Goal: Task Accomplishment & Management: Complete application form

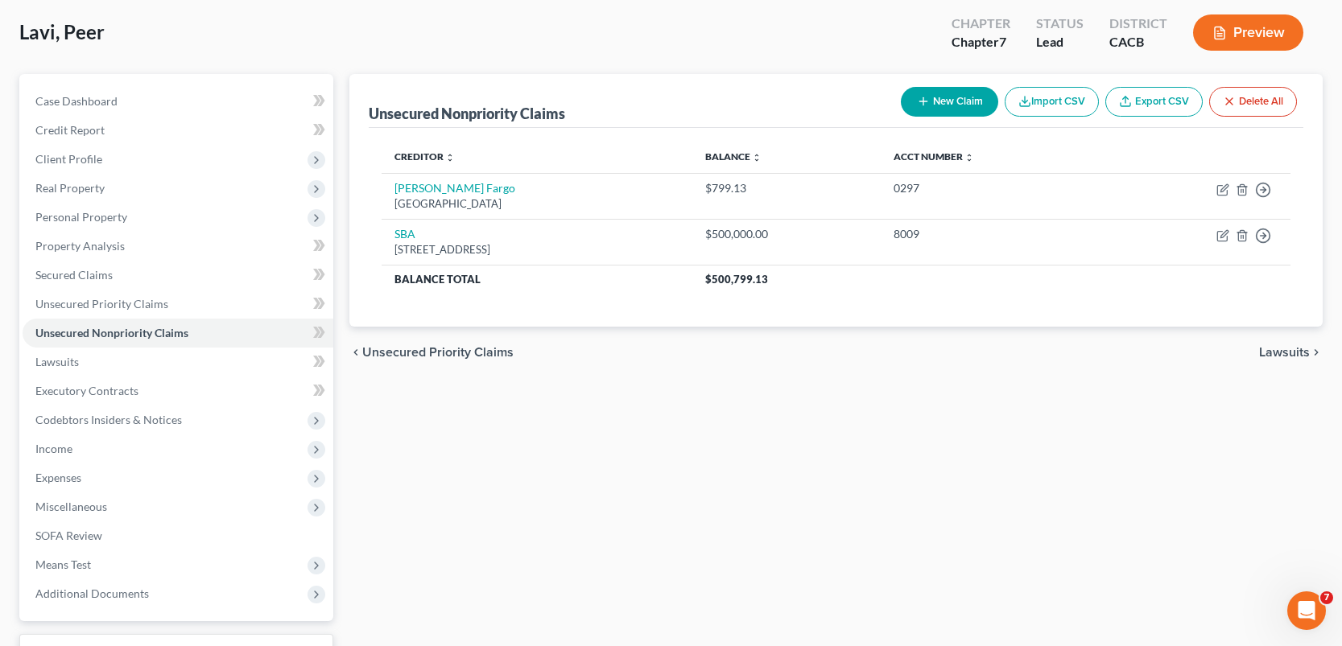
click at [734, 478] on div "Unsecured Nonpriority Claims New Claim Import CSV Export CSV Delete All Credito…" at bounding box center [835, 394] width 989 height 640
click at [638, 498] on div "Unsecured Nonpriority Claims New Claim Import CSV Export CSV Delete All Credito…" at bounding box center [835, 394] width 989 height 640
click at [842, 406] on div "Unsecured Nonpriority Claims New Claim Import CSV Export CSV Delete All Credito…" at bounding box center [835, 394] width 989 height 640
click at [956, 107] on button "New Claim" at bounding box center [949, 102] width 97 height 30
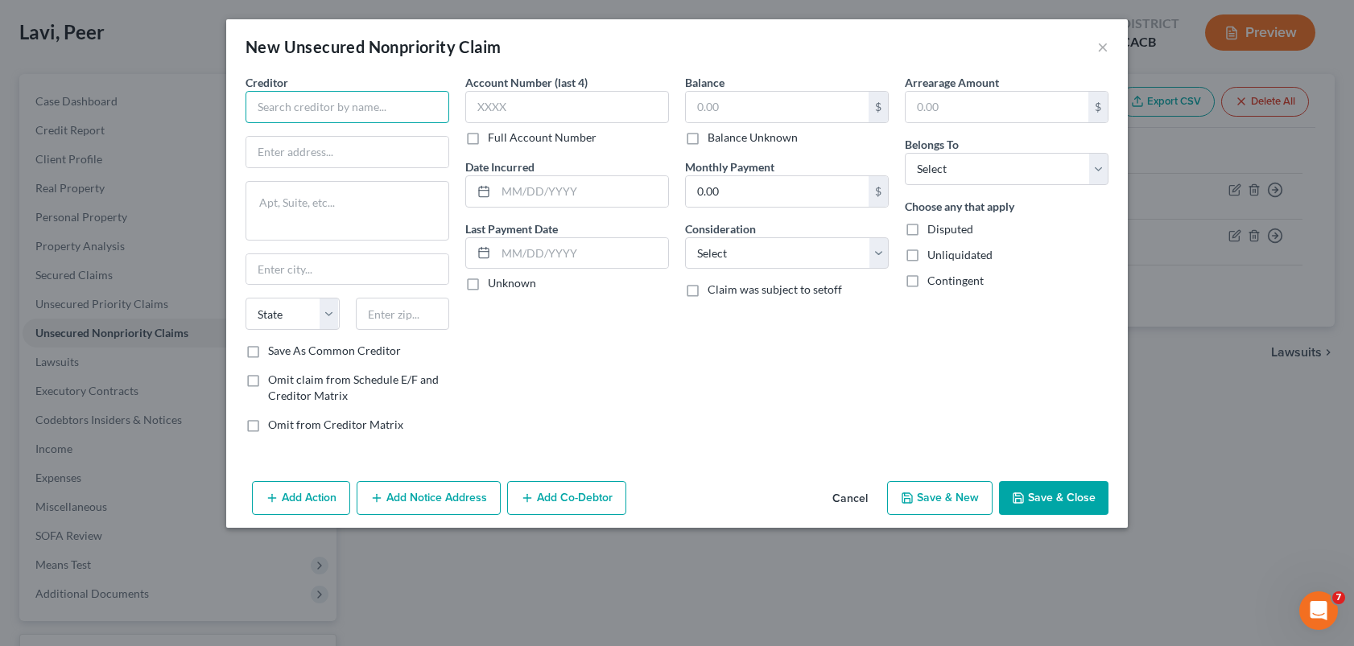
click at [386, 118] on input "text" at bounding box center [348, 107] width 204 height 32
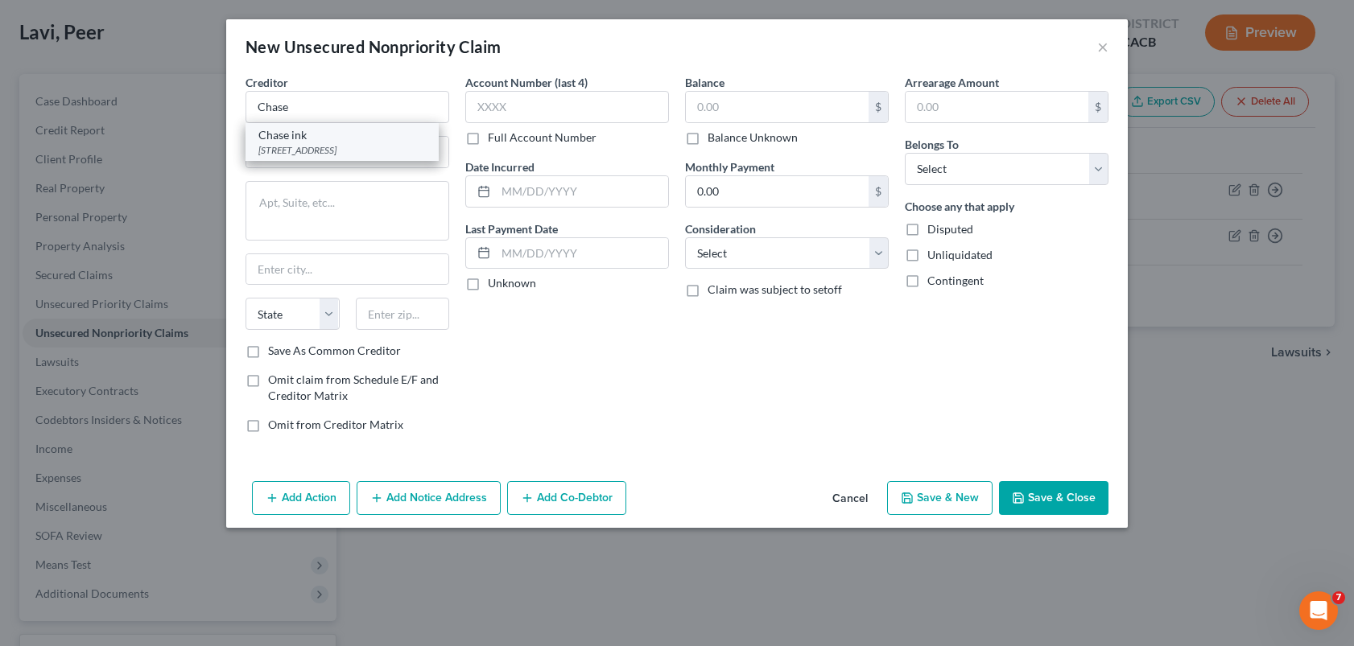
click at [320, 141] on div "Chase ink" at bounding box center [341, 135] width 167 height 16
type input "Chase ink"
type input "PO Box 6294"
type input "[PERSON_NAME] Stream"
select select "14"
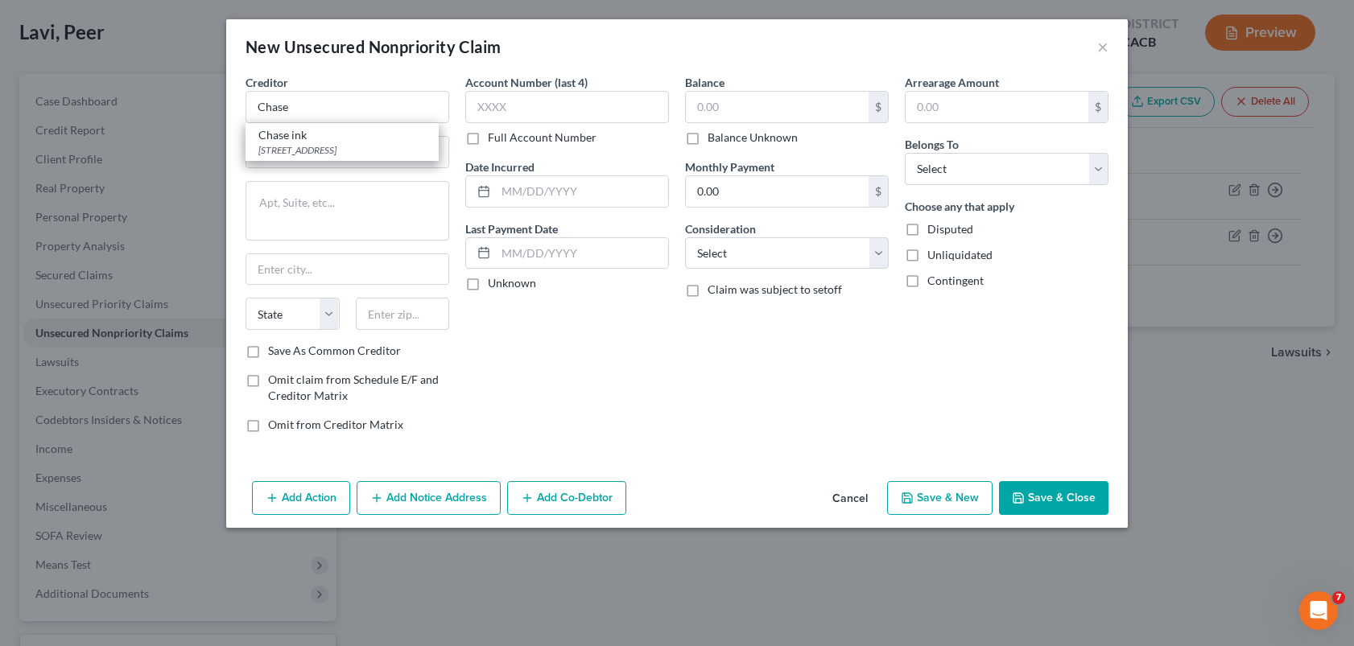
type input "60197"
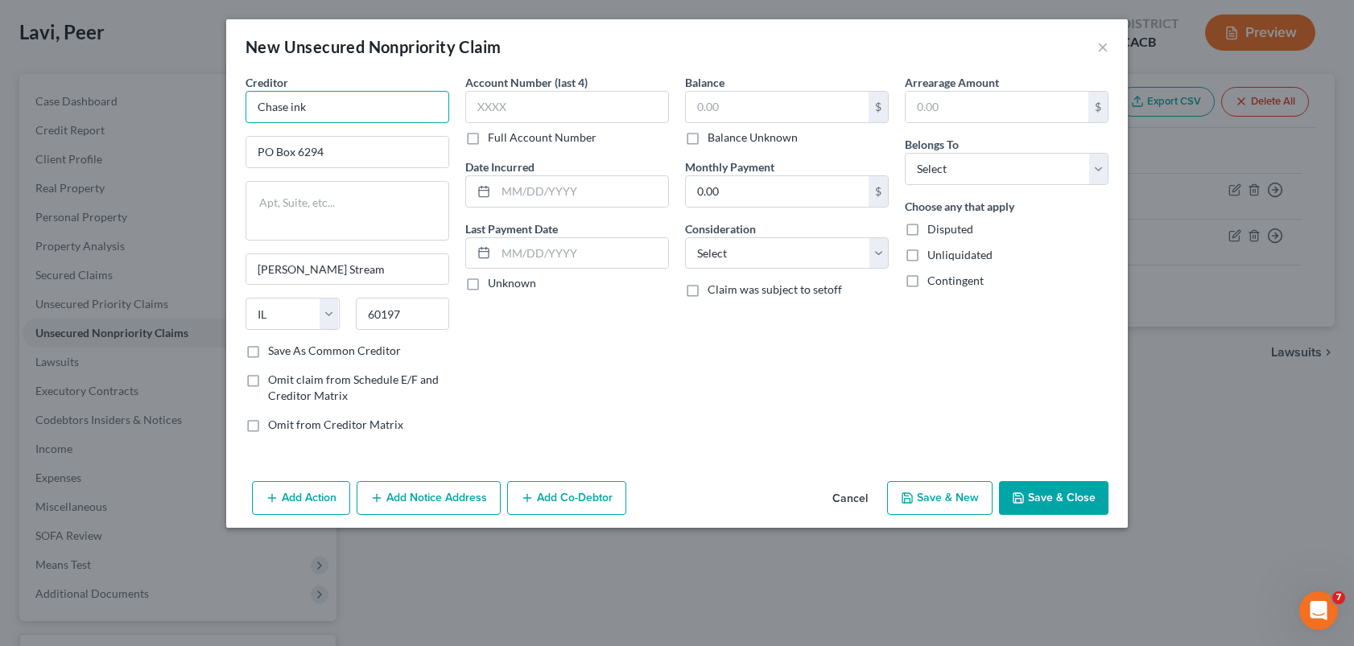
click at [355, 111] on input "Chase ink" at bounding box center [348, 107] width 204 height 32
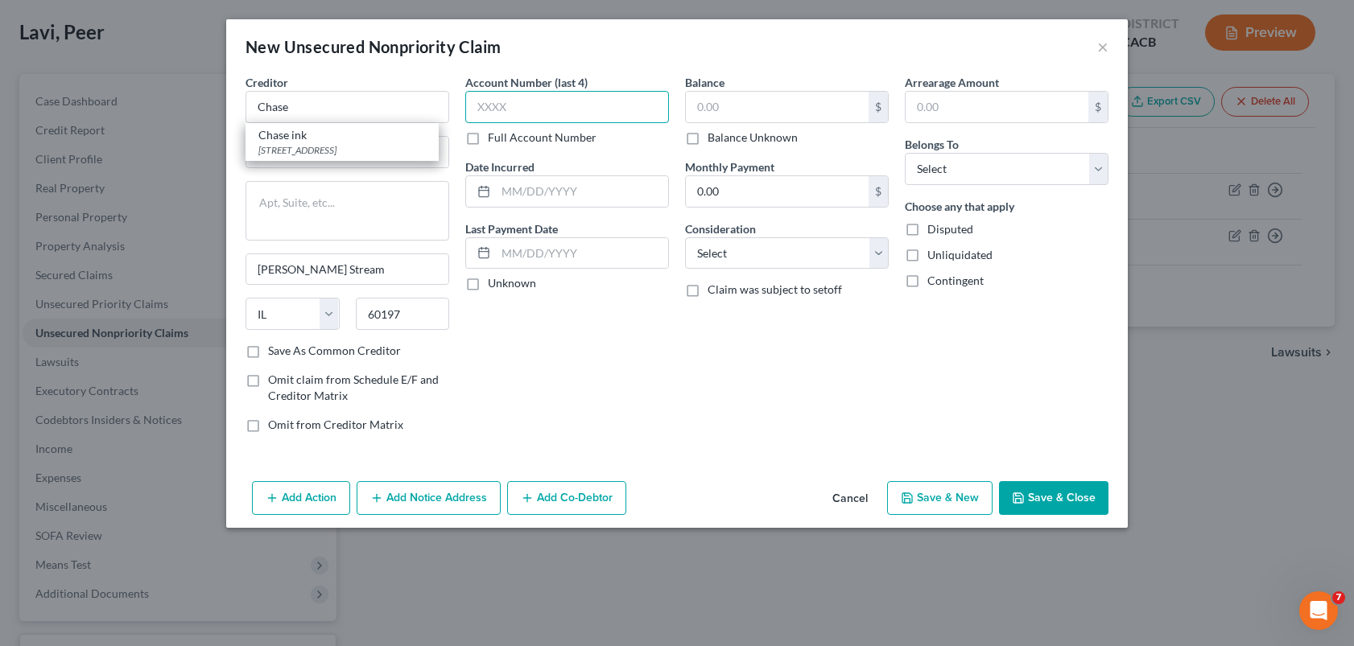
click at [539, 101] on input "text" at bounding box center [567, 107] width 204 height 32
type input "Chase"
type input "5308"
click at [535, 194] on input "text" at bounding box center [582, 191] width 172 height 31
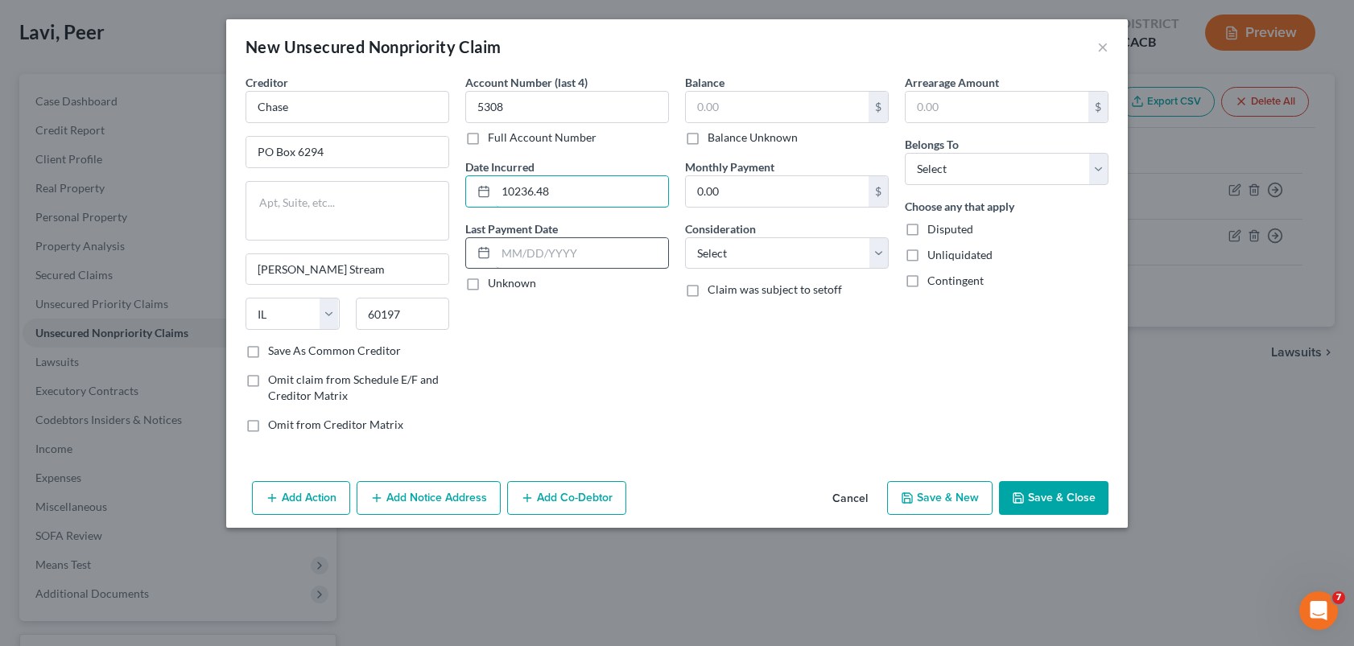
type input "10236.48"
click at [547, 253] on input "text" at bounding box center [582, 253] width 172 height 31
drag, startPoint x: 566, startPoint y: 192, endPoint x: 489, endPoint y: 193, distance: 77.3
click at [489, 193] on div "10236.48" at bounding box center [567, 191] width 204 height 32
click at [739, 105] on input "text" at bounding box center [777, 107] width 183 height 31
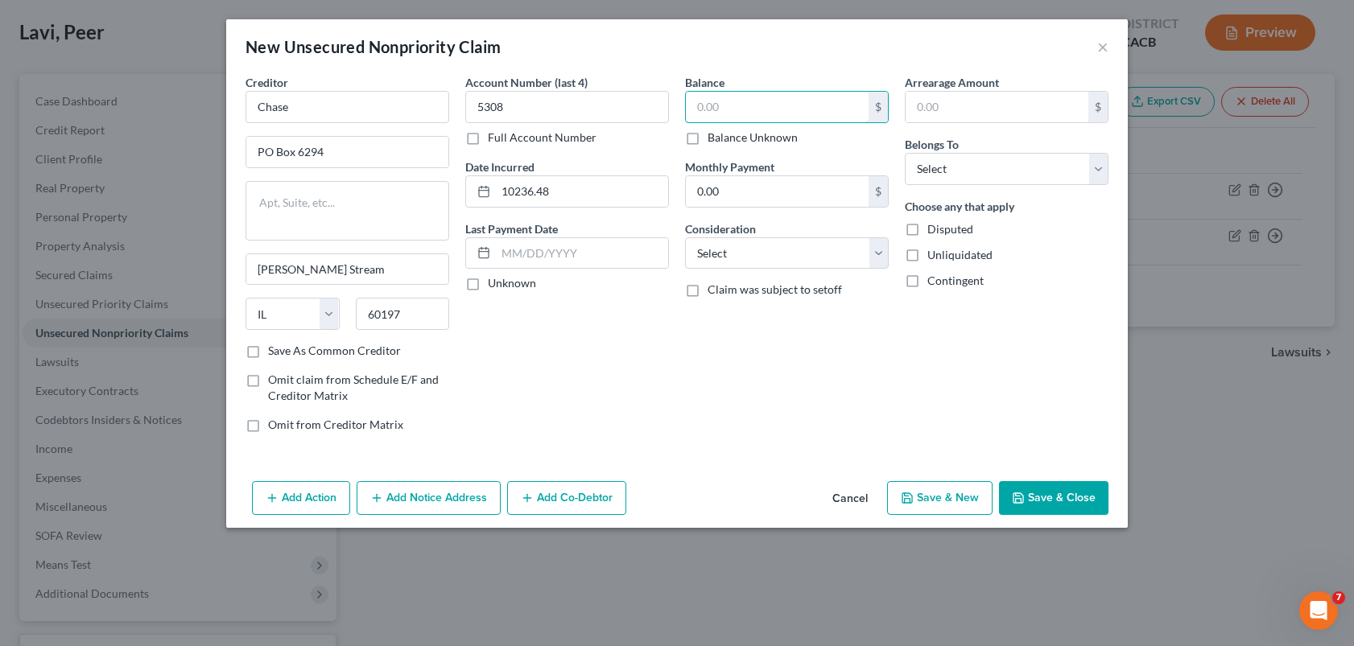
paste input "10236.48"
type input "10,236.48"
drag, startPoint x: 606, startPoint y: 188, endPoint x: 533, endPoint y: 198, distance: 74.0
click at [605, 188] on input "10236.48" at bounding box center [582, 191] width 172 height 31
drag, startPoint x: 547, startPoint y: 185, endPoint x: 421, endPoint y: 180, distance: 125.7
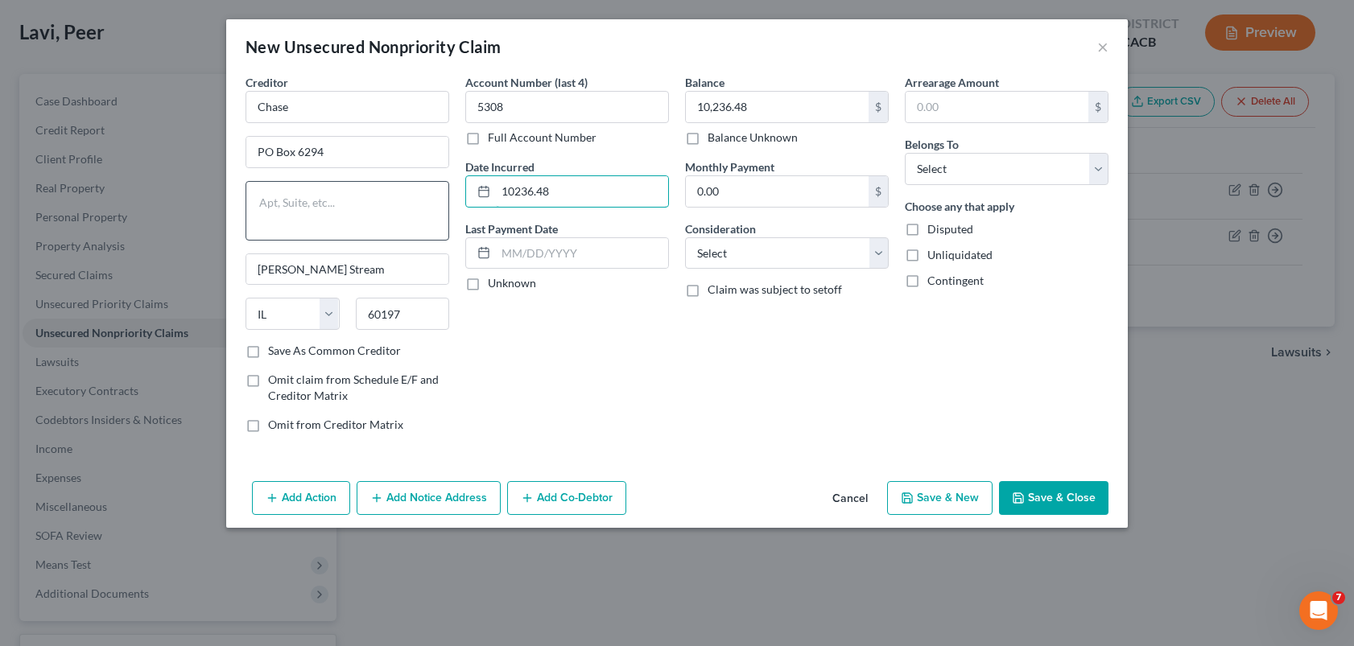
click at [431, 182] on div "Creditor * Chase PO Box [GEOGRAPHIC_DATA][PERSON_NAME] [US_STATE] AK AR AZ CA C…" at bounding box center [676, 260] width 879 height 372
type input "2023"
drag, startPoint x: 952, startPoint y: 159, endPoint x: 947, endPoint y: 170, distance: 11.9
click at [952, 159] on select "Select Debtor 1 Only Debtor 2 Only Debtor 1 And Debtor 2 Only At Least One Of T…" at bounding box center [1007, 169] width 204 height 32
select select "4"
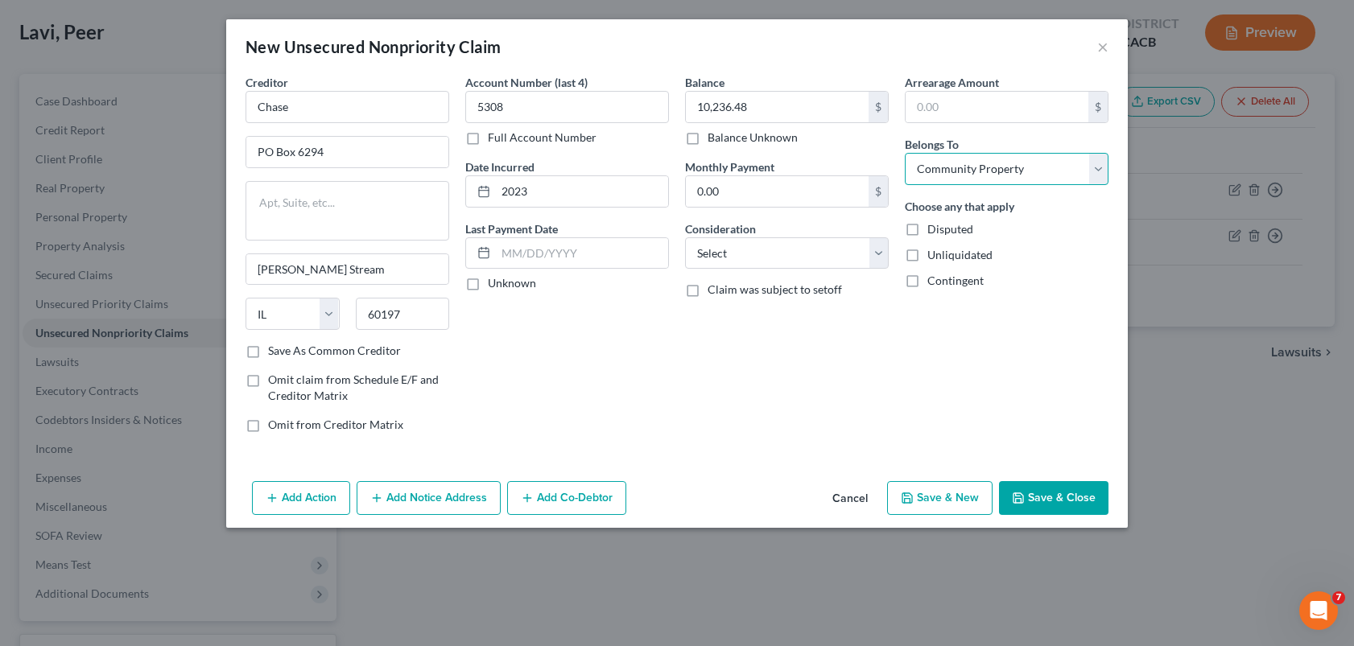
click at [905, 153] on select "Select Debtor 1 Only Debtor 2 Only Debtor 1 And Debtor 2 Only At Least One Of T…" at bounding box center [1007, 169] width 204 height 32
click at [963, 500] on button "Save & New" at bounding box center [939, 498] width 105 height 34
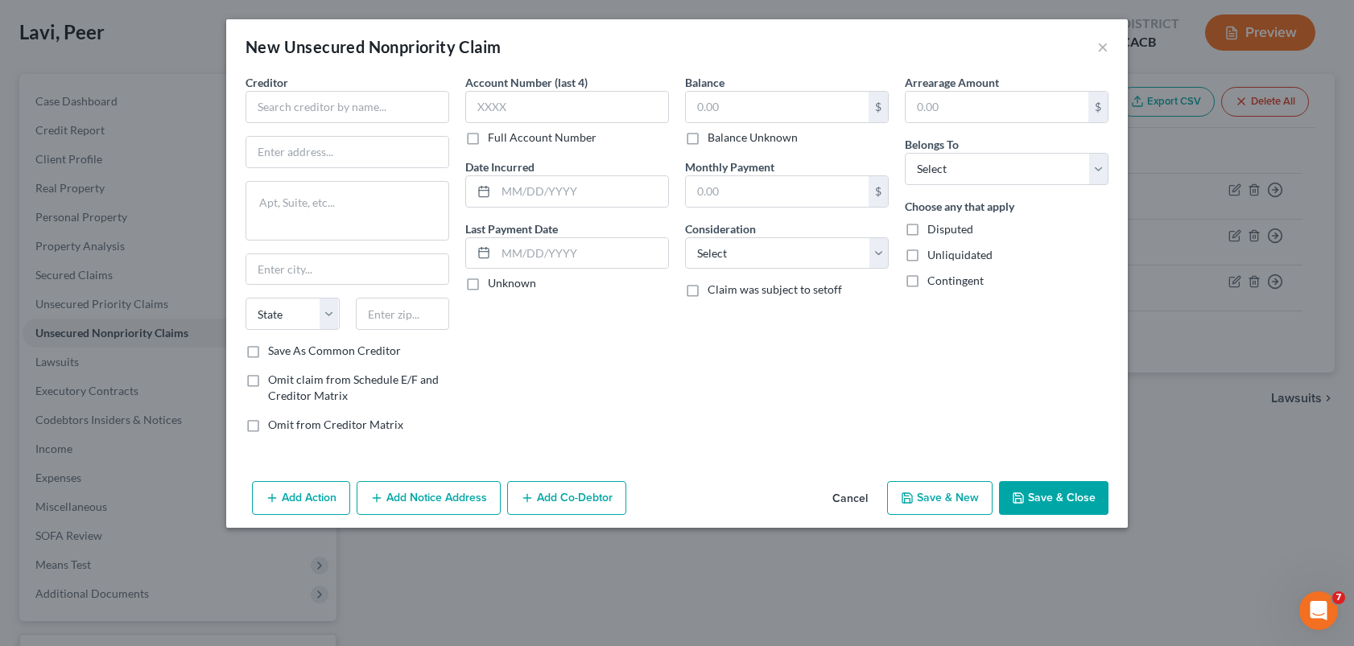
click at [857, 496] on button "Cancel" at bounding box center [850, 499] width 61 height 32
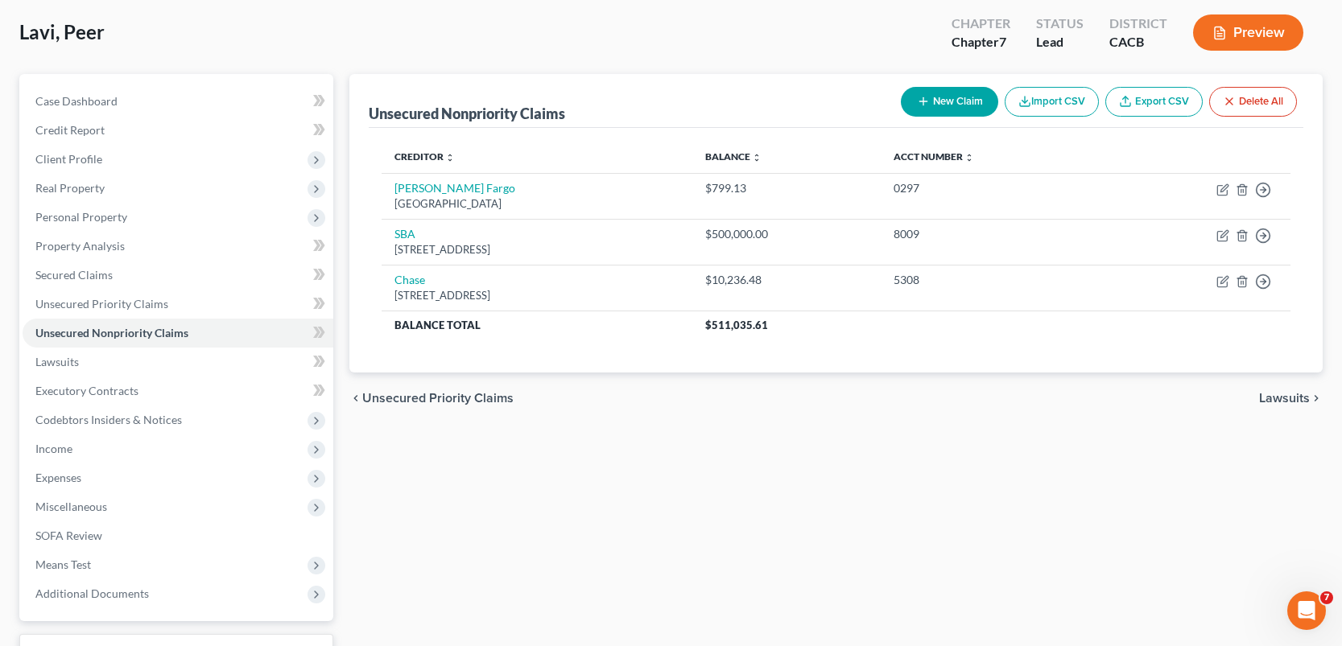
click at [765, 442] on div "Unsecured Nonpriority Claims New Claim Import CSV Export CSV Delete All Credito…" at bounding box center [835, 394] width 989 height 640
click at [768, 493] on div "Unsecured Nonpriority Claims New Claim Import CSV Export CSV Delete All Credito…" at bounding box center [835, 394] width 989 height 640
click at [948, 105] on button "New Claim" at bounding box center [949, 102] width 97 height 30
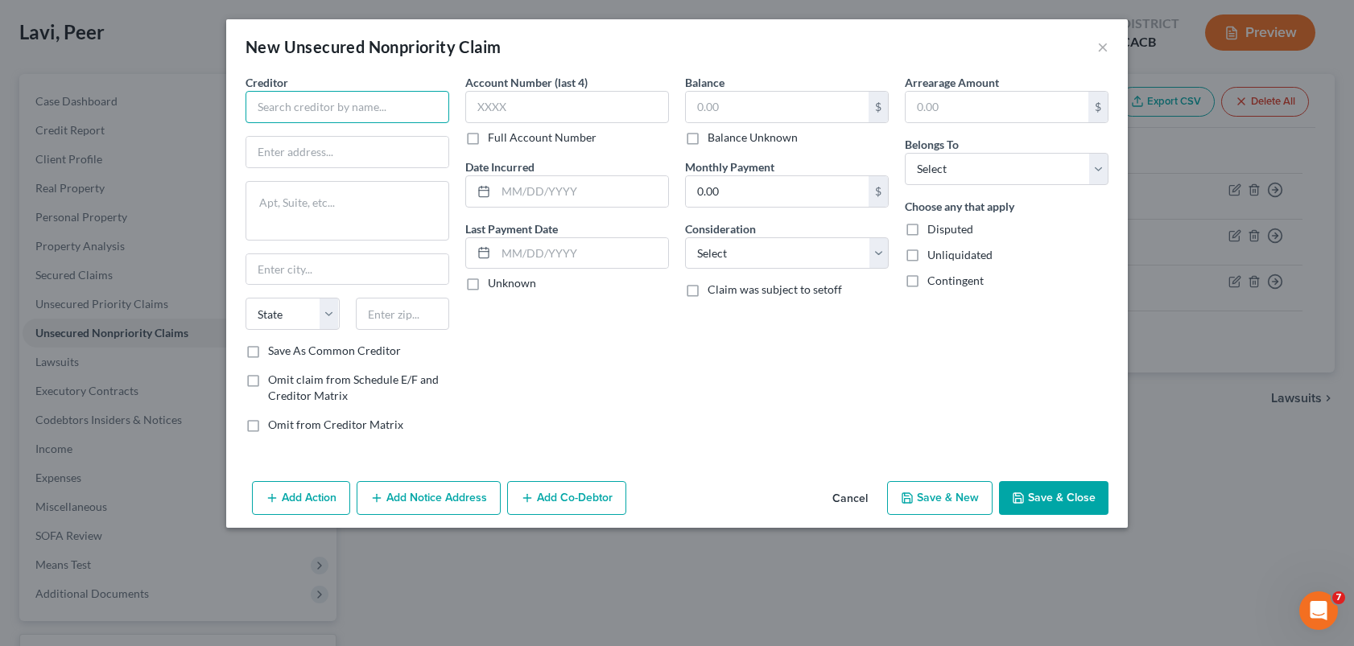
click at [369, 111] on input "text" at bounding box center [348, 107] width 204 height 32
click at [365, 111] on input "[PERSON_NAME]" at bounding box center [348, 107] width 204 height 32
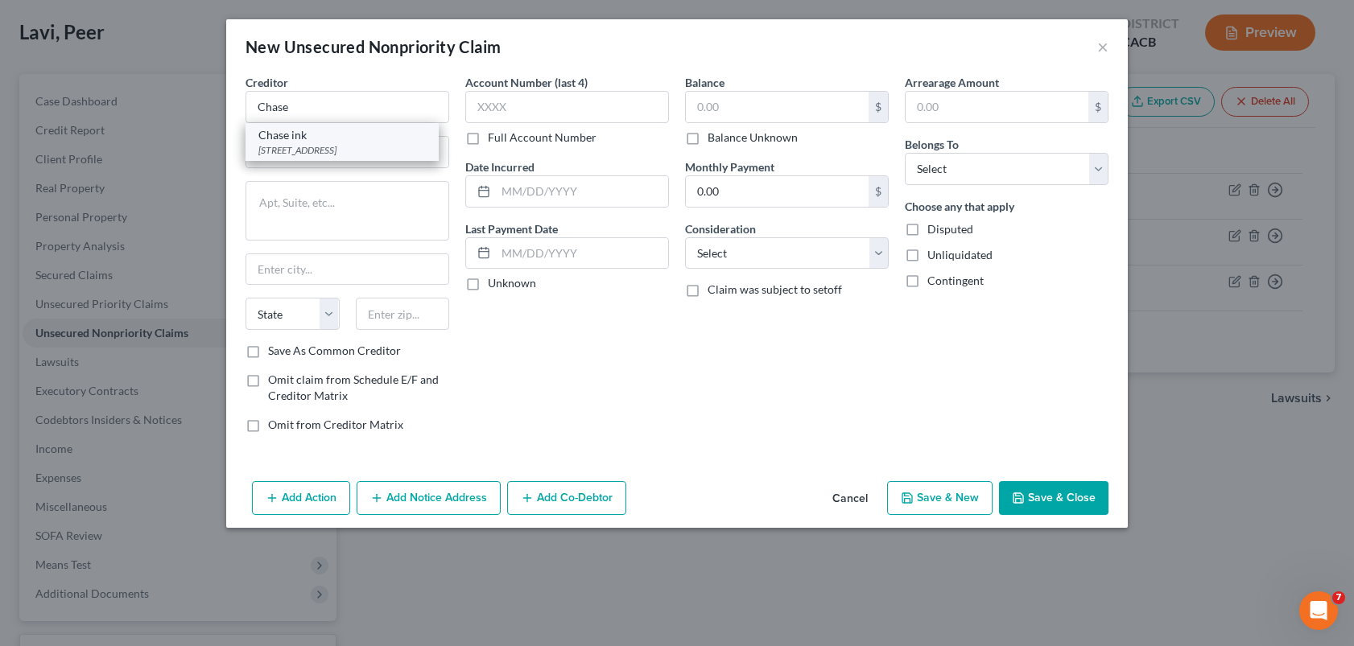
click at [326, 147] on div "[STREET_ADDRESS]" at bounding box center [341, 150] width 167 height 14
type input "Chase ink"
type input "PO Box 6294"
type input "[PERSON_NAME] Stream"
select select "14"
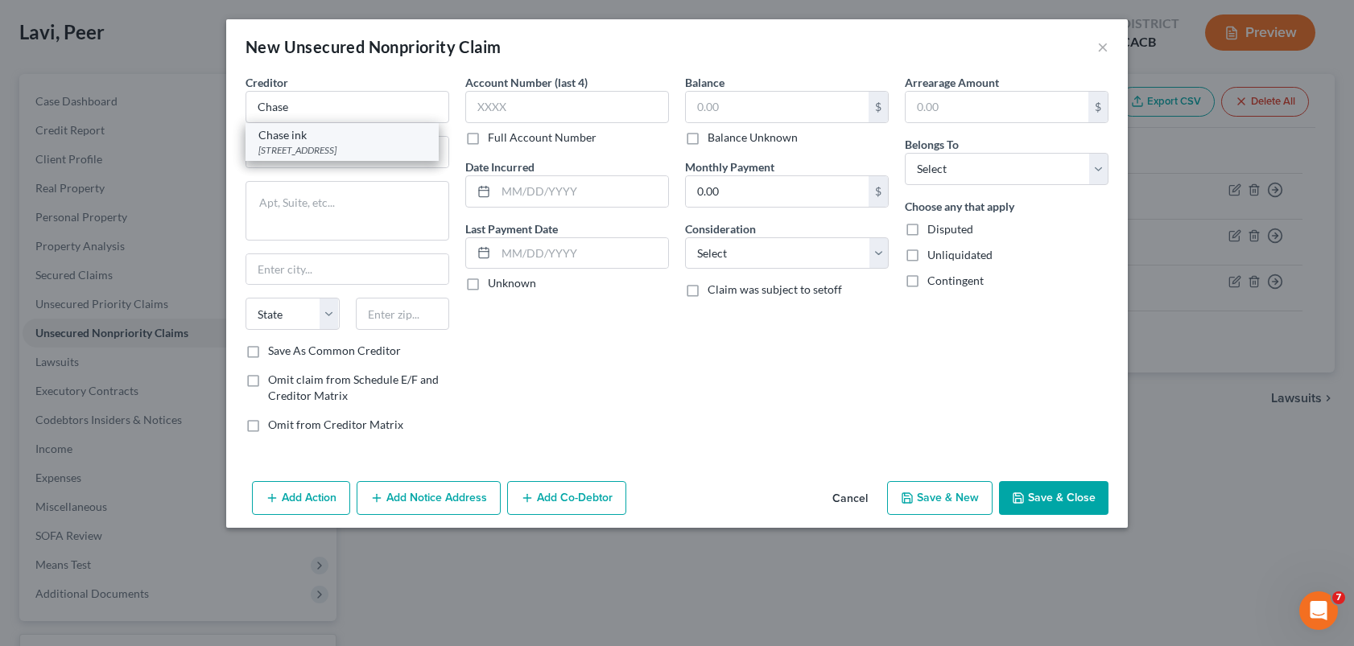
type input "60197"
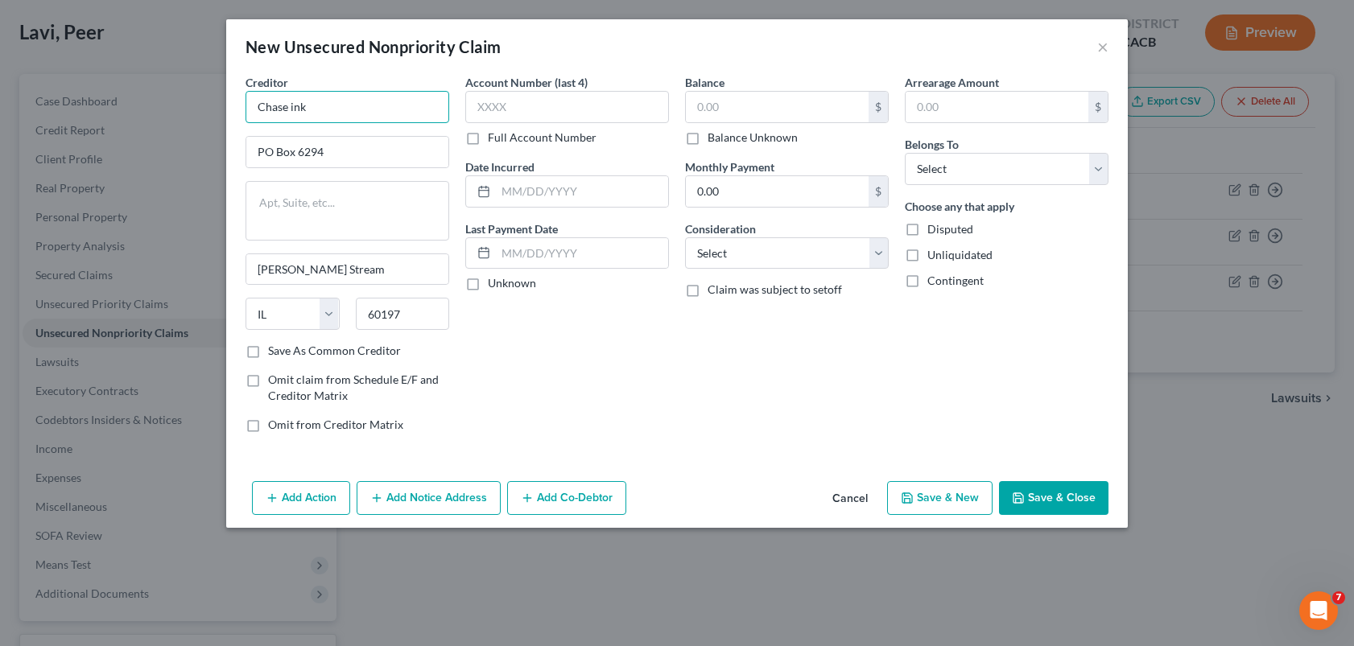
click at [345, 116] on input "Chase ink" at bounding box center [348, 107] width 204 height 32
type input "Chase Freedom"
click at [533, 105] on input "text" at bounding box center [567, 107] width 204 height 32
type input "9403"
click at [553, 202] on input "text" at bounding box center [582, 191] width 172 height 31
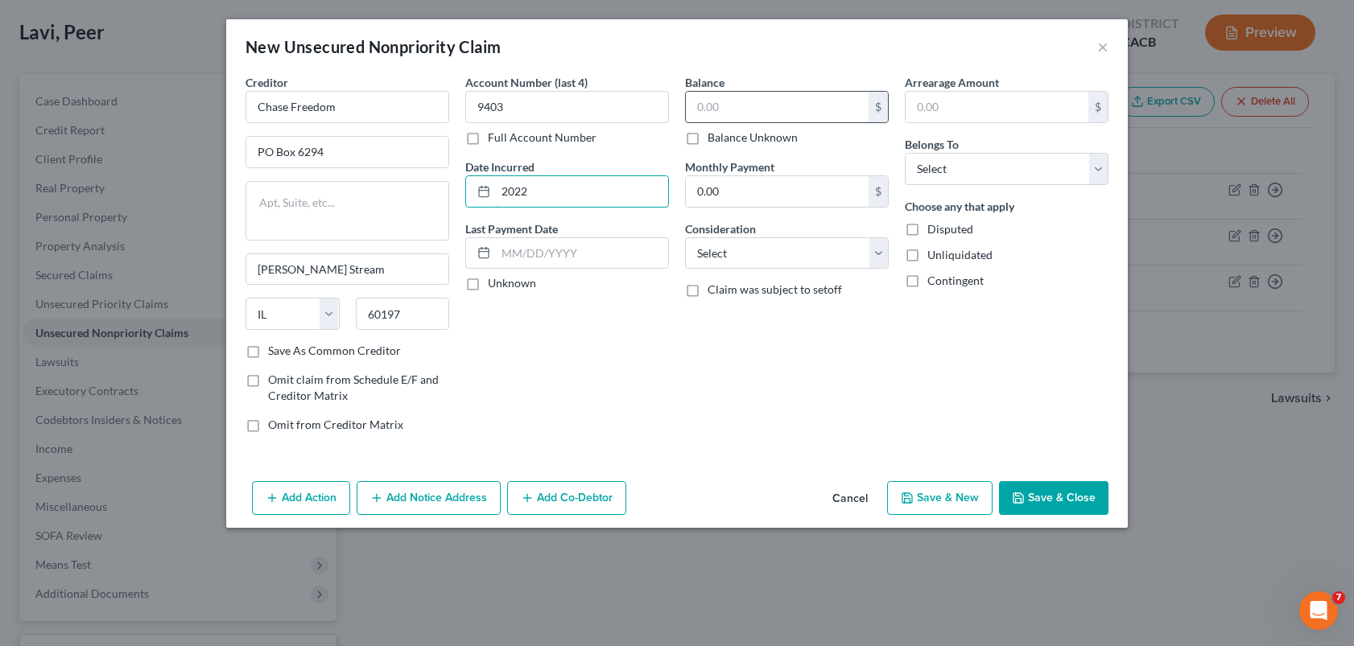
type input "2022"
click at [742, 109] on input "text" at bounding box center [777, 107] width 183 height 31
type input "802.77"
drag, startPoint x: 608, startPoint y: 431, endPoint x: 675, endPoint y: 362, distance: 96.8
click at [608, 431] on div "Account Number (last 4) 9403 Full Account Number Date Incurred 2022 Last Paymen…" at bounding box center [567, 260] width 220 height 372
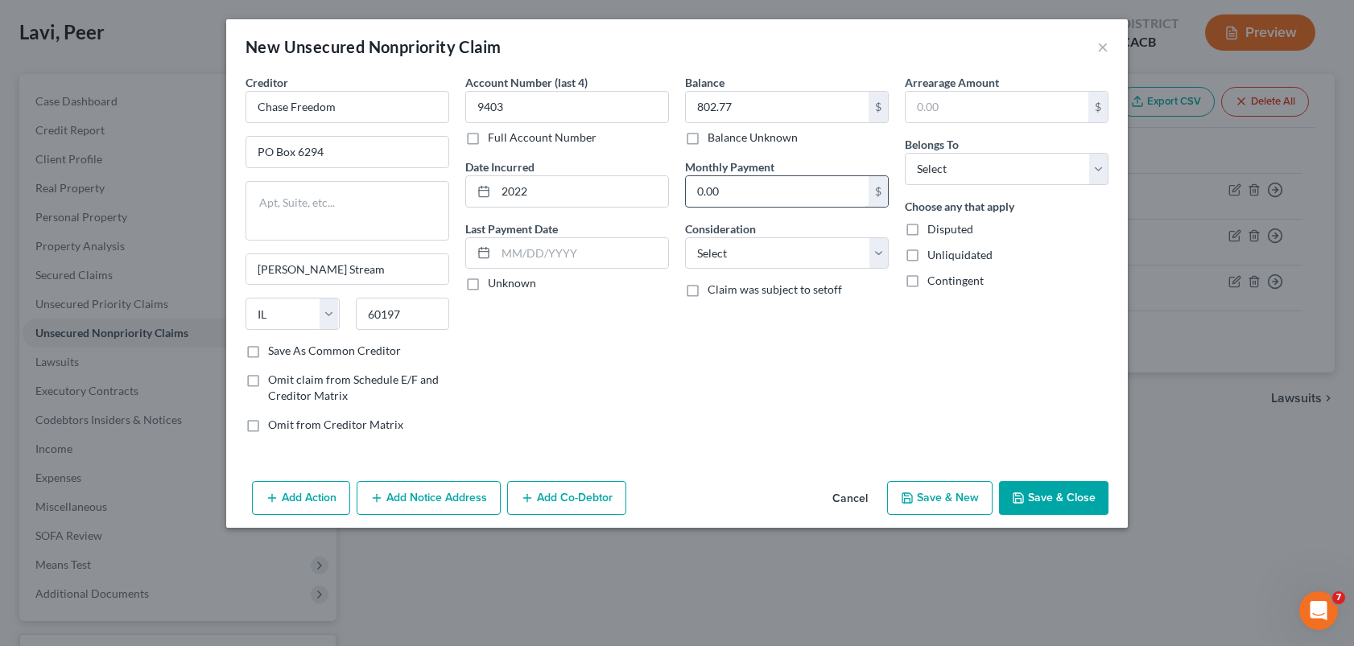
click at [733, 195] on input "0.00" at bounding box center [777, 191] width 183 height 31
type input "75"
drag, startPoint x: 737, startPoint y: 255, endPoint x: 736, endPoint y: 266, distance: 10.5
click at [737, 255] on select "Select Cable / Satellite Services Collection Agency Credit Card Debt Debt Couns…" at bounding box center [787, 253] width 204 height 32
select select "2"
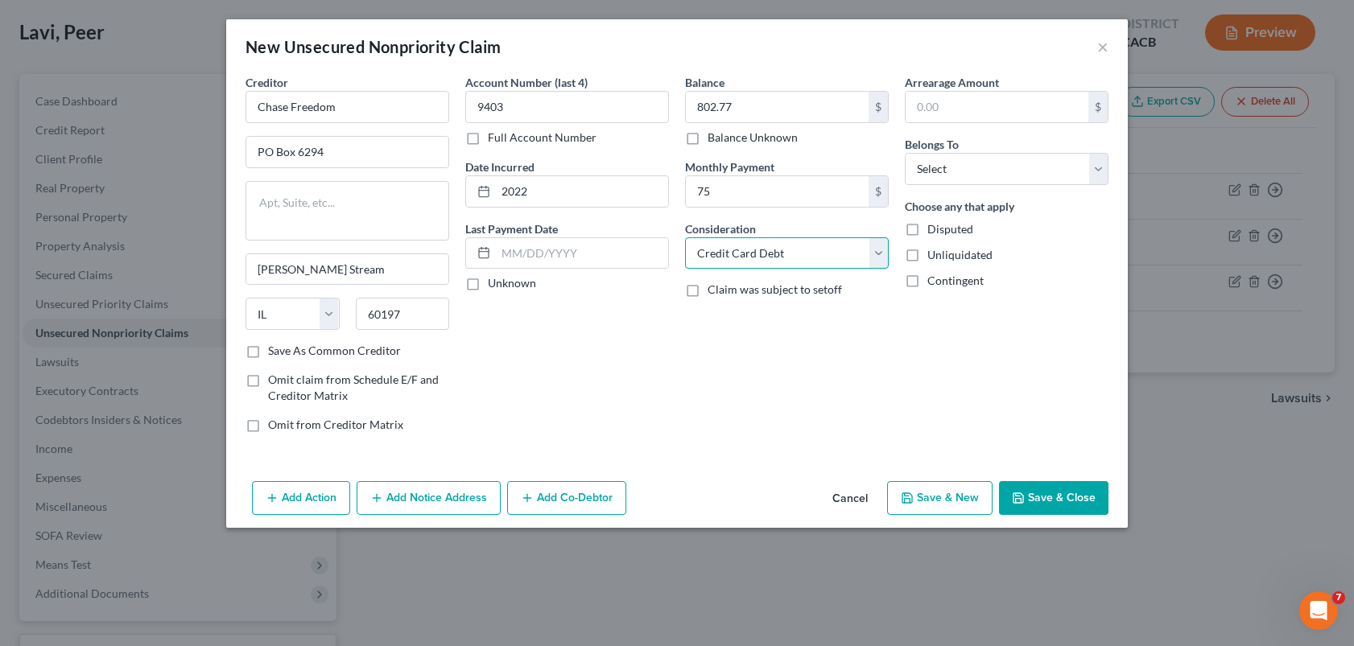
click at [685, 237] on select "Select Cable / Satellite Services Collection Agency Credit Card Debt Debt Couns…" at bounding box center [787, 253] width 204 height 32
click at [967, 500] on button "Save & New" at bounding box center [939, 498] width 105 height 34
click at [640, 386] on div "Account Number (last 4) 9403 Full Account Number Date Incurred 2022 Last Paymen…" at bounding box center [567, 260] width 220 height 372
click at [954, 497] on button "Save & New" at bounding box center [939, 498] width 105 height 34
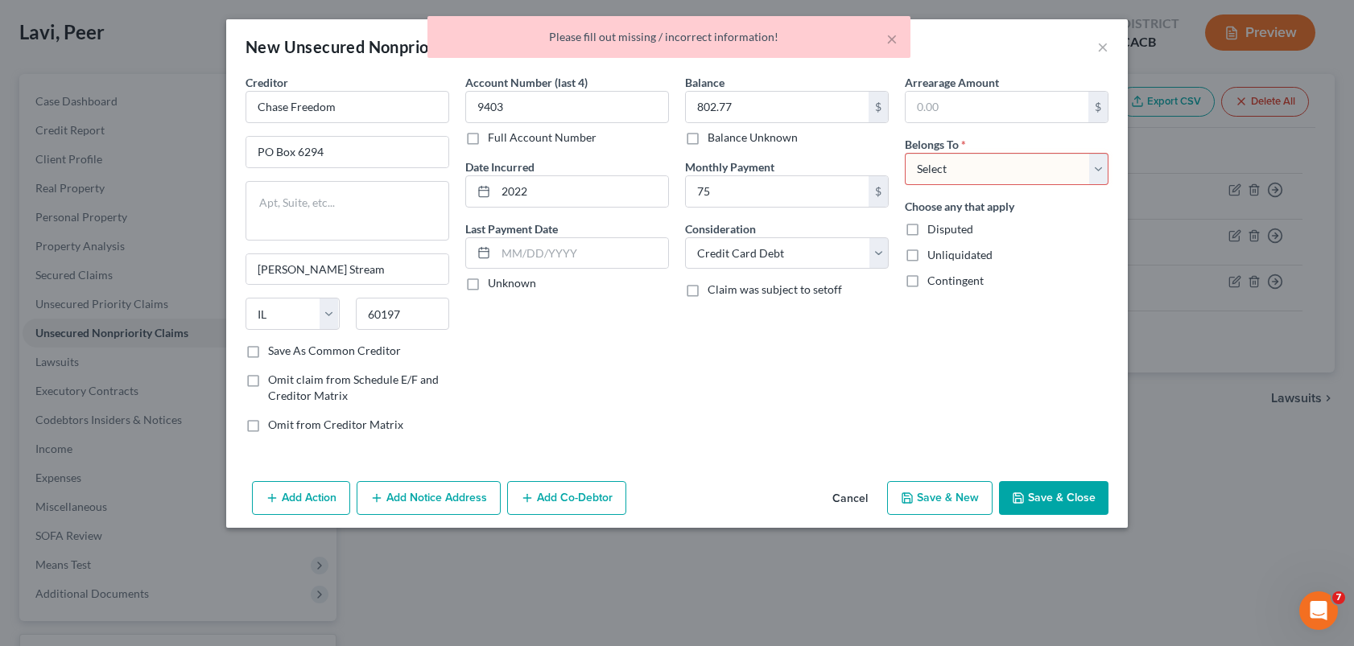
click at [825, 328] on div "Balance 802.77 $ Balance Unknown Balance Undetermined 802.77 $ Balance Unknown …" at bounding box center [787, 260] width 220 height 372
drag, startPoint x: 952, startPoint y: 174, endPoint x: 950, endPoint y: 184, distance: 10.0
click at [952, 174] on select "Select Debtor 1 Only Debtor 2 Only Debtor 1 And Debtor 2 Only At Least One Of T…" at bounding box center [1007, 169] width 204 height 32
select select "4"
click at [905, 153] on select "Select Debtor 1 Only Debtor 2 Only Debtor 1 And Debtor 2 Only At Least One Of T…" at bounding box center [1007, 169] width 204 height 32
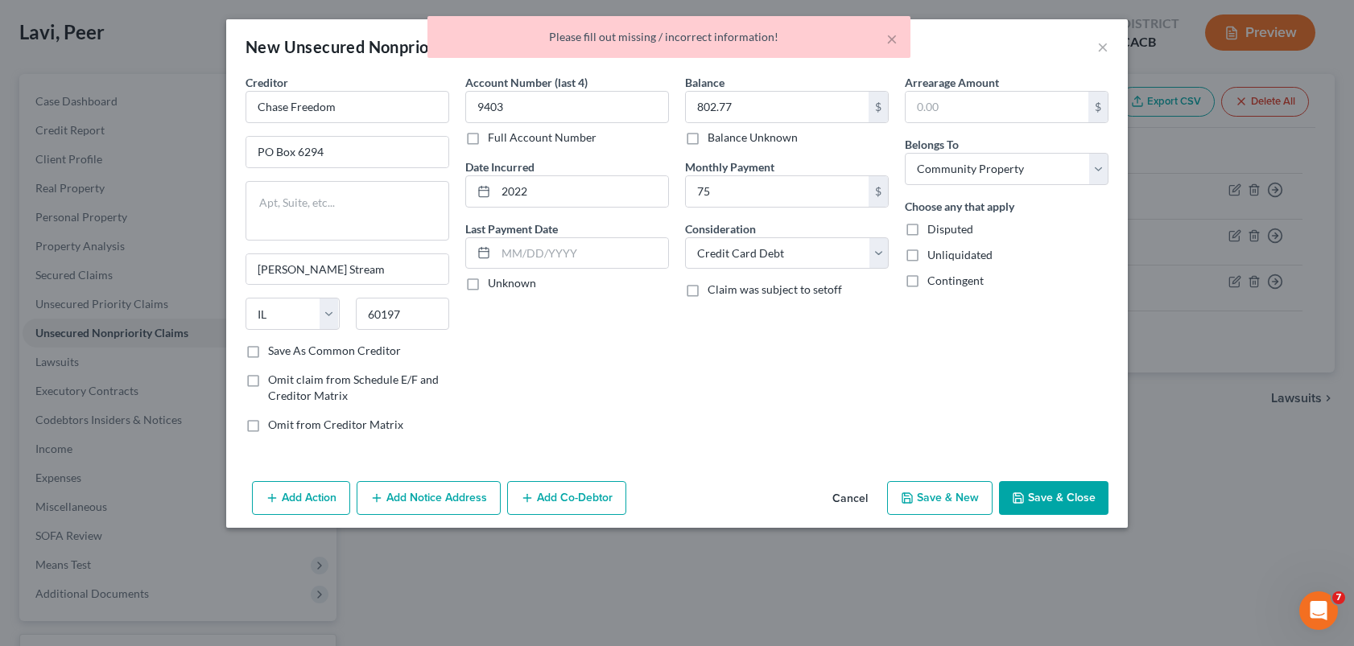
click at [943, 493] on button "Save & New" at bounding box center [939, 498] width 105 height 34
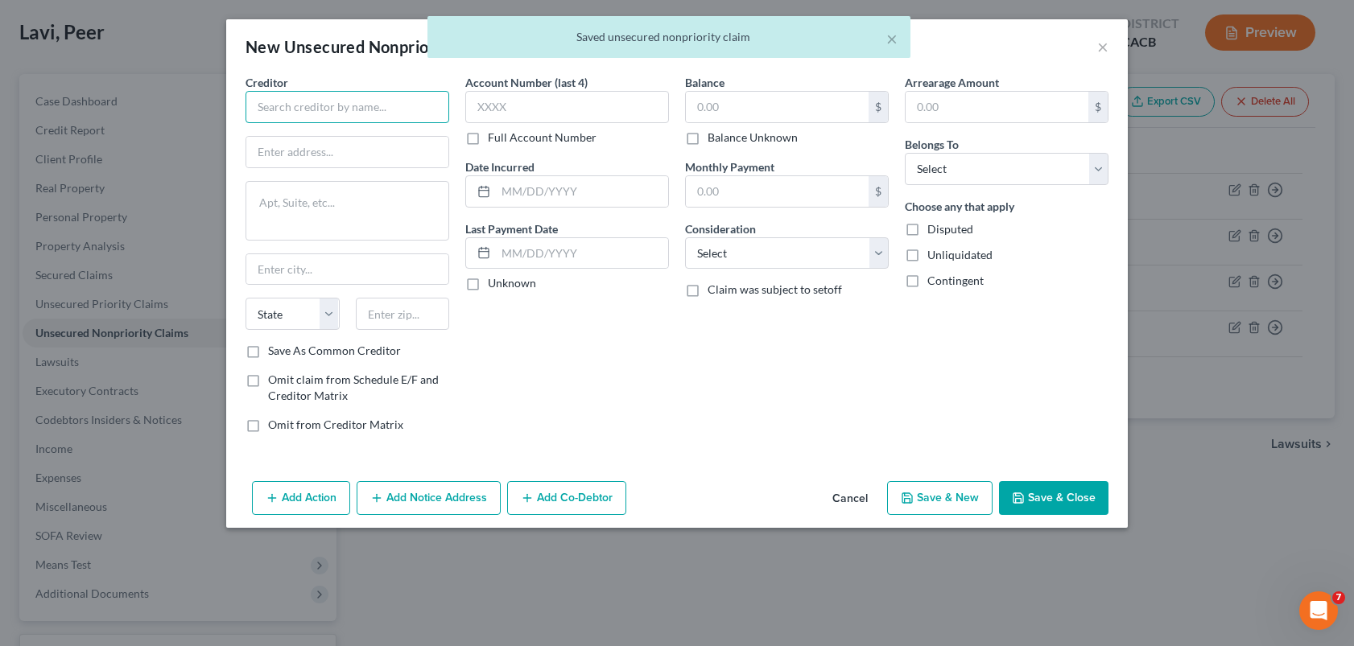
click at [374, 118] on input "text" at bounding box center [348, 107] width 204 height 32
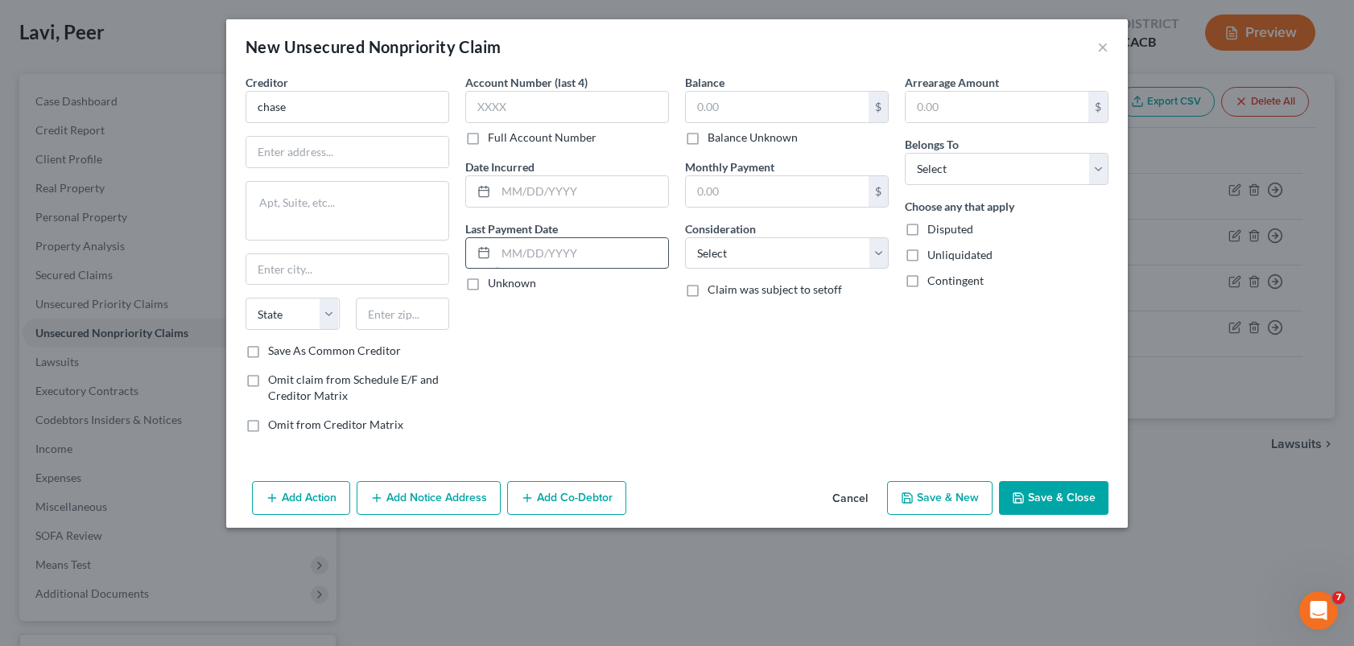
click at [635, 429] on div "Account Number (last 4) Full Account Number Date Incurred Last Payment Date Unk…" at bounding box center [567, 260] width 220 height 372
click at [372, 104] on input "chase" at bounding box center [348, 107] width 204 height 32
type input "c"
click at [312, 151] on div "[STREET_ADDRESS]" at bounding box center [341, 150] width 167 height 14
type input "Chase ink"
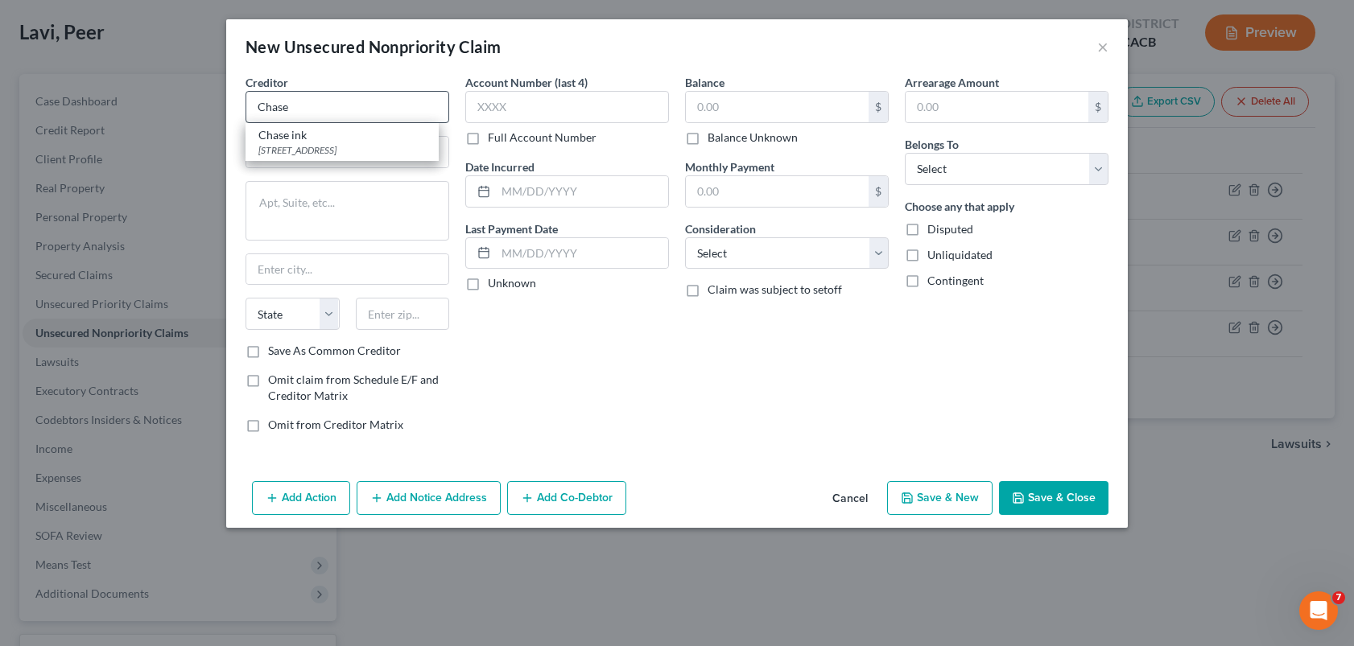
type input "PO Box 6294"
type input "[PERSON_NAME] Stream"
select select "14"
type input "60197"
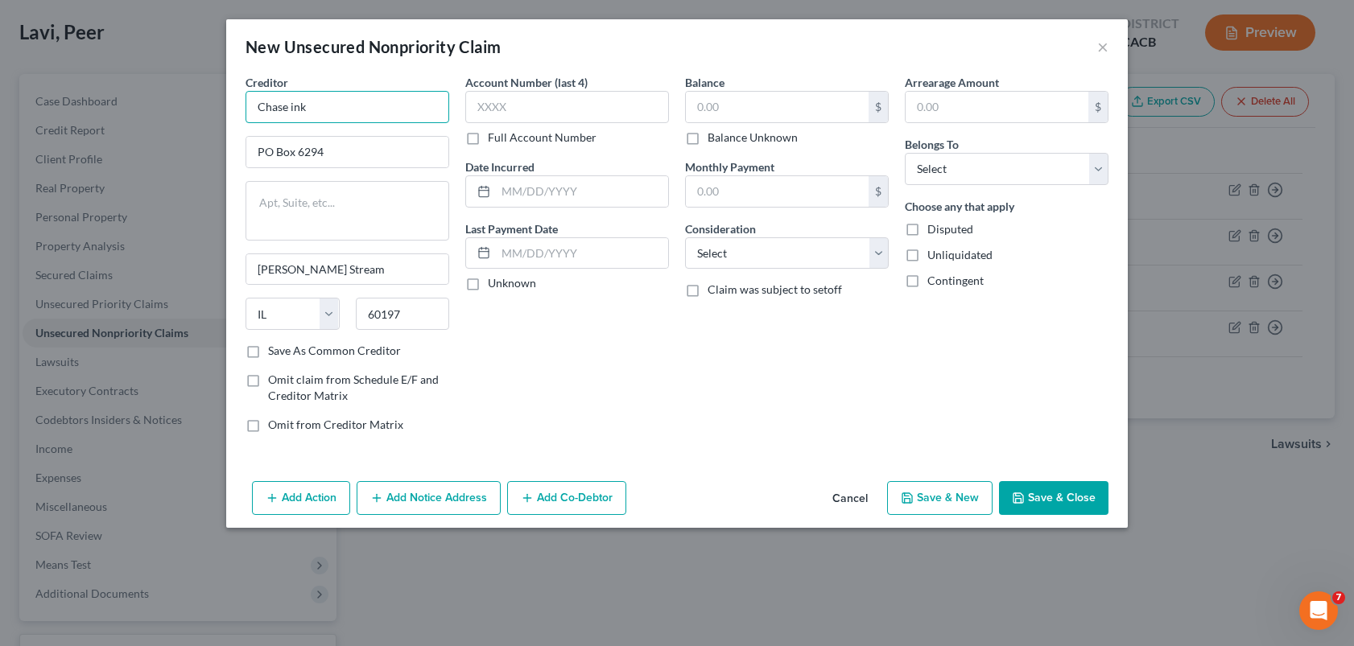
click at [352, 114] on input "Chase ink" at bounding box center [348, 107] width 204 height 32
type input "Chase Amazon"
click at [508, 108] on input "text" at bounding box center [567, 107] width 204 height 32
type input "9075"
click at [539, 198] on input "text" at bounding box center [582, 191] width 172 height 31
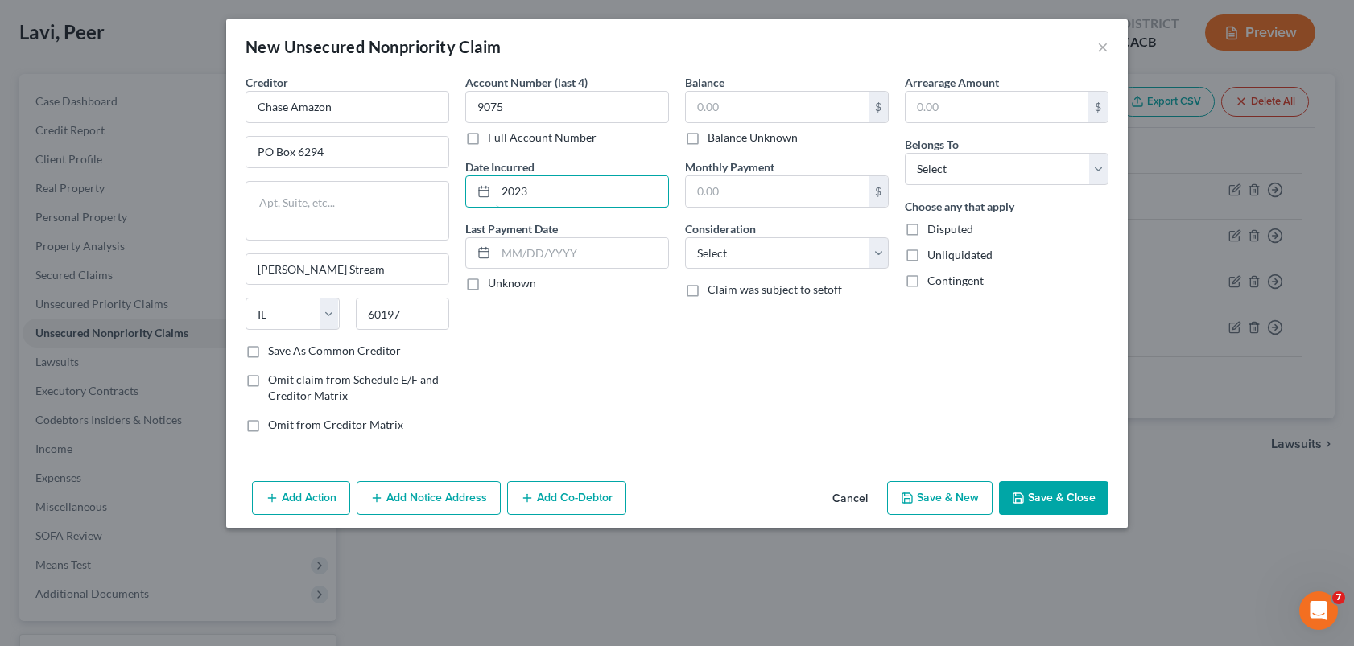
type input "2023"
drag, startPoint x: 623, startPoint y: 363, endPoint x: 659, endPoint y: 291, distance: 79.9
click at [623, 363] on div "Account Number (last 4) 9075 Full Account Number Date Incurred 2023 Last Paymen…" at bounding box center [567, 260] width 220 height 372
click at [729, 110] on input "text" at bounding box center [777, 107] width 183 height 31
type input "3,745"
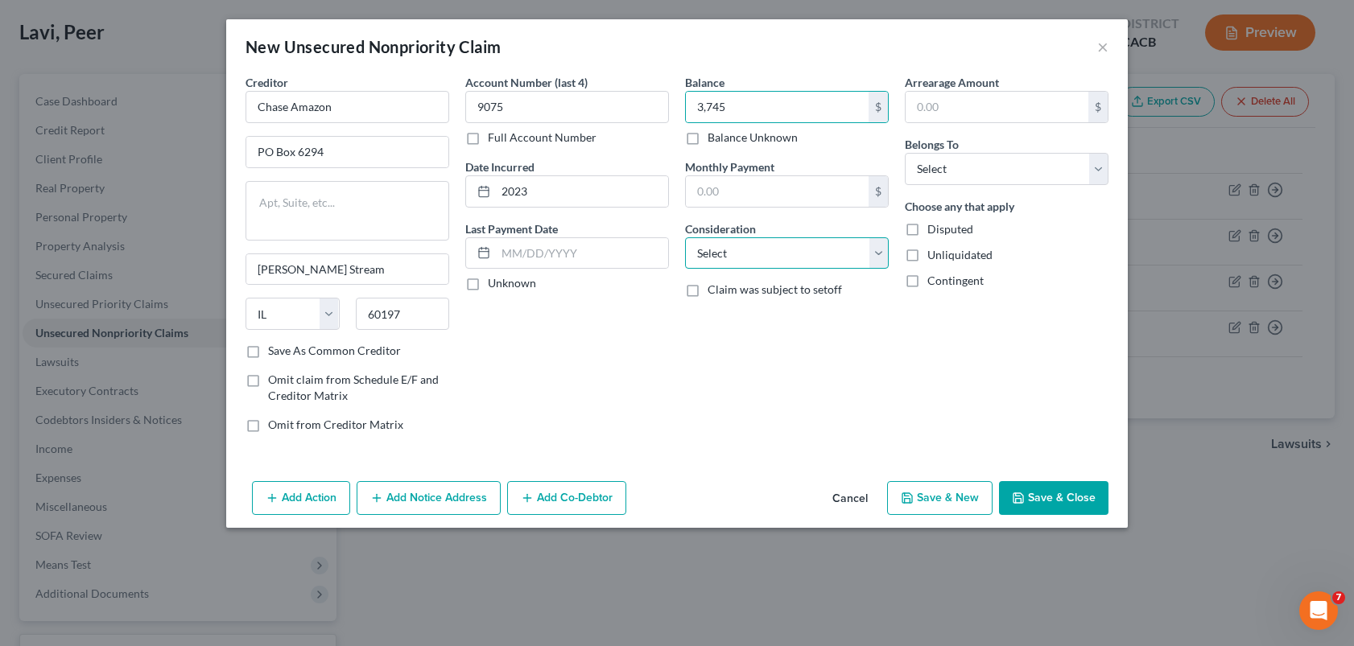
drag, startPoint x: 806, startPoint y: 258, endPoint x: 787, endPoint y: 279, distance: 27.9
click at [806, 258] on select "Select Cable / Satellite Services Collection Agency Credit Card Debt Debt Couns…" at bounding box center [787, 253] width 204 height 32
select select "2"
click at [685, 237] on select "Select Cable / Satellite Services Collection Agency Credit Card Debt Debt Couns…" at bounding box center [787, 253] width 204 height 32
click at [953, 163] on select "Select Debtor 1 Only Debtor 2 Only Debtor 1 And Debtor 2 Only At Least One Of T…" at bounding box center [1007, 169] width 204 height 32
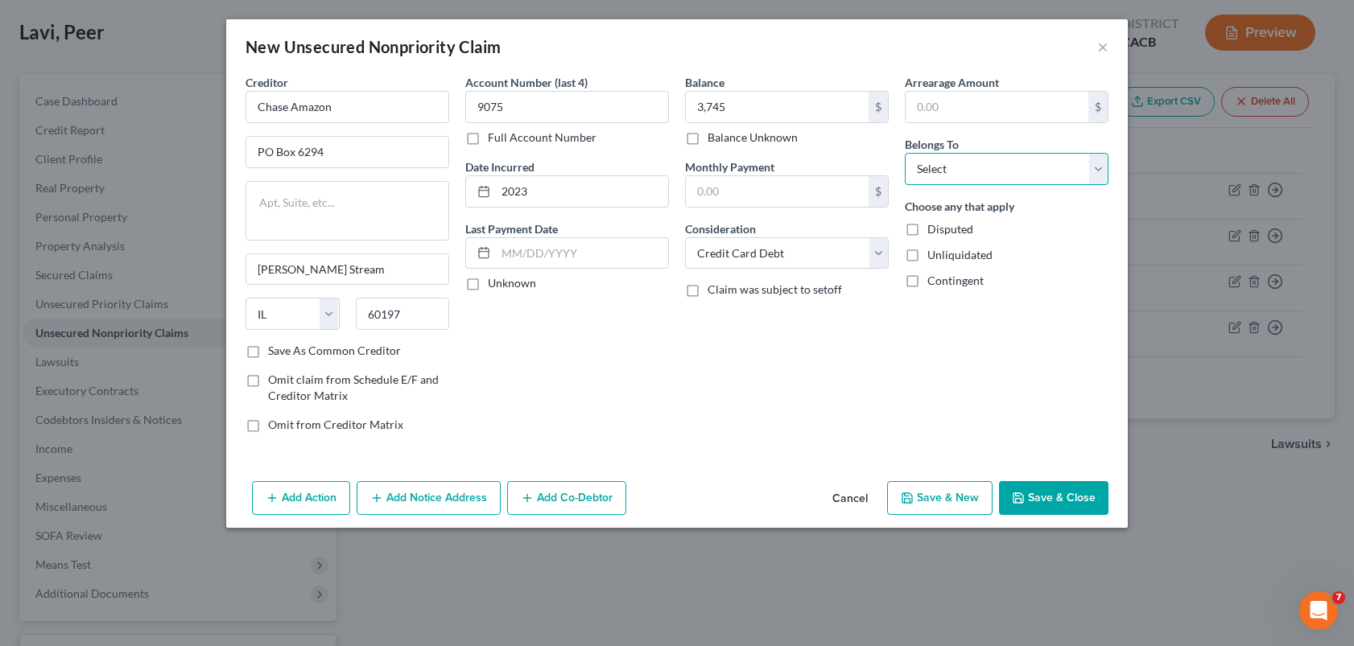
select select "4"
click at [905, 153] on select "Select Debtor 1 Only Debtor 2 Only Debtor 1 And Debtor 2 Only At Least One Of T…" at bounding box center [1007, 169] width 204 height 32
click at [914, 496] on icon "button" at bounding box center [907, 498] width 13 height 13
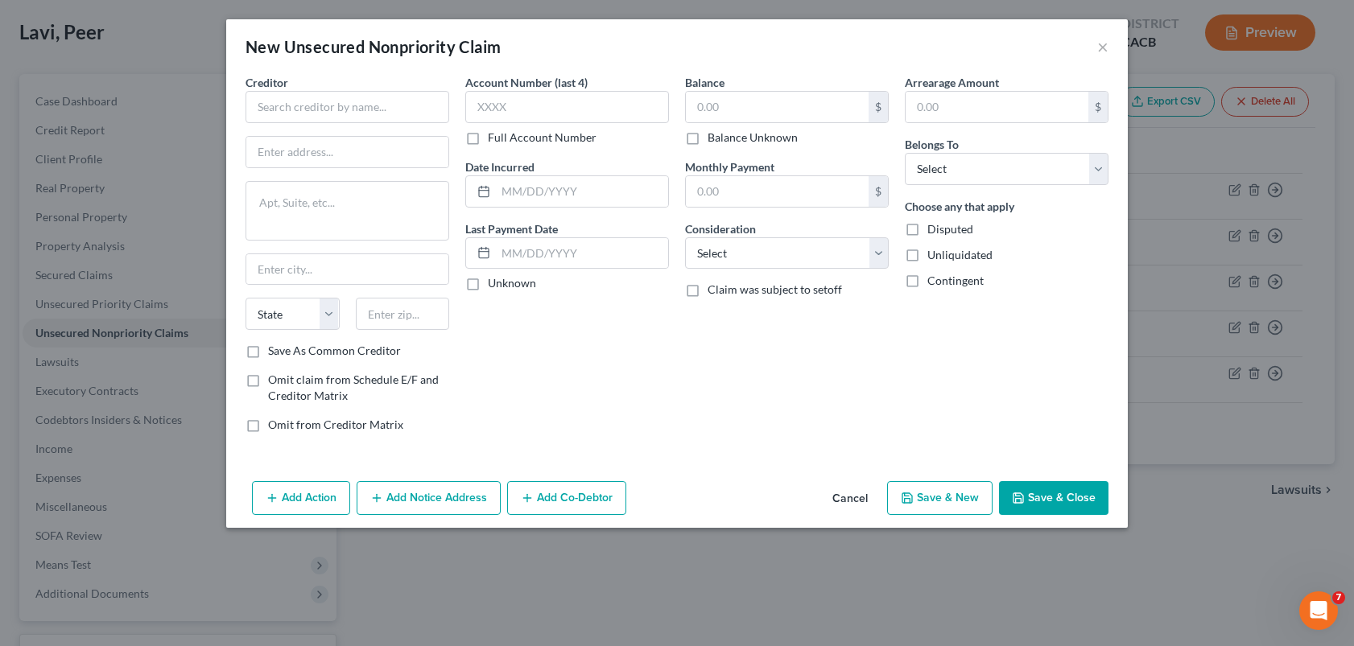
drag, startPoint x: 551, startPoint y: 415, endPoint x: 532, endPoint y: 360, distance: 58.6
click at [551, 415] on div "Account Number (last 4) Full Account Number Date Incurred Last Payment Date Unk…" at bounding box center [567, 260] width 220 height 372
click at [365, 113] on input "text" at bounding box center [348, 107] width 204 height 32
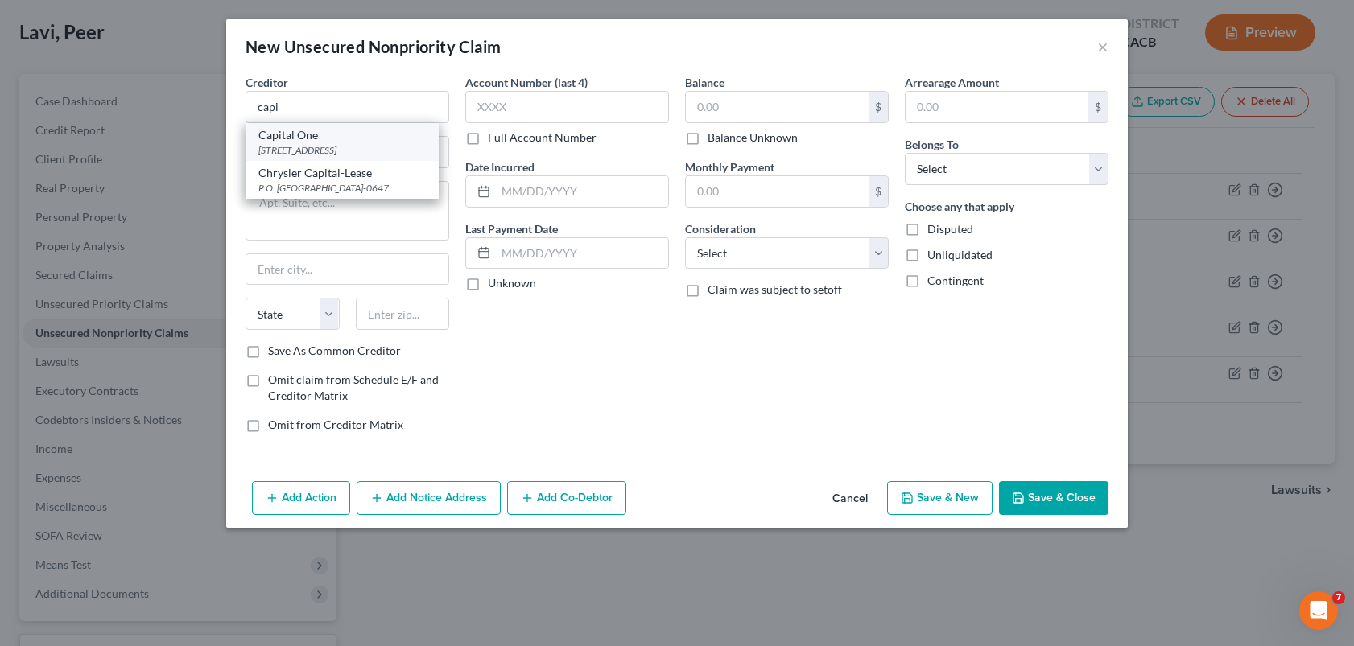
click at [342, 146] on div "[STREET_ADDRESS]" at bounding box center [341, 150] width 167 height 14
type input "Capital One"
type input "PO Box 60599"
type input "City of Industry"
select select "4"
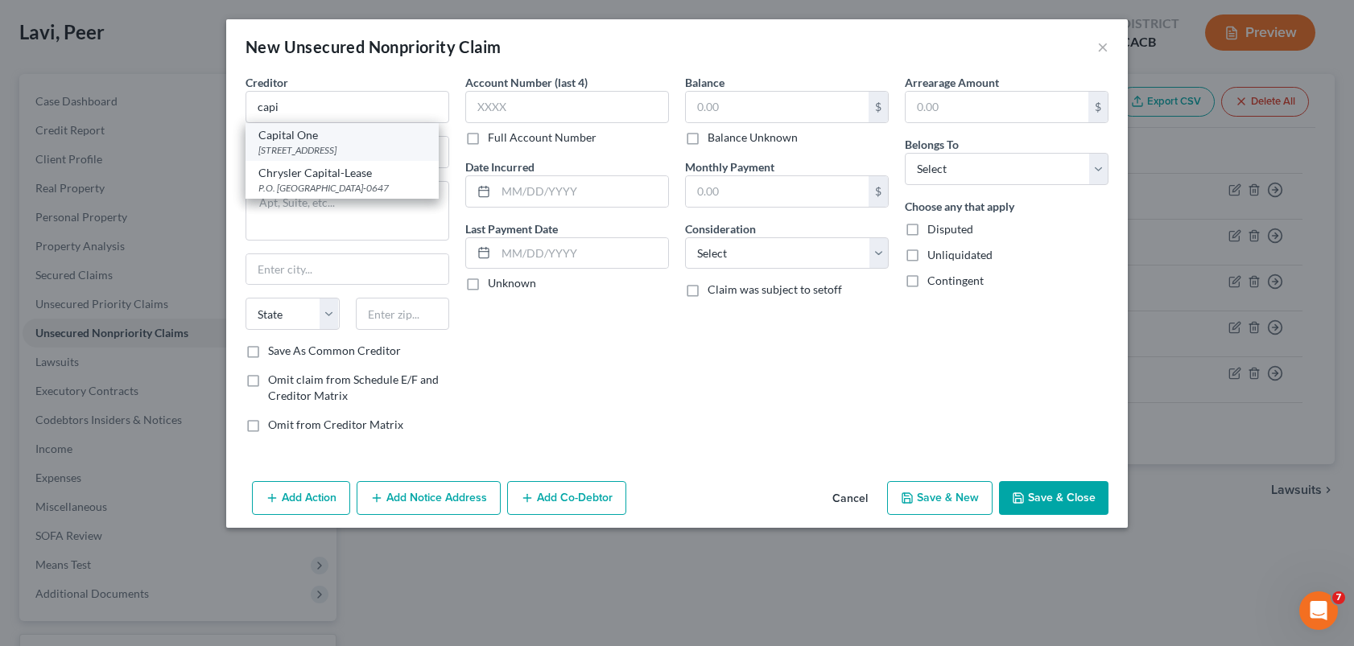
type input "91716"
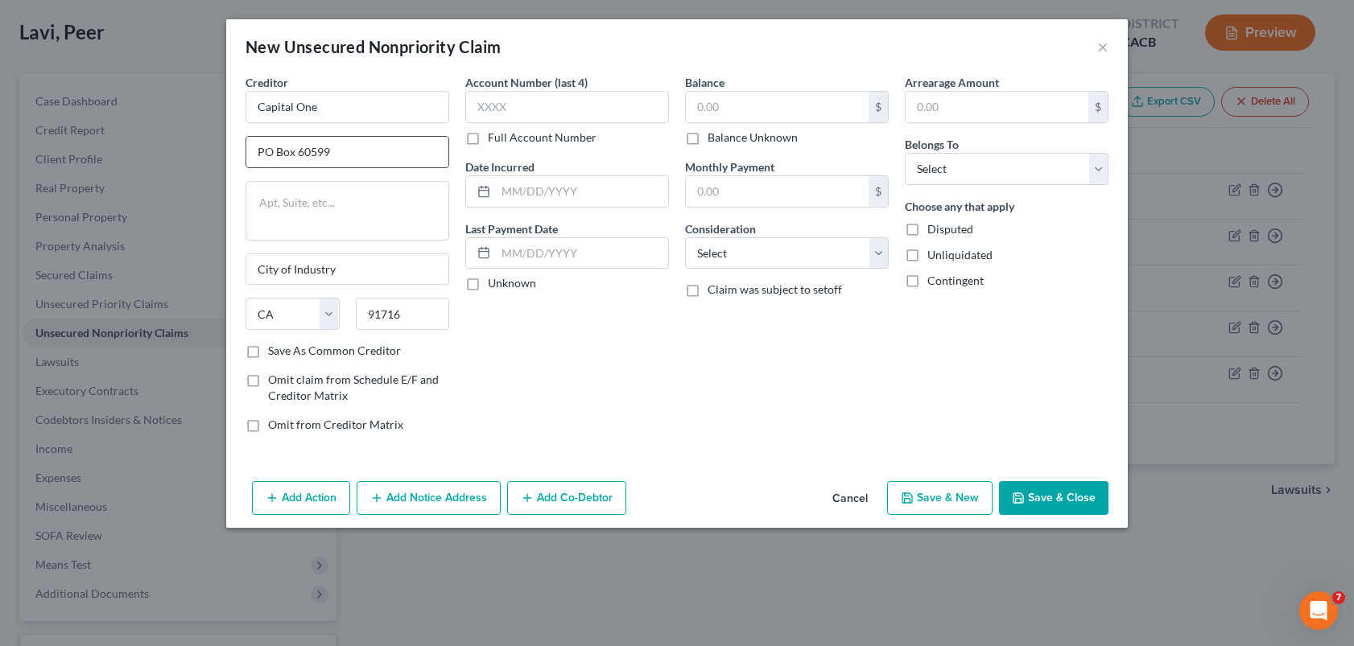
drag, startPoint x: 342, startPoint y: 145, endPoint x: 350, endPoint y: 150, distance: 9.4
click at [344, 145] on input "PO Box 60599" at bounding box center [347, 152] width 202 height 31
type input "PO Box 60519"
click at [589, 113] on input "text" at bounding box center [567, 107] width 204 height 32
type input "4035"
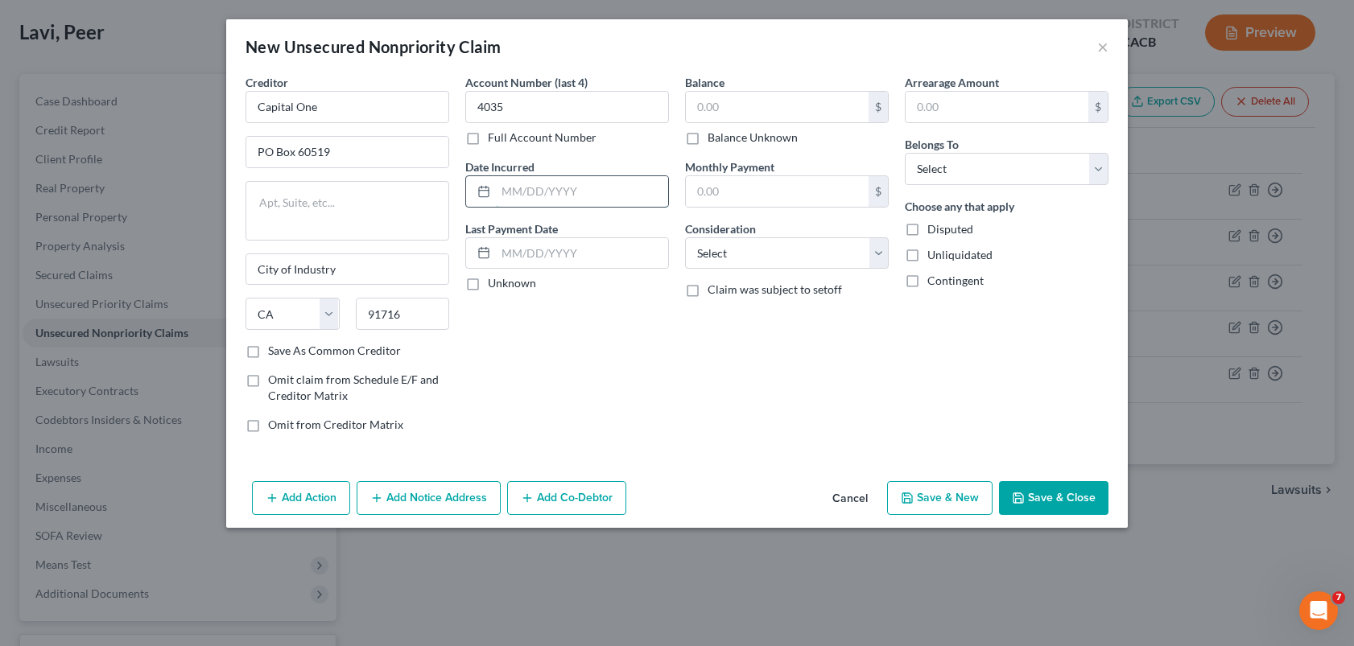
click at [547, 200] on input "text" at bounding box center [582, 191] width 172 height 31
type input "2024"
click at [766, 111] on input "text" at bounding box center [777, 107] width 183 height 31
type input "1,214.44"
click at [944, 167] on select "Select Debtor 1 Only Debtor 2 Only Debtor 1 And Debtor 2 Only At Least One Of T…" at bounding box center [1007, 169] width 204 height 32
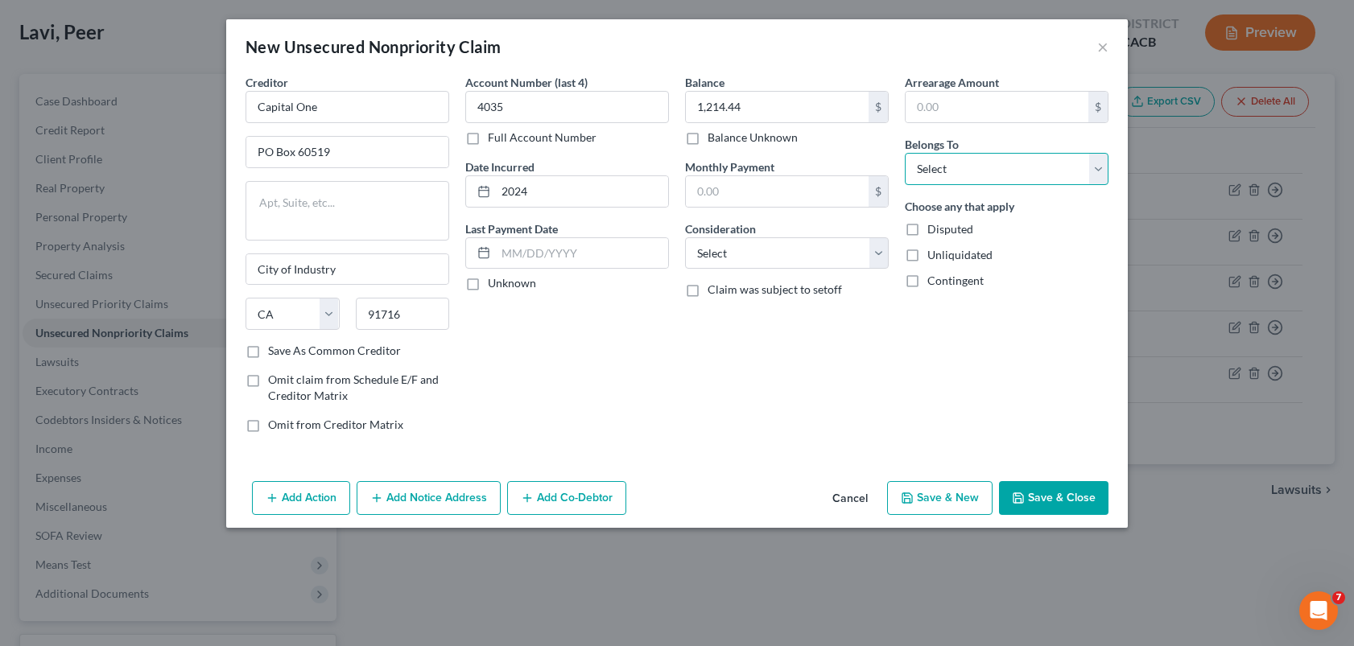
select select "4"
click at [905, 153] on select "Select Debtor 1 Only Debtor 2 Only Debtor 1 And Debtor 2 Only At Least One Of T…" at bounding box center [1007, 169] width 204 height 32
click at [742, 258] on select "Select Cable / Satellite Services Collection Agency Credit Card Debt Debt Couns…" at bounding box center [787, 253] width 204 height 32
select select "2"
click at [685, 237] on select "Select Cable / Satellite Services Collection Agency Credit Card Debt Debt Couns…" at bounding box center [787, 253] width 204 height 32
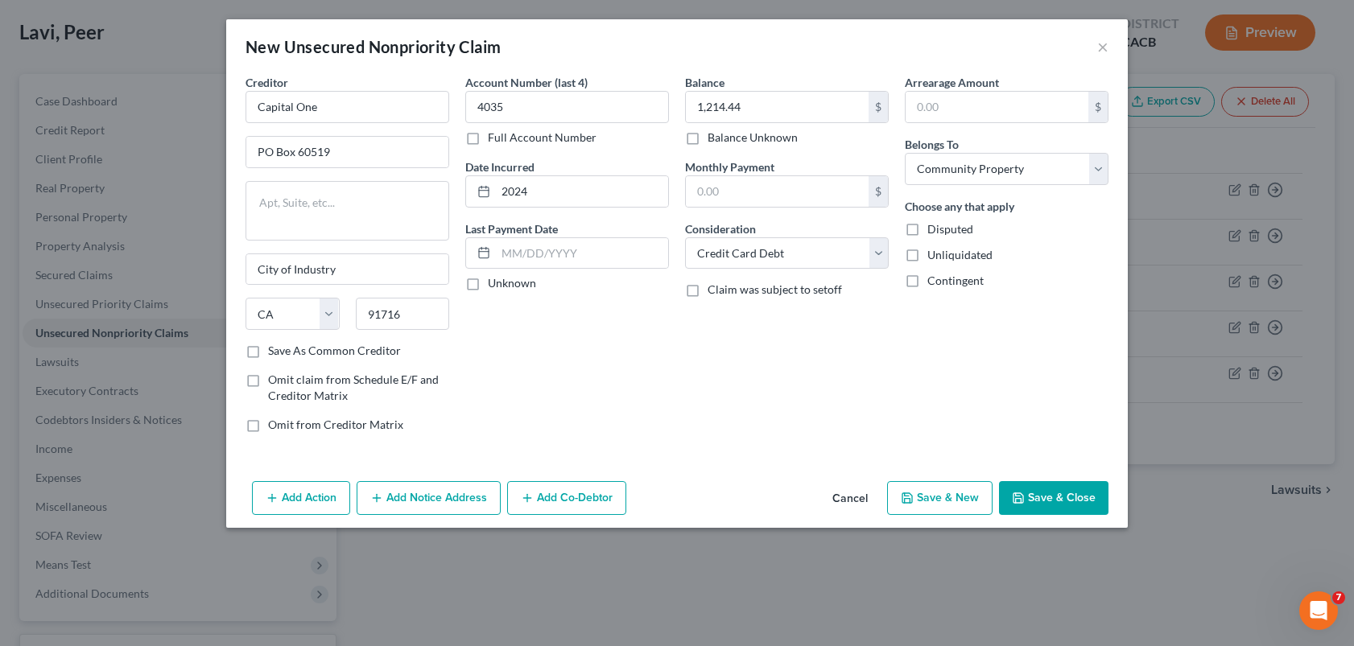
click at [936, 497] on button "Save & New" at bounding box center [939, 498] width 105 height 34
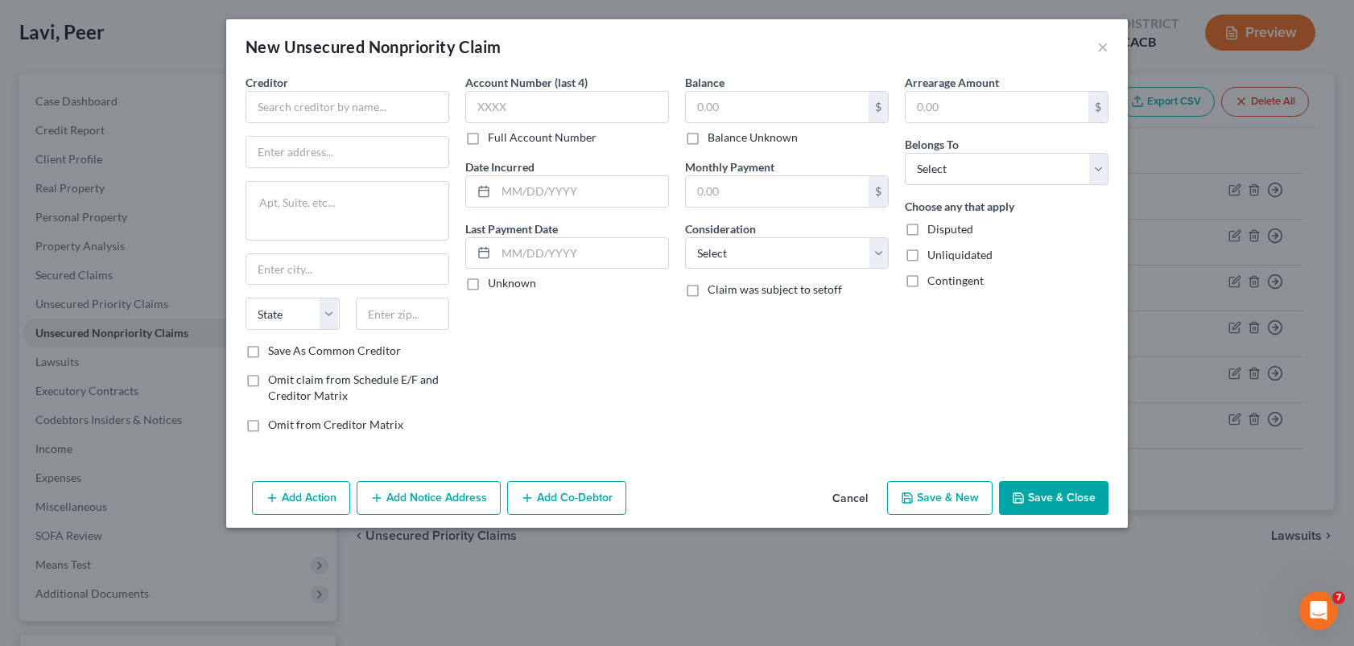
click at [659, 371] on div "Account Number (last 4) Full Account Number Date Incurred Last Payment Date Unk…" at bounding box center [567, 260] width 220 height 372
click at [337, 108] on input "text" at bounding box center [348, 107] width 204 height 32
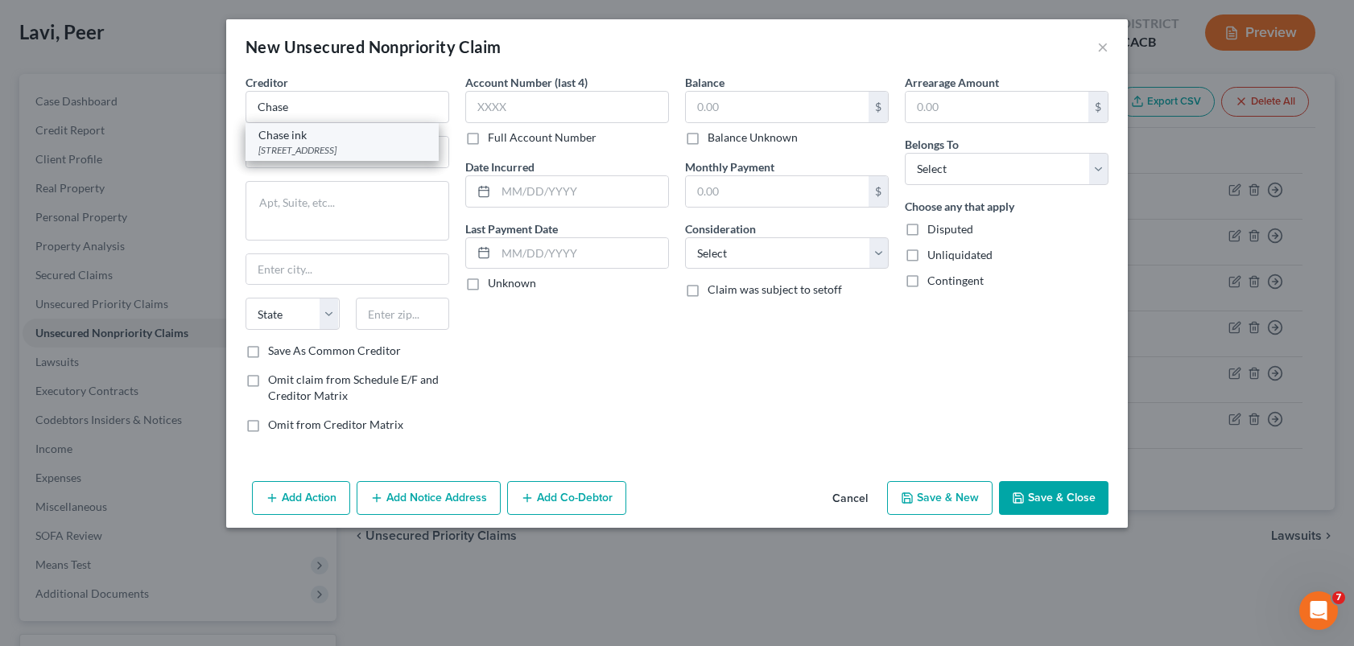
click at [338, 148] on div "[STREET_ADDRESS]" at bounding box center [341, 150] width 167 height 14
type input "Chase ink"
type input "PO Box 6294"
type input "[PERSON_NAME] Stream"
select select "14"
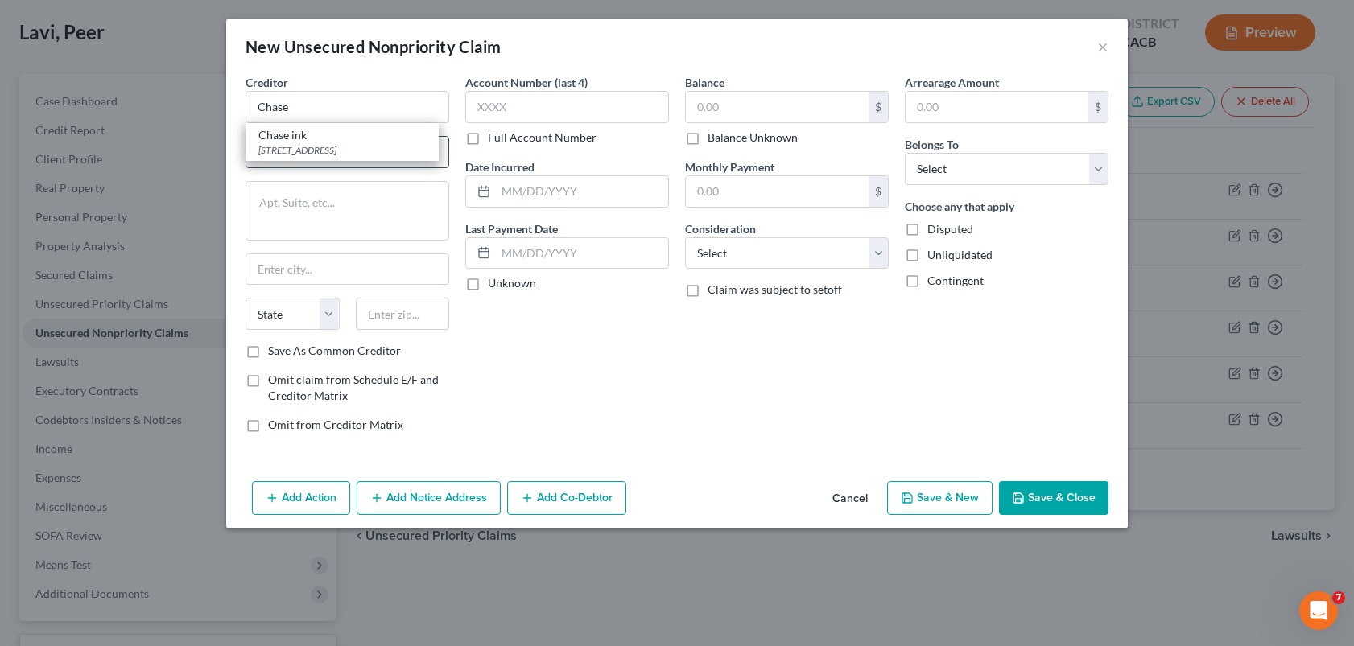
type input "60197"
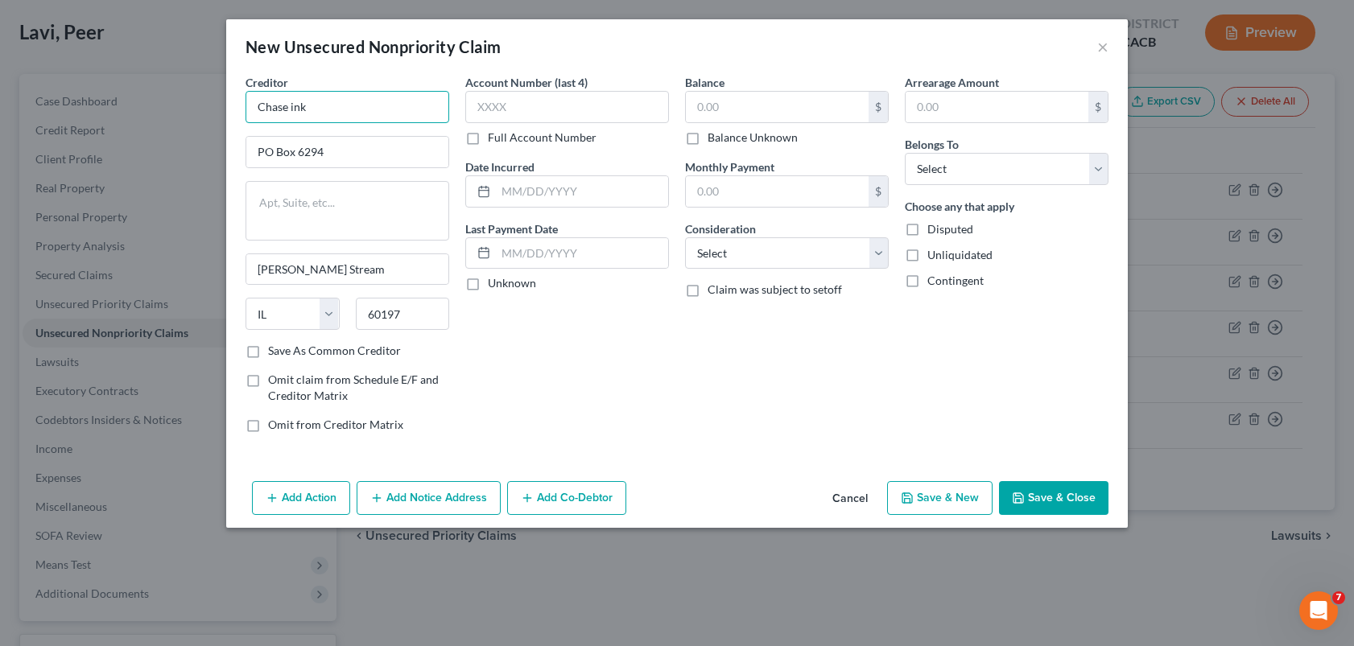
click at [335, 114] on input "Chase ink" at bounding box center [348, 107] width 204 height 32
type input "Cardmember Services"
drag, startPoint x: 636, startPoint y: 444, endPoint x: 612, endPoint y: 232, distance: 213.1
click at [637, 443] on div "Account Number (last 4) Full Account Number Date Incurred Last Payment Date Unk…" at bounding box center [567, 260] width 220 height 372
click at [568, 109] on input "text" at bounding box center [567, 107] width 204 height 32
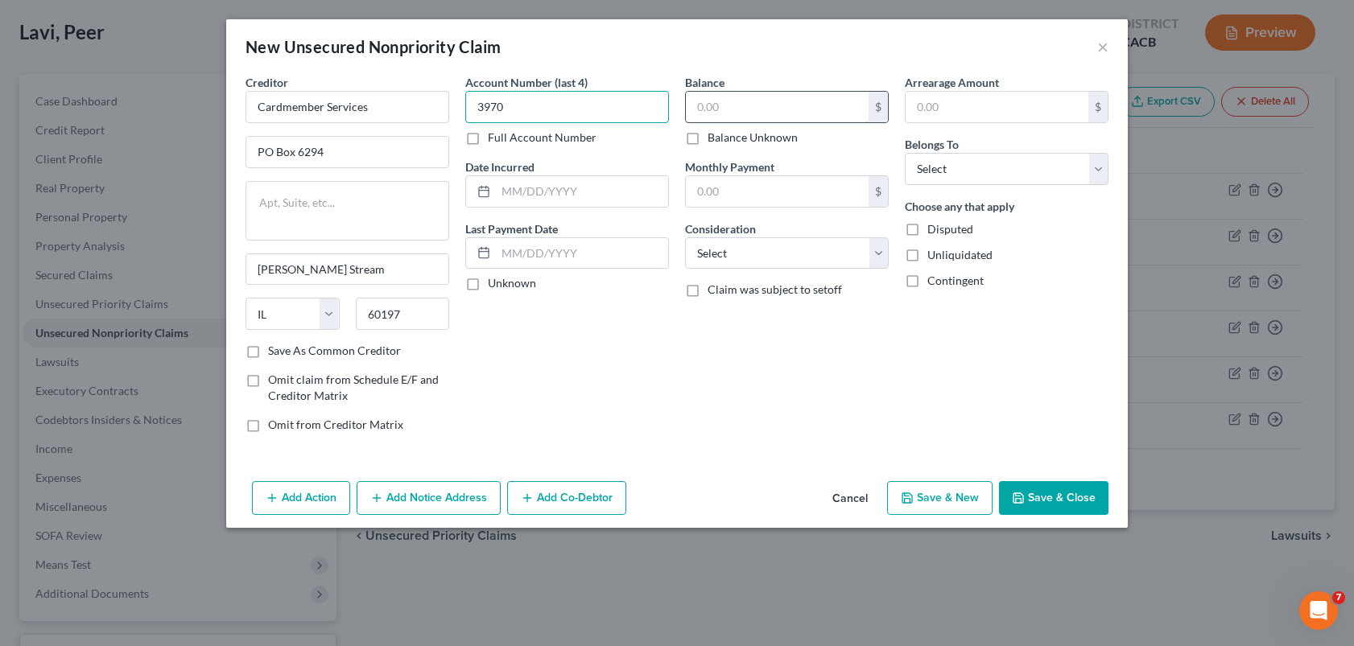
type input "3970"
click at [722, 115] on input "text" at bounding box center [777, 107] width 183 height 31
type input "2,264.21"
click at [952, 171] on select "Select Debtor 1 Only Debtor 2 Only Debtor 1 And Debtor 2 Only At Least One Of T…" at bounding box center [1007, 169] width 204 height 32
select select "4"
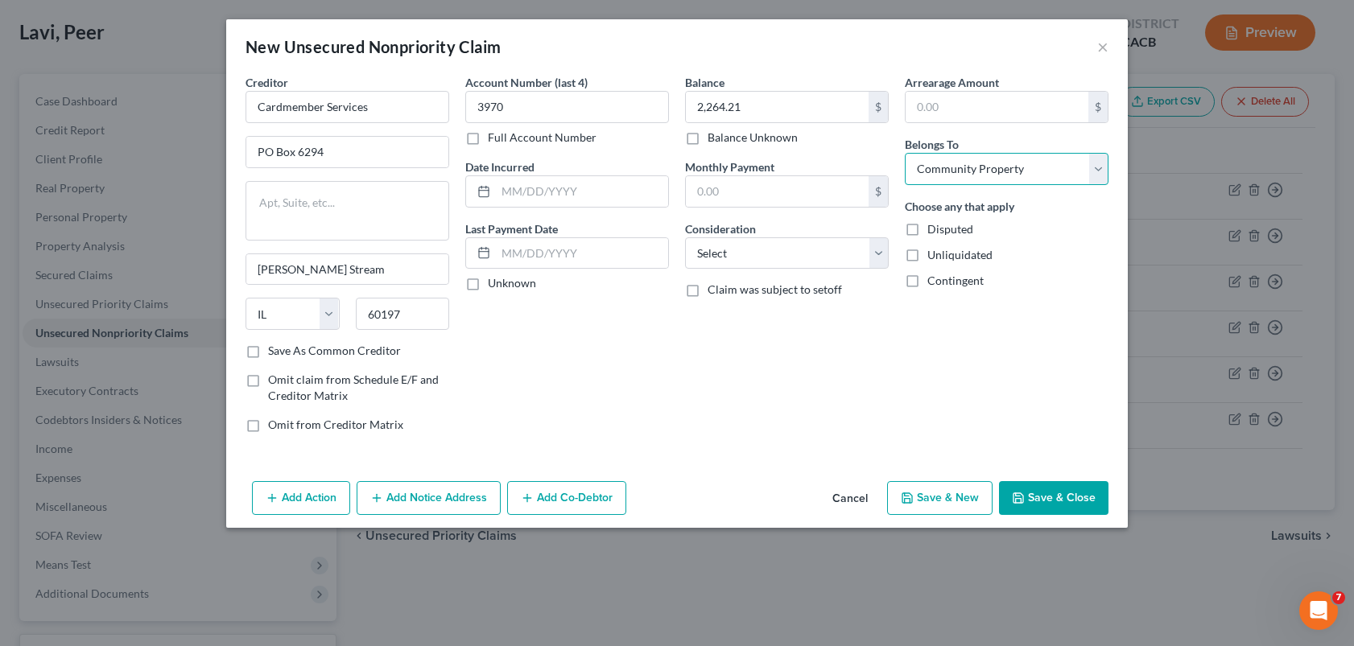
click at [905, 153] on select "Select Debtor 1 Only Debtor 2 Only Debtor 1 And Debtor 2 Only At Least One Of T…" at bounding box center [1007, 169] width 204 height 32
drag, startPoint x: 814, startPoint y: 257, endPoint x: 810, endPoint y: 268, distance: 12.0
click at [814, 257] on select "Select Cable / Satellite Services Collection Agency Credit Card Debt Debt Couns…" at bounding box center [787, 253] width 204 height 32
select select "2"
click at [685, 237] on select "Select Cable / Satellite Services Collection Agency Credit Card Debt Debt Couns…" at bounding box center [787, 253] width 204 height 32
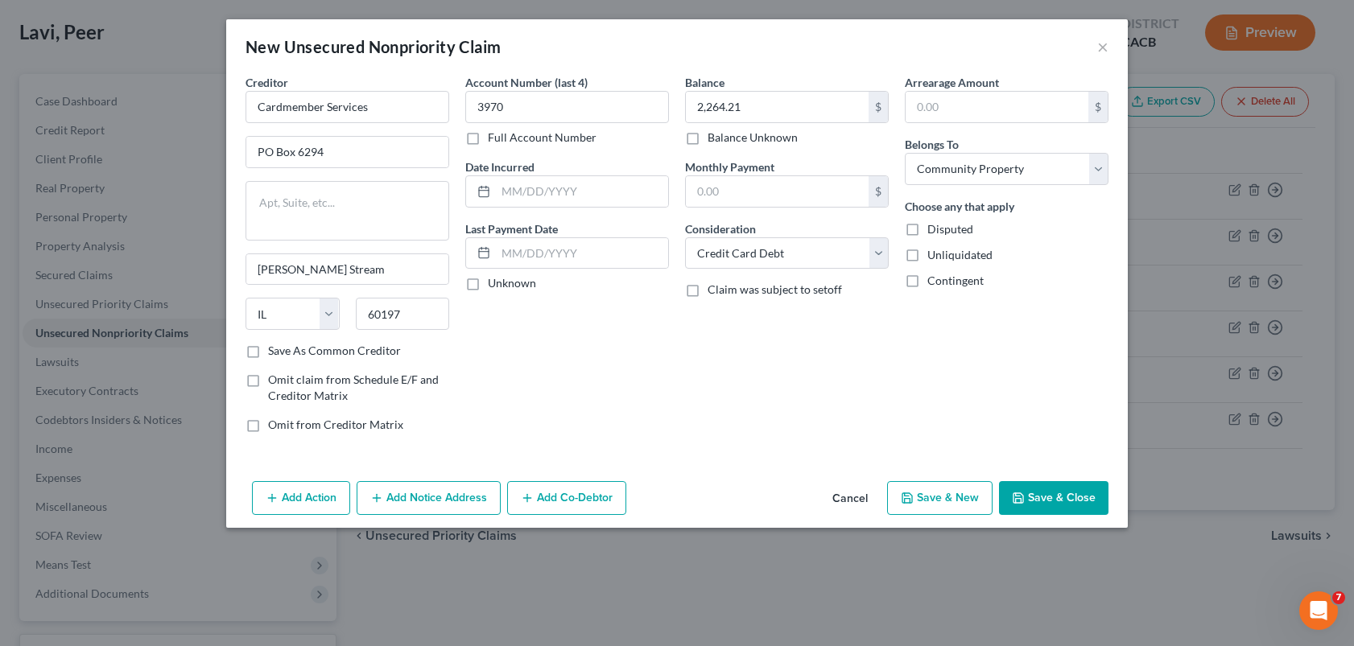
click at [949, 502] on button "Save & New" at bounding box center [939, 498] width 105 height 34
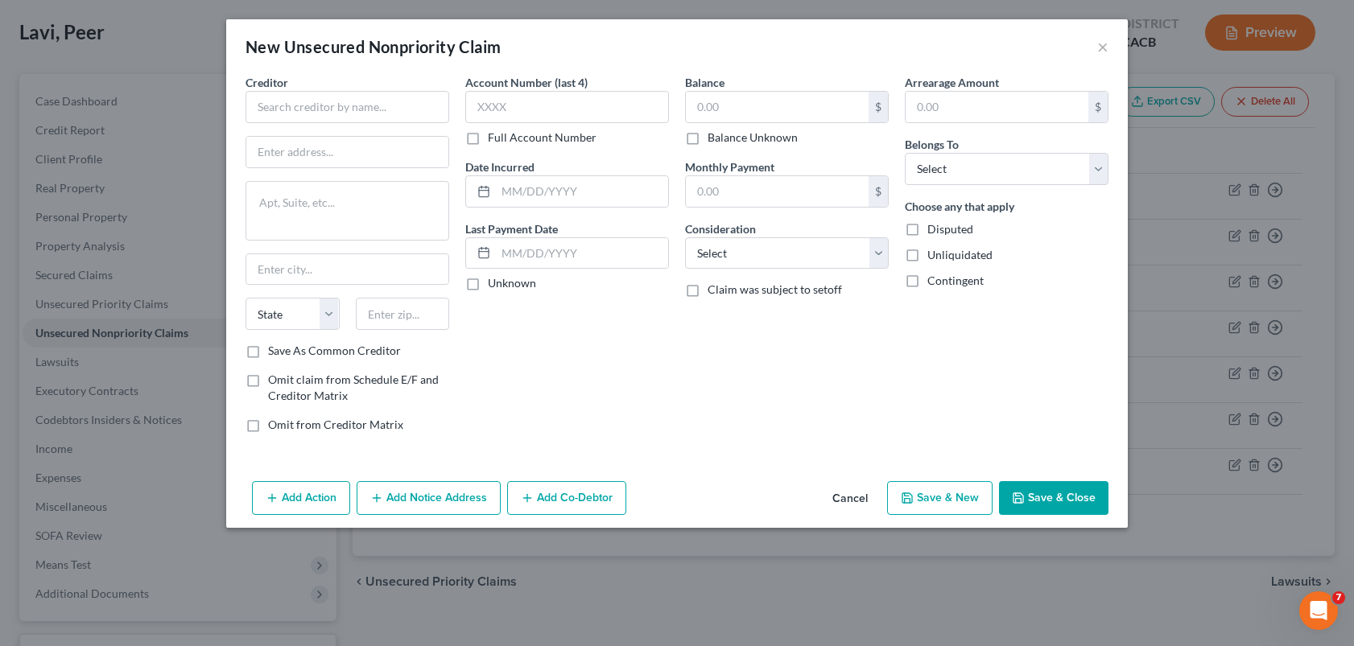
click at [849, 501] on button "Cancel" at bounding box center [850, 499] width 61 height 32
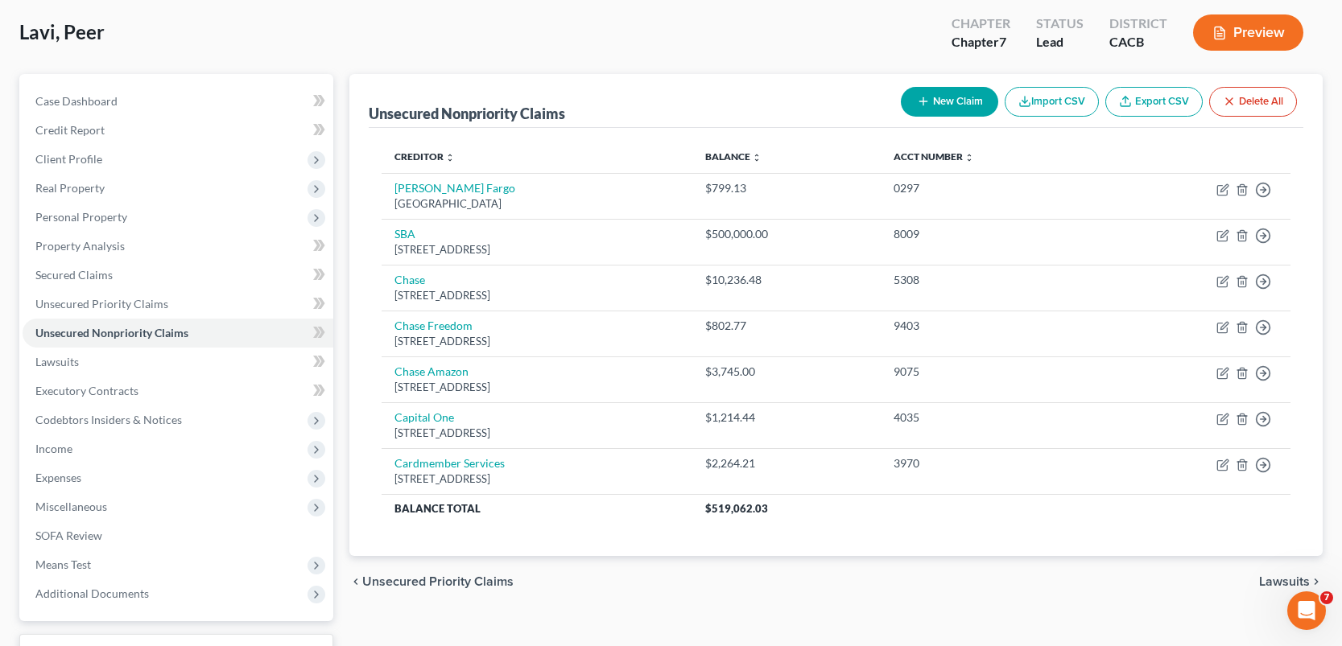
click at [712, 89] on div "Unsecured Nonpriority Claims New Claim Import CSV Export CSV Delete All" at bounding box center [836, 101] width 935 height 54
click at [960, 102] on button "New Claim" at bounding box center [949, 102] width 97 height 30
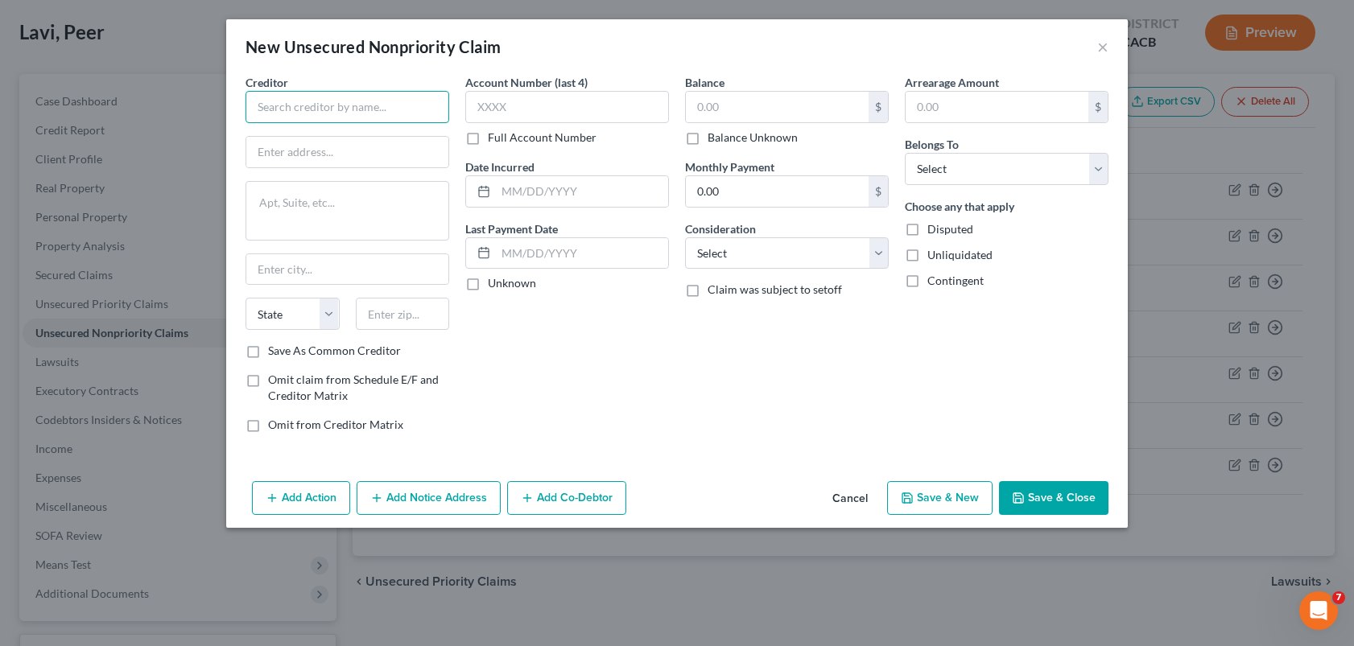
click at [353, 118] on input "text" at bounding box center [348, 107] width 204 height 32
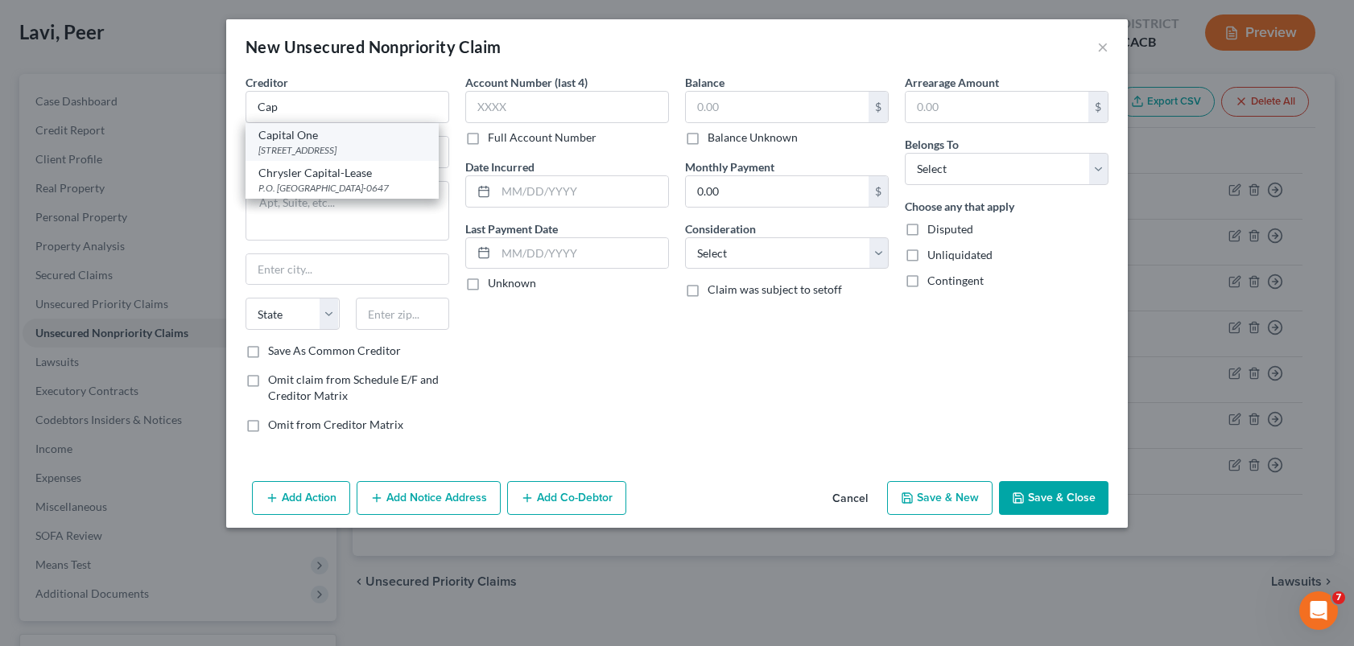
click at [320, 148] on div "[STREET_ADDRESS]" at bounding box center [341, 150] width 167 height 14
type input "Capital One"
type input "PO Box 60599"
type input "City of Industry"
select select "4"
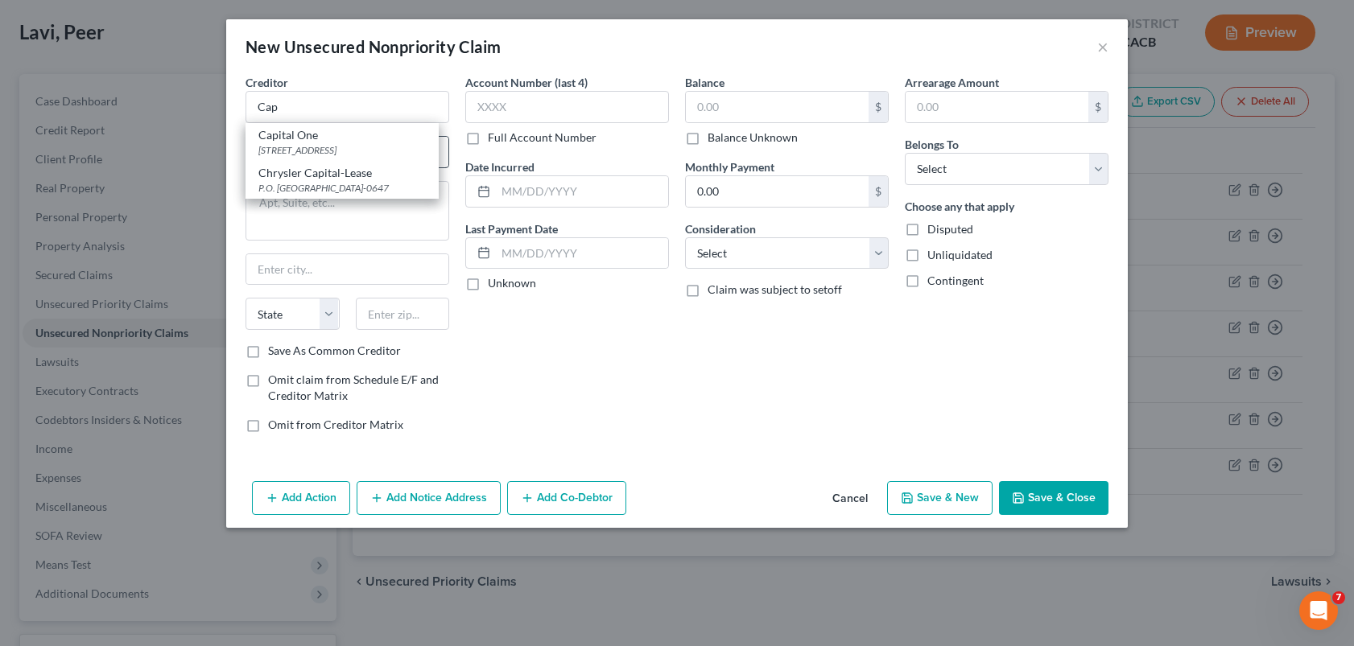
type input "91716"
click at [347, 157] on input "PO Box 60599" at bounding box center [347, 152] width 202 height 31
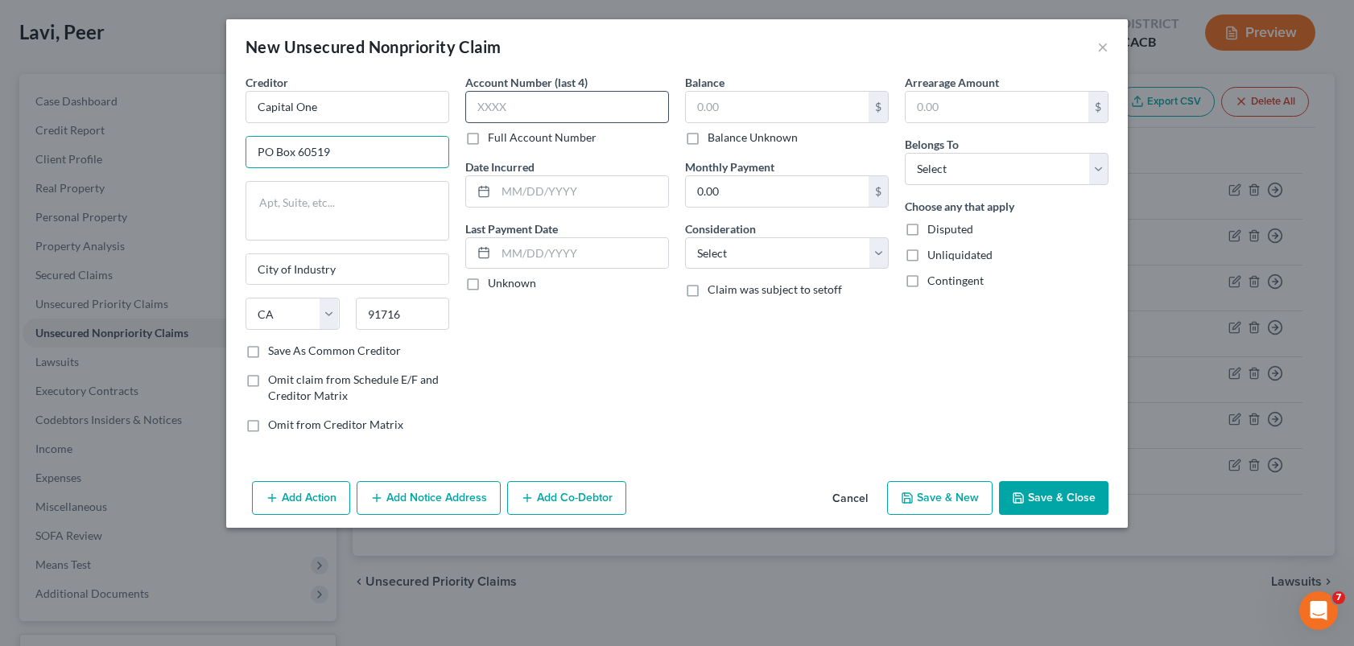
type input "PO Box 60519"
click at [535, 98] on input "text" at bounding box center [567, 107] width 204 height 32
type input "2935"
click at [740, 110] on input "text" at bounding box center [777, 107] width 183 height 31
type input "2,292.89"
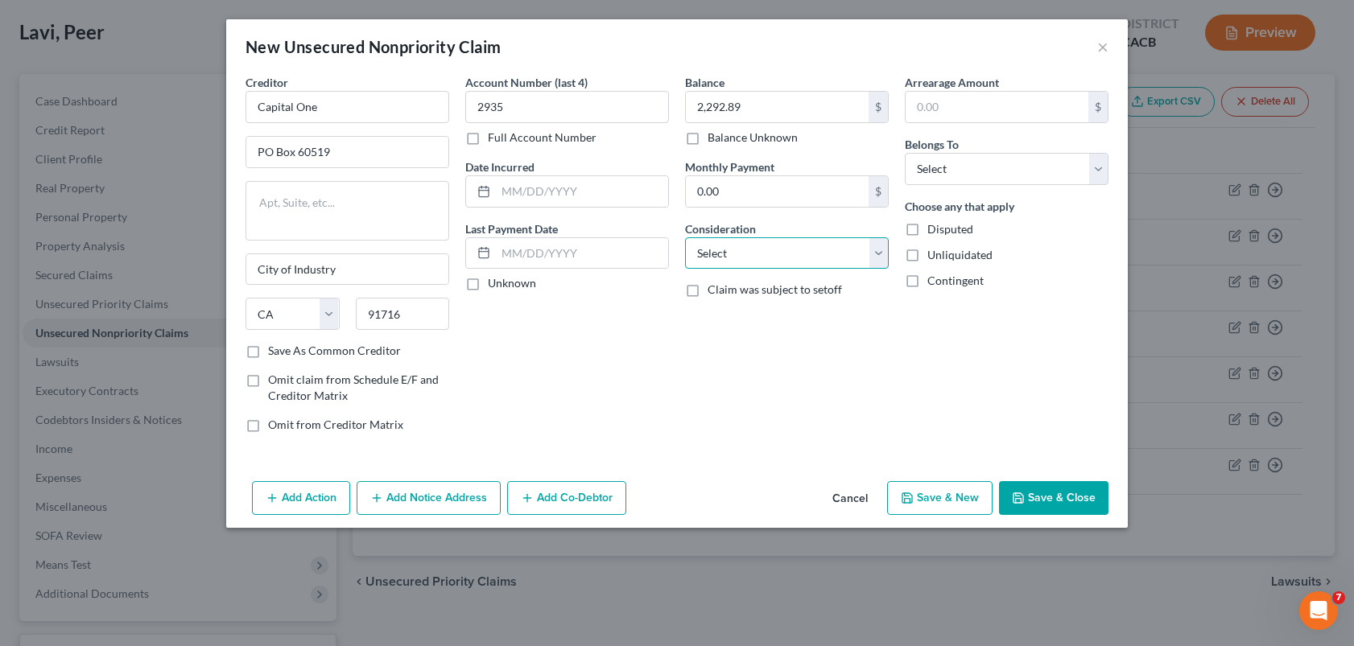
drag, startPoint x: 723, startPoint y: 258, endPoint x: 719, endPoint y: 268, distance: 10.5
click at [723, 259] on select "Select Cable / Satellite Services Collection Agency Credit Card Debt Debt Couns…" at bounding box center [787, 253] width 204 height 32
select select "2"
click at [685, 237] on select "Select Cable / Satellite Services Collection Agency Credit Card Debt Debt Couns…" at bounding box center [787, 253] width 204 height 32
click at [931, 167] on select "Select Debtor 1 Only Debtor 2 Only Debtor 1 And Debtor 2 Only At Least One Of T…" at bounding box center [1007, 169] width 204 height 32
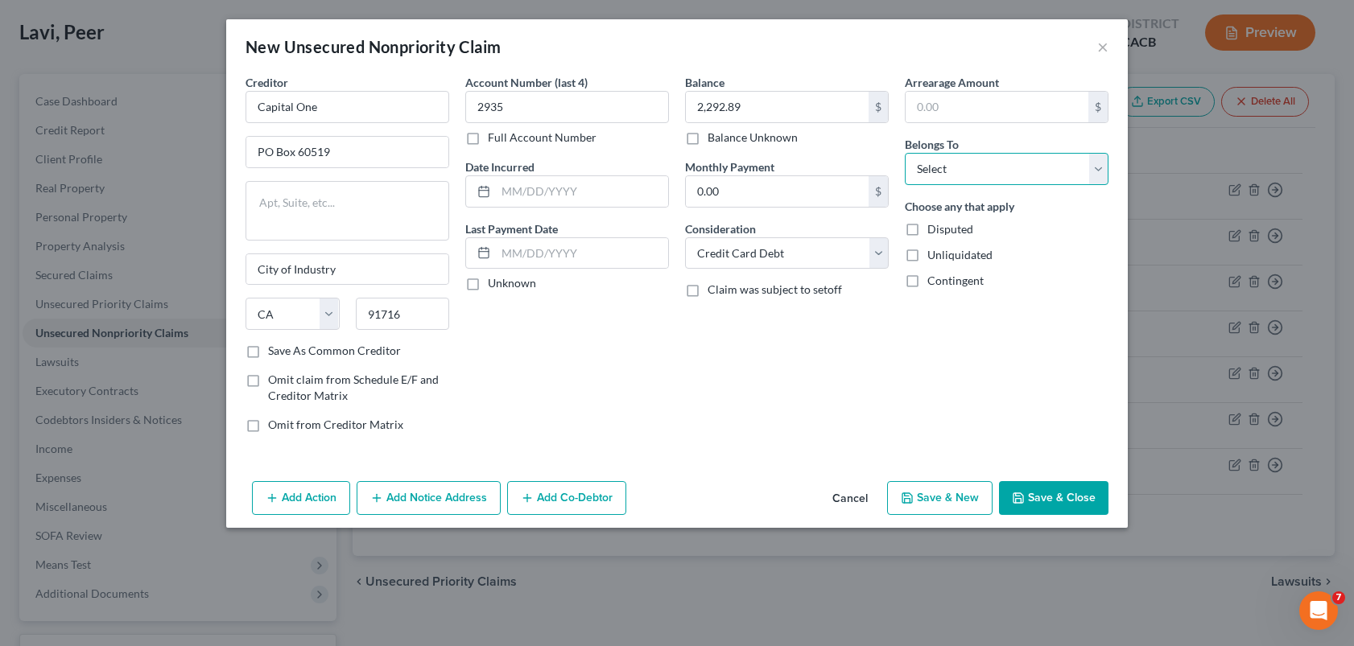
select select "4"
click at [905, 153] on select "Select Debtor 1 Only Debtor 2 Only Debtor 1 And Debtor 2 Only At Least One Of T…" at bounding box center [1007, 169] width 204 height 32
click at [718, 381] on div "Balance 2,292.89 $ Balance Unknown Balance Undetermined 2,292.89 $ Balance Unkn…" at bounding box center [787, 260] width 220 height 372
click at [993, 387] on div "Arrearage Amount $ Belongs To * Select Debtor 1 Only Debtor 2 Only Debtor 1 And…" at bounding box center [1007, 260] width 220 height 372
click at [633, 349] on div "Account Number (last 4) 2935 Full Account Number Date Incurred Last Payment Dat…" at bounding box center [567, 260] width 220 height 372
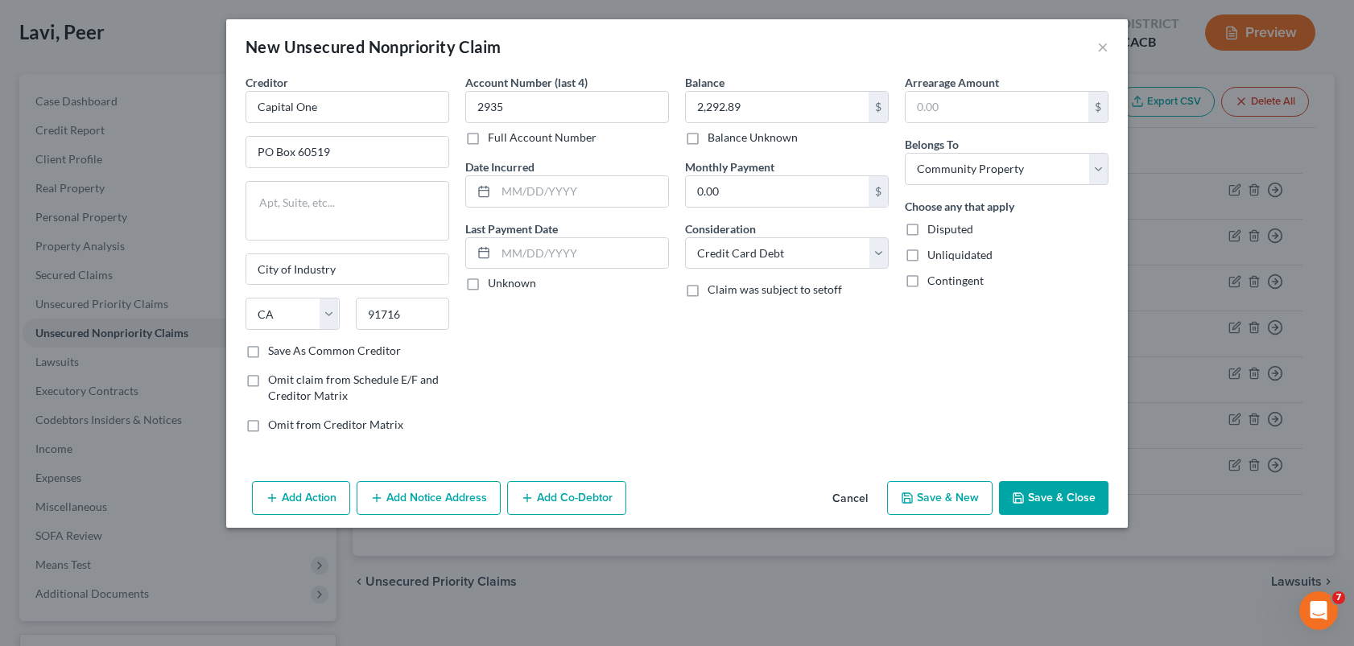
drag, startPoint x: 1028, startPoint y: 505, endPoint x: 969, endPoint y: 503, distance: 58.8
click at [1025, 505] on button "Save & Close" at bounding box center [1053, 498] width 109 height 34
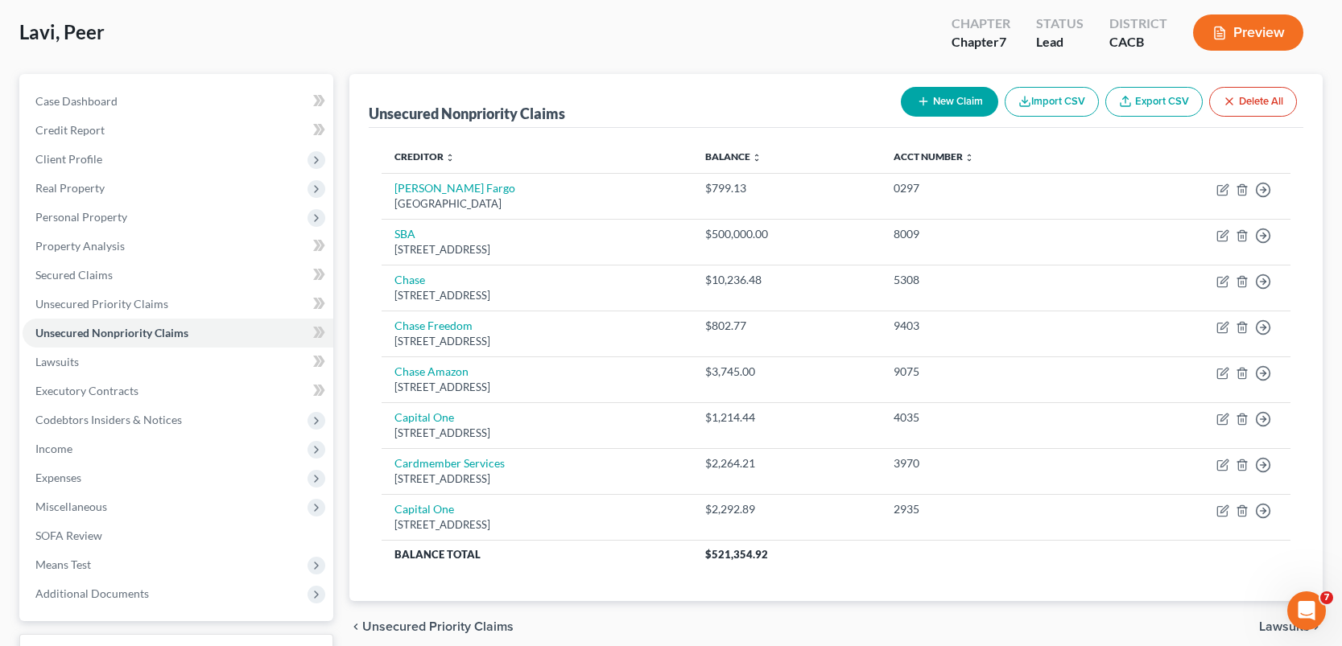
click at [939, 103] on button "New Claim" at bounding box center [949, 102] width 97 height 30
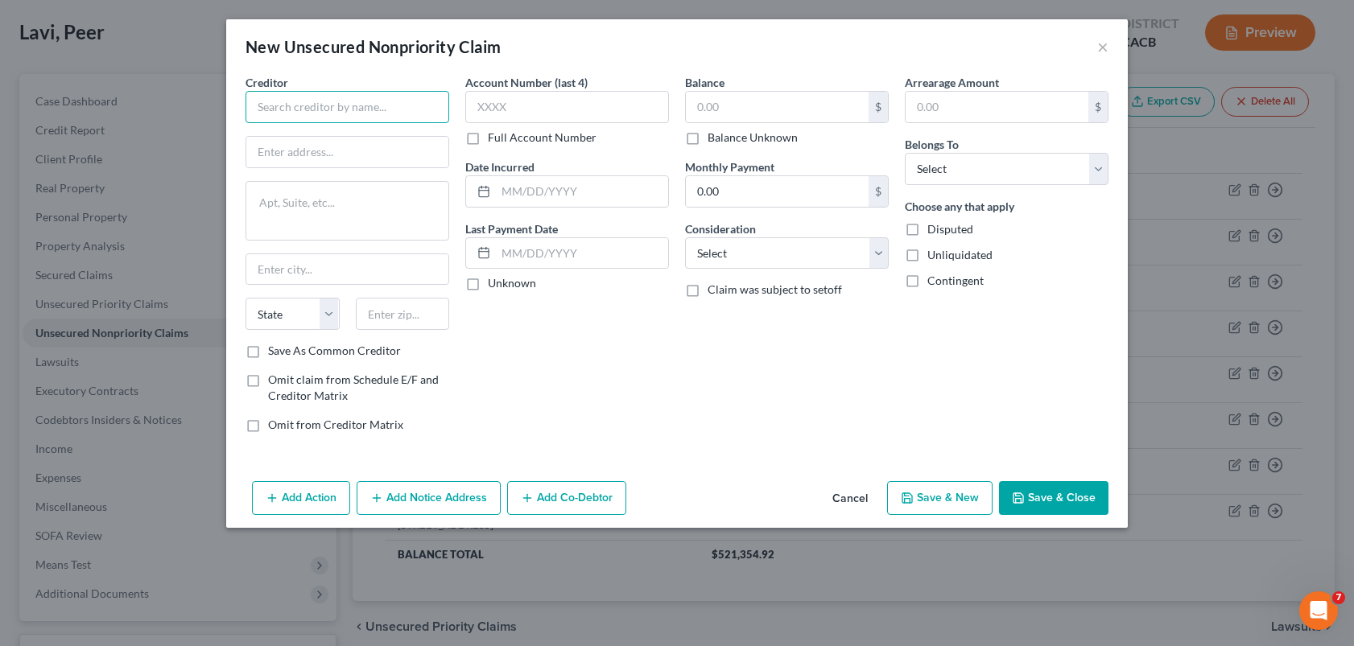
click at [377, 104] on input "text" at bounding box center [348, 107] width 204 height 32
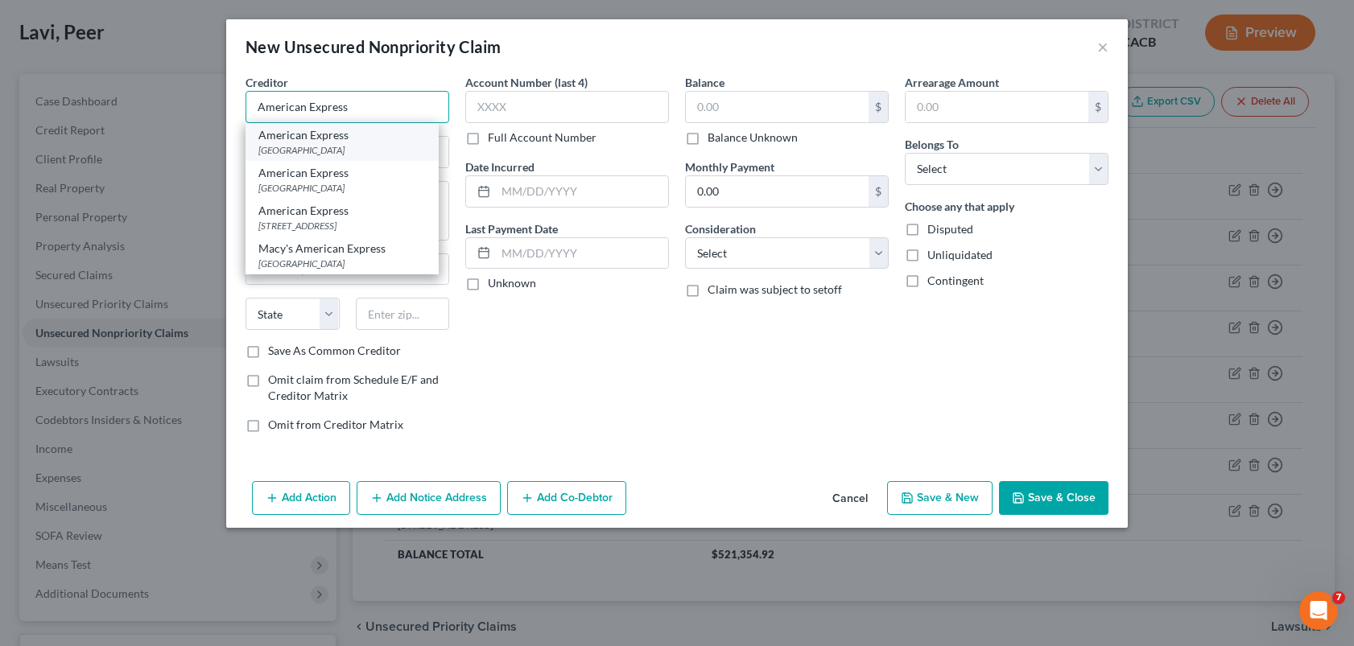
type input "American Express"
click at [345, 150] on div "[GEOGRAPHIC_DATA]" at bounding box center [341, 150] width 167 height 14
type input "PO Box 96001"
type input "[GEOGRAPHIC_DATA]"
select select "4"
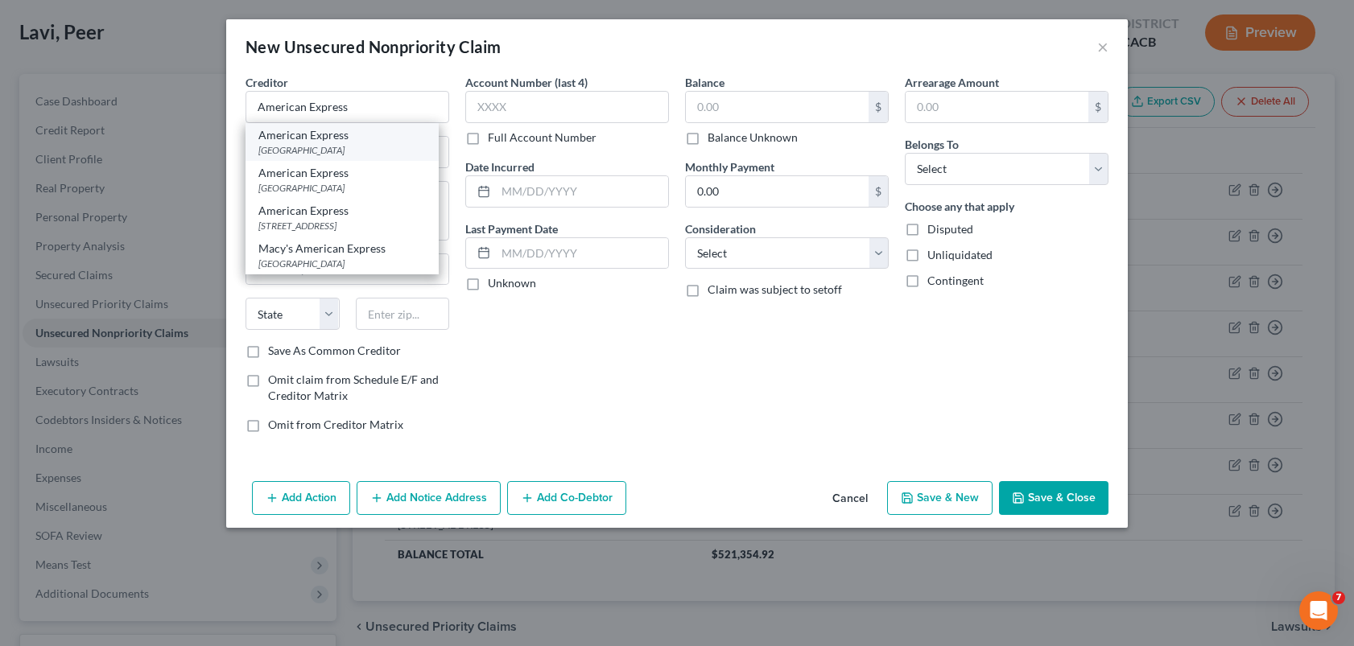
type input "90096"
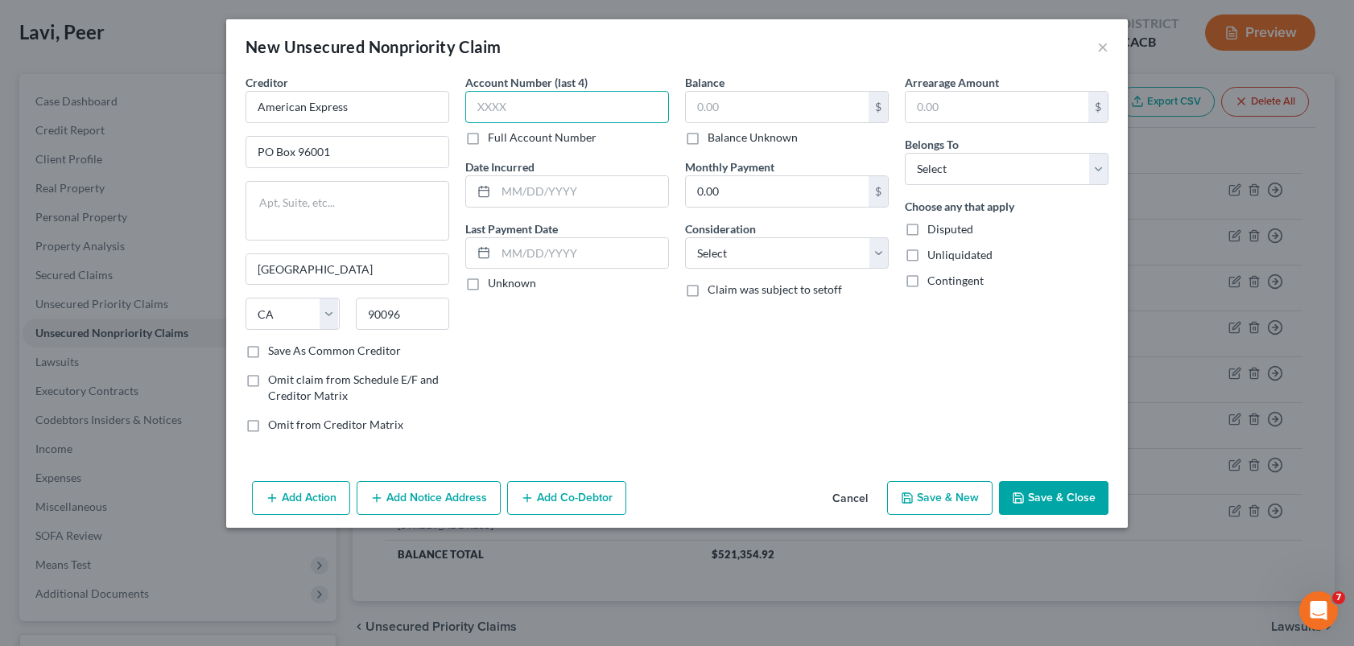
click at [531, 103] on input "text" at bounding box center [567, 107] width 204 height 32
click at [538, 109] on input "text" at bounding box center [567, 107] width 204 height 32
type input "3000"
click at [712, 104] on input "text" at bounding box center [777, 107] width 183 height 31
click at [710, 101] on input "text" at bounding box center [777, 107] width 183 height 31
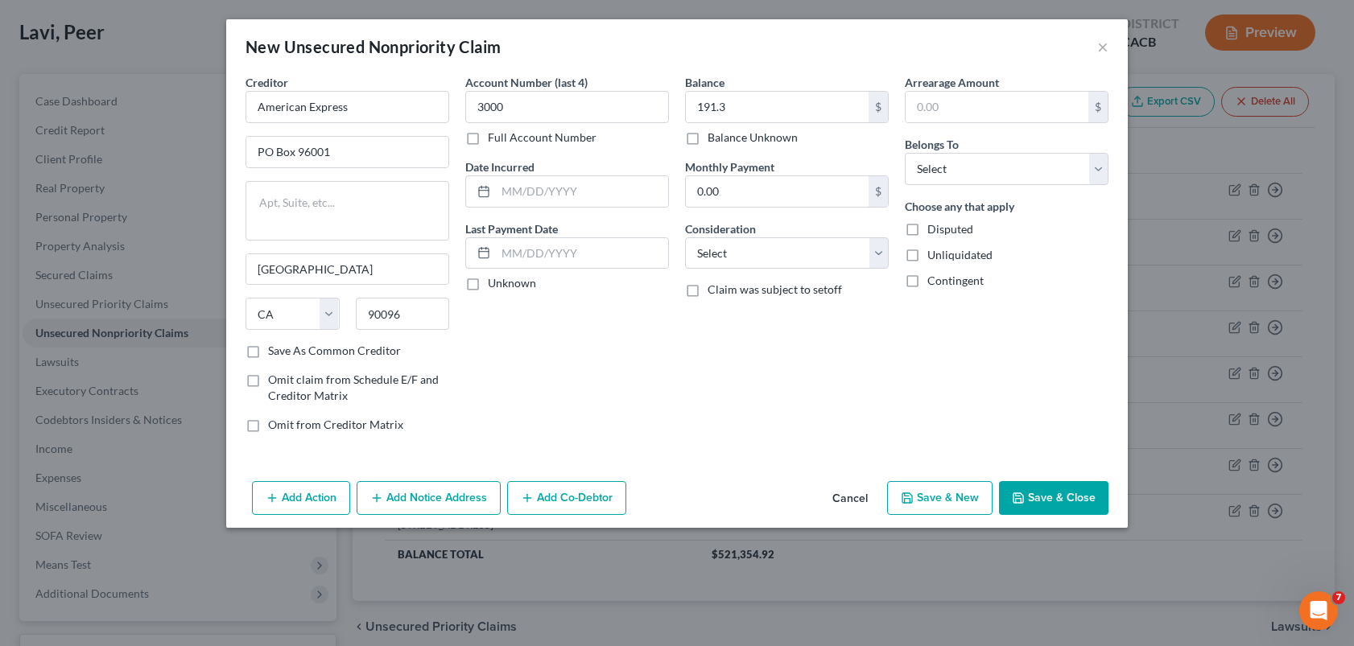
drag, startPoint x: 624, startPoint y: 325, endPoint x: 671, endPoint y: 262, distance: 78.2
click at [624, 325] on div "Account Number (last 4) 3000 Full Account Number Date Incurred Last Payment Dat…" at bounding box center [567, 260] width 220 height 372
click at [727, 105] on input "191.3" at bounding box center [777, 107] width 183 height 31
type input "191.93"
click at [700, 262] on select "Select Cable / Satellite Services Collection Agency Credit Card Debt Debt Couns…" at bounding box center [787, 253] width 204 height 32
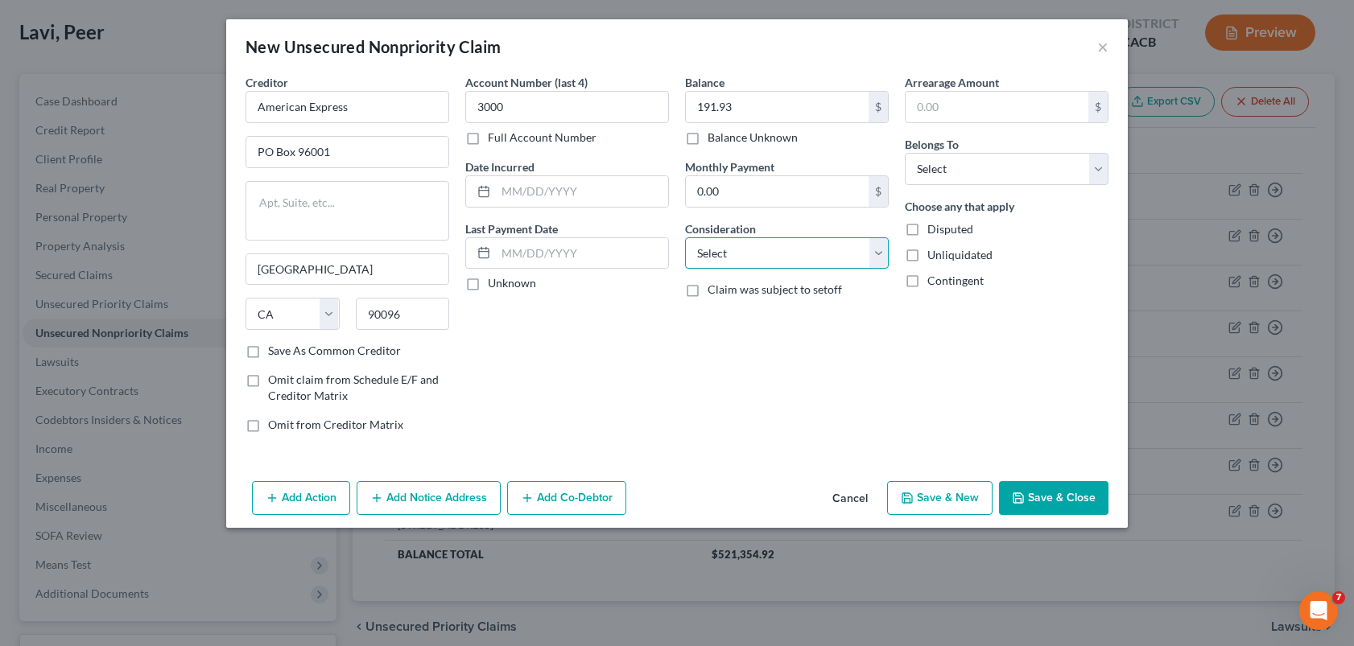
select select "2"
click at [685, 237] on select "Select Cable / Satellite Services Collection Agency Credit Card Debt Debt Couns…" at bounding box center [787, 253] width 204 height 32
click at [555, 260] on input "text" at bounding box center [582, 253] width 172 height 31
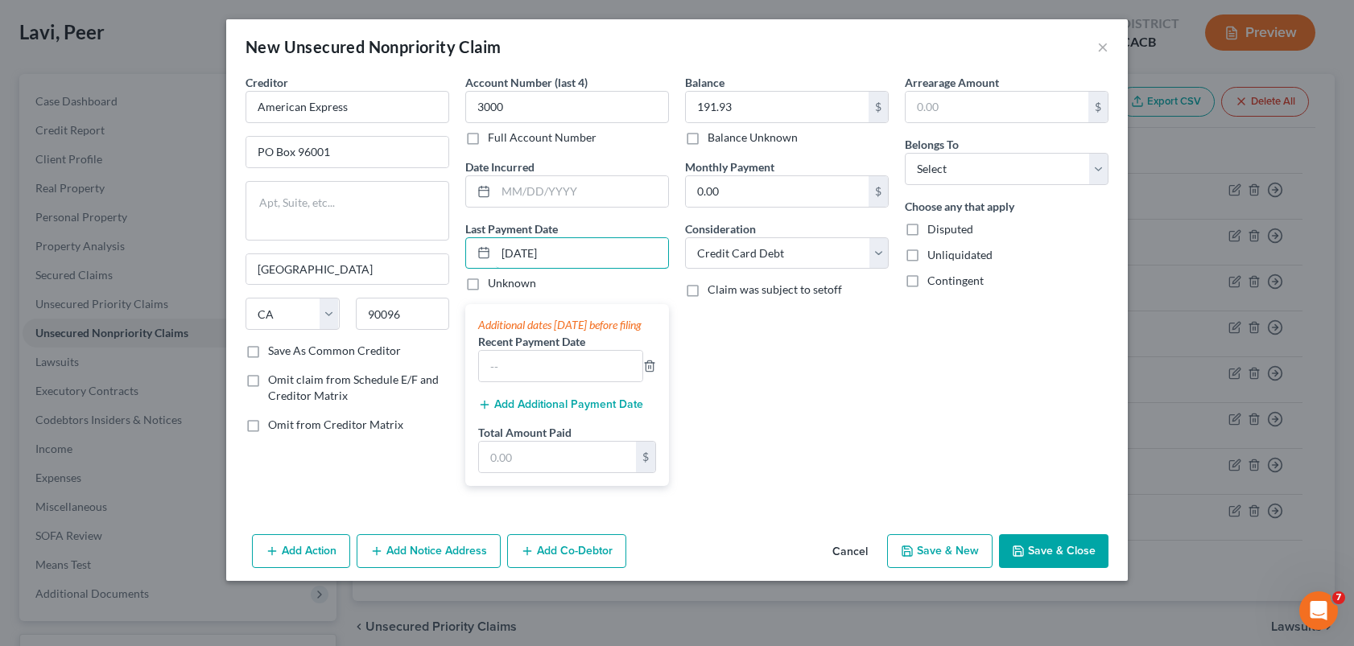
type input "[DATE]"
drag, startPoint x: 733, startPoint y: 398, endPoint x: 730, endPoint y: 350, distance: 47.6
click at [733, 398] on div "Balance 191.93 $ Balance Unknown Balance Undetermined 191.93 $ Balance Unknown …" at bounding box center [787, 286] width 220 height 425
click at [923, 176] on select "Select Debtor 1 Only Debtor 2 Only Debtor 1 And Debtor 2 Only At Least One Of T…" at bounding box center [1007, 169] width 204 height 32
select select "4"
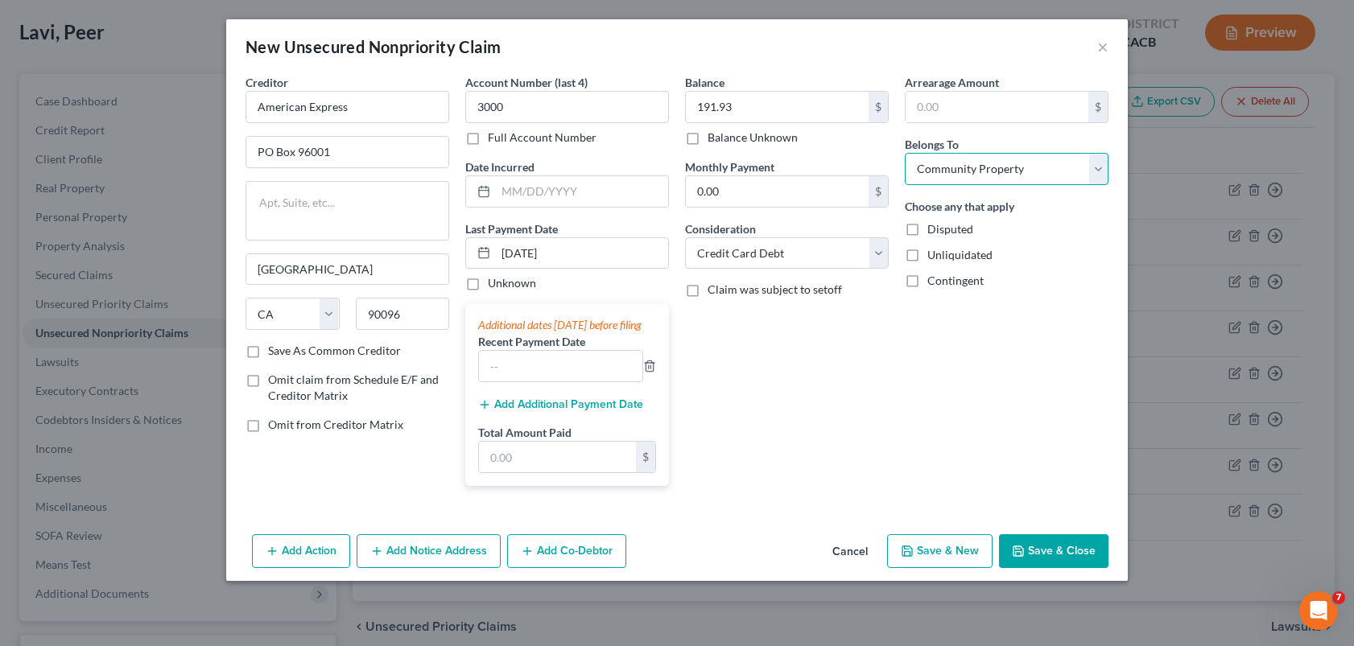
click at [905, 153] on select "Select Debtor 1 Only Debtor 2 Only Debtor 1 And Debtor 2 Only At Least One Of T…" at bounding box center [1007, 169] width 204 height 32
click at [1026, 568] on button "Save & Close" at bounding box center [1053, 552] width 109 height 34
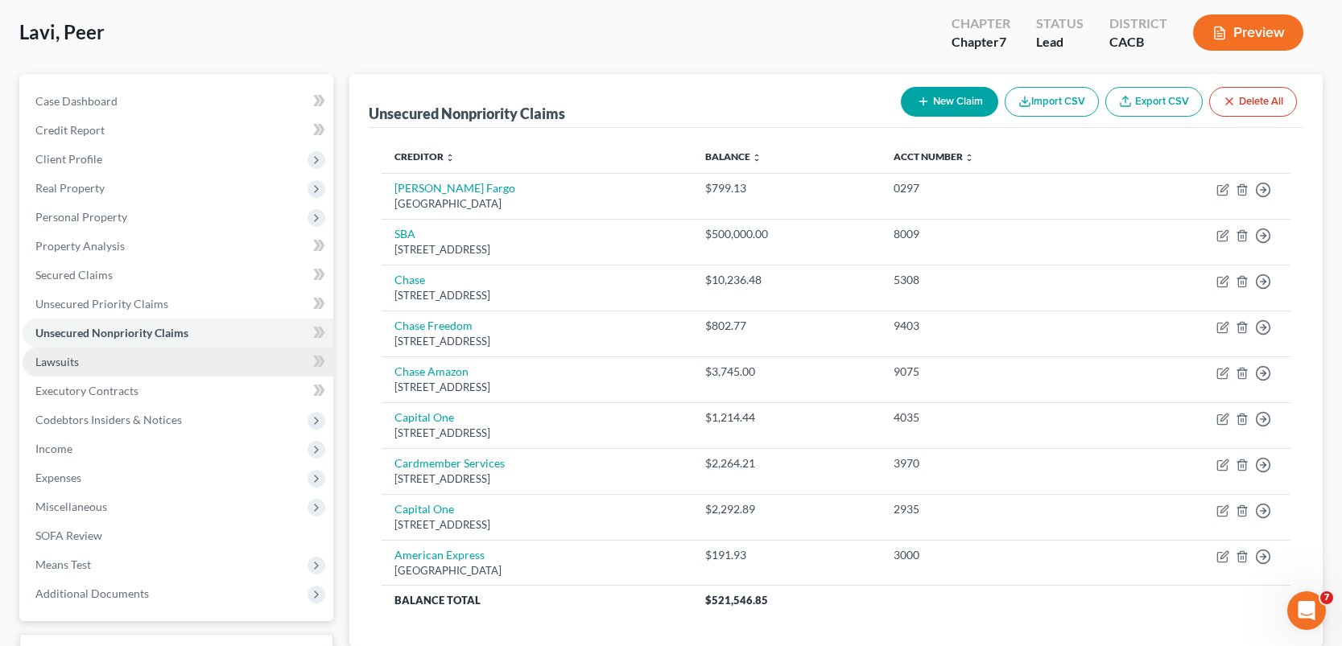
click at [105, 360] on link "Lawsuits" at bounding box center [178, 362] width 311 height 29
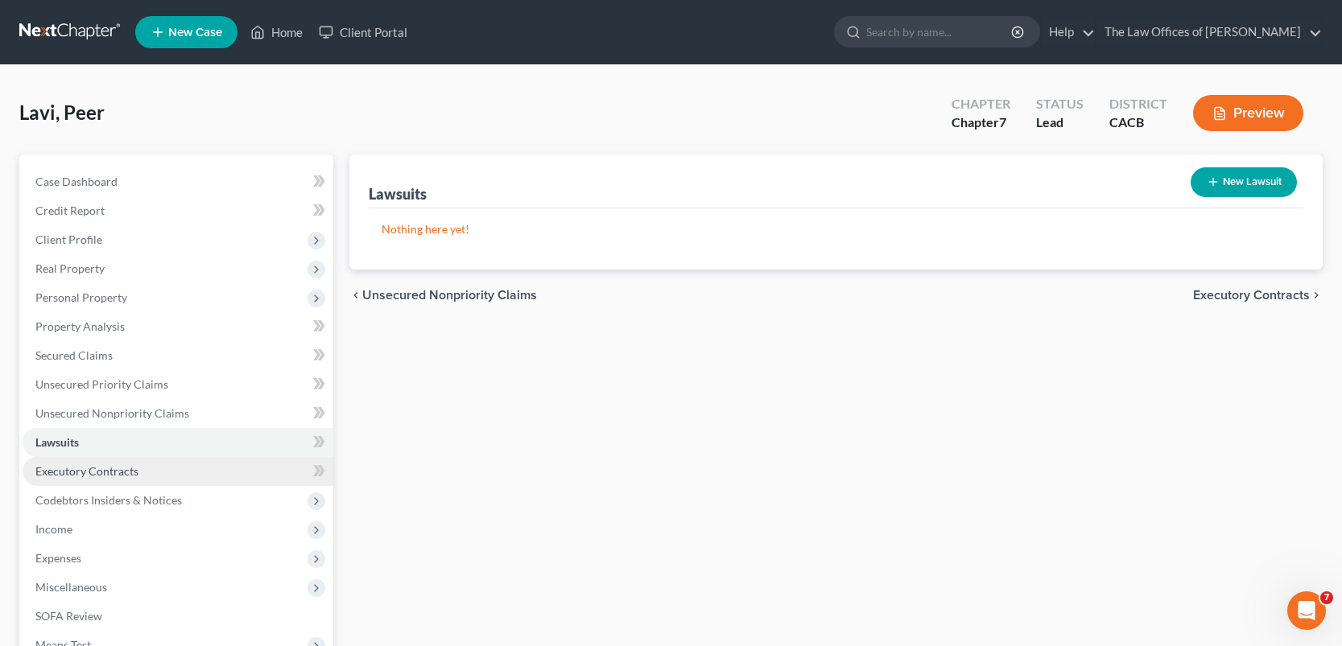
click at [95, 470] on span "Executory Contracts" at bounding box center [86, 472] width 103 height 14
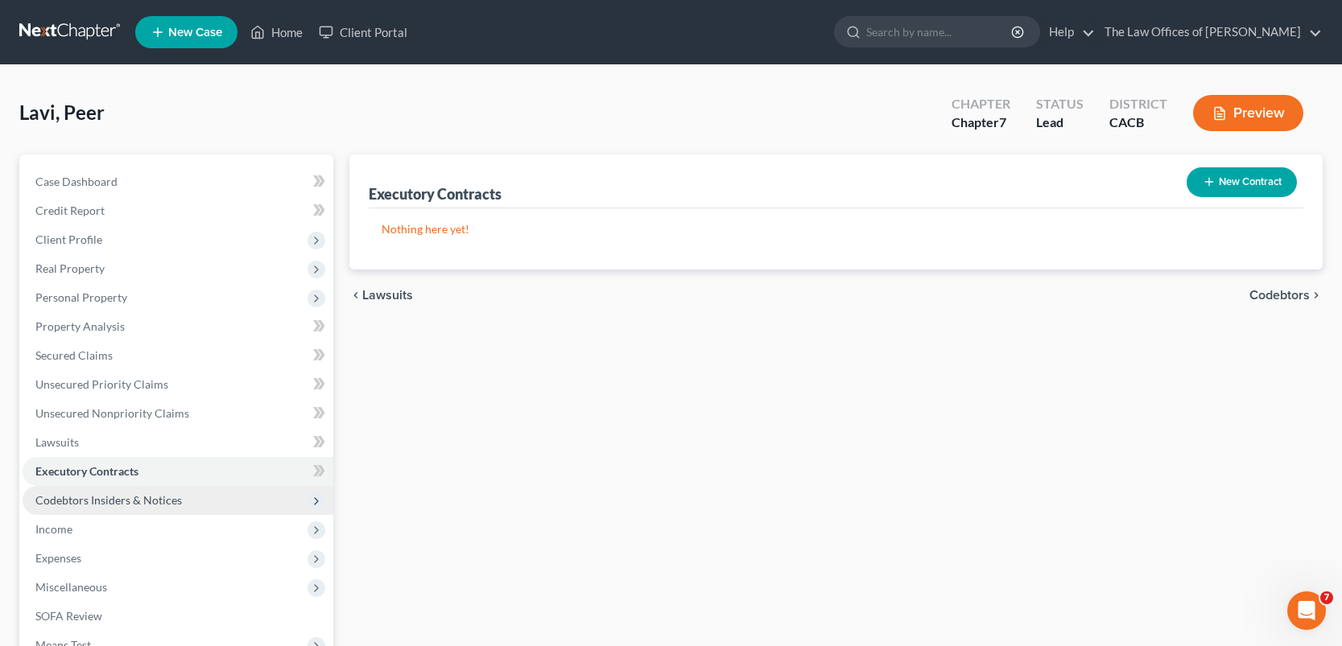
click at [151, 506] on span "Codebtors Insiders & Notices" at bounding box center [108, 500] width 147 height 14
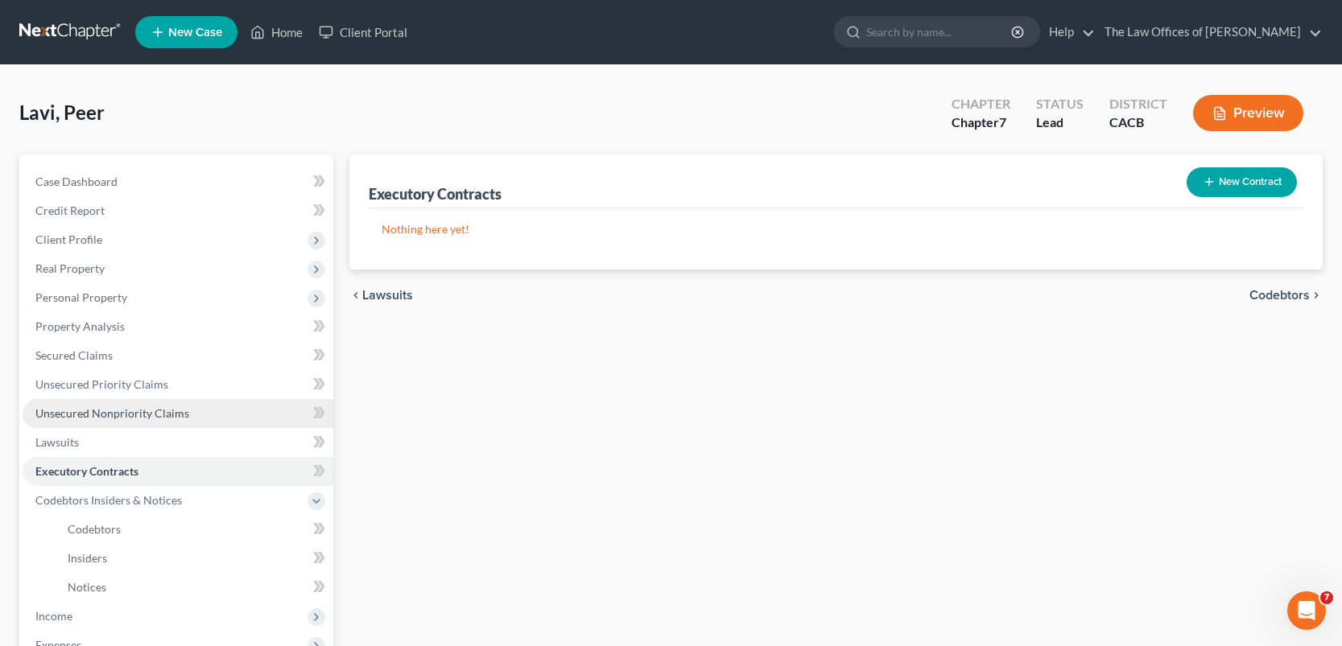
click at [102, 411] on span "Unsecured Nonpriority Claims" at bounding box center [112, 414] width 154 height 14
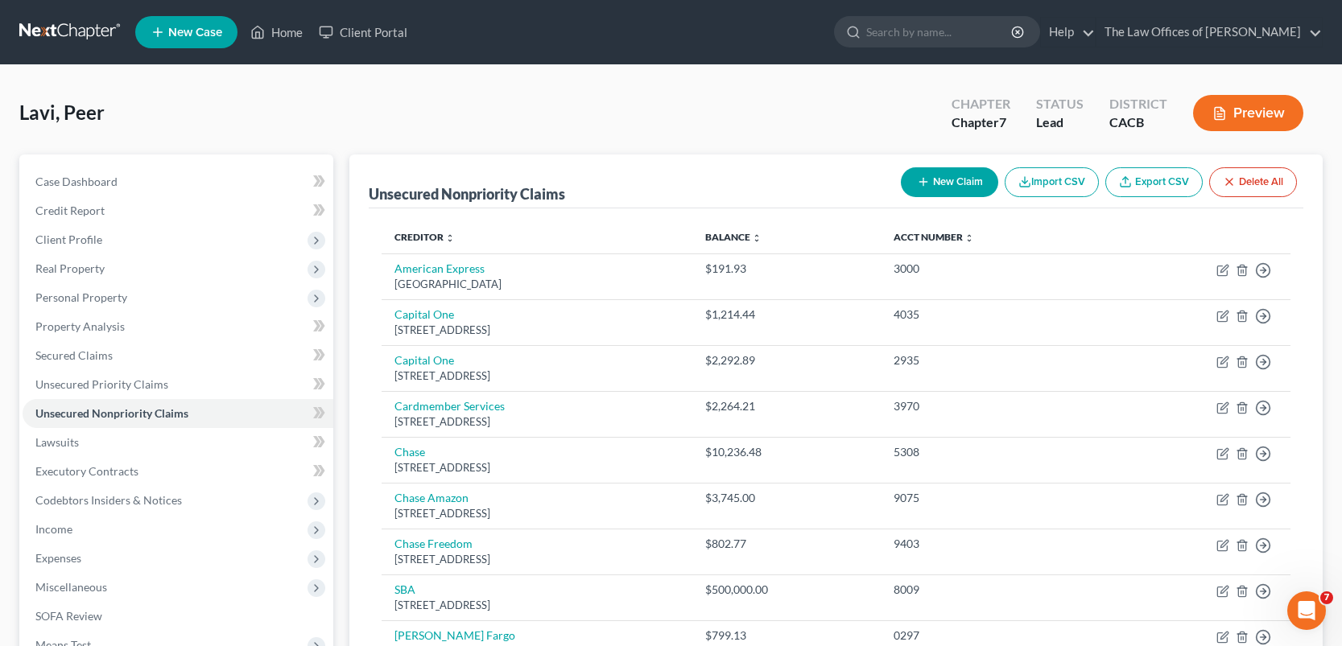
click at [952, 188] on button "New Claim" at bounding box center [949, 182] width 97 height 30
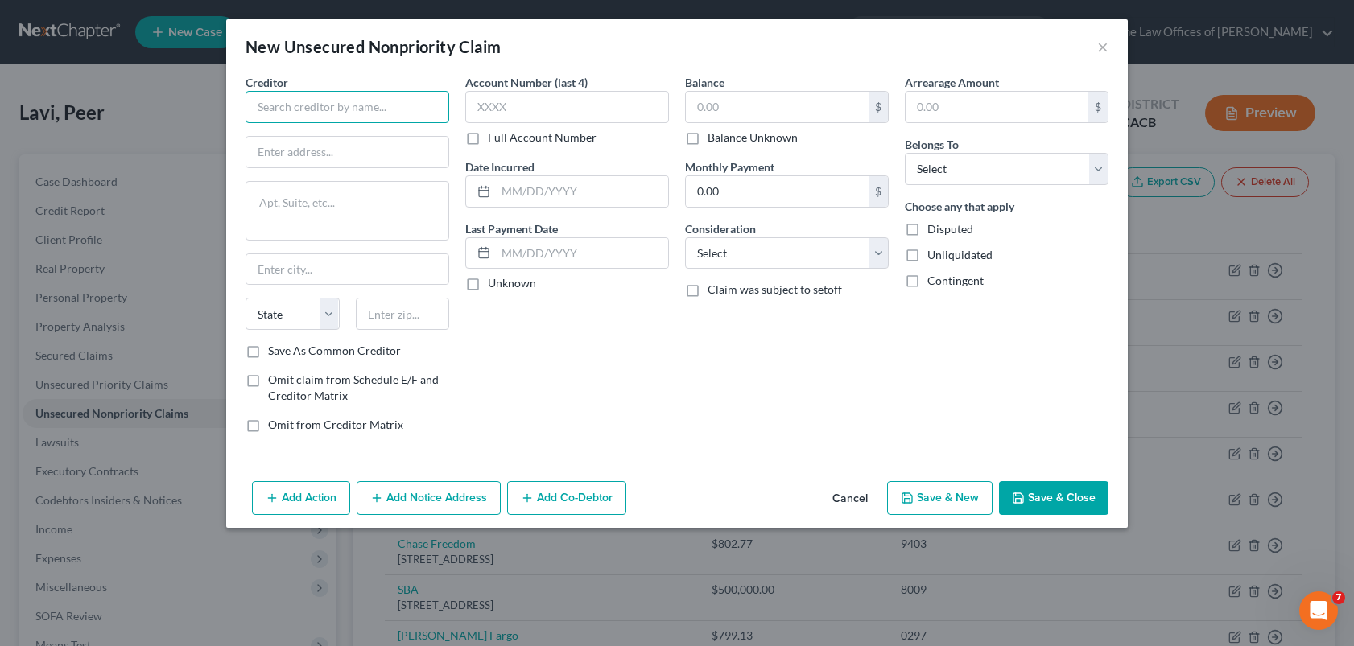
click at [363, 112] on input "text" at bounding box center [348, 107] width 204 height 32
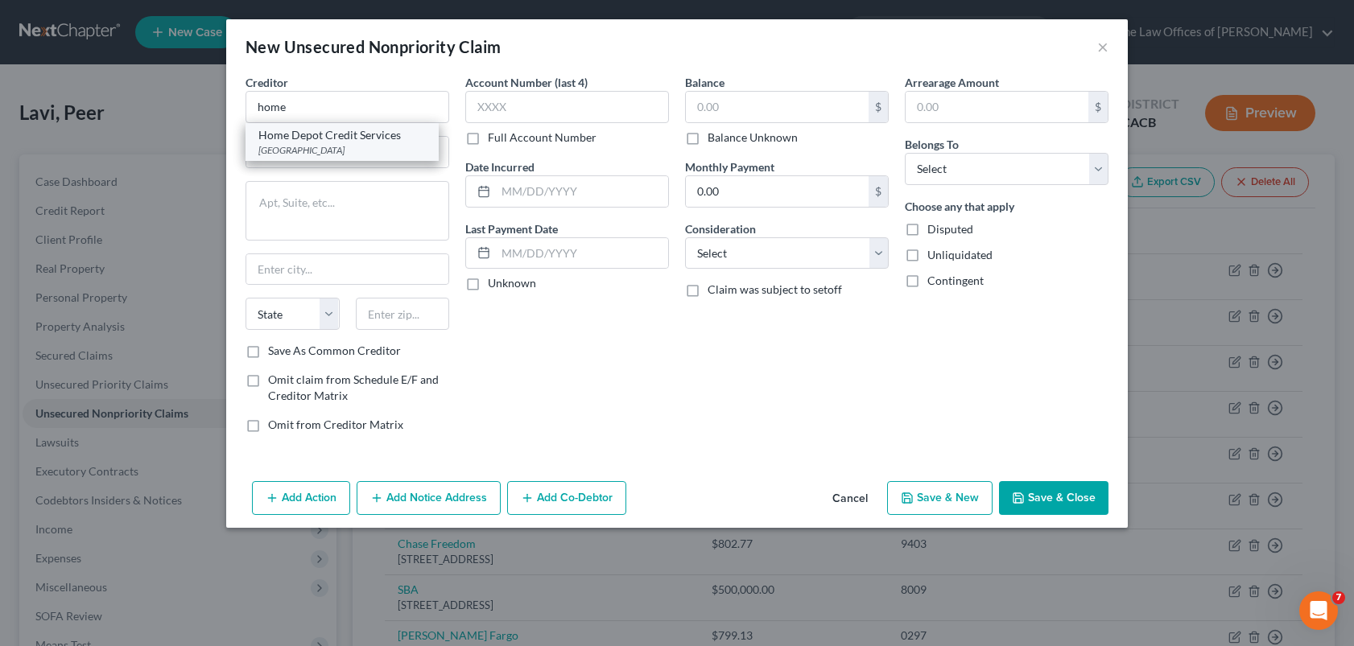
click at [340, 134] on div "Home Depot Credit Services" at bounding box center [341, 135] width 167 height 16
type input "Home Depot Credit Services"
type input "PO Box 78011"
type input "Phoenix"
select select "3"
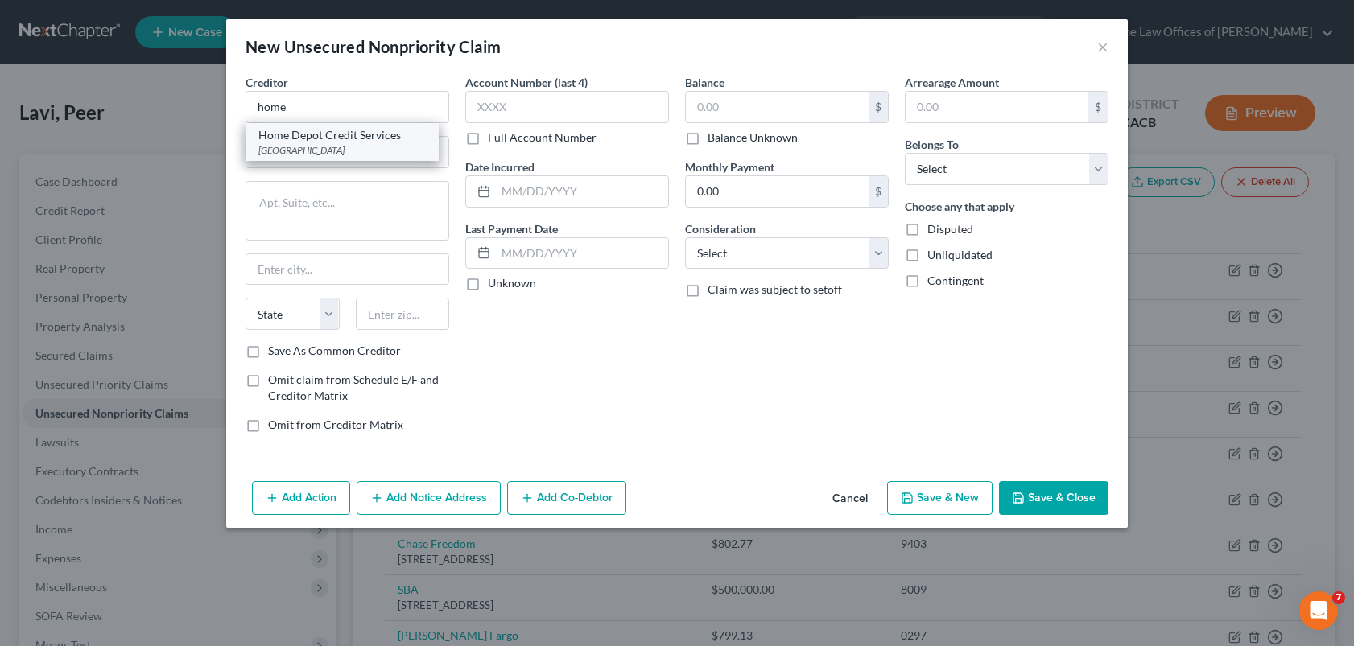
type input "85062"
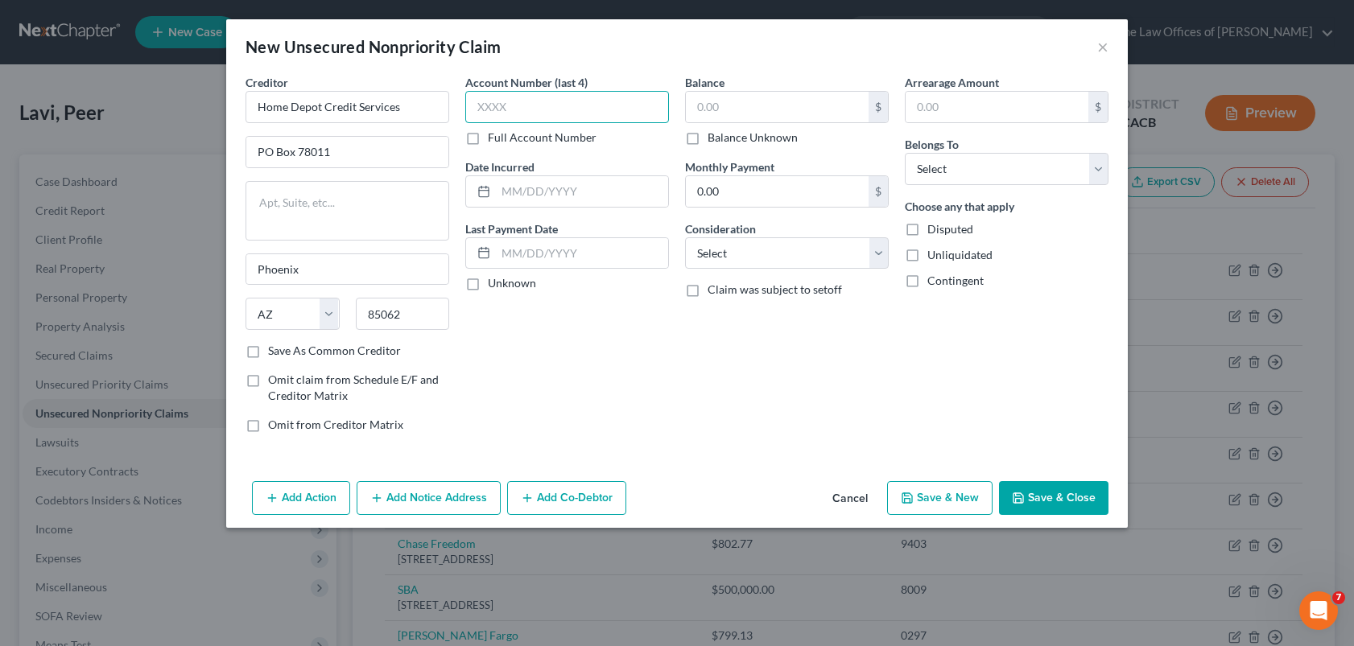
click at [518, 110] on input "text" at bounding box center [567, 107] width 204 height 32
click at [738, 642] on div "New Unsecured Nonpriority Claim × Creditor * Home Depot Credit Services PO Box …" at bounding box center [677, 323] width 1354 height 646
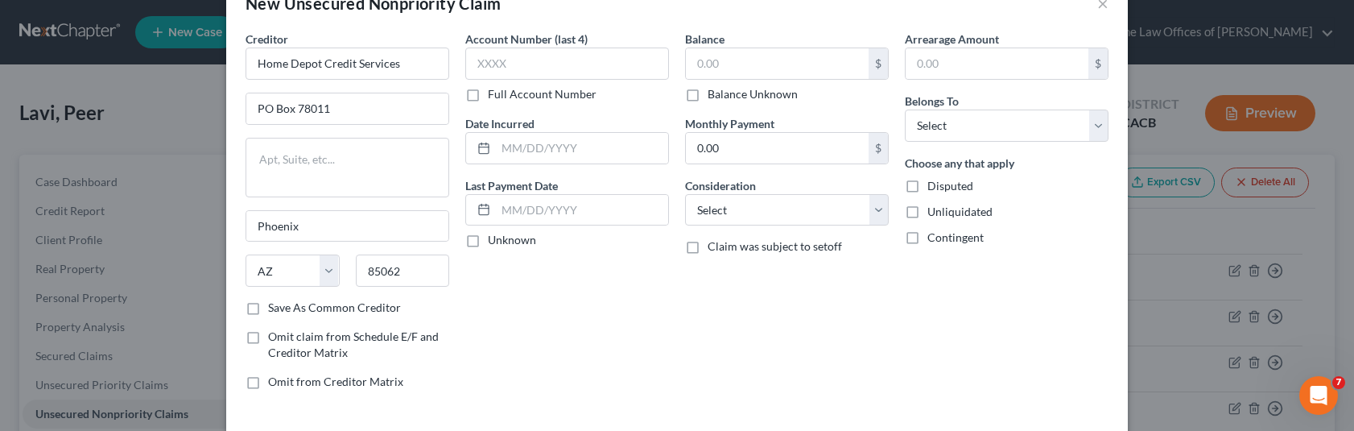
scroll to position [81, 0]
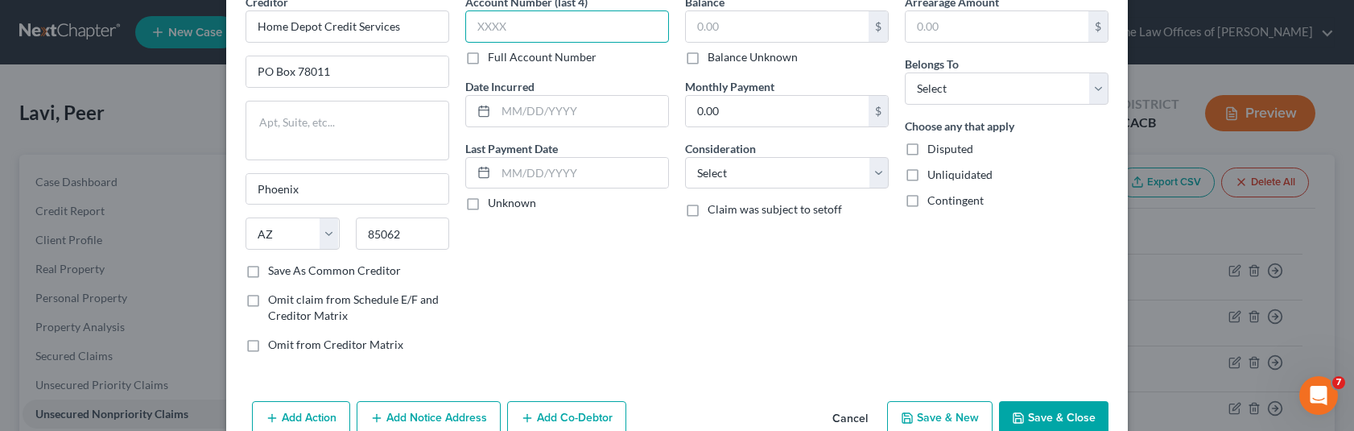
click at [563, 26] on input "text" at bounding box center [567, 26] width 204 height 32
type input "1905"
click at [702, 27] on input "text" at bounding box center [777, 26] width 183 height 31
type input "12,191"
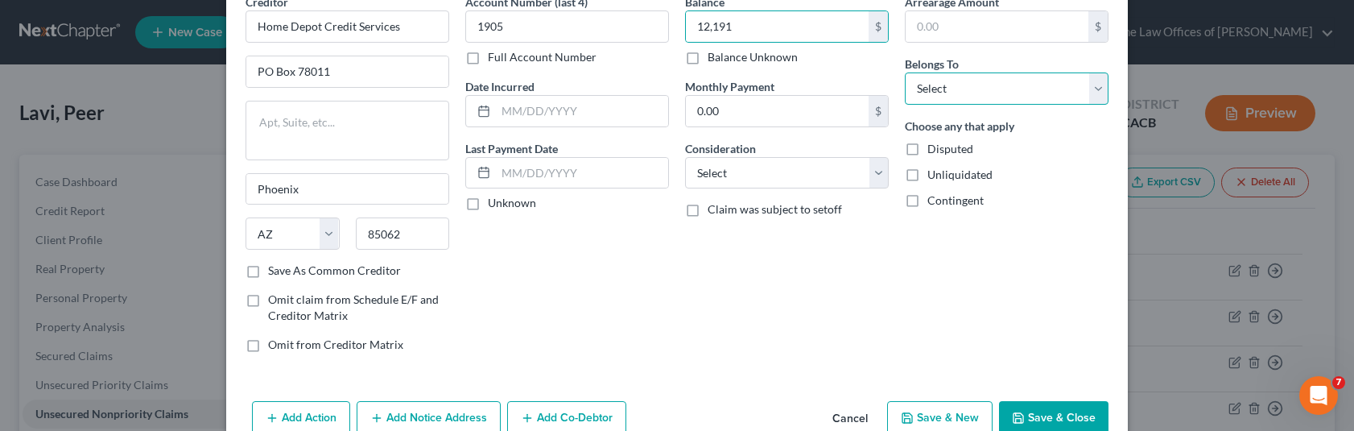
drag, startPoint x: 925, startPoint y: 92, endPoint x: 926, endPoint y: 103, distance: 11.3
click at [926, 92] on select "Select Debtor 1 Only Debtor 2 Only Debtor 1 And Debtor 2 Only At Least One Of T…" at bounding box center [1007, 88] width 204 height 32
select select "4"
click at [905, 72] on select "Select Debtor 1 Only Debtor 2 Only Debtor 1 And Debtor 2 Only At Least One Of T…" at bounding box center [1007, 88] width 204 height 32
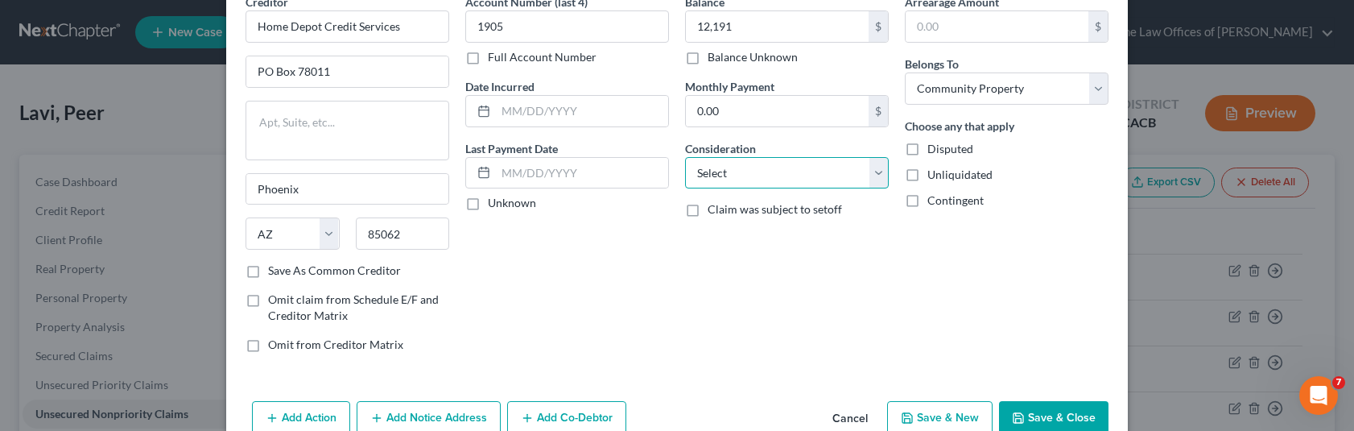
click at [799, 180] on select "Select Cable / Satellite Services Collection Agency Credit Card Debt Debt Couns…" at bounding box center [787, 173] width 204 height 32
select select "14"
click at [685, 157] on select "Select Cable / Satellite Services Collection Agency Credit Card Debt Debt Couns…" at bounding box center [787, 173] width 204 height 32
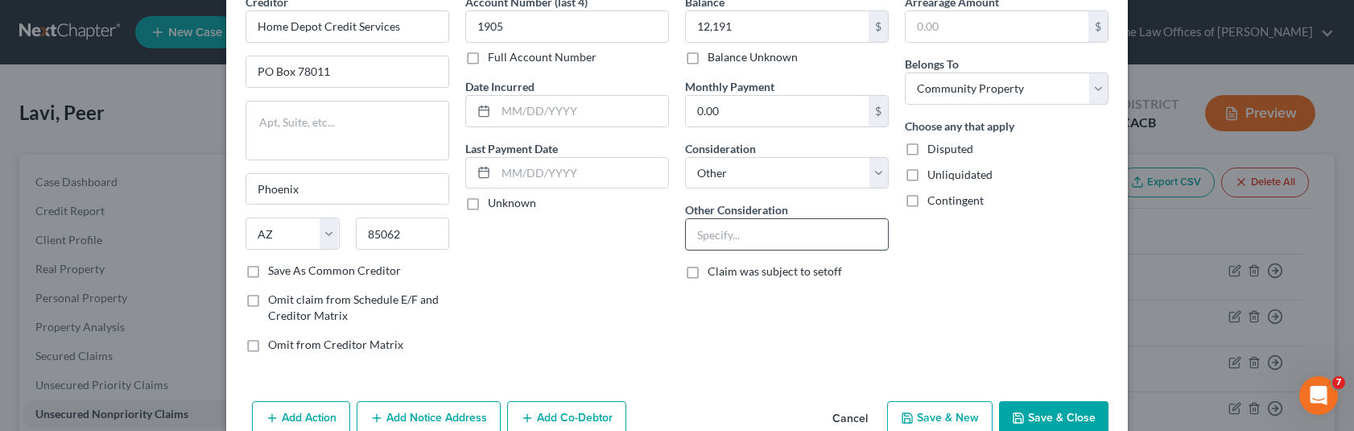
click at [747, 237] on input "text" at bounding box center [787, 234] width 202 height 31
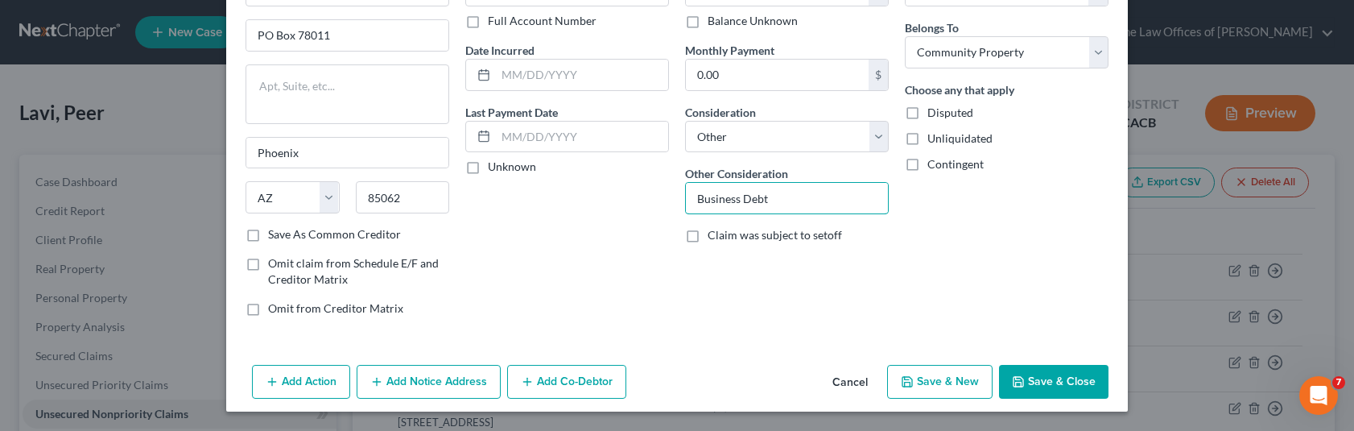
type input "Business Debt"
click at [572, 382] on button "Add Co-Debtor" at bounding box center [566, 382] width 119 height 34
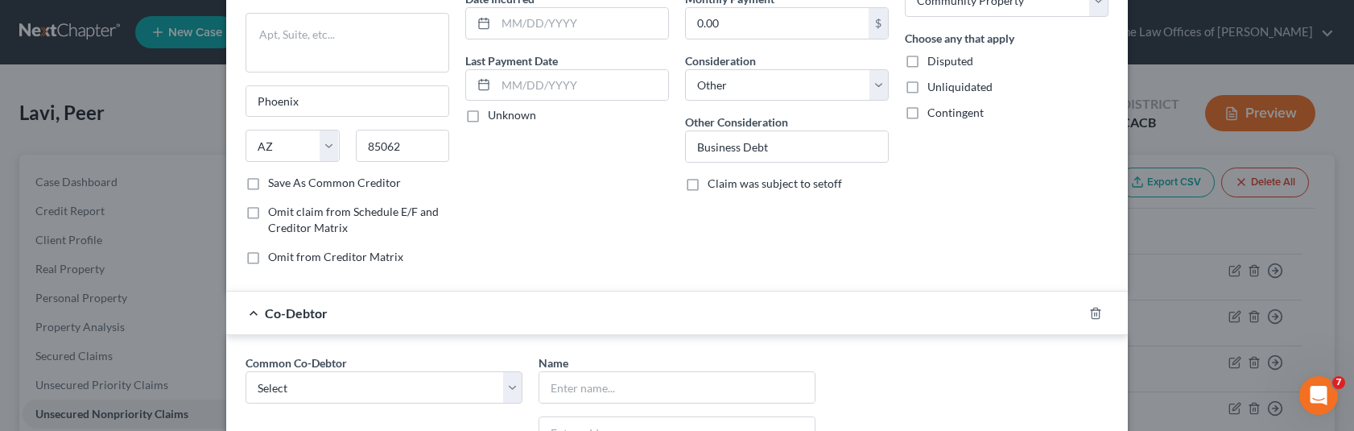
scroll to position [197, 0]
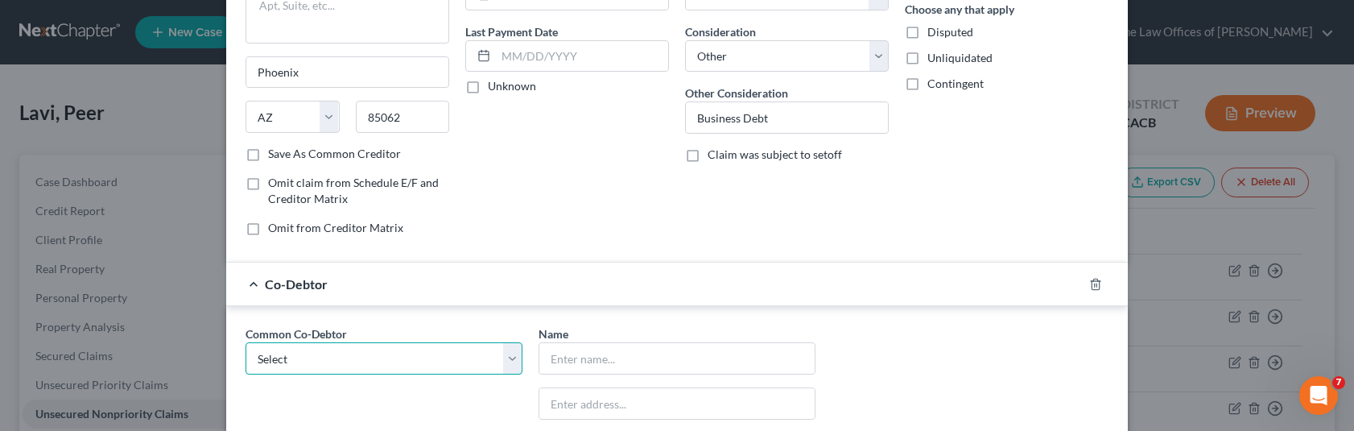
click at [309, 357] on select "Select Lions Home Inc" at bounding box center [384, 358] width 277 height 32
select select "0"
click at [246, 342] on select "Select Lions Home Inc" at bounding box center [384, 358] width 277 height 32
type input "Lions Home Inc"
type input "[STREET_ADDRESS][PERSON_NAME]"
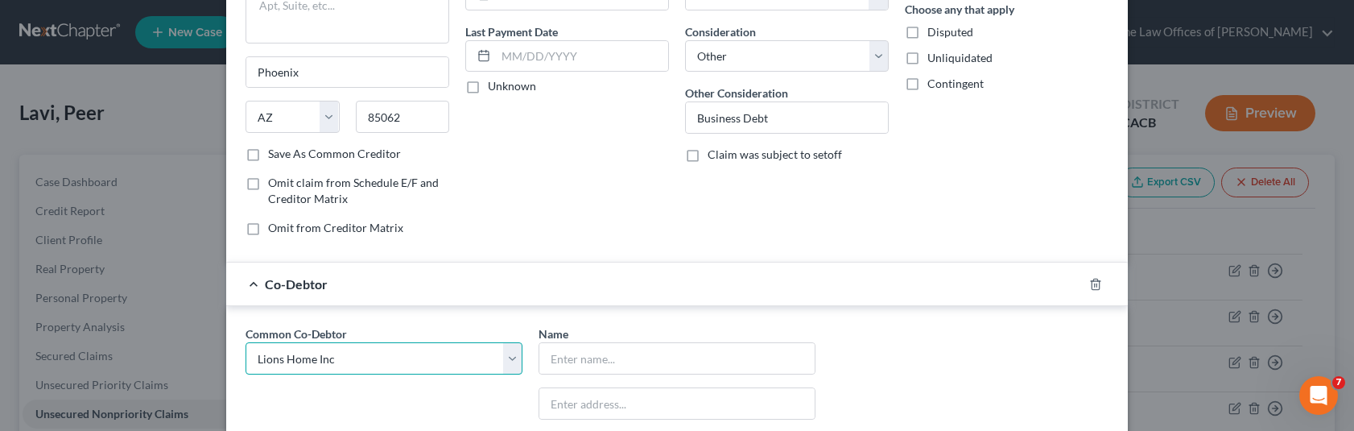
type input "[PERSON_NAME][GEOGRAPHIC_DATA]"
select select "4"
type input "90212"
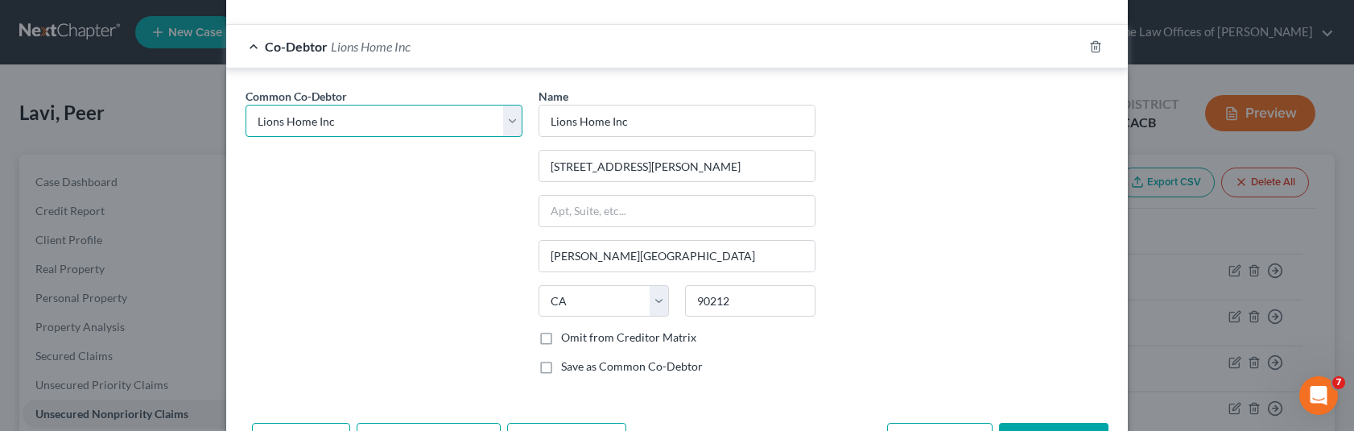
scroll to position [493, 0]
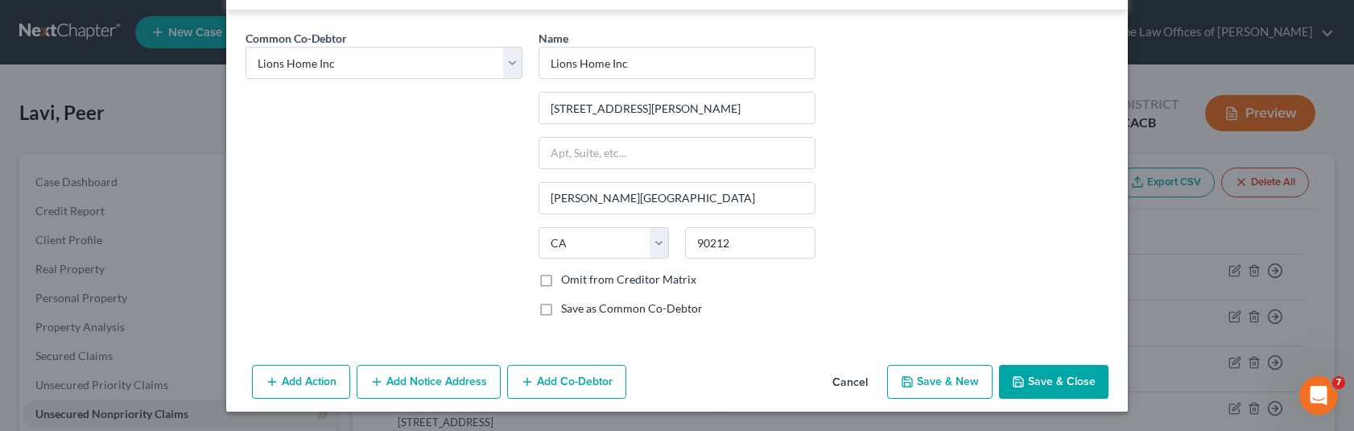
click at [1035, 386] on button "Save & Close" at bounding box center [1053, 382] width 109 height 34
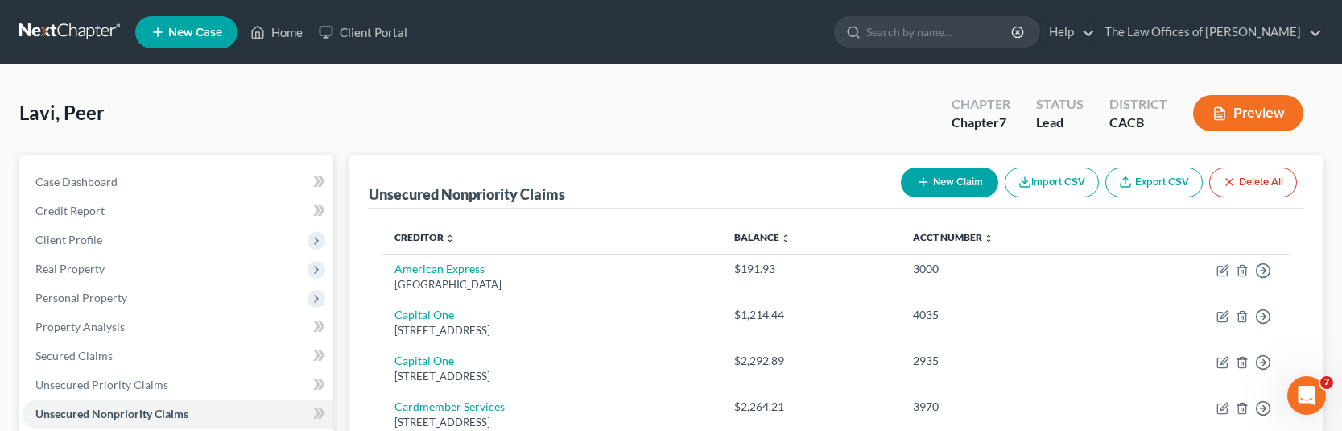
click at [948, 188] on button "New Claim" at bounding box center [949, 182] width 97 height 30
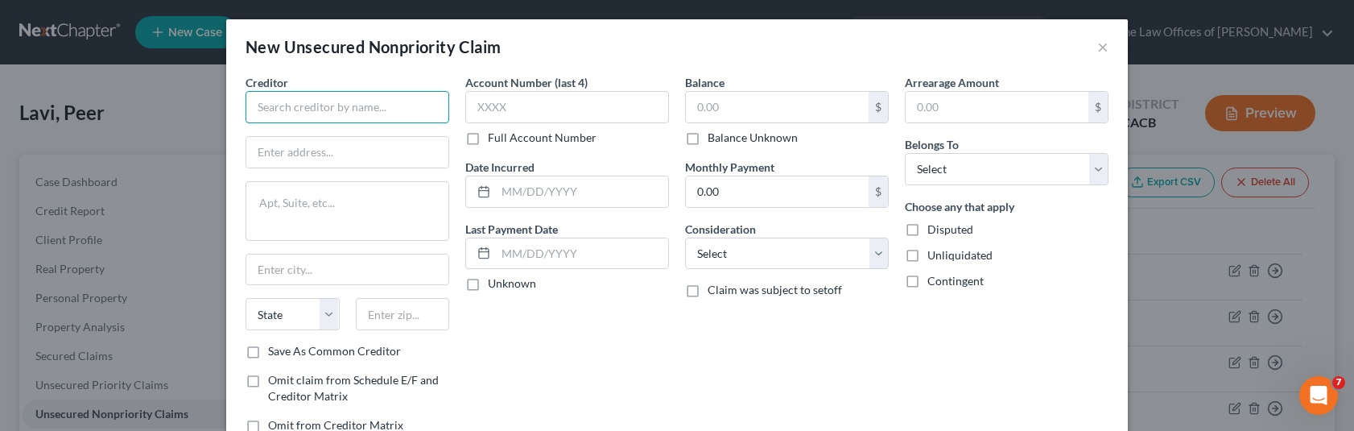
click at [305, 119] on input "text" at bounding box center [348, 107] width 204 height 32
drag, startPoint x: 291, startPoint y: 102, endPoint x: 184, endPoint y: 101, distance: 107.1
click at [189, 102] on div "New Unsecured Nonpriority Claim × Creditor * spark State [US_STATE] AK AR AZ CA…" at bounding box center [677, 215] width 1354 height 431
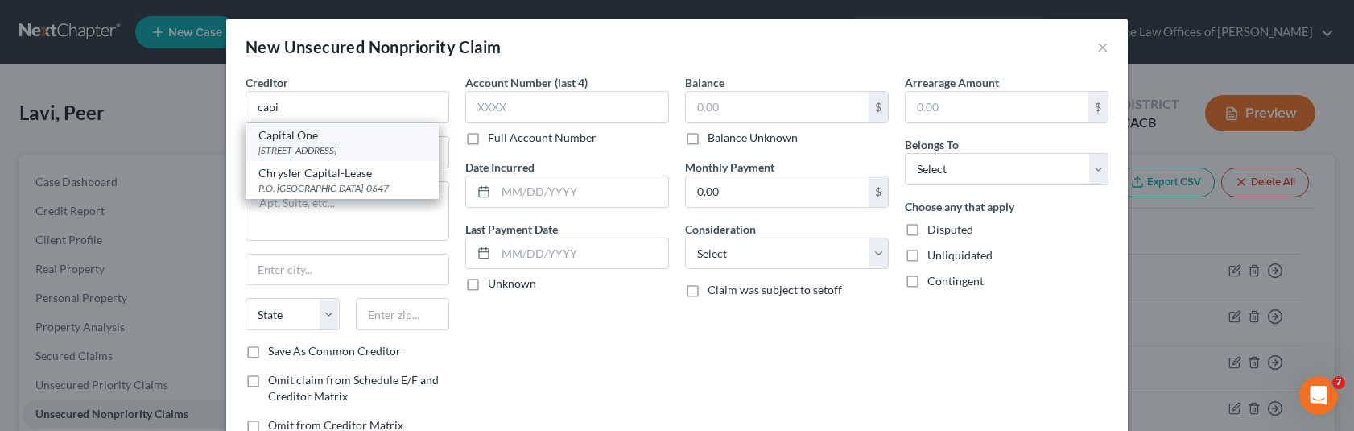
click at [289, 151] on div "[STREET_ADDRESS]" at bounding box center [341, 150] width 167 height 14
type input "Capital One"
type input "PO Box 60599"
type input "City of Industry"
select select "4"
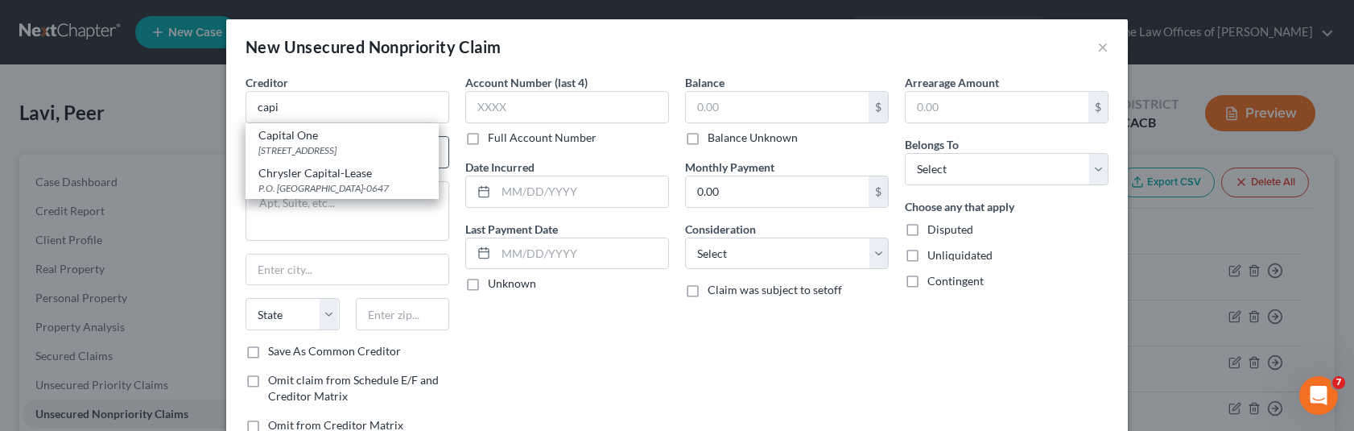
type input "91716"
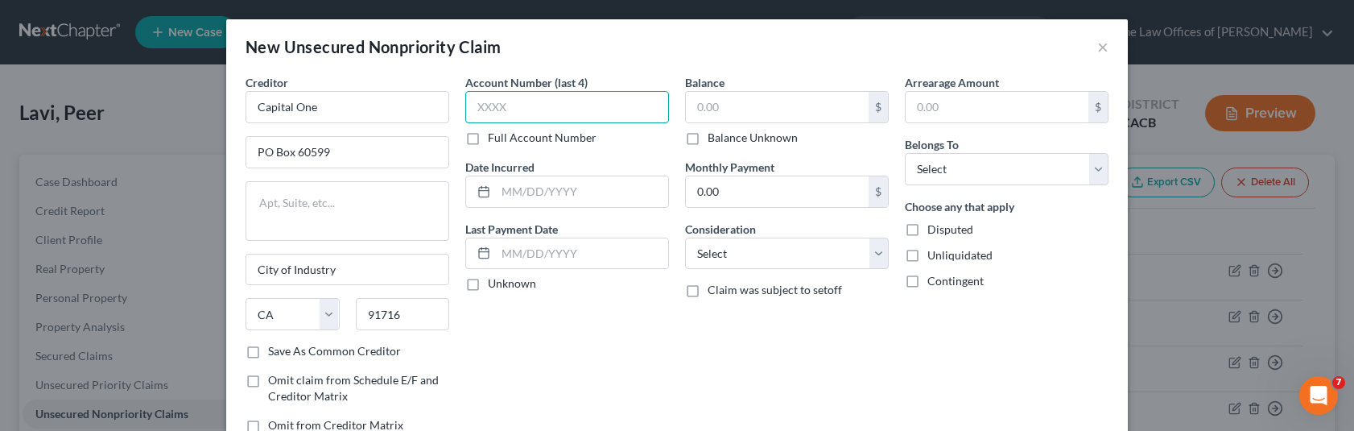
click at [532, 105] on input "text" at bounding box center [567, 107] width 204 height 32
drag, startPoint x: 279, startPoint y: 107, endPoint x: 213, endPoint y: 107, distance: 66.0
click at [213, 107] on div "New Unsecured Nonpriority Claim × Creditor * Capital One PO Box 60599 City of I…" at bounding box center [677, 215] width 1354 height 431
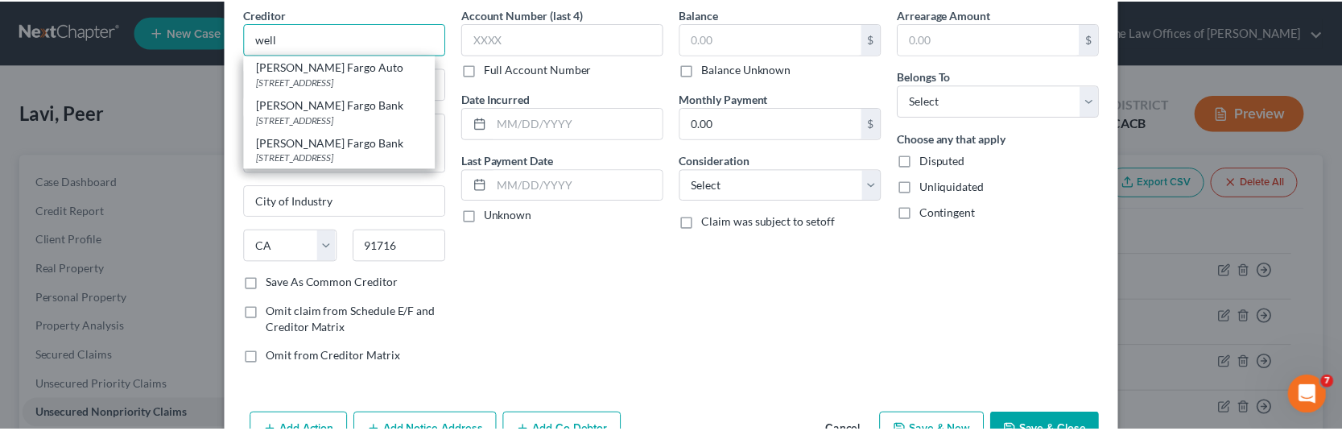
scroll to position [117, 0]
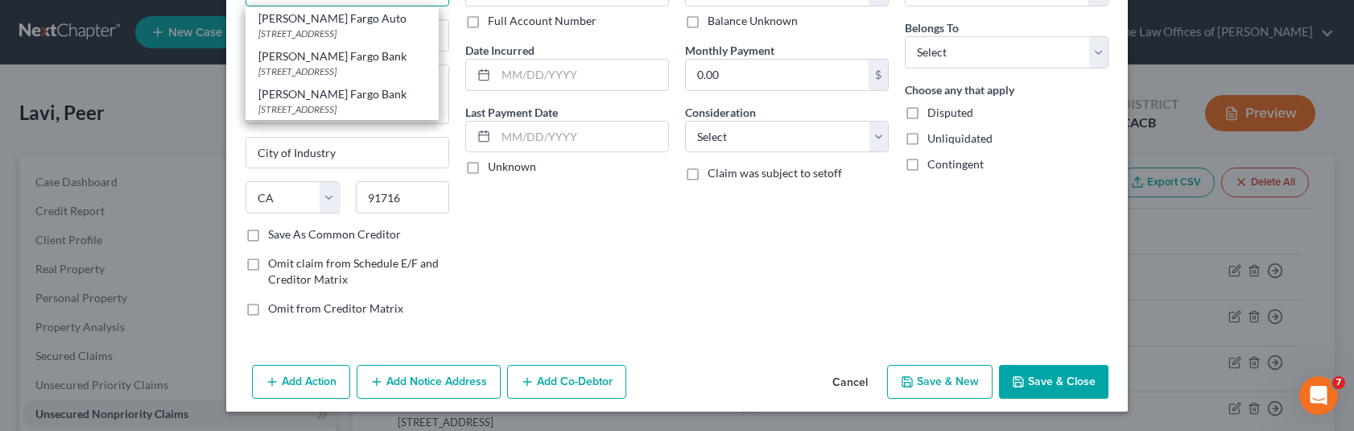
type input "well"
click at [844, 382] on button "Cancel" at bounding box center [850, 382] width 61 height 32
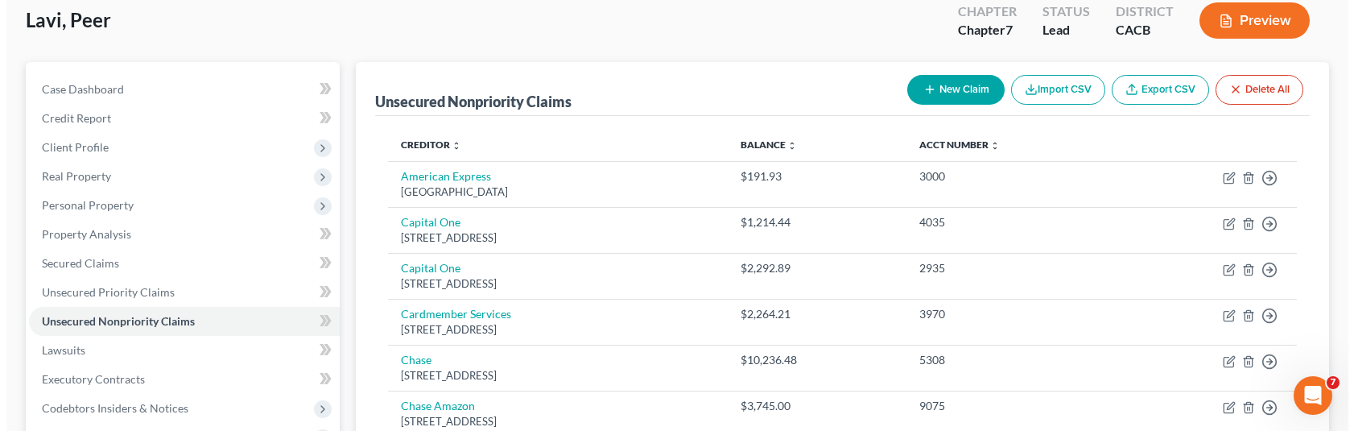
scroll to position [0, 0]
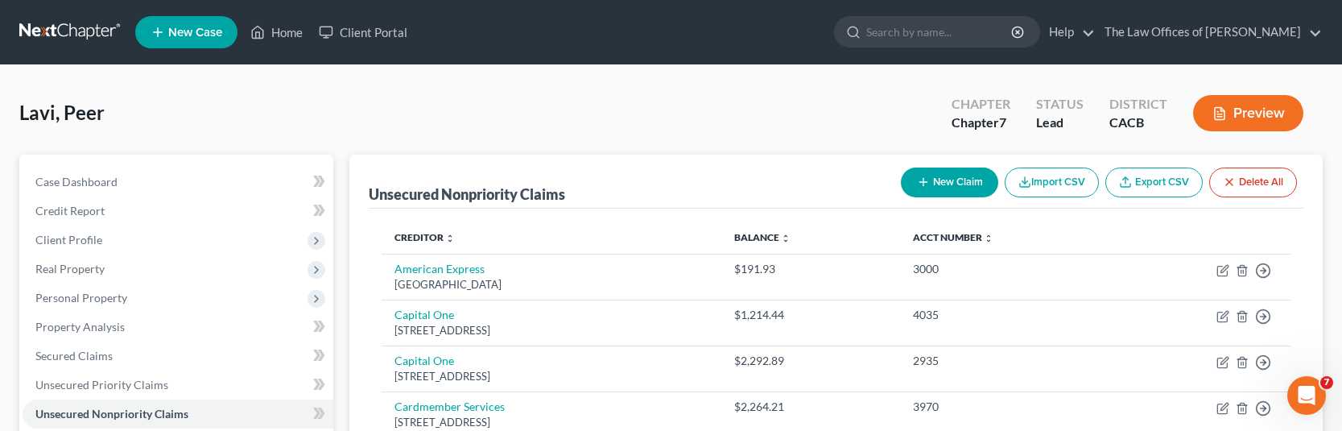
click at [952, 177] on button "New Claim" at bounding box center [949, 182] width 97 height 30
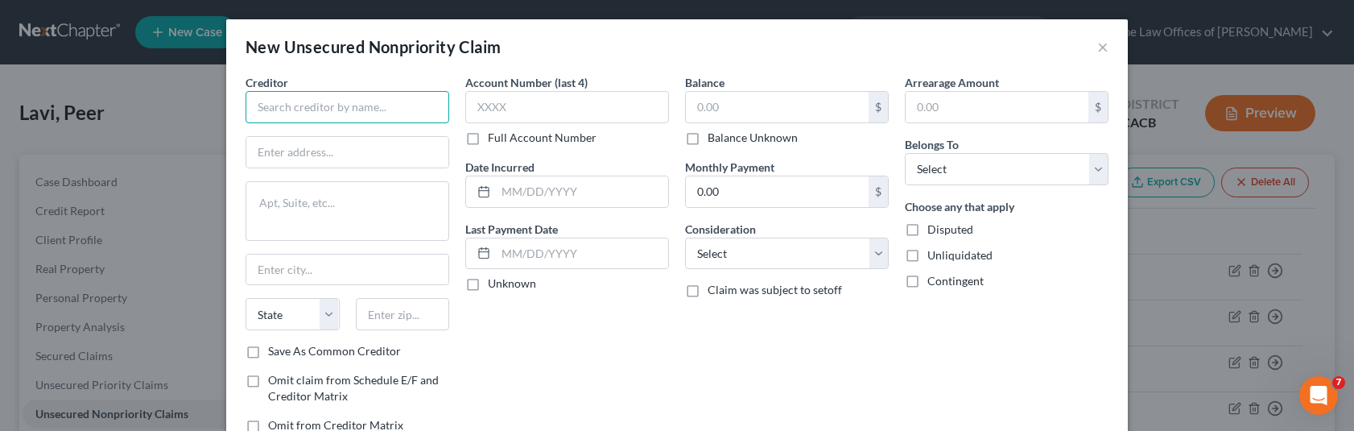
click at [329, 113] on input "text" at bounding box center [348, 107] width 204 height 32
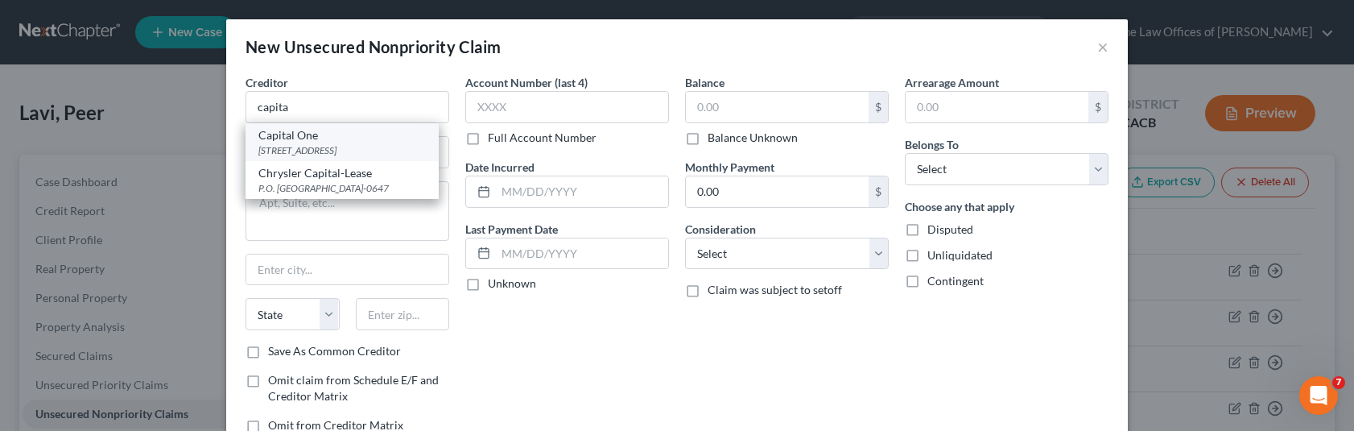
click at [309, 145] on div "[STREET_ADDRESS]" at bounding box center [341, 150] width 167 height 14
type input "Capital One"
type input "PO Box 60599"
type input "City of Industry"
select select "4"
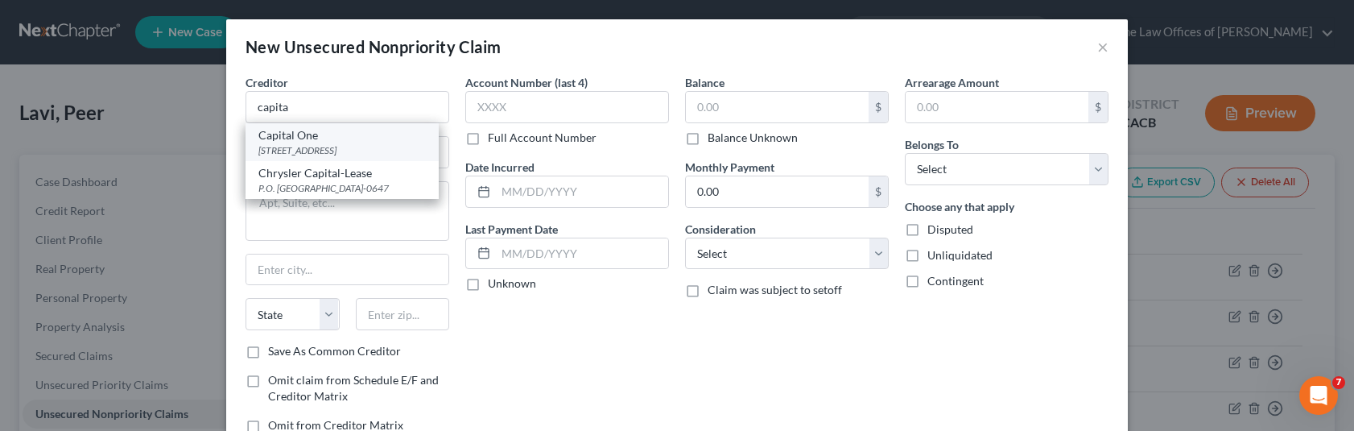
type input "91716"
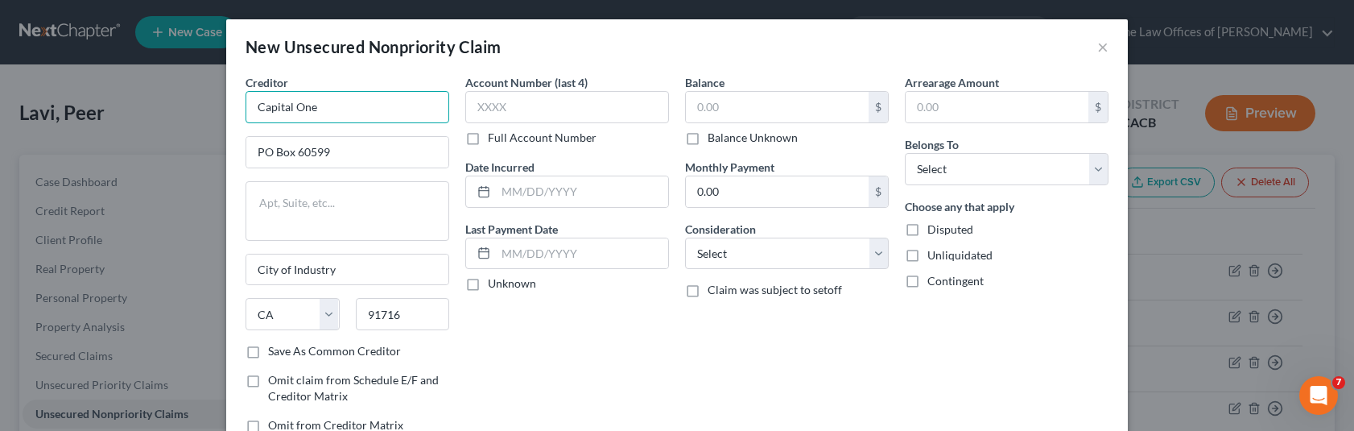
click at [327, 109] on input "Capital One" at bounding box center [348, 107] width 204 height 32
drag, startPoint x: 266, startPoint y: 108, endPoint x: 232, endPoint y: 107, distance: 33.8
click at [237, 109] on div "Creditor * Capital One PO Box 60599 City of Industry State [US_STATE] AK AR AZ …" at bounding box center [347, 260] width 220 height 372
type input "Sparks"
click at [544, 105] on input "text" at bounding box center [567, 107] width 204 height 32
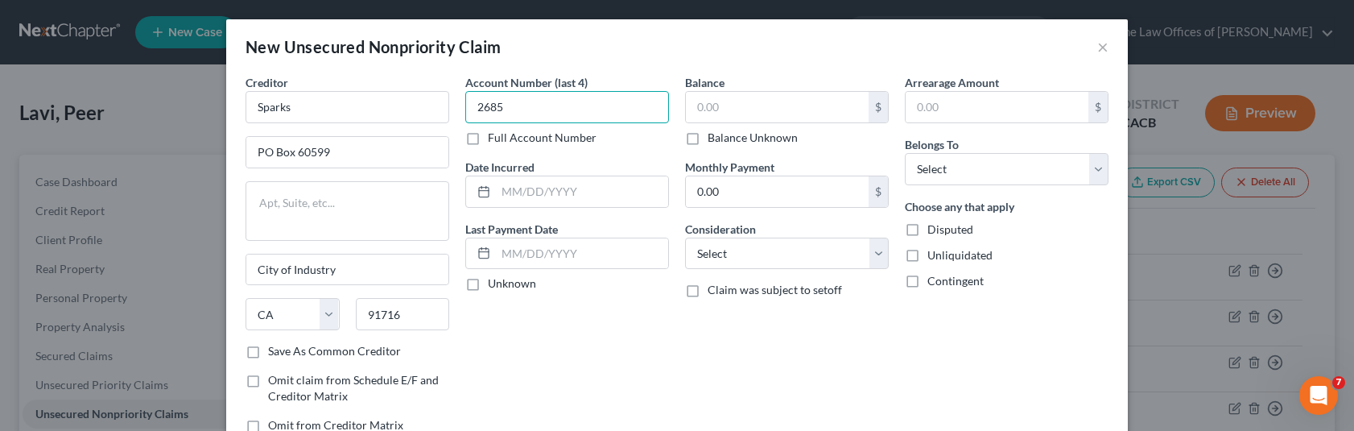
type input "2685"
type input "37,200"
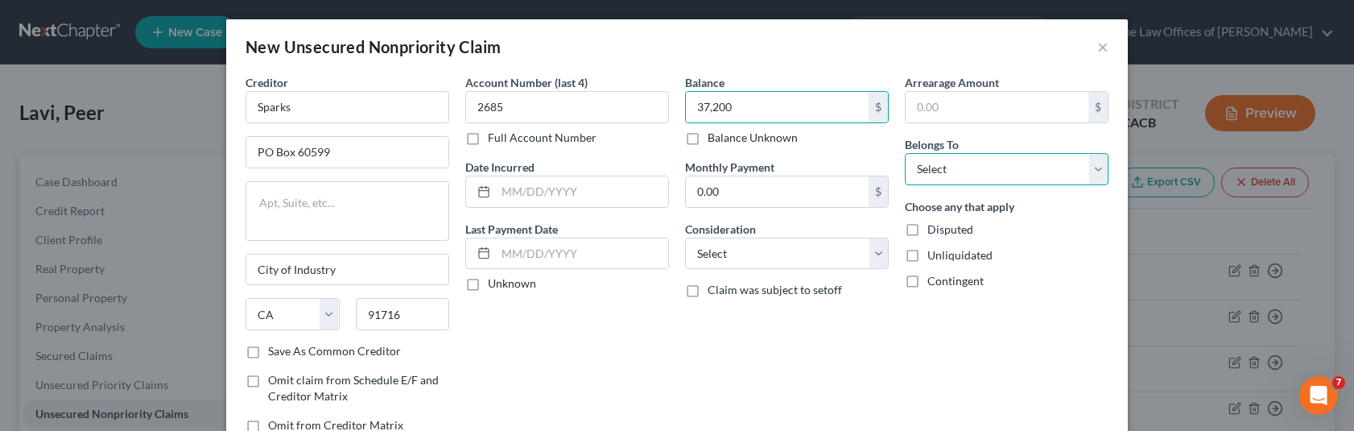
click at [940, 183] on select "Select Debtor 1 Only Debtor 2 Only Debtor 1 And Debtor 2 Only At Least One Of T…" at bounding box center [1007, 169] width 204 height 32
select select "0"
click at [905, 153] on select "Select Debtor 1 Only Debtor 2 Only Debtor 1 And Debtor 2 Only At Least One Of T…" at bounding box center [1007, 169] width 204 height 32
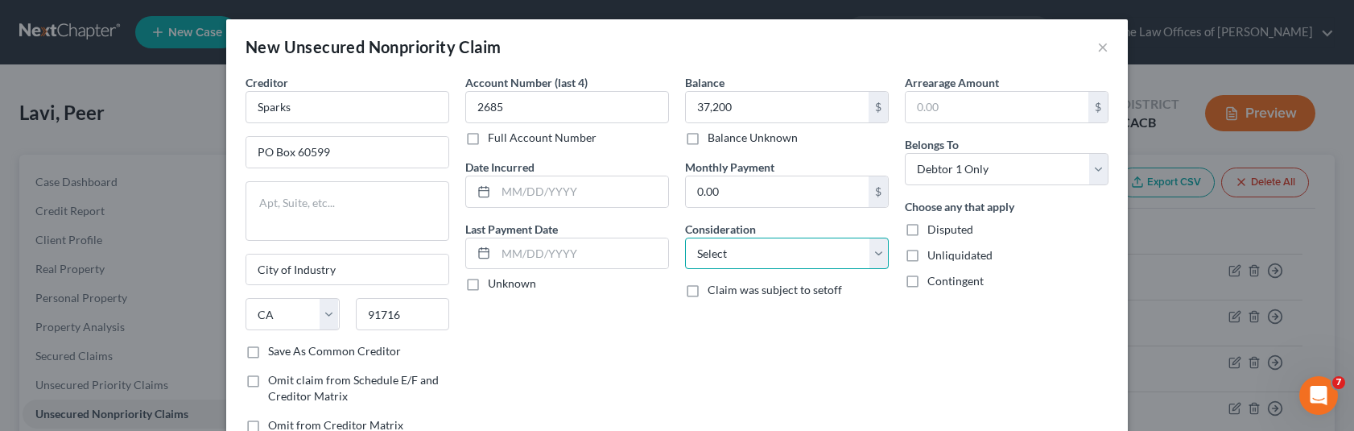
click at [815, 242] on select "Select Cable / Satellite Services Collection Agency Credit Card Debt Debt Couns…" at bounding box center [787, 253] width 204 height 32
drag, startPoint x: 805, startPoint y: 250, endPoint x: 800, endPoint y: 258, distance: 9.4
click at [805, 250] on select "Select Cable / Satellite Services Collection Agency Credit Card Debt Debt Couns…" at bounding box center [787, 253] width 204 height 32
drag, startPoint x: 747, startPoint y: 258, endPoint x: 745, endPoint y: 266, distance: 9.0
click at [747, 258] on select "Select Cable / Satellite Services Collection Agency Credit Card Debt Debt Couns…" at bounding box center [787, 253] width 204 height 32
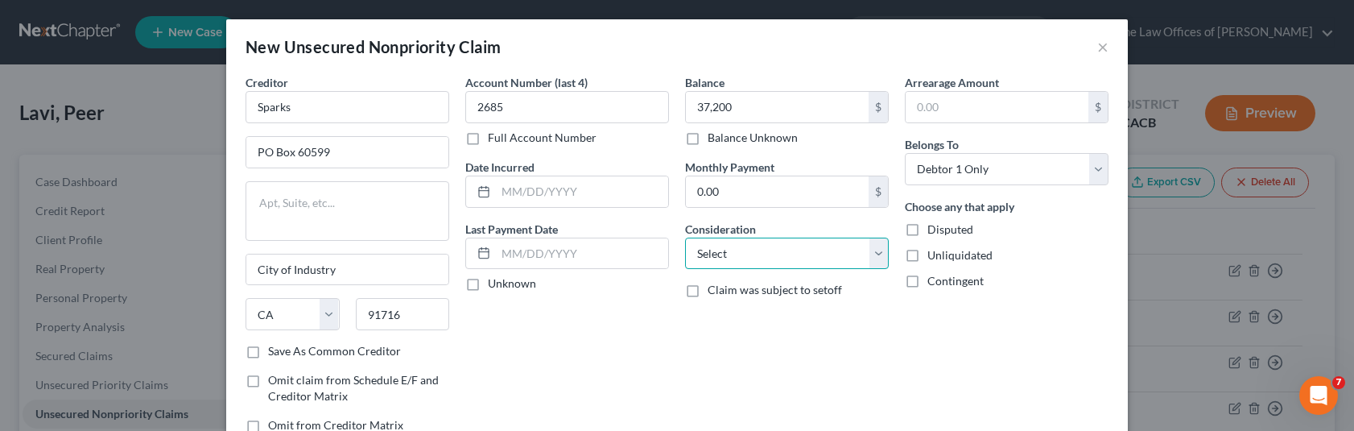
select select "14"
click at [685, 237] on select "Select Cable / Satellite Services Collection Agency Credit Card Debt Debt Couns…" at bounding box center [787, 253] width 204 height 32
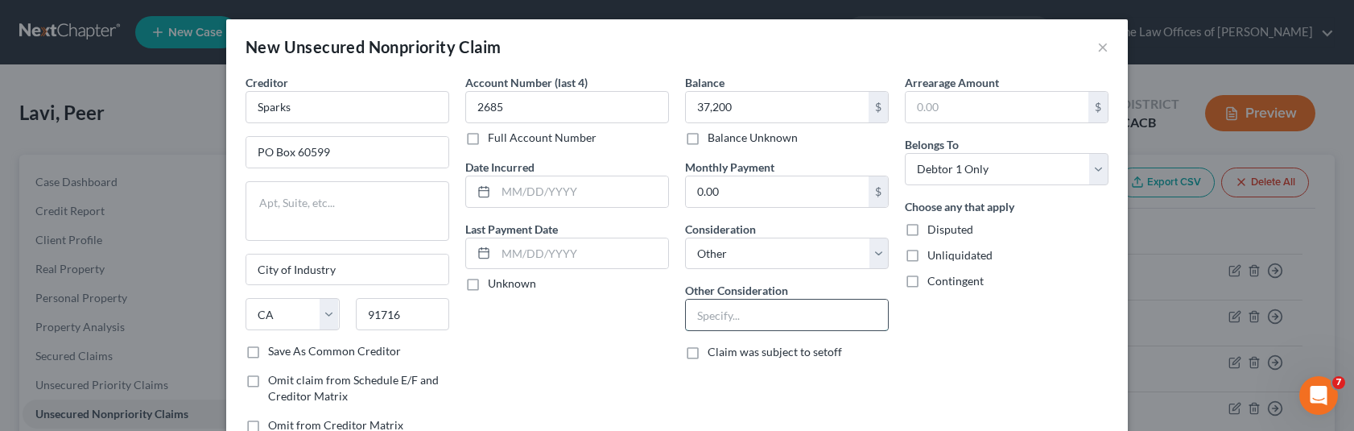
click at [755, 320] on input "text" at bounding box center [787, 314] width 202 height 31
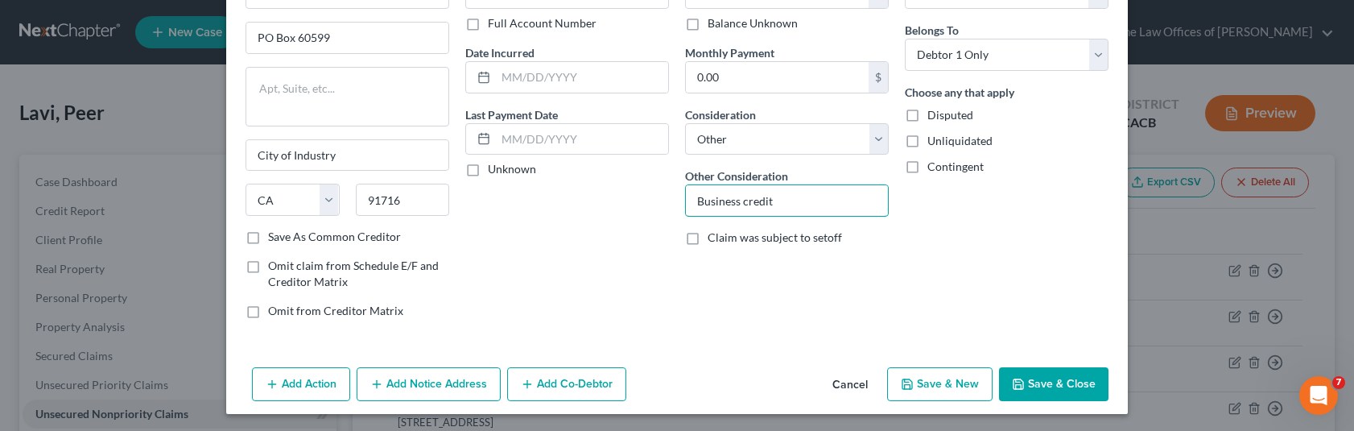
scroll to position [117, 0]
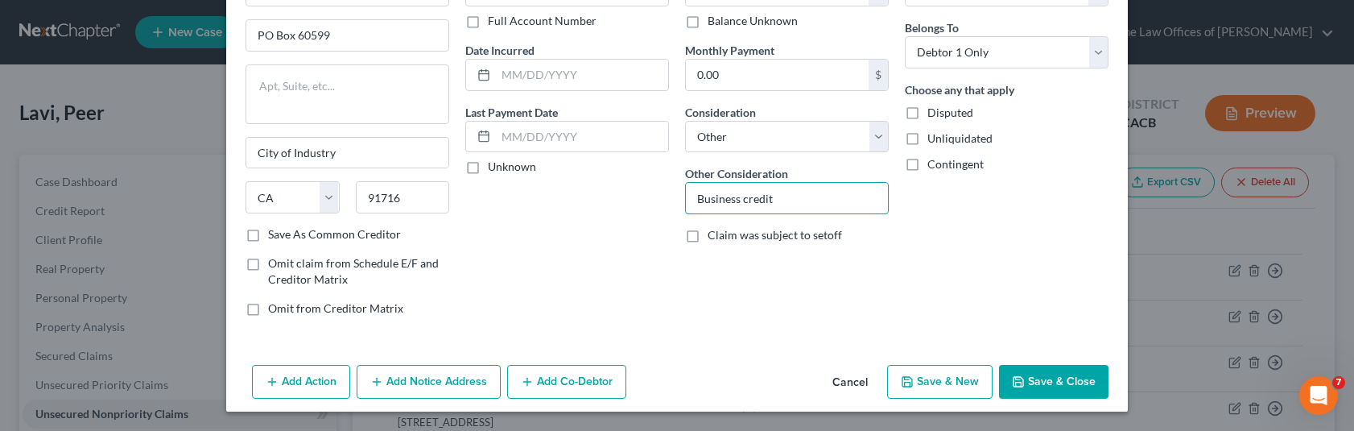
type input "Business credit"
click at [589, 385] on button "Add Co-Debtor" at bounding box center [566, 382] width 119 height 34
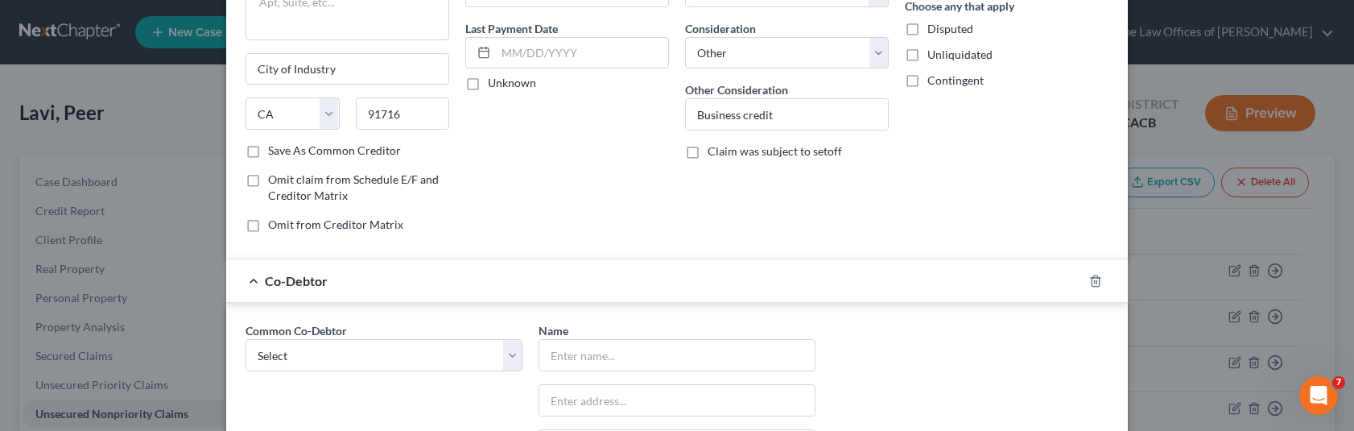
scroll to position [358, 0]
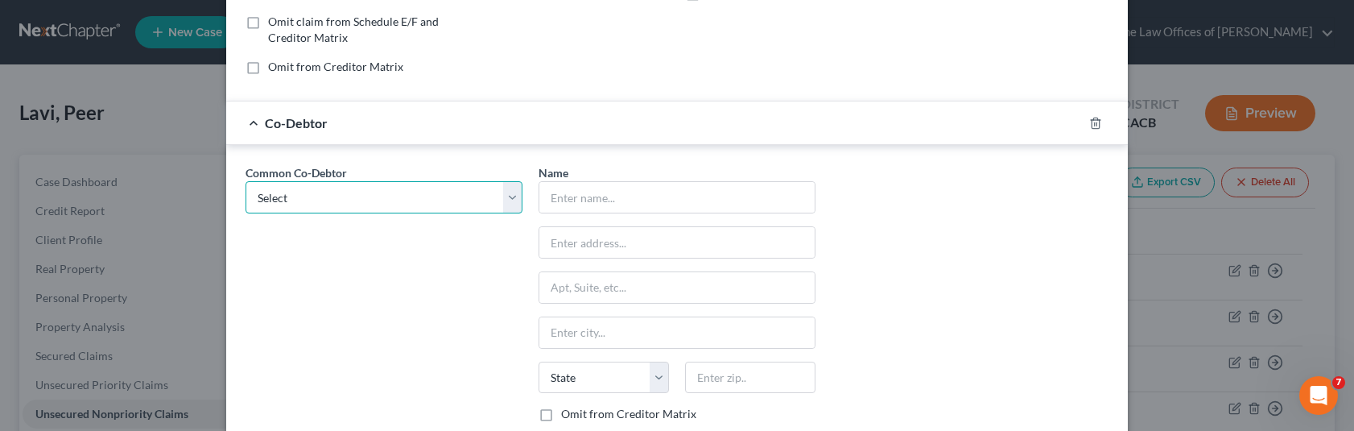
click at [275, 207] on select "Select Lions Home Inc" at bounding box center [384, 197] width 277 height 32
select select "0"
click at [246, 181] on select "Select Lions Home Inc" at bounding box center [384, 197] width 277 height 32
type input "Lions Home Inc"
type input "[STREET_ADDRESS][PERSON_NAME]"
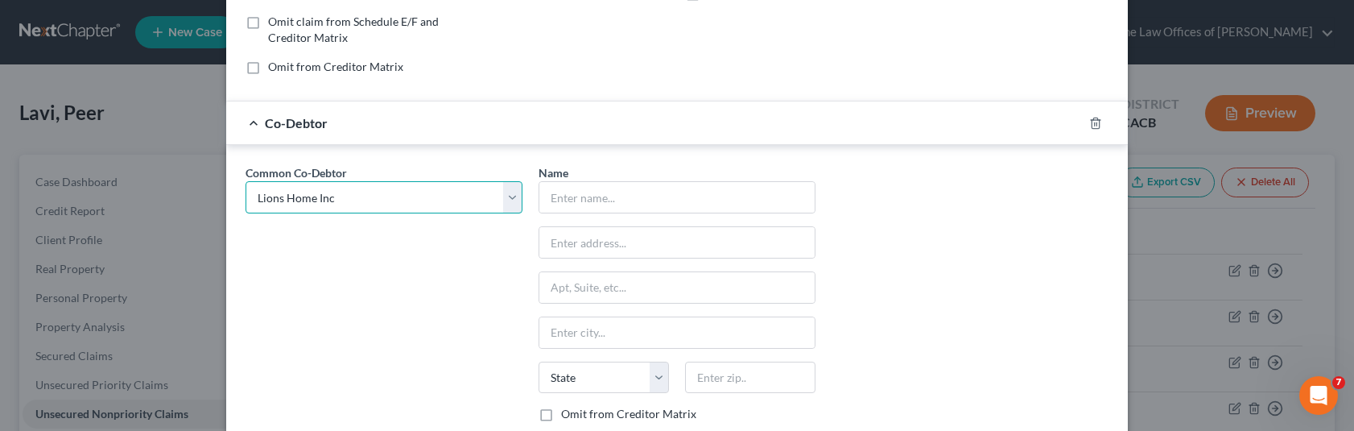
type input "[PERSON_NAME][GEOGRAPHIC_DATA]"
select select "4"
type input "90212"
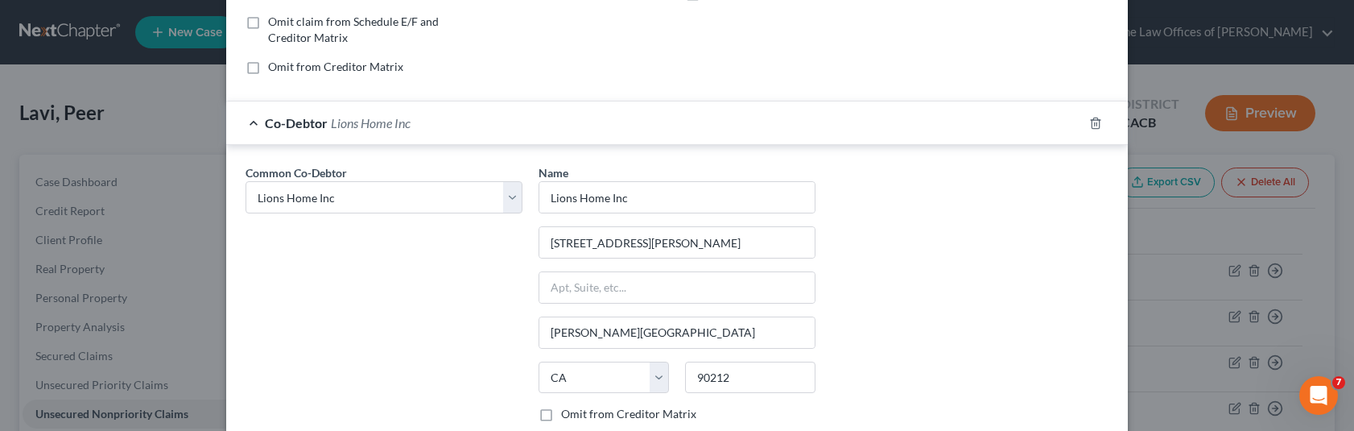
click at [998, 279] on div "Common Co-Debtor Select Lions Home Inc Name * Lions Home Inc [STREET_ADDRESS][P…" at bounding box center [676, 313] width 879 height 299
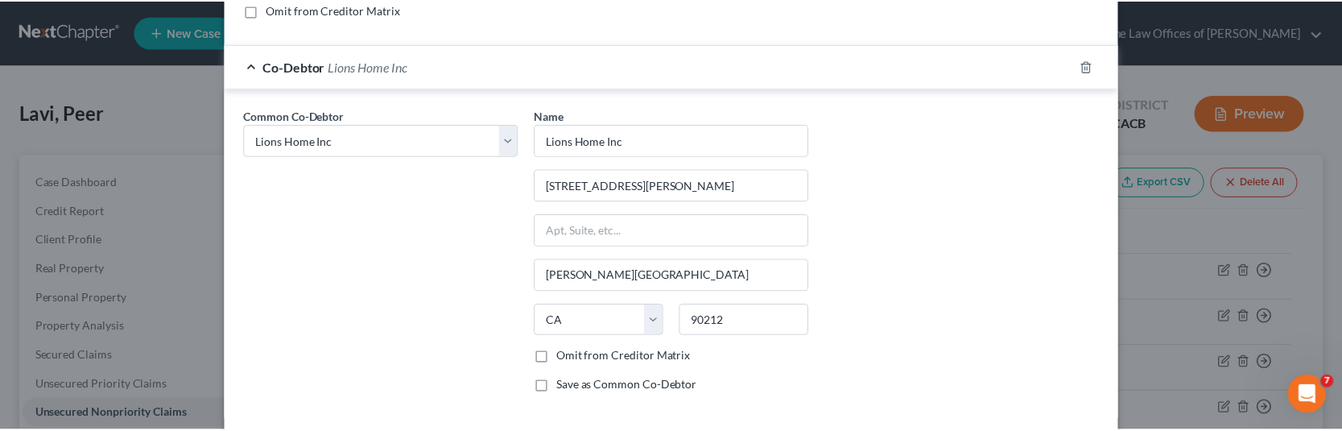
scroll to position [493, 0]
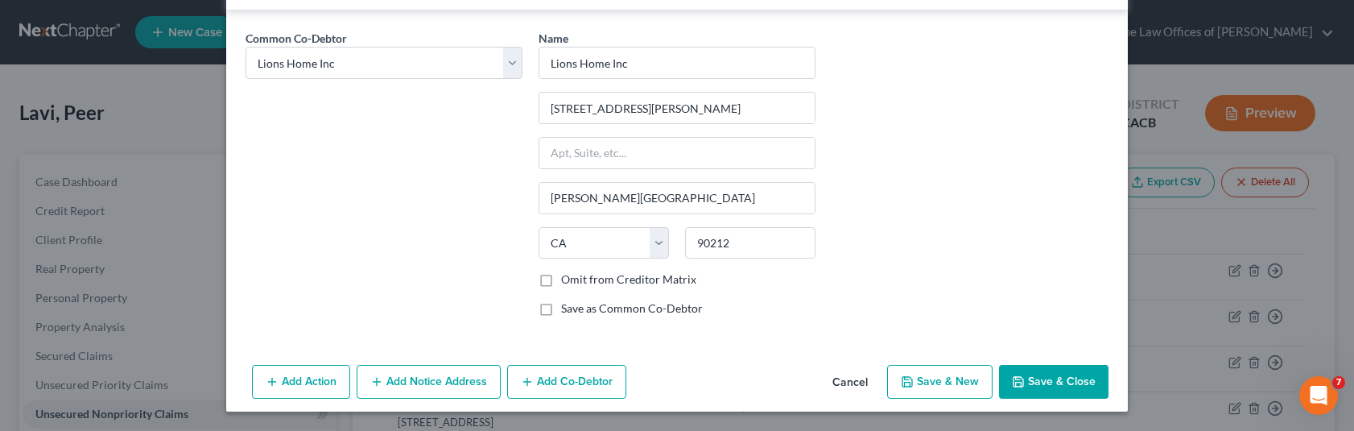
click at [1023, 378] on button "Save & Close" at bounding box center [1053, 382] width 109 height 34
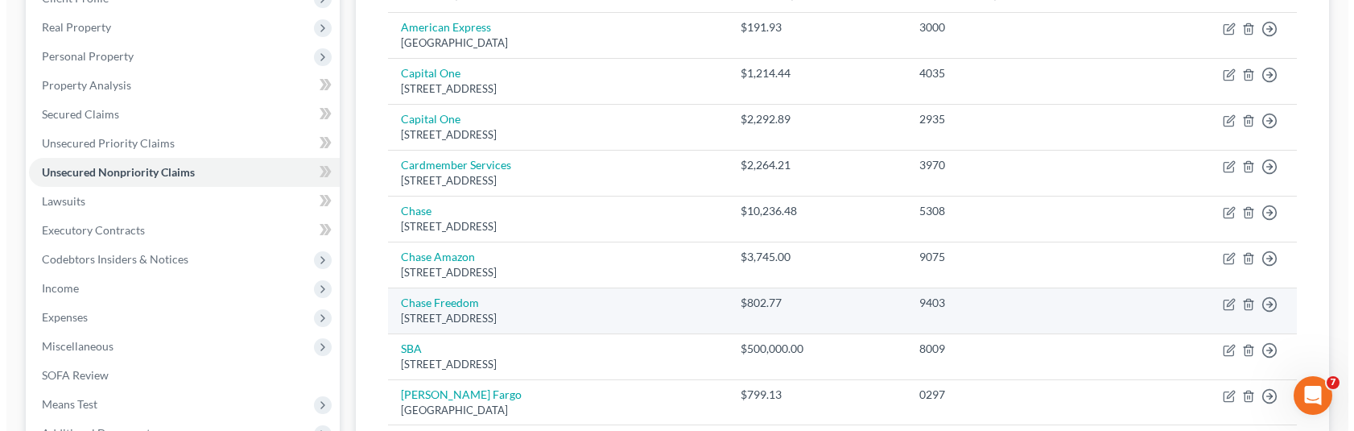
scroll to position [161, 0]
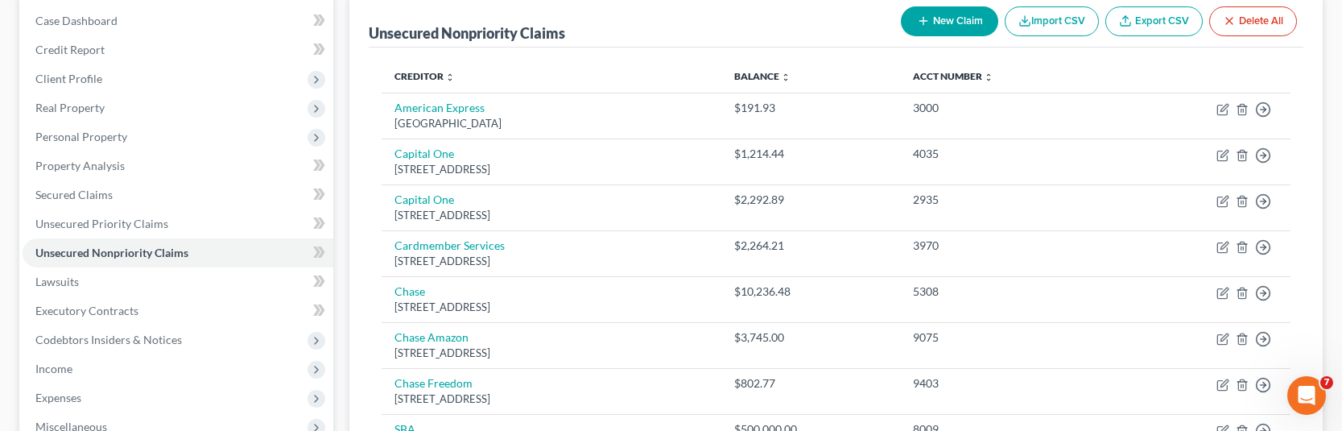
click at [943, 23] on button "New Claim" at bounding box center [949, 21] width 97 height 30
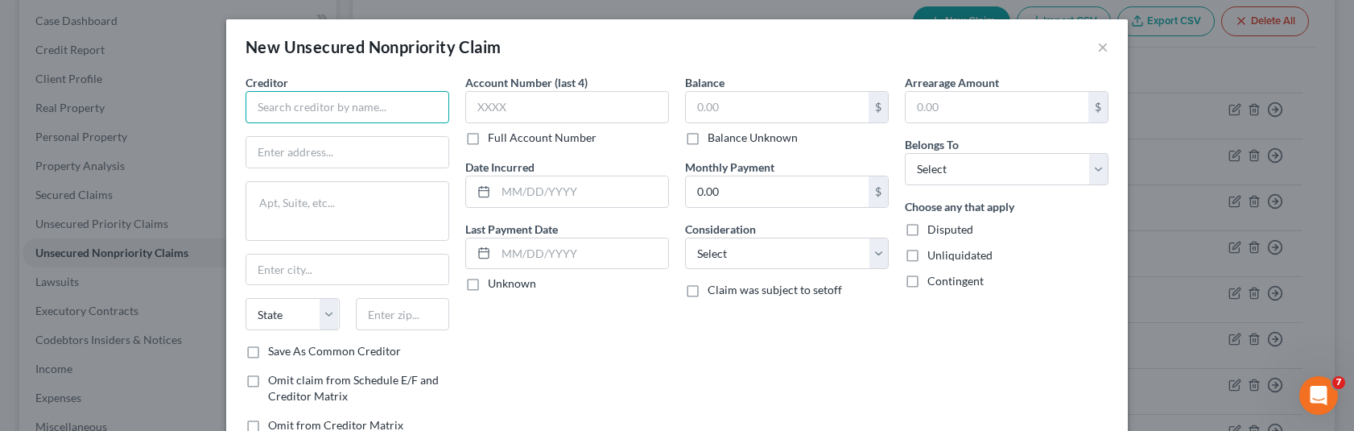
click at [348, 112] on input "text" at bounding box center [348, 107] width 204 height 32
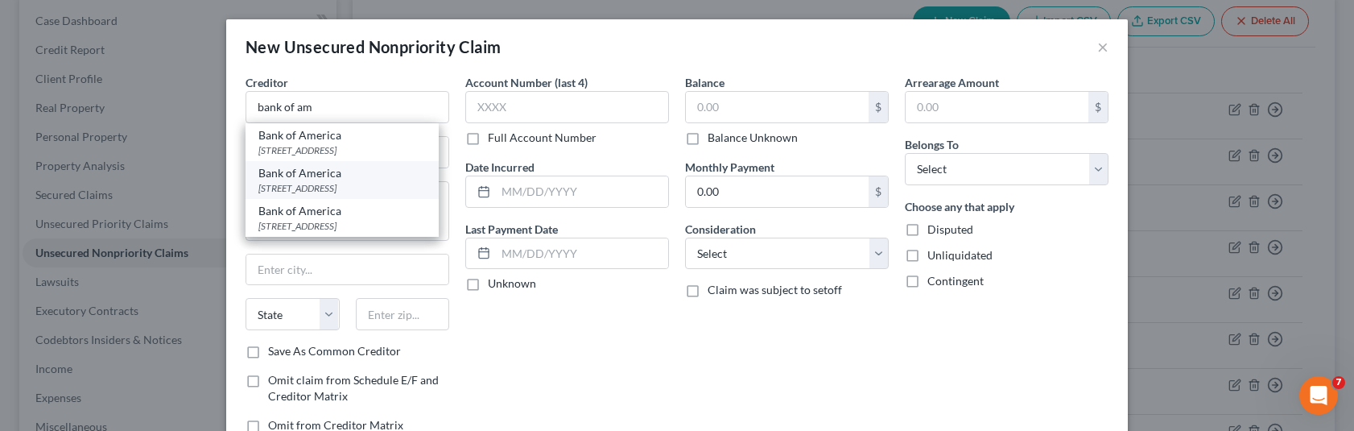
click at [303, 195] on div "[STREET_ADDRESS]" at bounding box center [341, 188] width 167 height 14
type input "Bank of America"
type input "PO Box 15019"
type input "Wilmington"
select select "7"
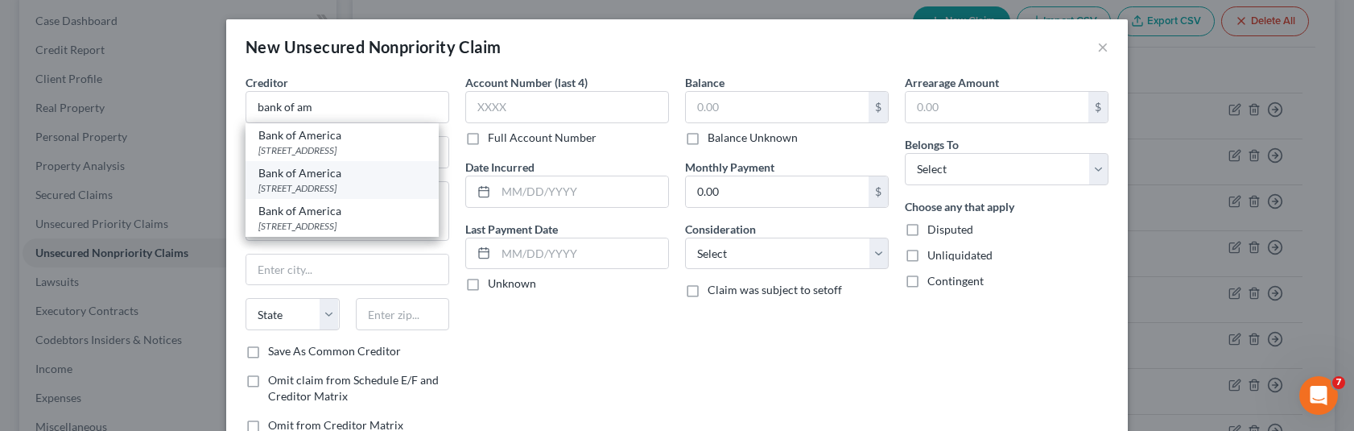
type input "19886-5019"
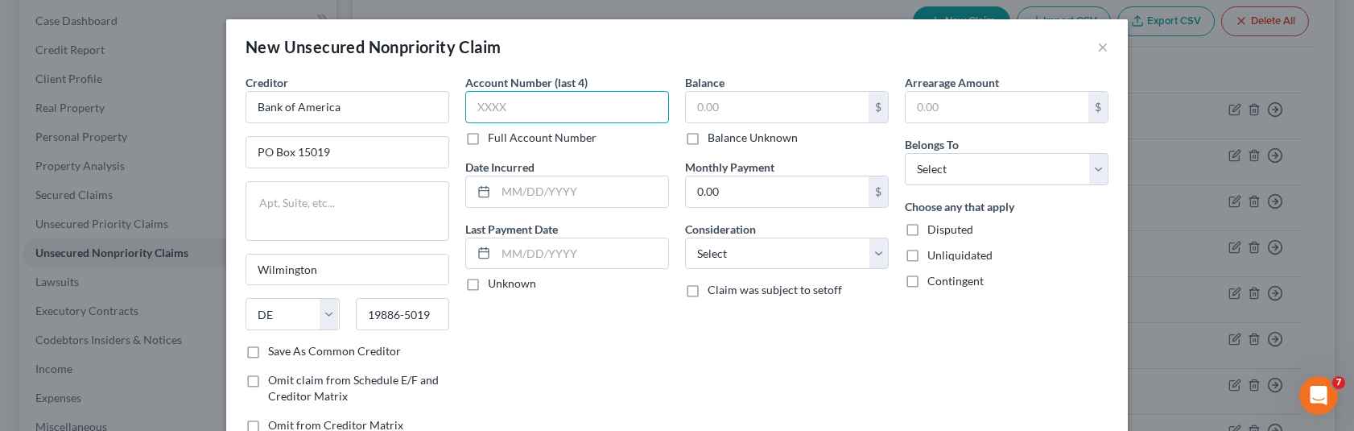
click at [531, 115] on input "text" at bounding box center [567, 107] width 204 height 32
type input "4032"
click at [729, 105] on input "text" at bounding box center [777, 107] width 183 height 31
type input "14,430"
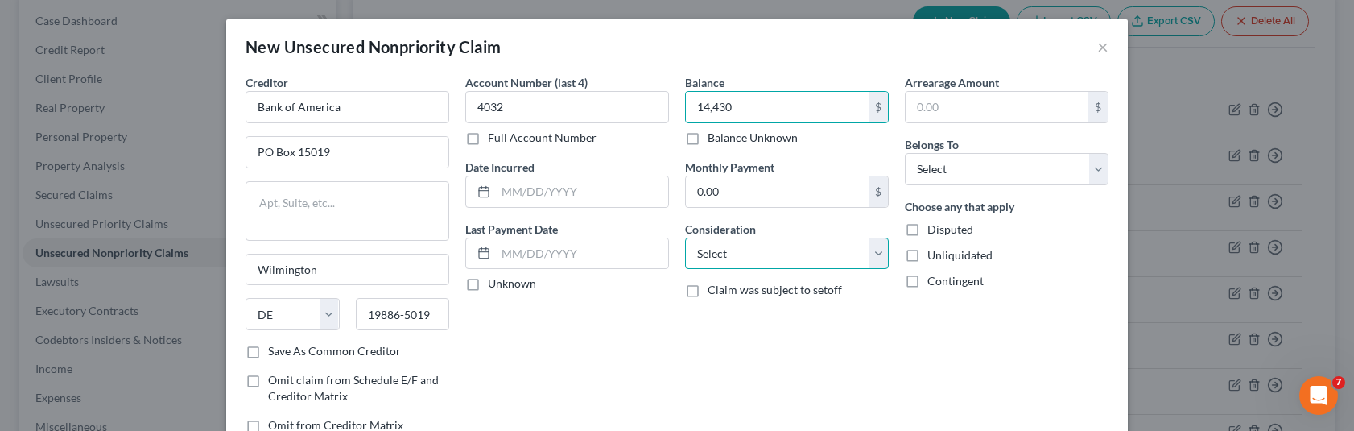
click at [753, 261] on select "Select Cable / Satellite Services Collection Agency Credit Card Debt Debt Couns…" at bounding box center [787, 253] width 204 height 32
click at [685, 237] on select "Select Cable / Satellite Services Collection Agency Credit Card Debt Debt Couns…" at bounding box center [787, 253] width 204 height 32
drag, startPoint x: 762, startPoint y: 254, endPoint x: 759, endPoint y: 268, distance: 13.9
click at [762, 254] on select "Select Cable / Satellite Services Collection Agency Credit Card Debt Debt Couns…" at bounding box center [787, 253] width 204 height 32
select select "14"
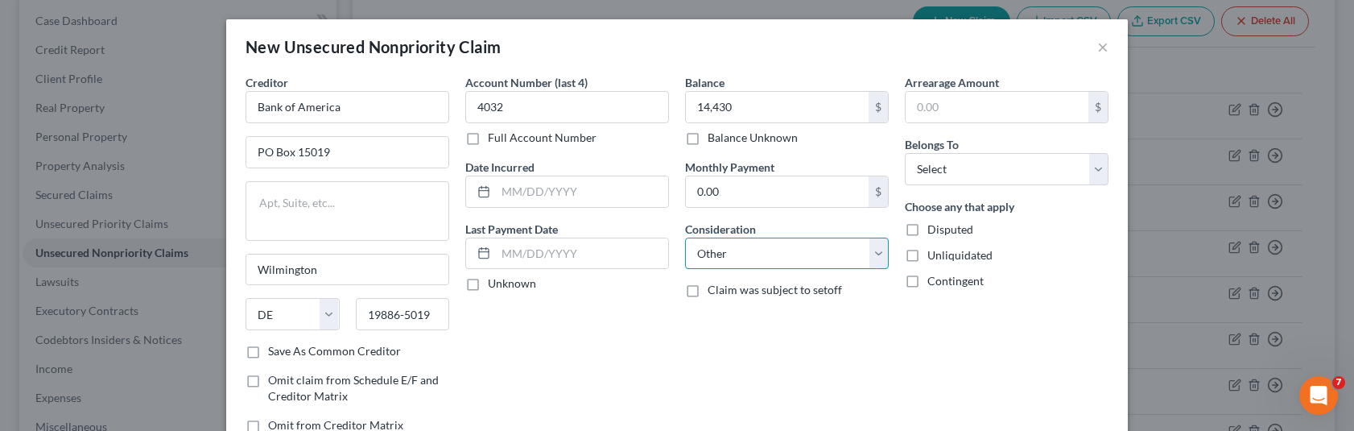
click at [685, 237] on select "Select Cable / Satellite Services Collection Agency Credit Card Debt Debt Couns…" at bounding box center [787, 253] width 204 height 32
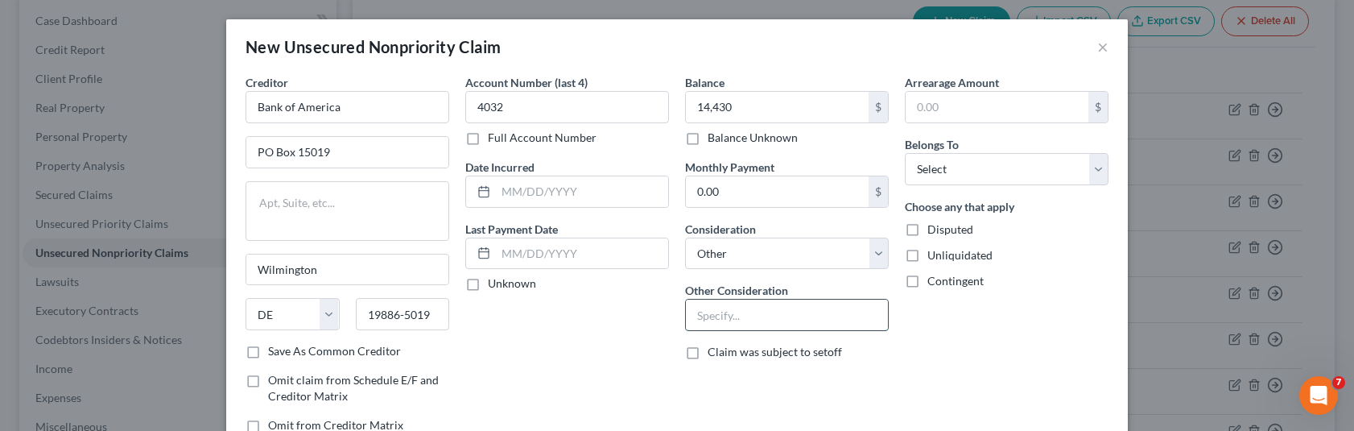
click at [741, 323] on input "text" at bounding box center [787, 314] width 202 height 31
type input "b"
type input "Business card"
drag, startPoint x: 1030, startPoint y: 175, endPoint x: 1022, endPoint y: 184, distance: 12.5
click at [1030, 175] on select "Select Debtor 1 Only Debtor 2 Only Debtor 1 And Debtor 2 Only At Least One Of T…" at bounding box center [1007, 169] width 204 height 32
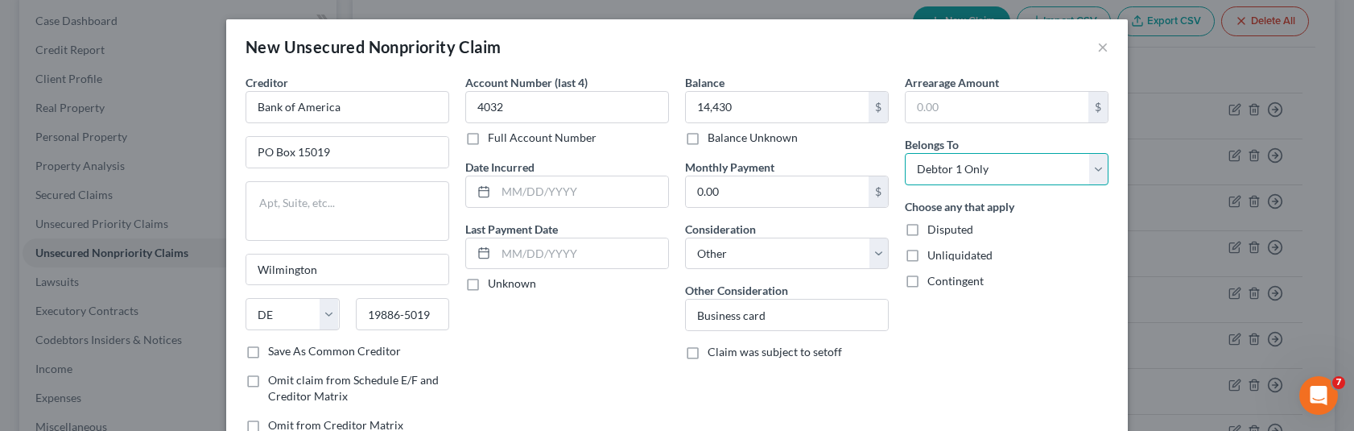
click at [905, 153] on select "Select Debtor 1 Only Debtor 2 Only Debtor 1 And Debtor 2 Only At Least One Of T…" at bounding box center [1007, 169] width 204 height 32
click at [976, 176] on select "Select Debtor 1 Only Debtor 2 Only Debtor 1 And Debtor 2 Only At Least One Of T…" at bounding box center [1007, 169] width 204 height 32
select select "3"
click at [905, 153] on select "Select Debtor 1 Only Debtor 2 Only Debtor 1 And Debtor 2 Only At Least One Of T…" at bounding box center [1007, 169] width 204 height 32
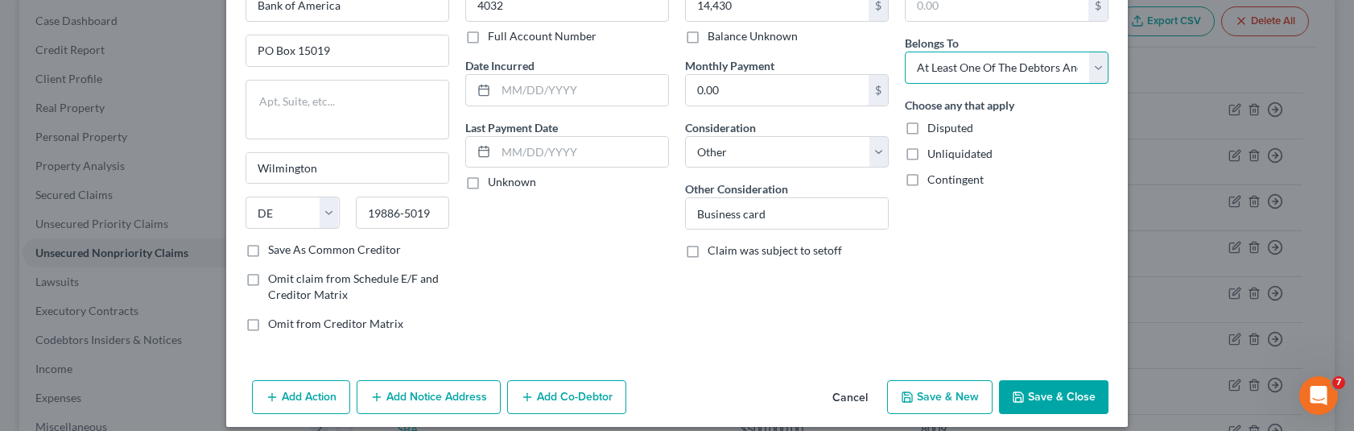
scroll to position [117, 0]
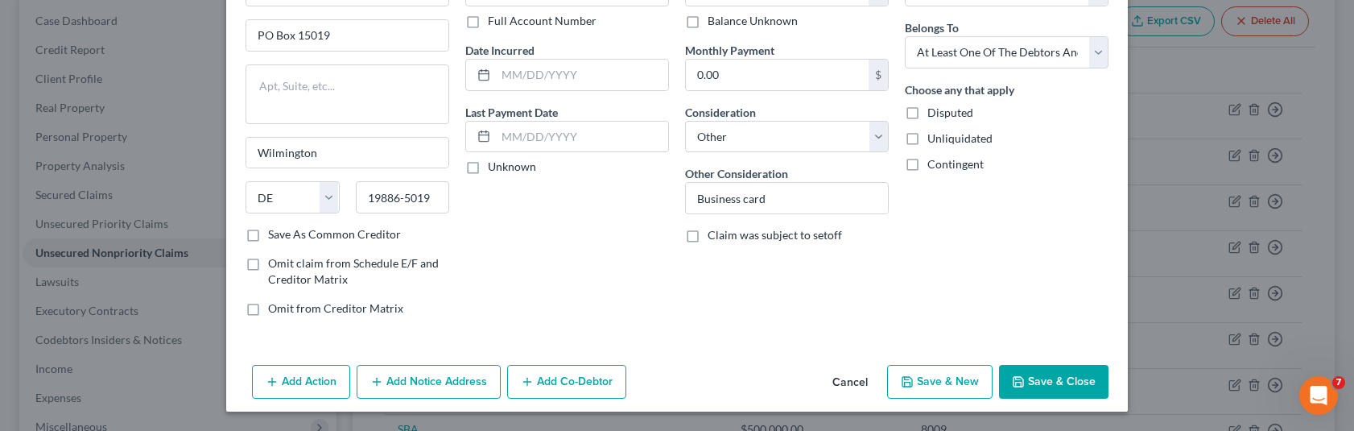
click at [558, 382] on button "Add Co-Debtor" at bounding box center [566, 382] width 119 height 34
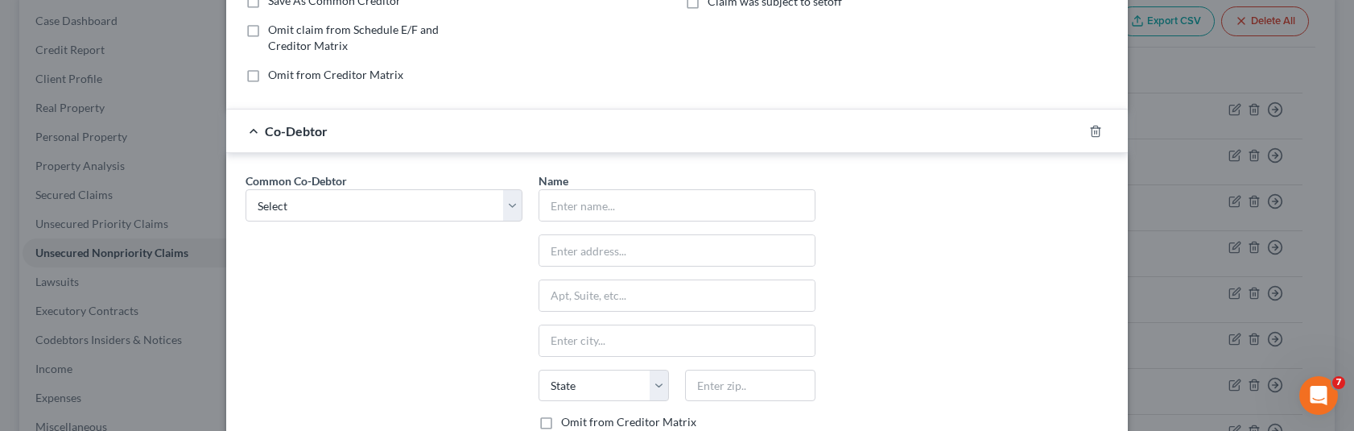
scroll to position [358, 0]
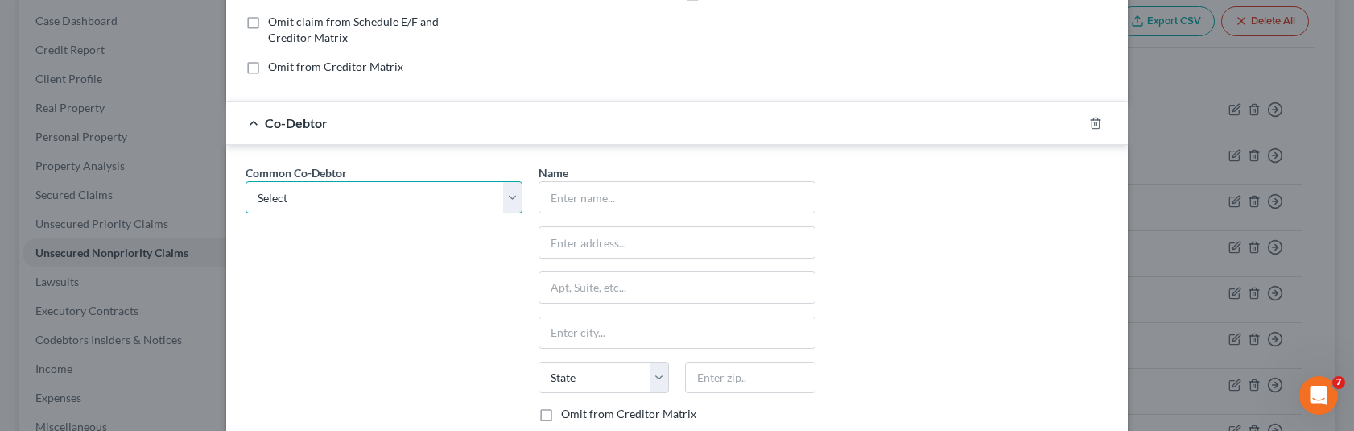
click at [299, 209] on select "Select Lions Home Inc" at bounding box center [384, 197] width 277 height 32
select select "0"
click at [246, 181] on select "Select Lions Home Inc" at bounding box center [384, 197] width 277 height 32
type input "Lions Home Inc"
type input "[STREET_ADDRESS][PERSON_NAME]"
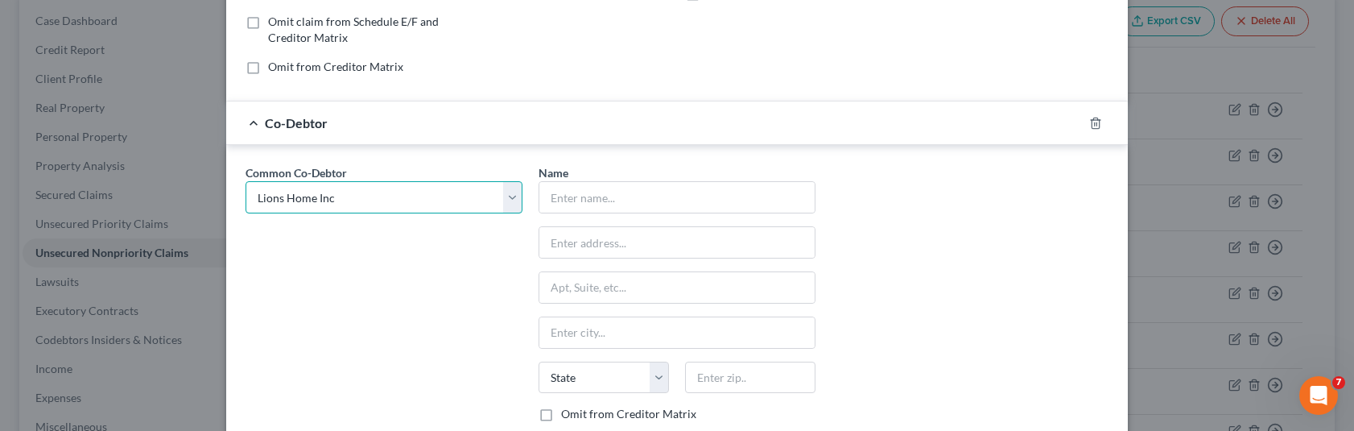
type input "[PERSON_NAME][GEOGRAPHIC_DATA]"
select select "4"
type input "90212"
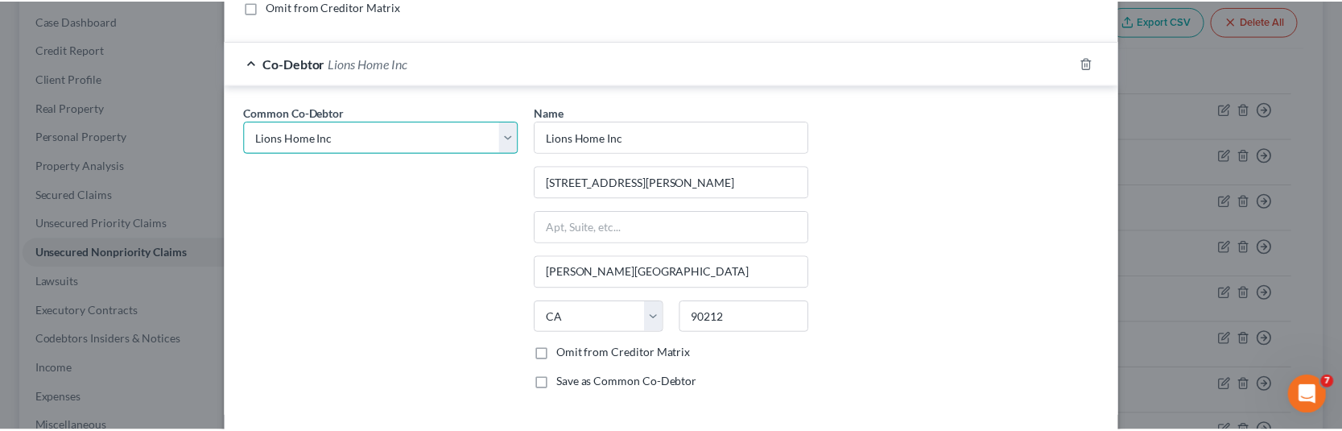
scroll to position [493, 0]
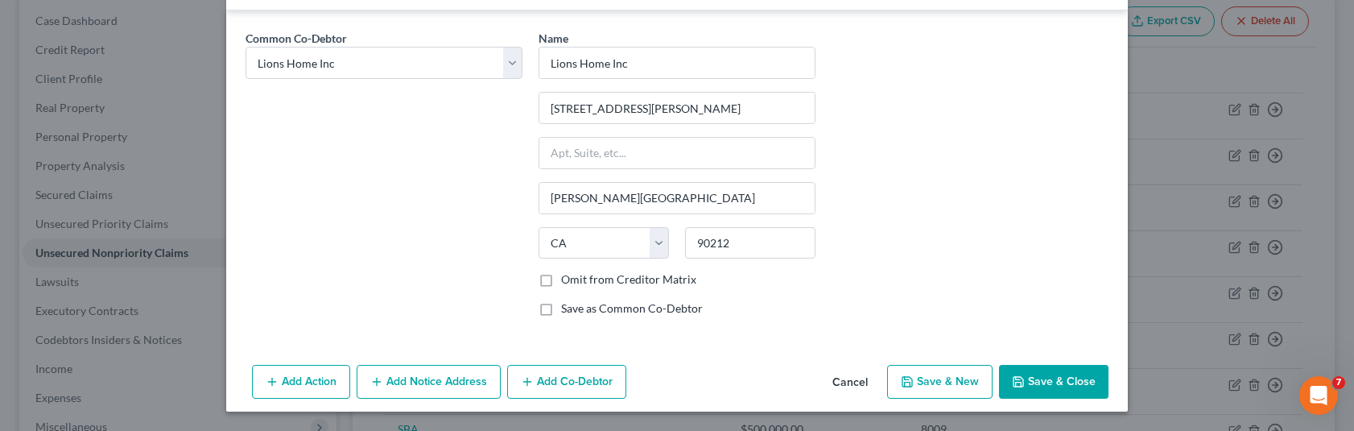
click at [952, 378] on button "Save & New" at bounding box center [939, 382] width 105 height 34
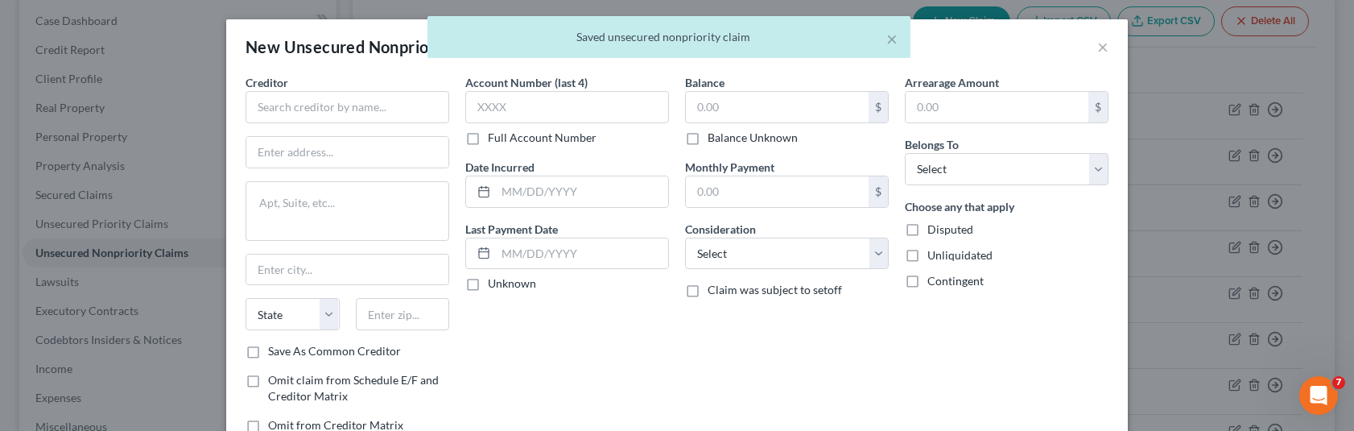
click at [602, 358] on div "Account Number (last 4) Full Account Number Date Incurred Last Payment Date Unk…" at bounding box center [567, 260] width 220 height 372
click at [605, 355] on div "Account Number (last 4) Full Account Number Date Incurred Last Payment Date Unk…" at bounding box center [567, 260] width 220 height 372
click at [1099, 44] on div "× Saved unsecured nonpriority claim" at bounding box center [669, 41] width 1354 height 50
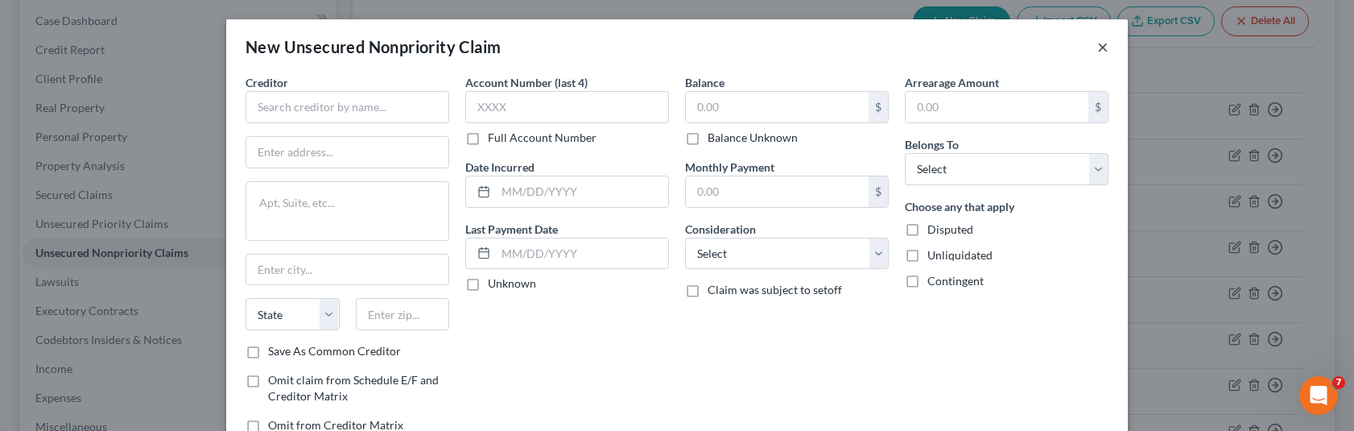
click at [1097, 45] on button "×" at bounding box center [1102, 46] width 11 height 19
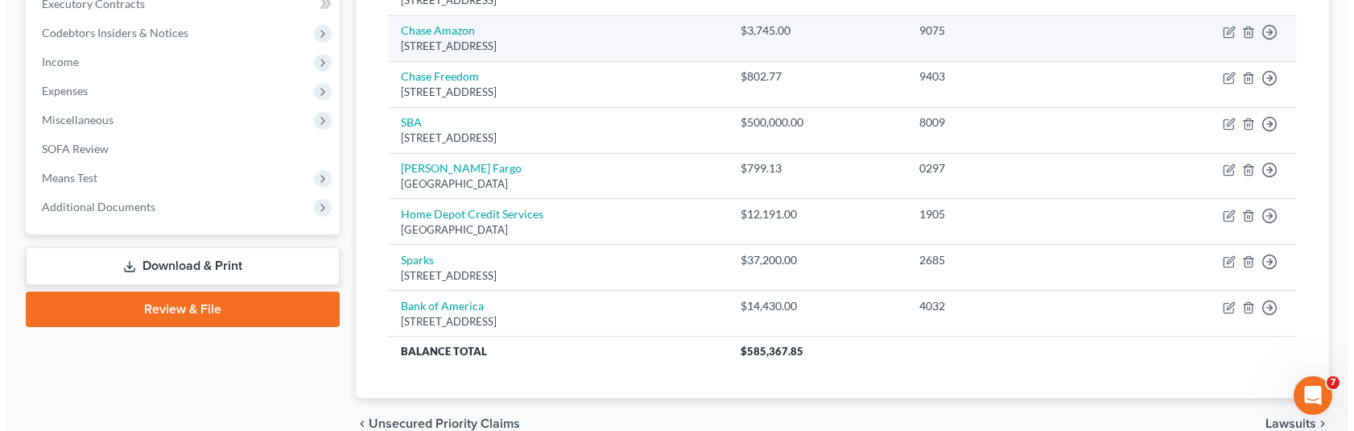
scroll to position [483, 0]
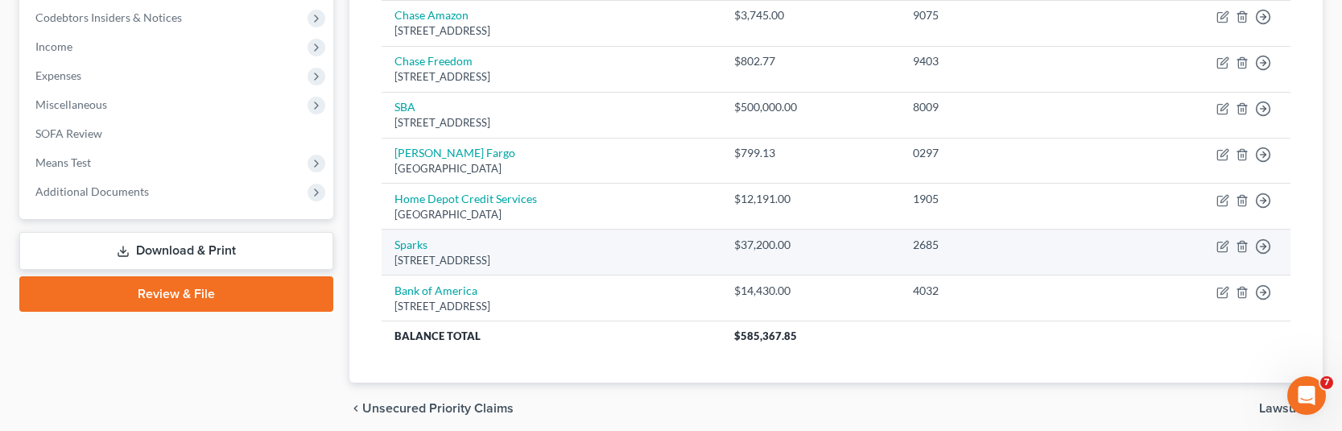
click at [1077, 248] on div "2685" at bounding box center [1007, 245] width 189 height 16
click at [1075, 248] on div "2685" at bounding box center [1007, 245] width 189 height 16
click at [548, 250] on td "Sparks [STREET_ADDRESS]" at bounding box center [552, 252] width 340 height 46
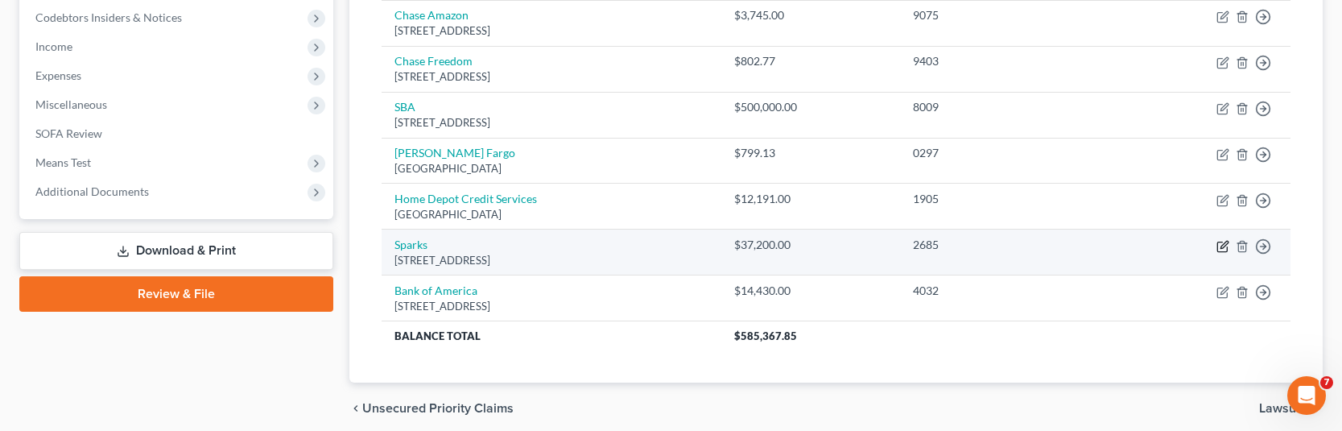
click at [1221, 246] on icon "button" at bounding box center [1223, 244] width 7 height 7
select select "4"
select select "14"
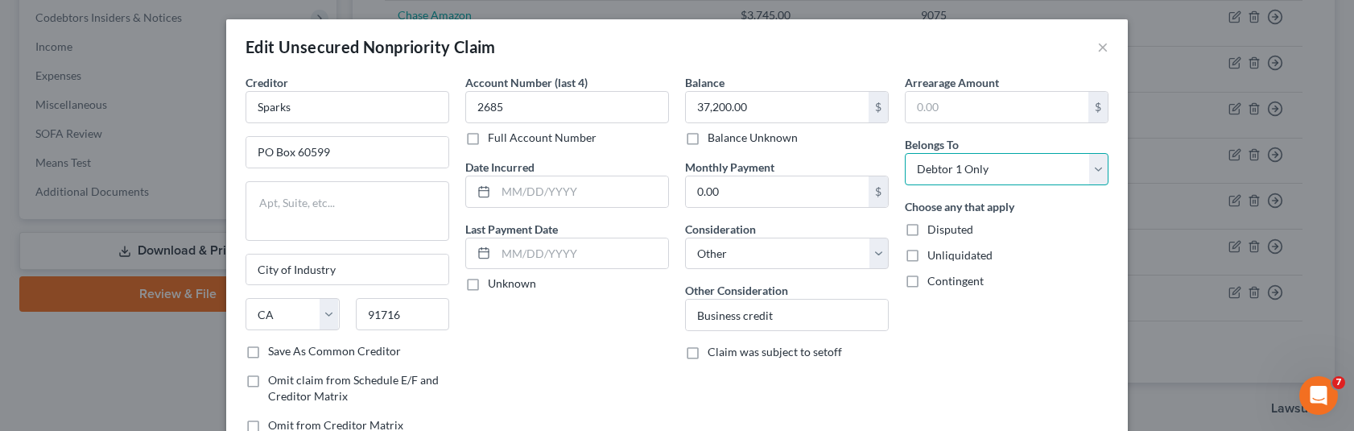
drag, startPoint x: 1024, startPoint y: 175, endPoint x: 1022, endPoint y: 184, distance: 8.4
click at [1024, 175] on select "Select Debtor 1 Only Debtor 2 Only Debtor 1 And Debtor 2 Only At Least One Of T…" at bounding box center [1007, 169] width 204 height 32
select select "3"
click at [905, 153] on select "Select Debtor 1 Only Debtor 2 Only Debtor 1 And Debtor 2 Only At Least One Of T…" at bounding box center [1007, 169] width 204 height 32
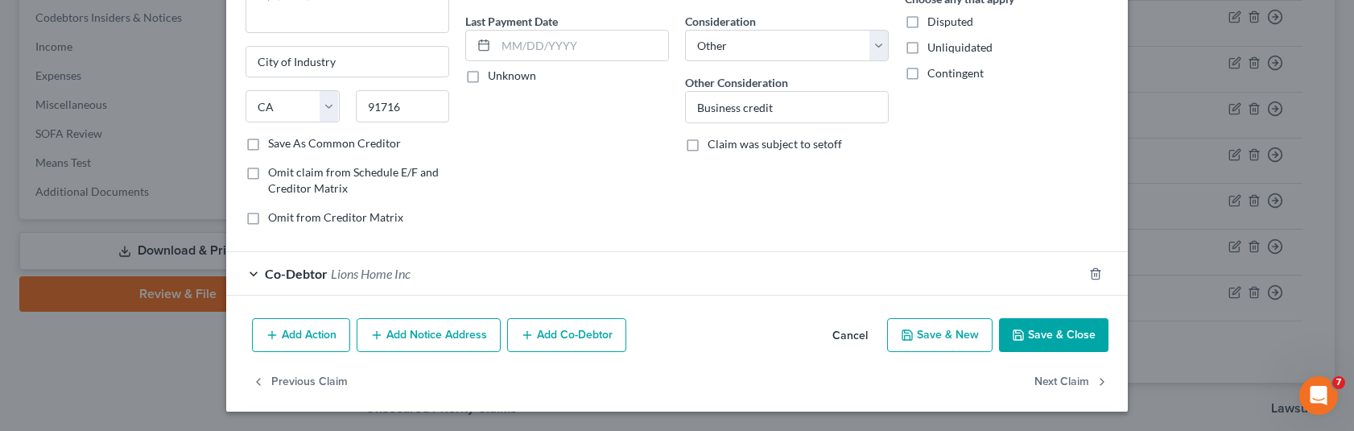
click at [1045, 333] on button "Save & Close" at bounding box center [1053, 335] width 109 height 34
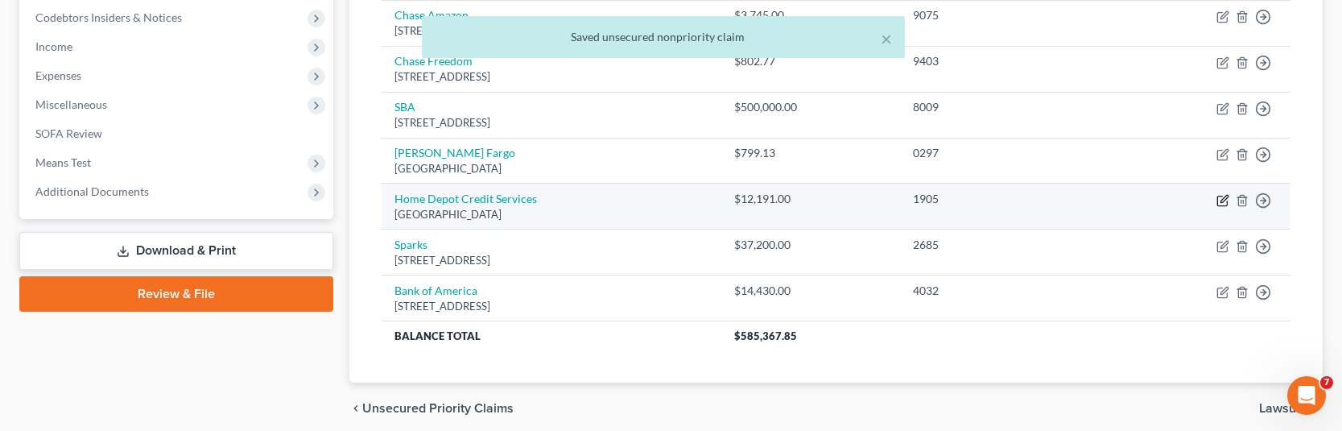
click at [1220, 199] on icon "button" at bounding box center [1222, 200] width 13 height 13
select select "3"
select select "14"
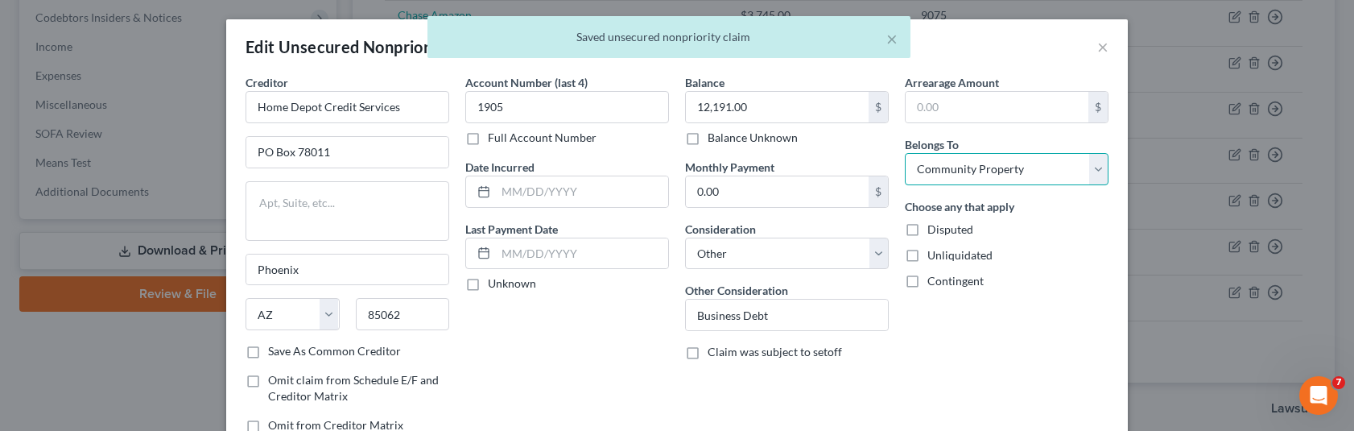
click at [952, 176] on select "Select Debtor 1 Only Debtor 2 Only Debtor 1 And Debtor 2 Only At Least One Of T…" at bounding box center [1007, 169] width 204 height 32
select select "3"
click at [905, 153] on select "Select Debtor 1 Only Debtor 2 Only Debtor 1 And Debtor 2 Only At Least One Of T…" at bounding box center [1007, 169] width 204 height 32
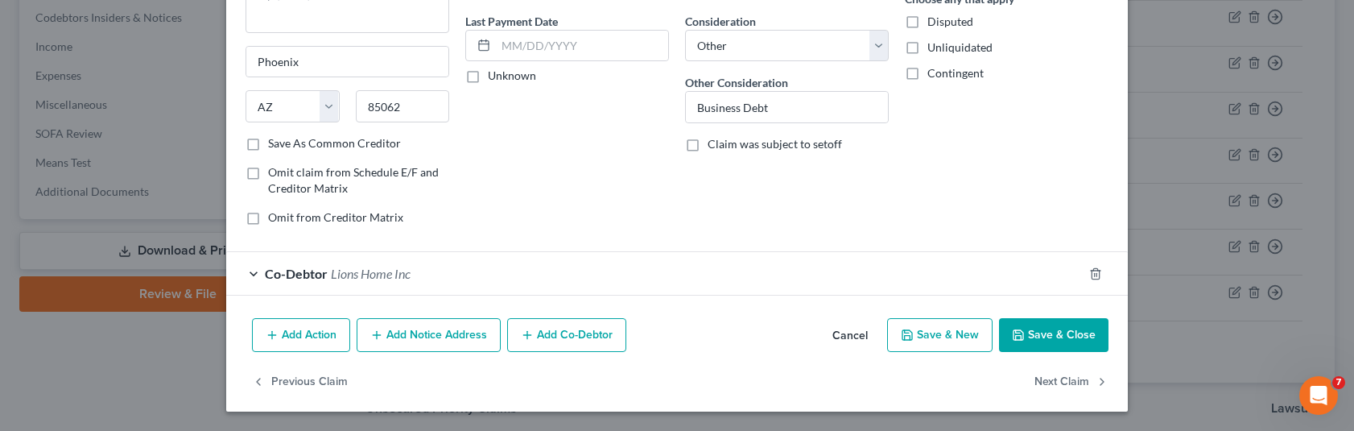
click at [1029, 334] on button "Save & Close" at bounding box center [1053, 335] width 109 height 34
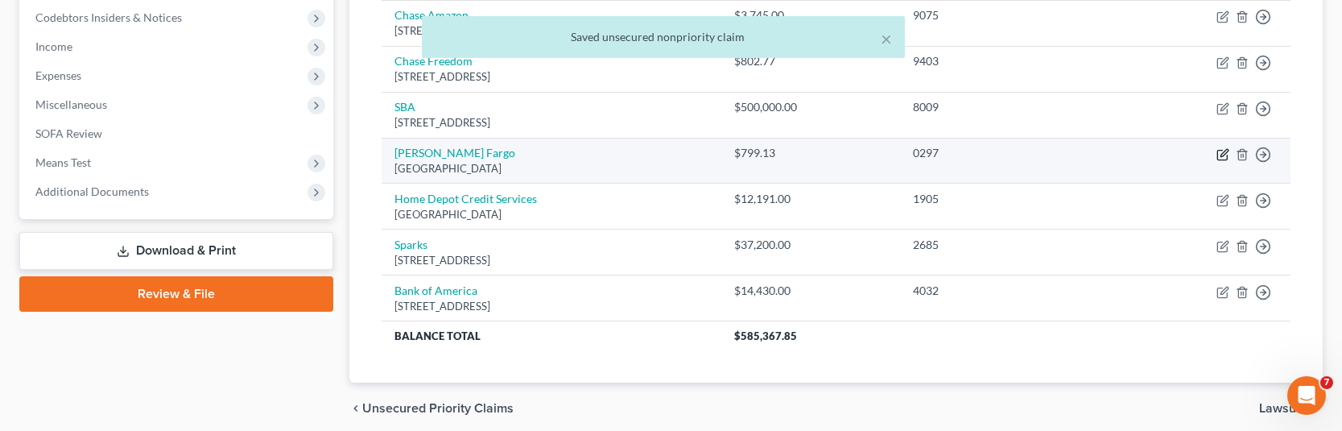
click at [1222, 155] on icon "button" at bounding box center [1222, 154] width 13 height 13
select select "24"
select select "2"
select select "0"
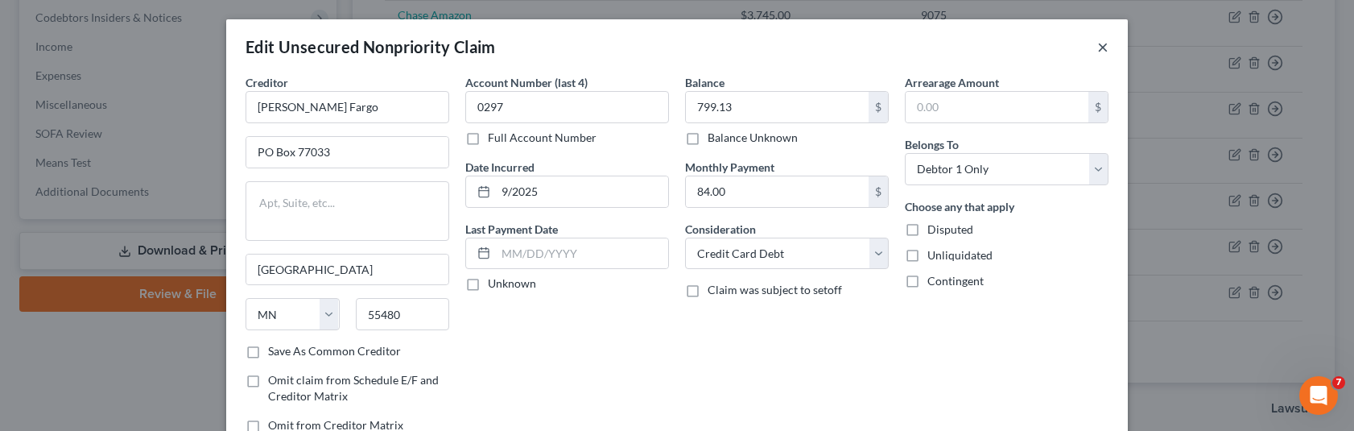
click at [1097, 42] on button "×" at bounding box center [1102, 46] width 11 height 19
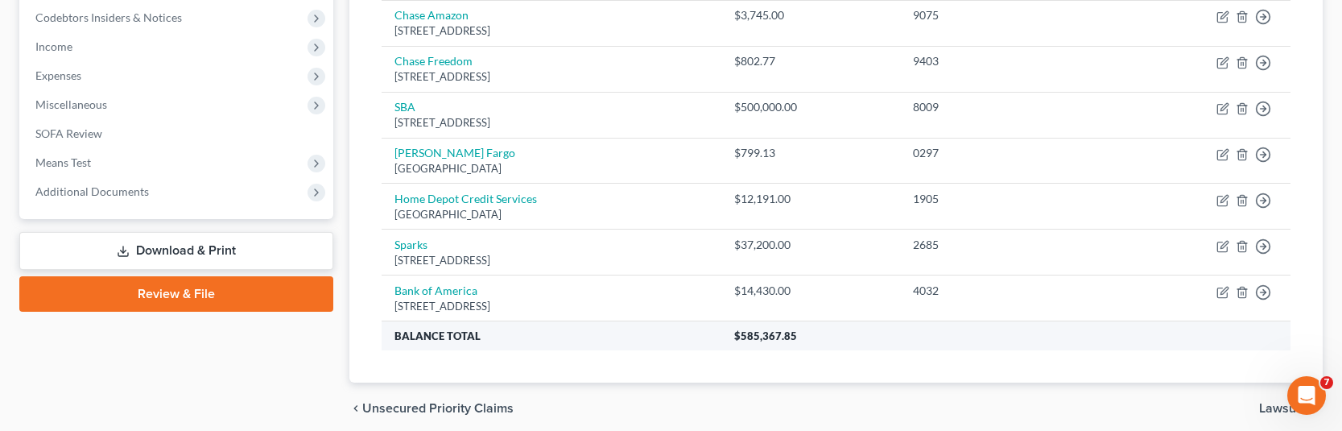
click at [1200, 331] on th "$585,367.85" at bounding box center [1005, 335] width 569 height 29
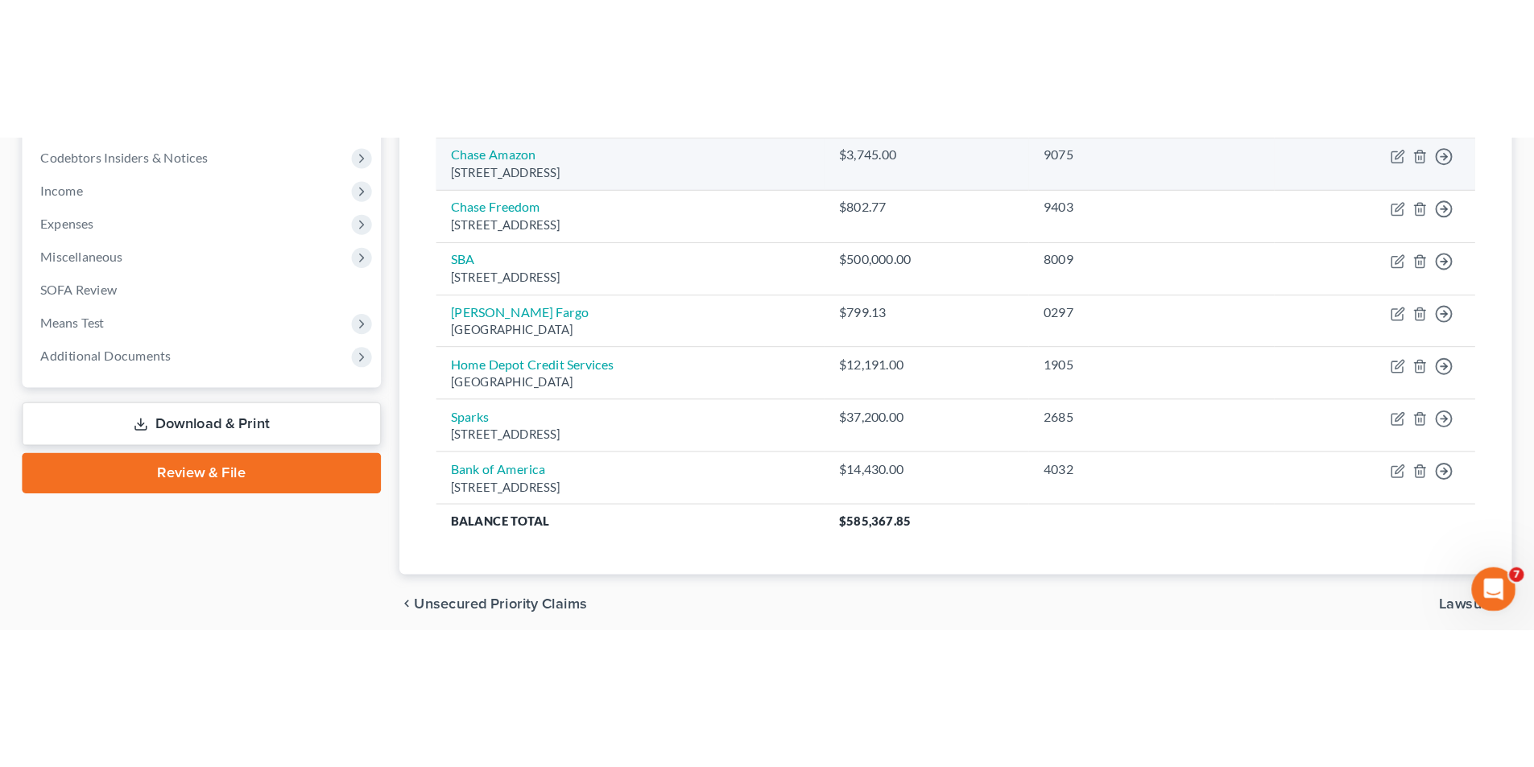
scroll to position [211, 0]
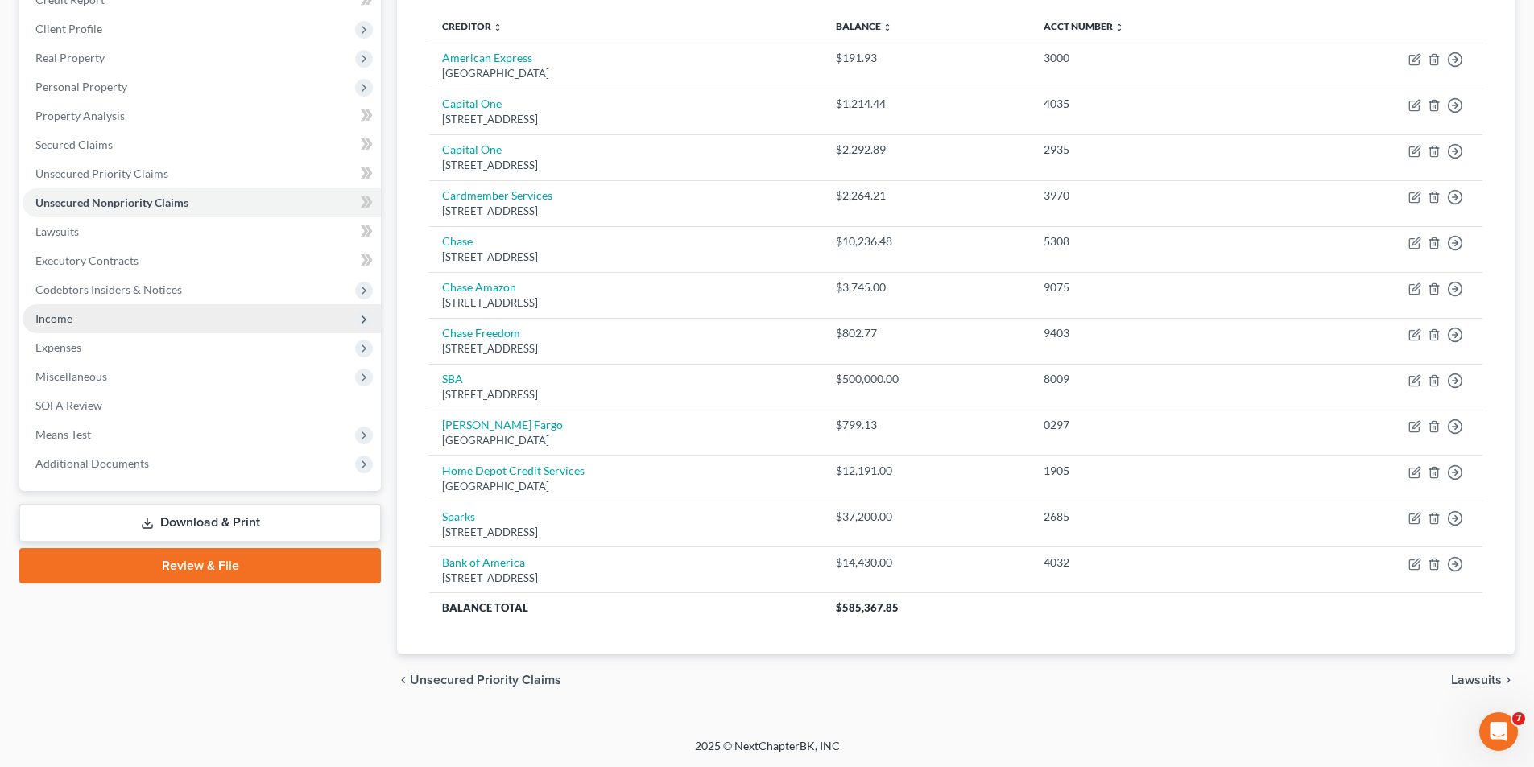
click at [68, 323] on span "Income" at bounding box center [53, 319] width 37 height 14
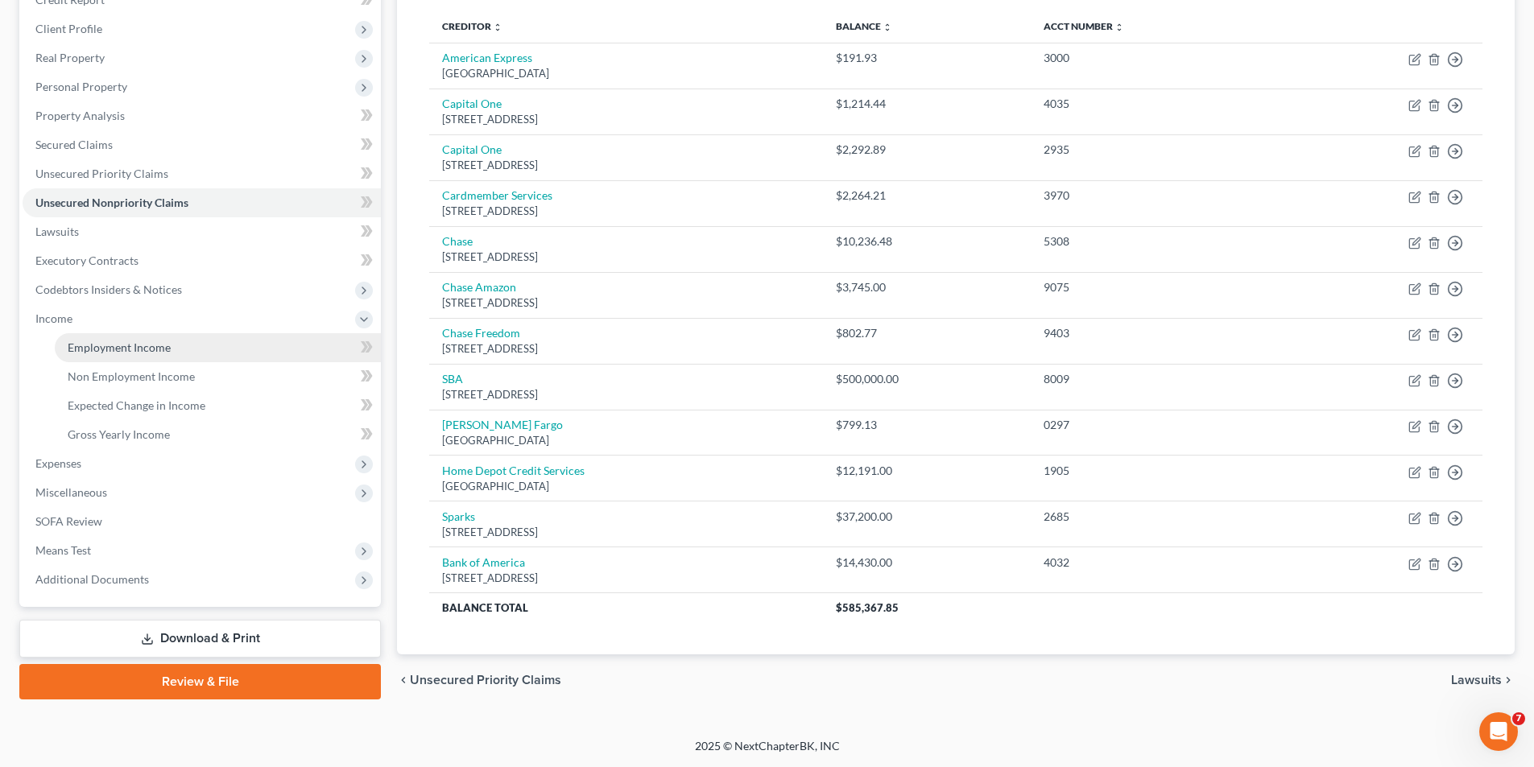
click at [97, 352] on span "Employment Income" at bounding box center [119, 348] width 103 height 14
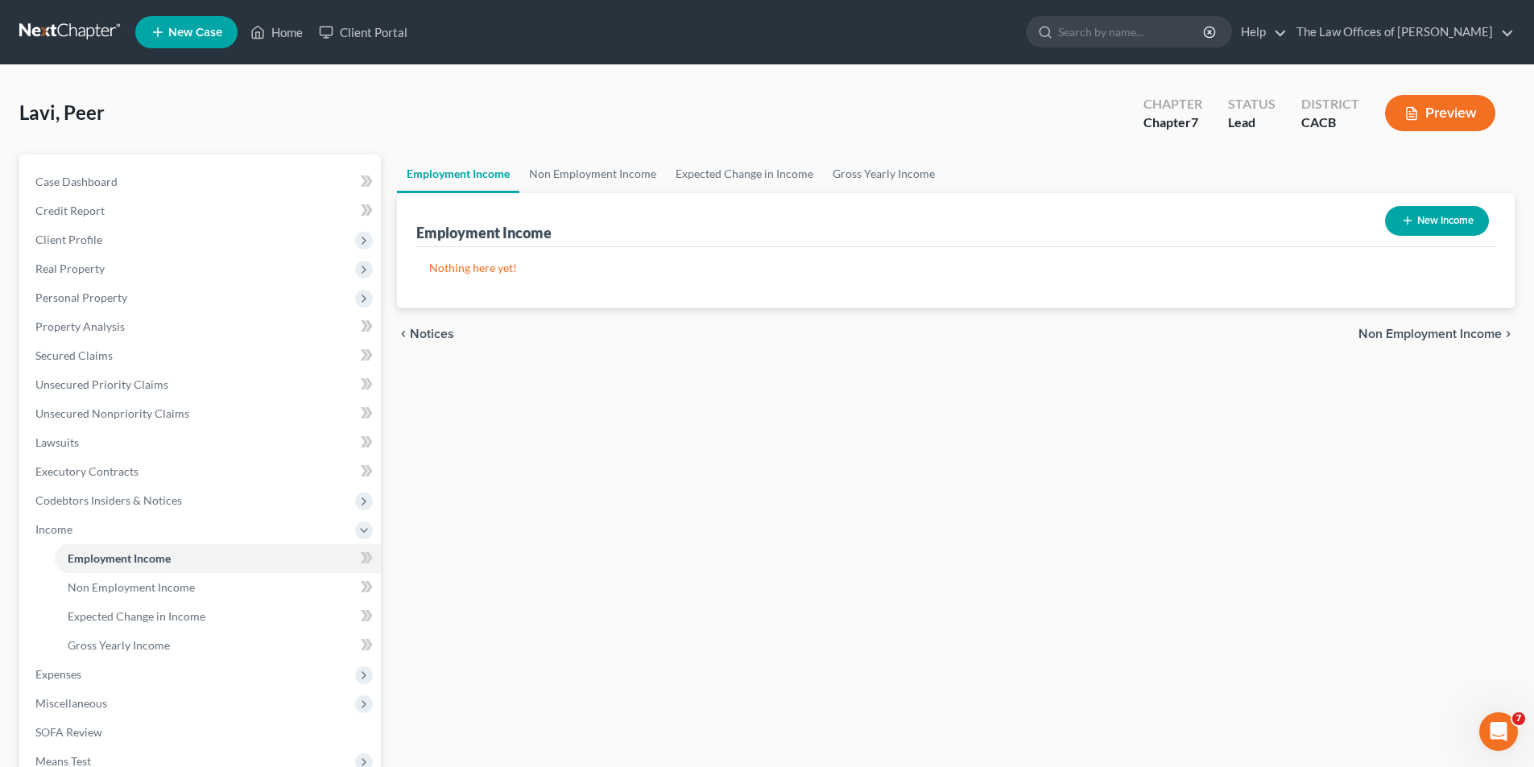
click at [1341, 219] on button "New Income" at bounding box center [1437, 221] width 104 height 30
select select "0"
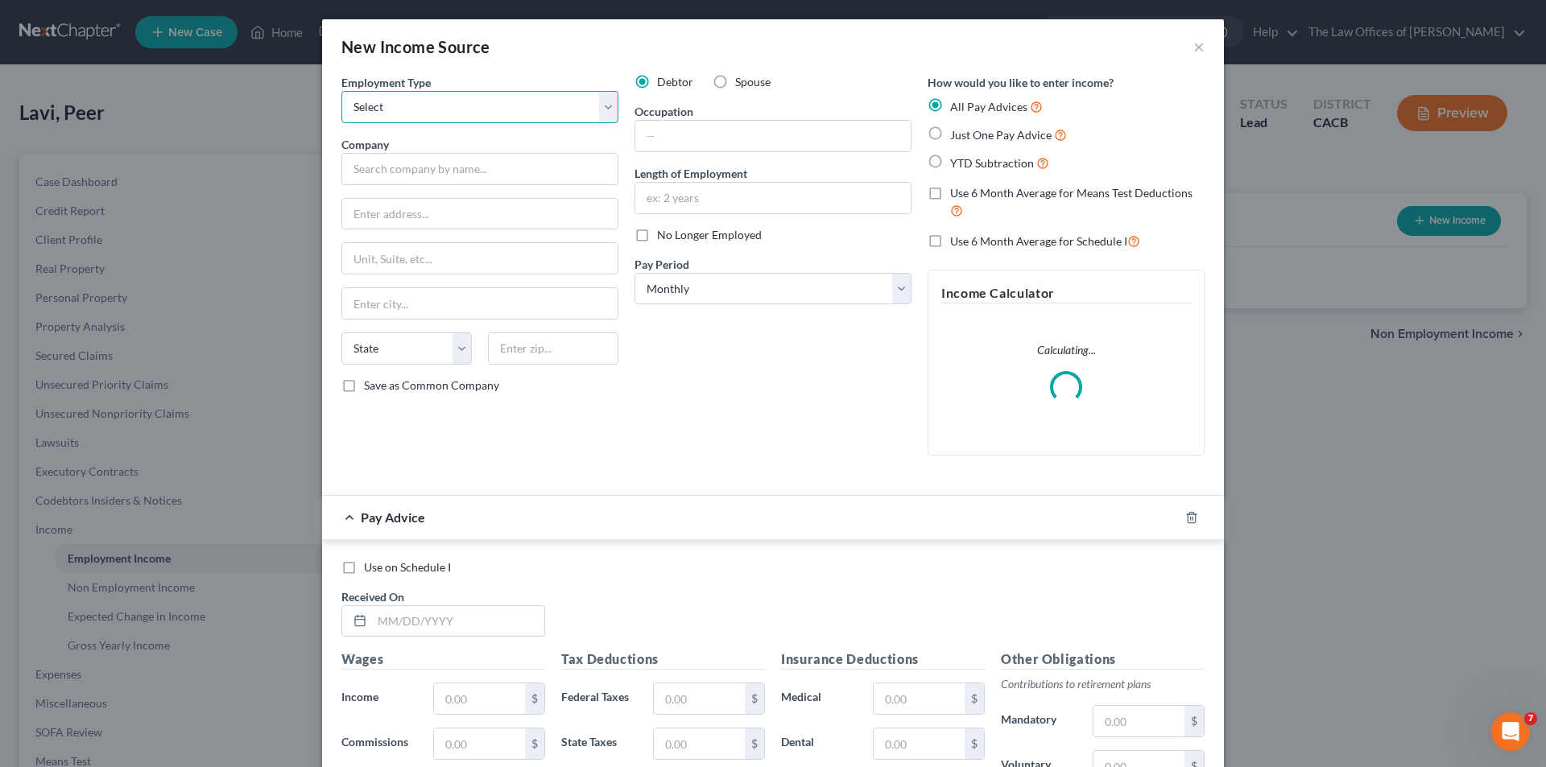
click at [423, 109] on select "Select Full or [DEMOGRAPHIC_DATA] Employment Self Employment" at bounding box center [479, 107] width 277 height 32
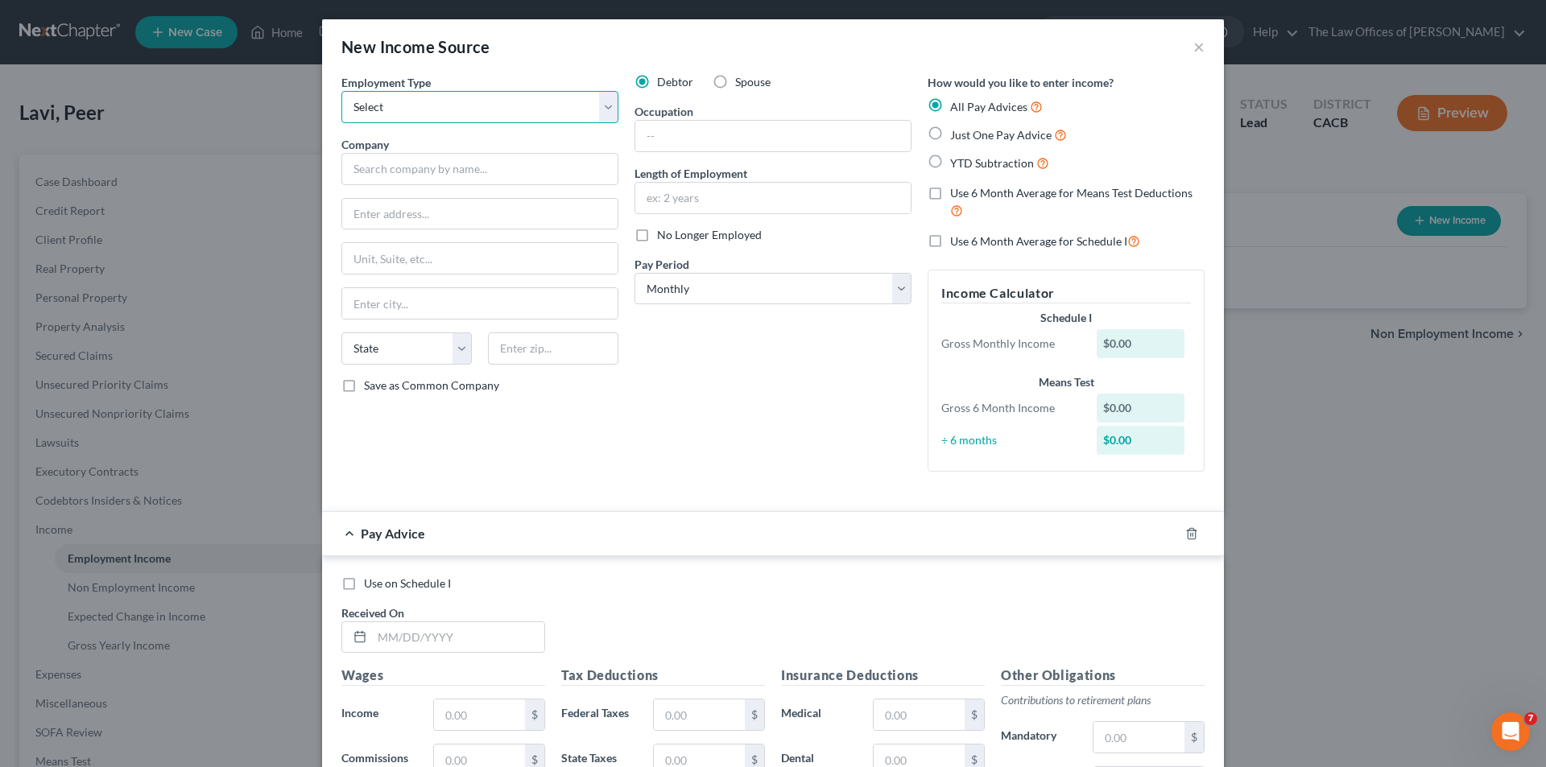
select select "0"
click at [341, 91] on select "Select Full or [DEMOGRAPHIC_DATA] Employment Self Employment" at bounding box center [479, 107] width 277 height 32
click at [418, 171] on input "text" at bounding box center [479, 169] width 277 height 32
click at [723, 133] on input "text" at bounding box center [772, 136] width 275 height 31
type input "Engineer"
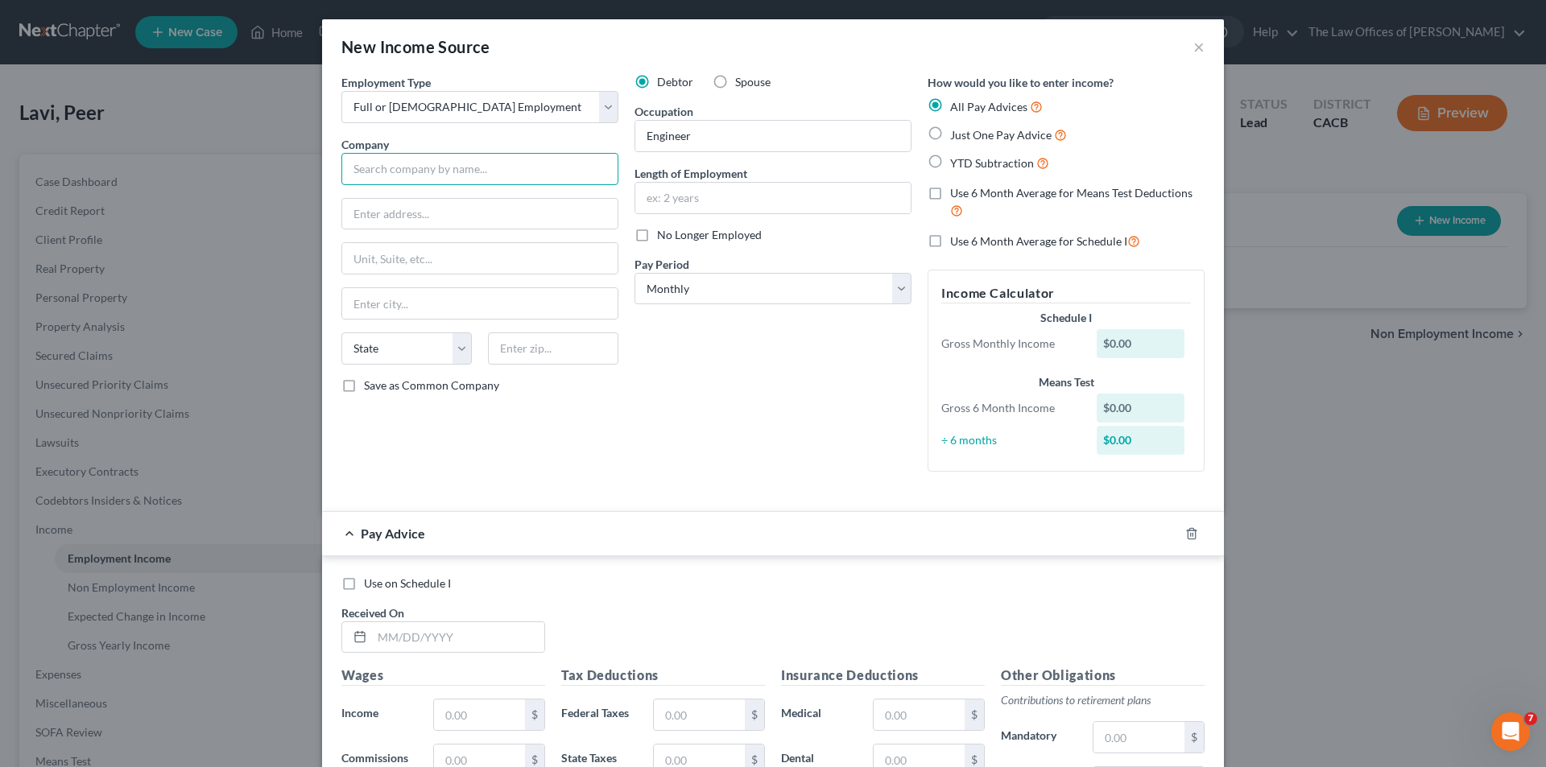
click at [502, 172] on input "text" at bounding box center [479, 169] width 277 height 32
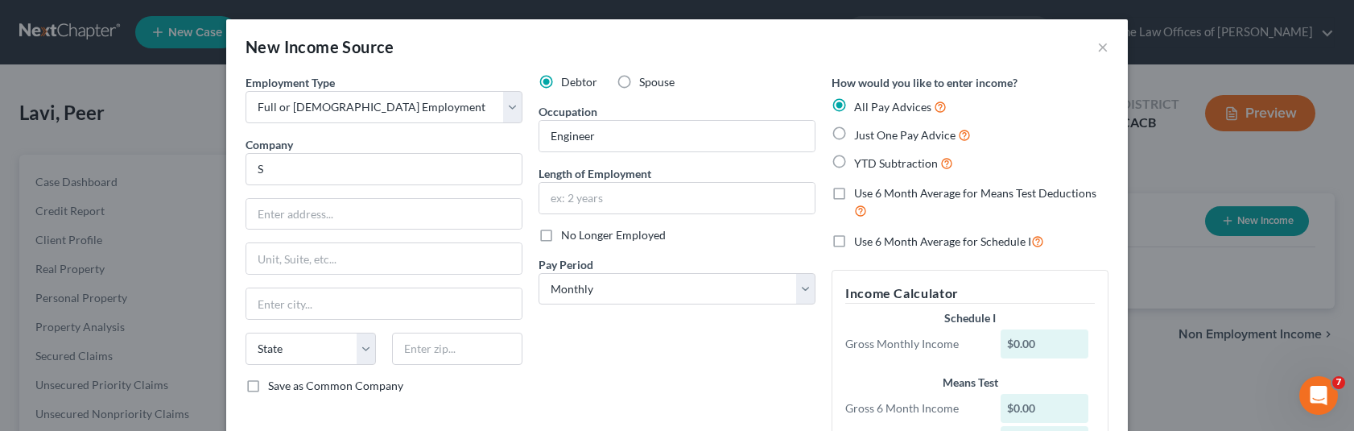
click at [626, 361] on div "Debtor Spouse Occupation Engineer Length of Employment No Longer Employed Pay P…" at bounding box center [677, 279] width 293 height 411
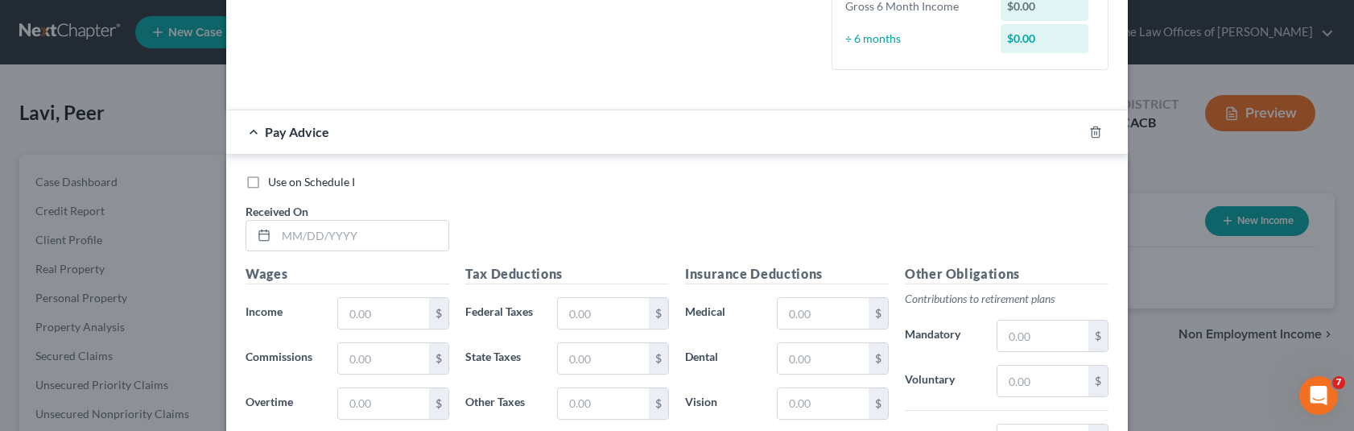
scroll to position [403, 0]
click at [69, 239] on div "New Income Source × Employment Type * Select Full or [DEMOGRAPHIC_DATA] Employm…" at bounding box center [677, 215] width 1354 height 431
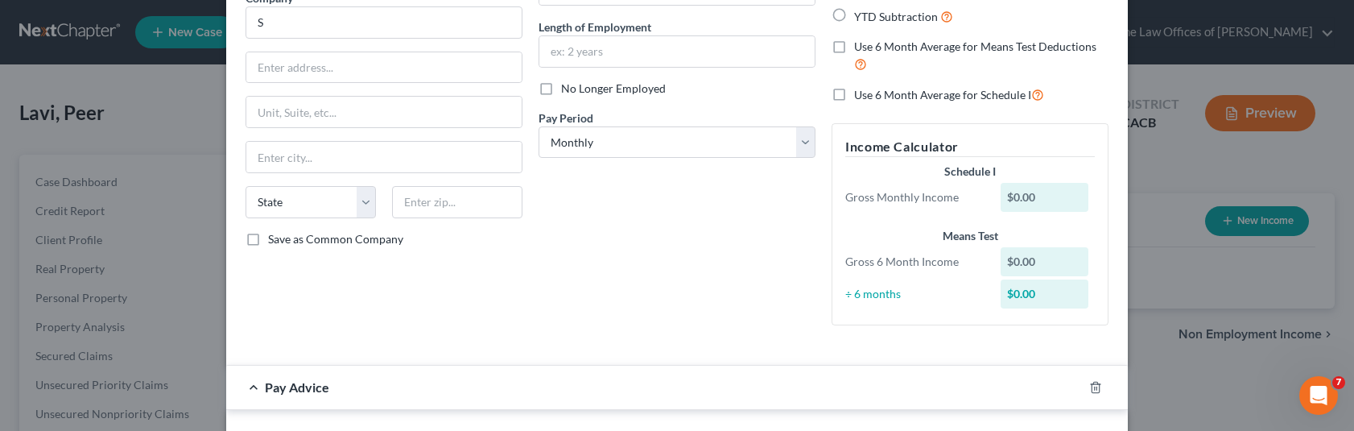
scroll to position [0, 0]
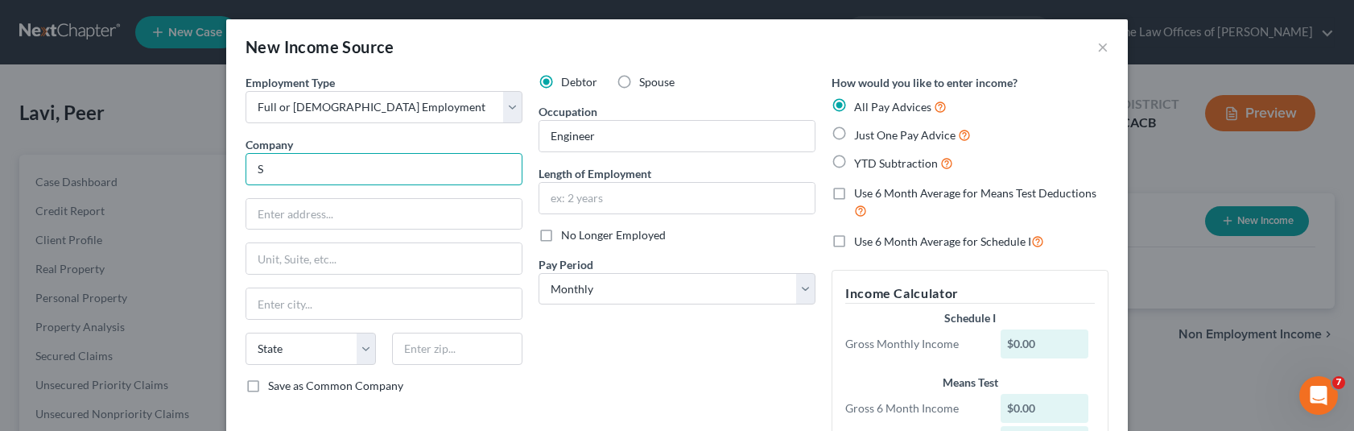
click at [397, 168] on input "S" at bounding box center [384, 169] width 277 height 32
type input "S"
type input "i"
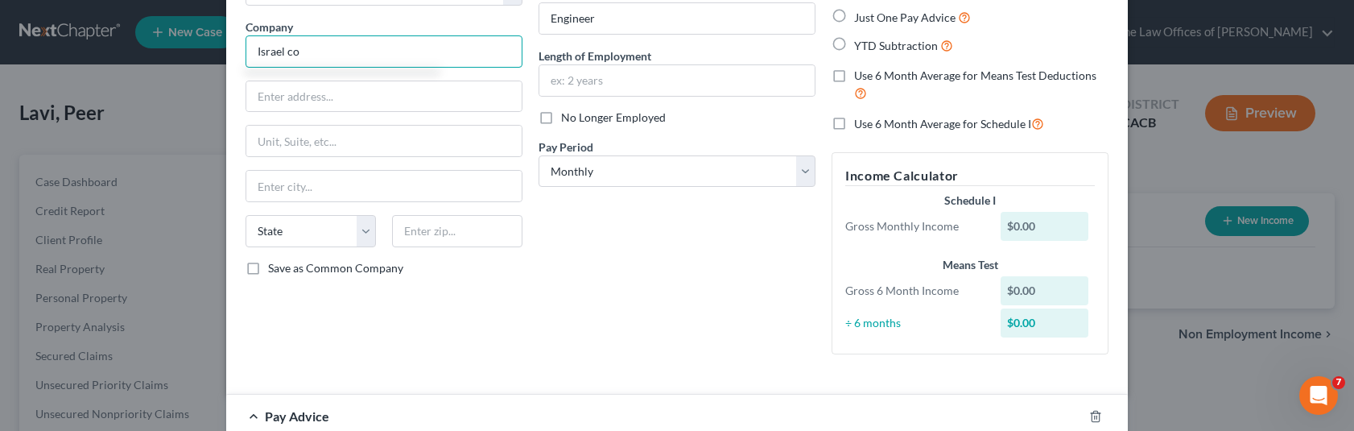
scroll to position [81, 0]
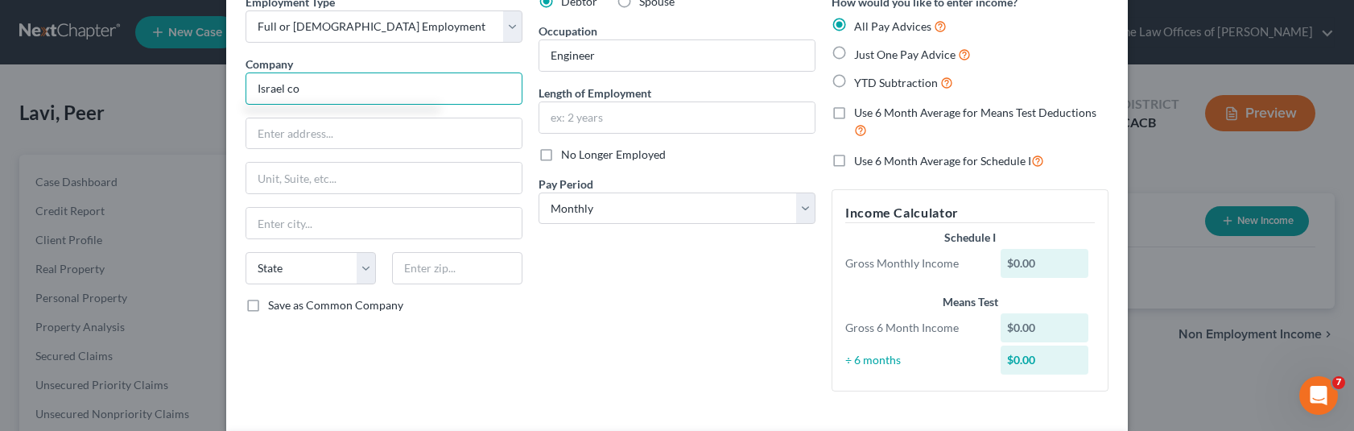
type input "Israel co"
drag, startPoint x: 836, startPoint y: 52, endPoint x: 919, endPoint y: 137, distance: 118.4
click at [854, 53] on label "Just One Pay Advice" at bounding box center [912, 54] width 117 height 19
click at [861, 53] on input "Just One Pay Advice" at bounding box center [866, 50] width 10 height 10
radio input "true"
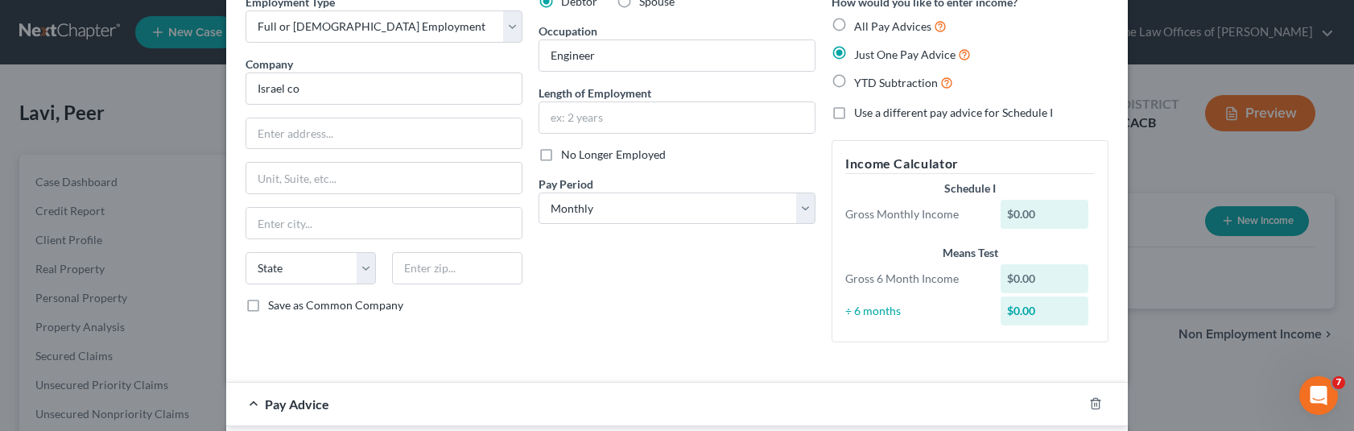
click at [1034, 209] on div "$0.00" at bounding box center [1045, 214] width 89 height 29
click at [1032, 215] on div "$0.00" at bounding box center [1045, 214] width 89 height 29
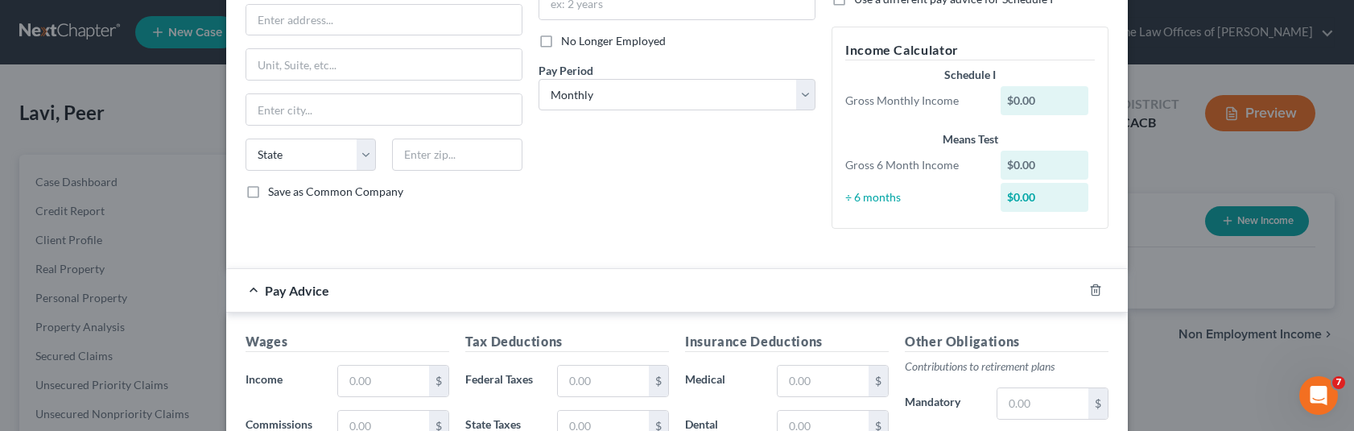
scroll to position [322, 0]
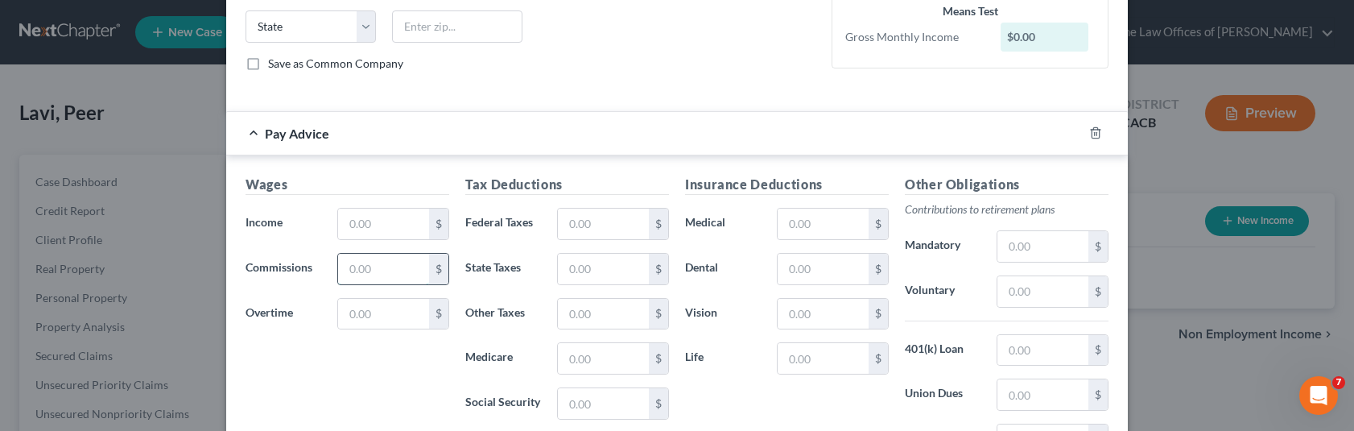
click at [413, 254] on input "text" at bounding box center [383, 269] width 91 height 31
click at [403, 225] on input "text" at bounding box center [383, 224] width 91 height 31
type input "5,000"
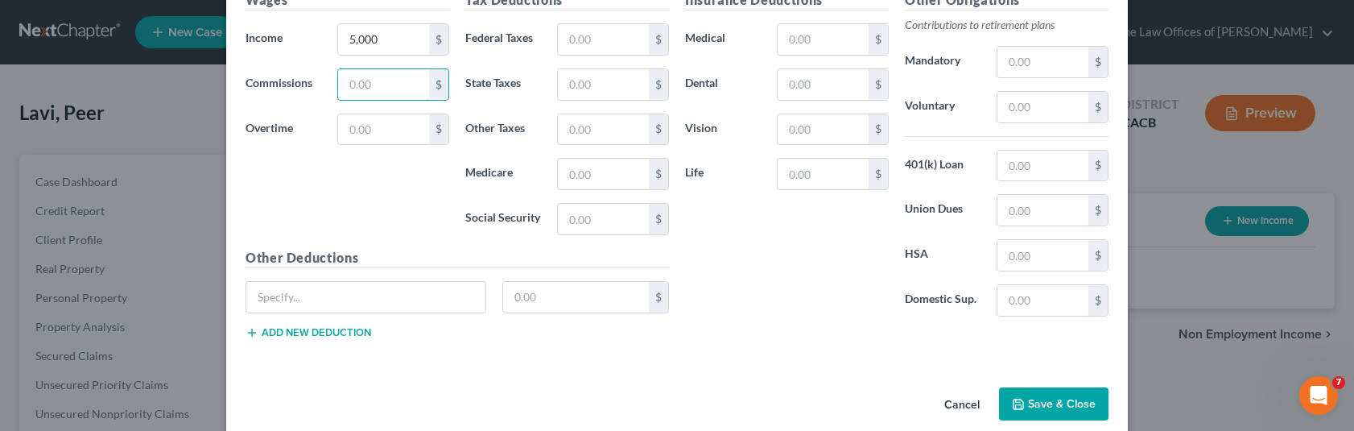
scroll to position [528, 0]
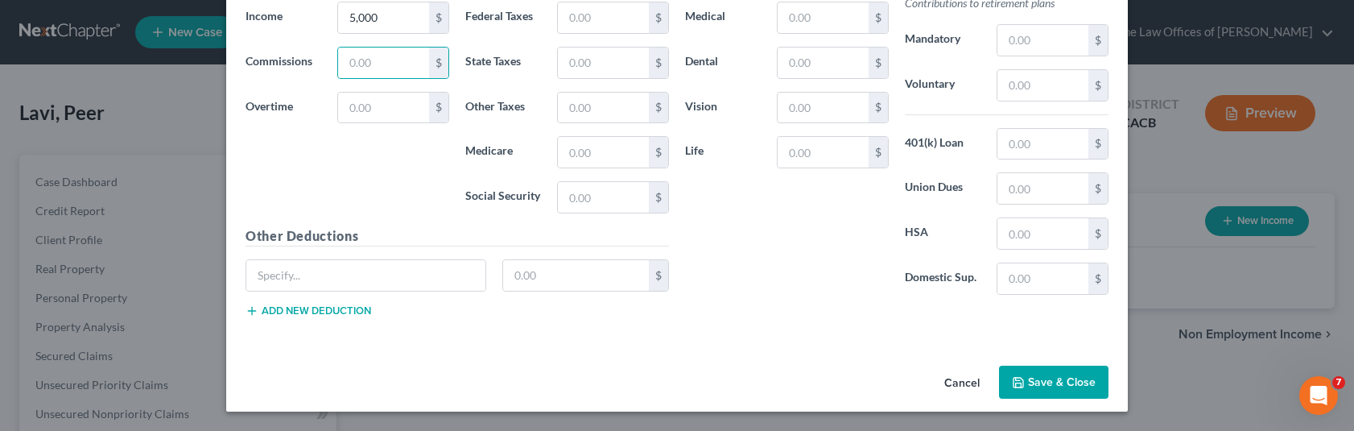
click at [1038, 387] on button "Save & Close" at bounding box center [1053, 382] width 109 height 34
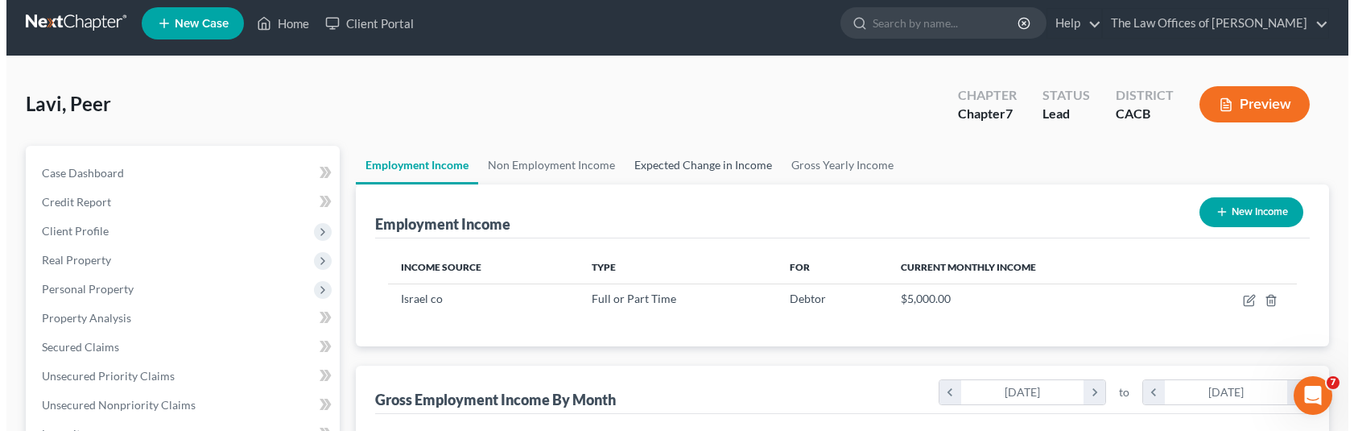
scroll to position [0, 0]
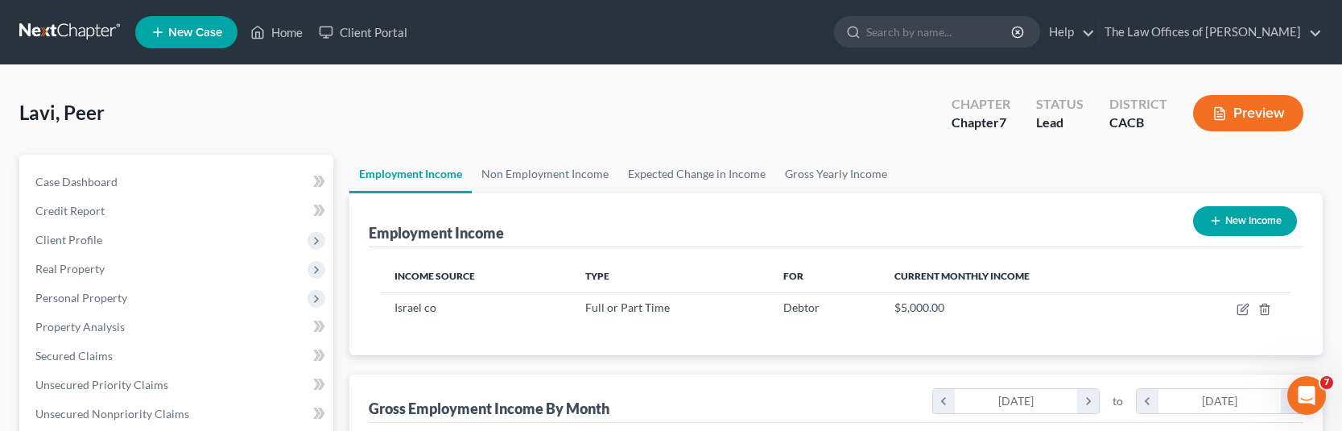
click at [1253, 220] on button "New Income" at bounding box center [1245, 221] width 104 height 30
select select "0"
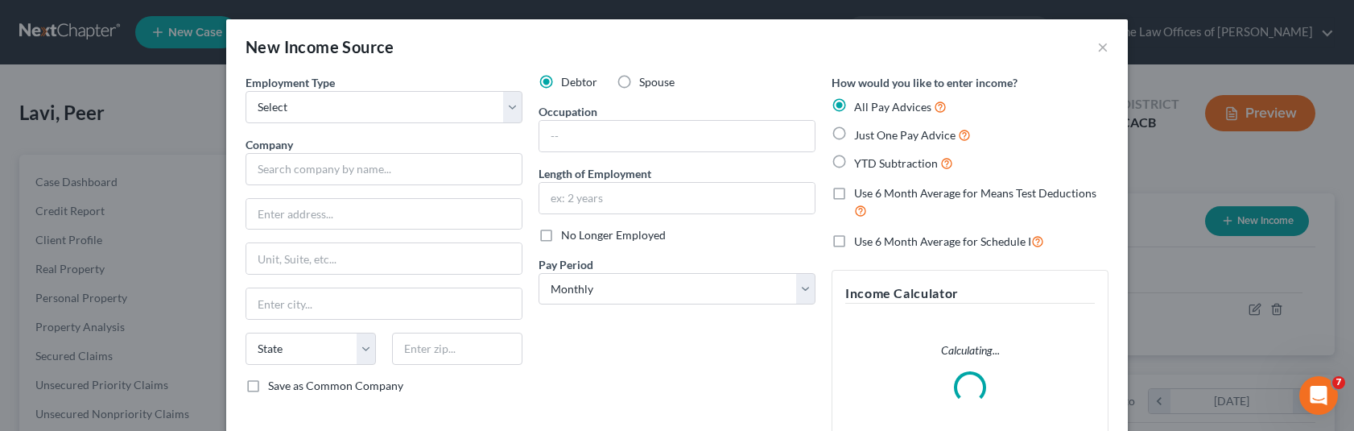
scroll to position [289, 554]
click at [639, 85] on label "Spouse" at bounding box center [656, 82] width 35 height 16
click at [646, 85] on input "Spouse" at bounding box center [651, 79] width 10 height 10
radio input "true"
click at [394, 115] on select "Select Full or [DEMOGRAPHIC_DATA] Employment Self Employment" at bounding box center [384, 107] width 277 height 32
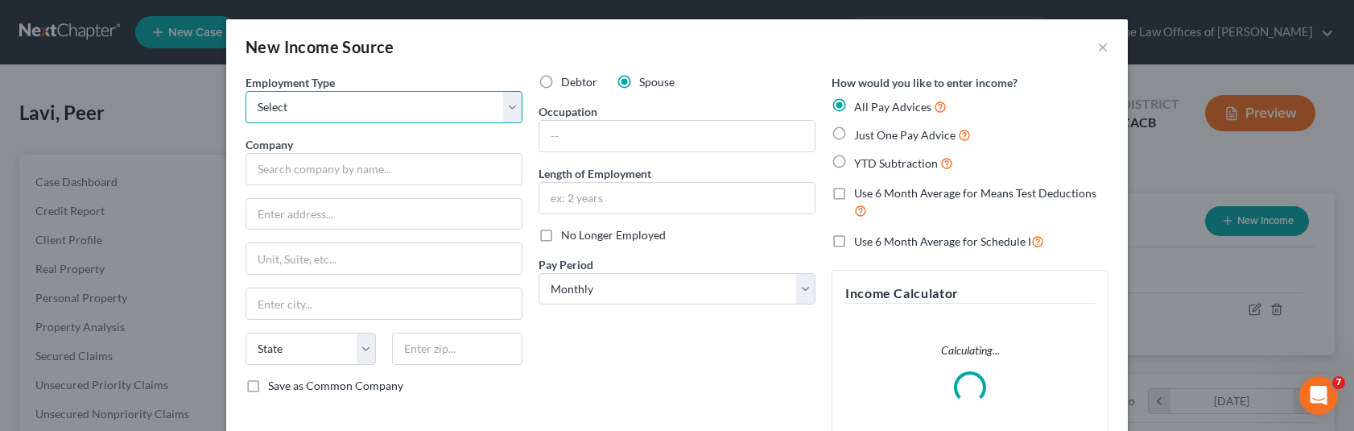
select select "0"
click at [246, 91] on select "Select Full or [DEMOGRAPHIC_DATA] Employment Self Employment" at bounding box center [384, 107] width 277 height 32
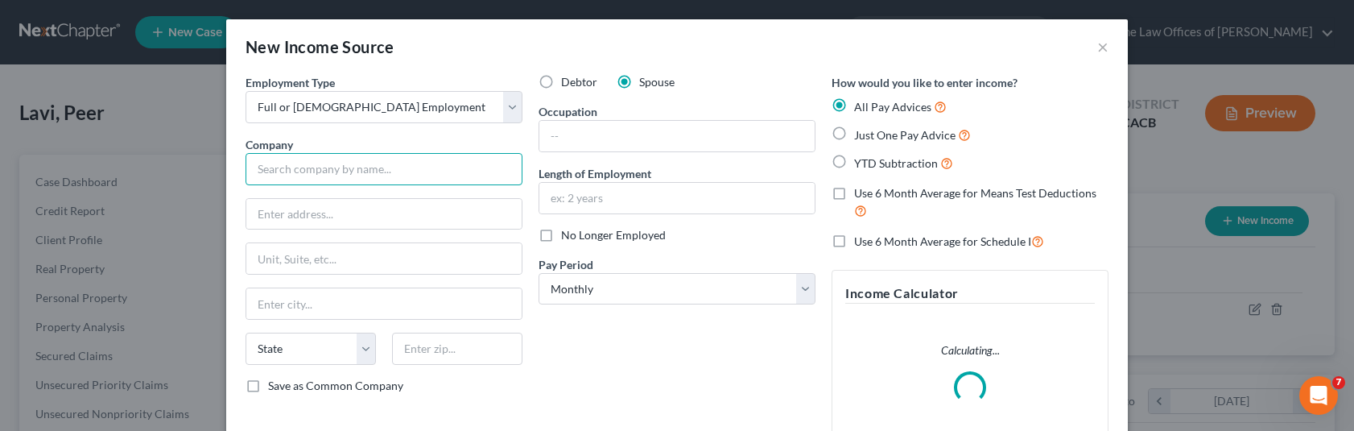
click at [361, 171] on input "text" at bounding box center [384, 169] width 277 height 32
type input "Teacher"
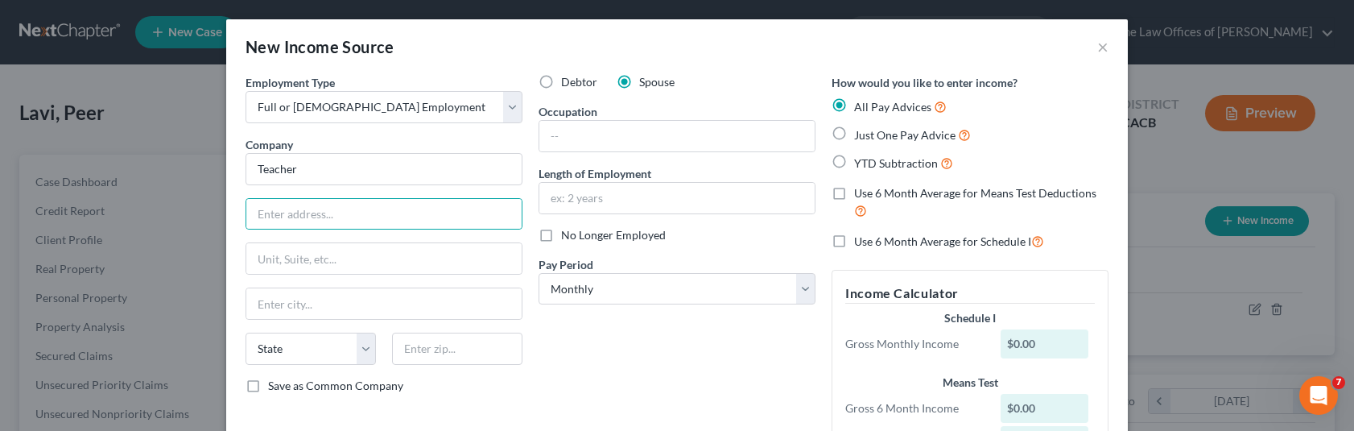
click at [854, 133] on label "Just One Pay Advice" at bounding box center [912, 135] width 117 height 19
click at [861, 133] on input "Just One Pay Advice" at bounding box center [866, 131] width 10 height 10
radio input "true"
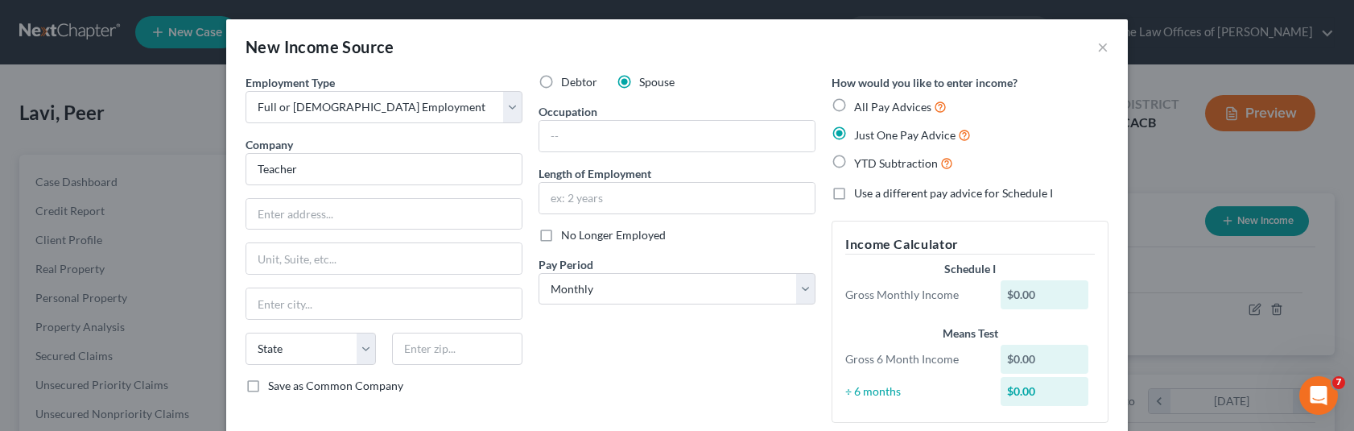
click at [1015, 297] on div "$0.00" at bounding box center [1045, 294] width 89 height 29
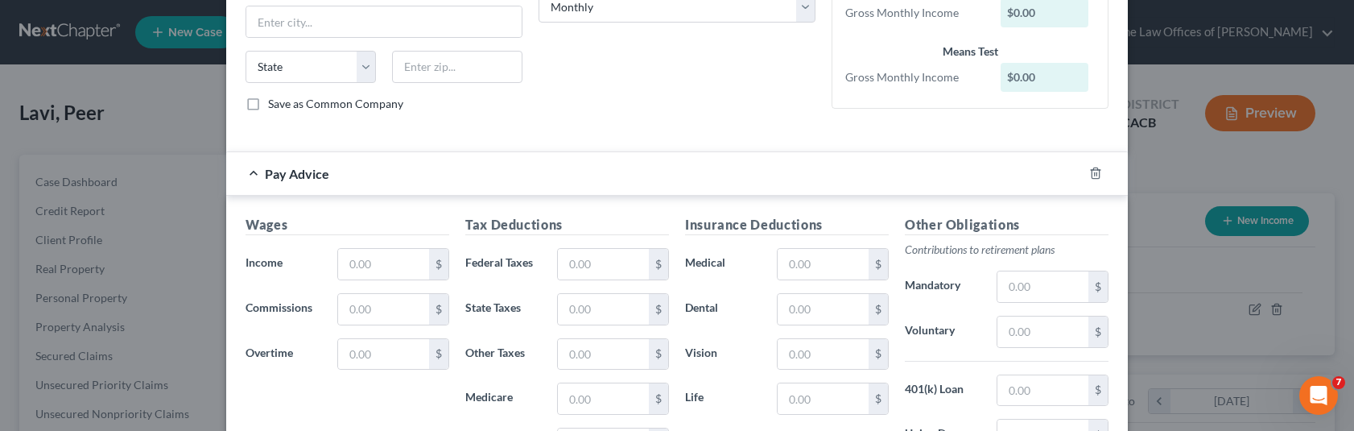
scroll to position [403, 0]
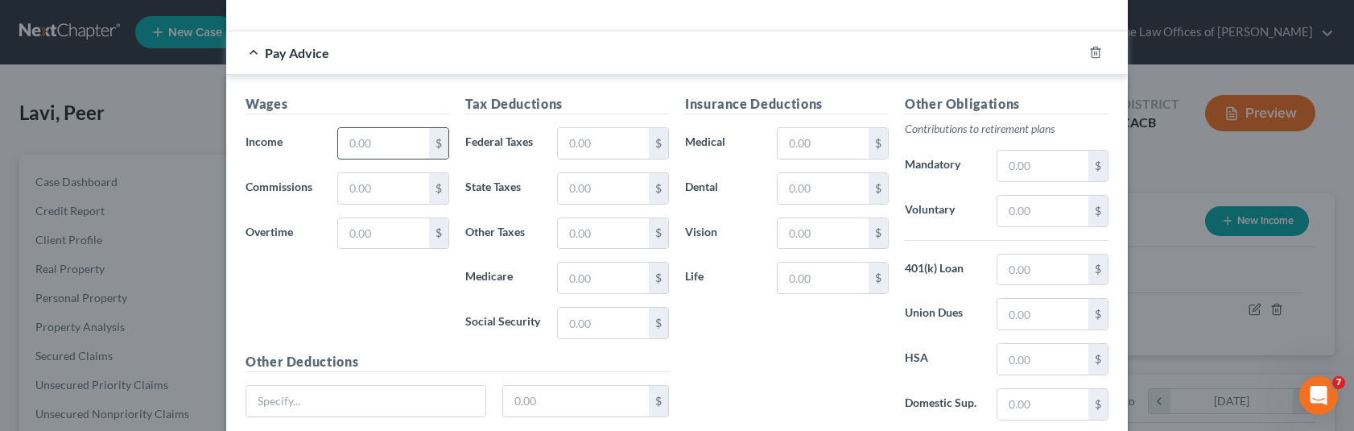
click at [358, 147] on input "text" at bounding box center [383, 143] width 91 height 31
type input "2,500"
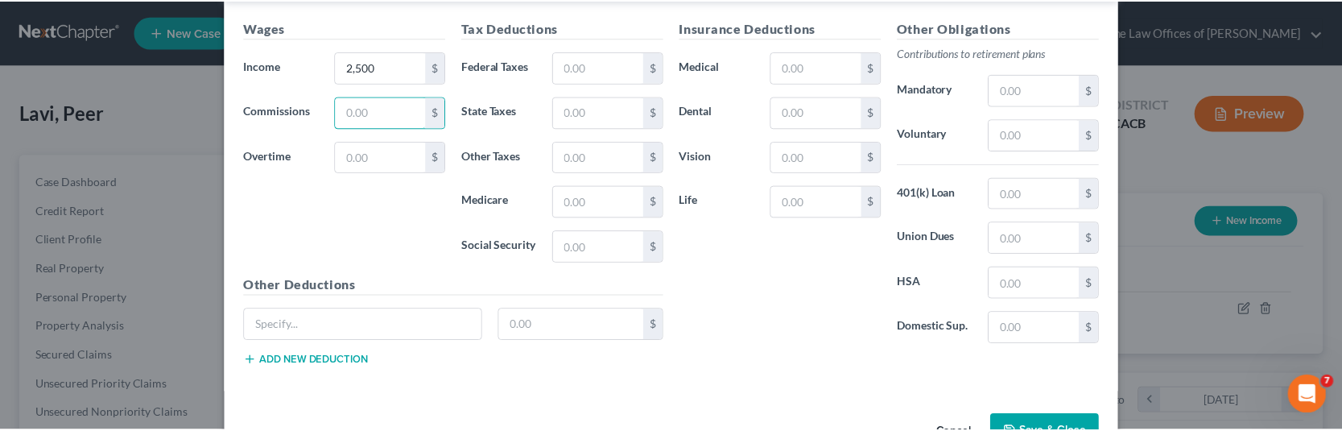
scroll to position [528, 0]
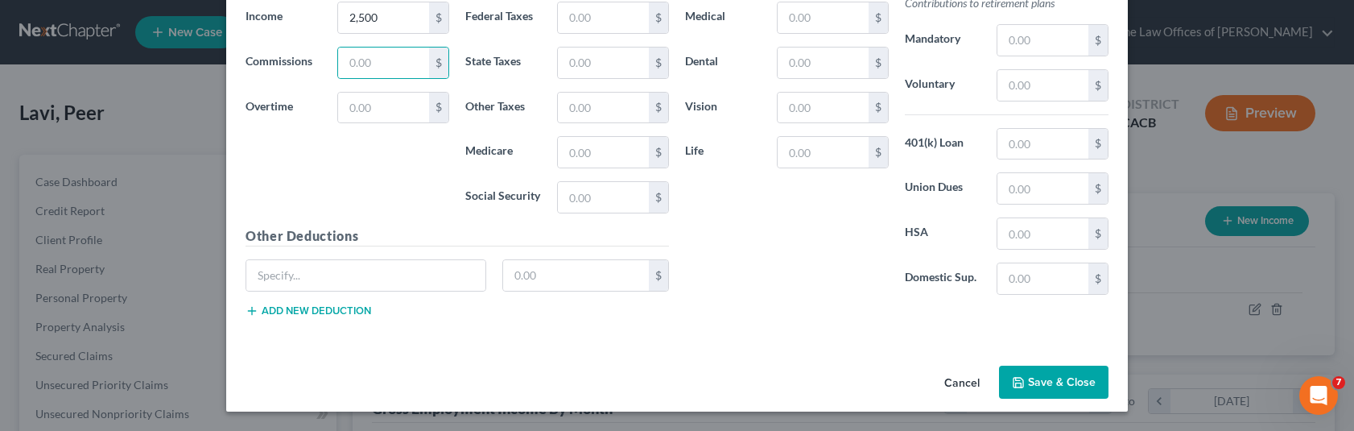
click at [1020, 374] on button "Save & Close" at bounding box center [1053, 382] width 109 height 34
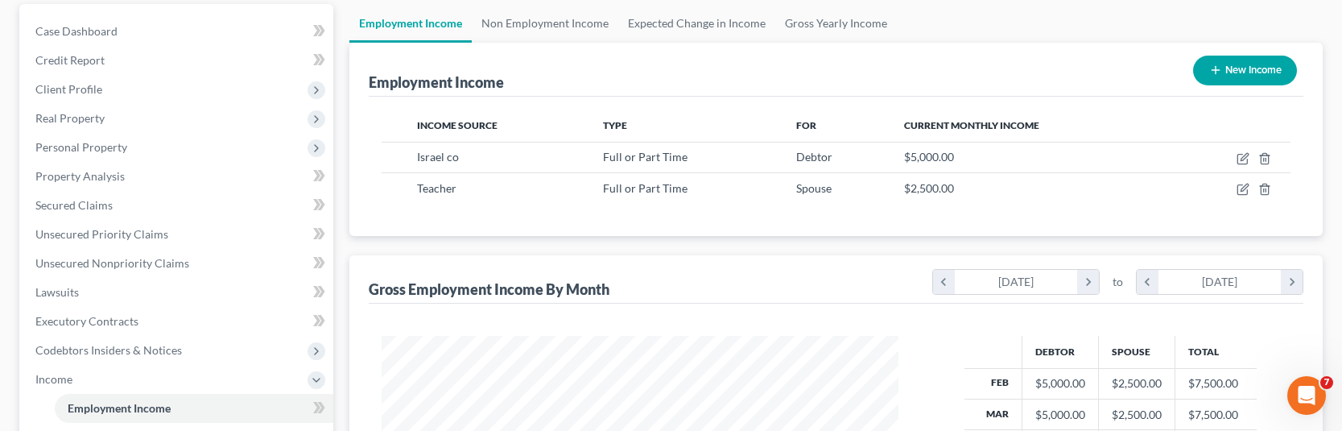
scroll to position [81, 0]
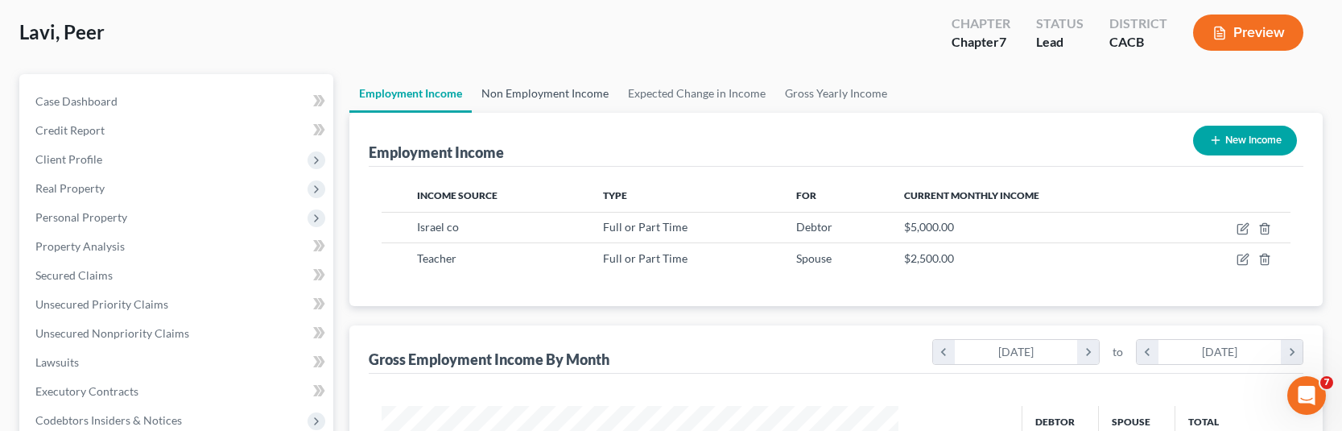
click at [567, 96] on link "Non Employment Income" at bounding box center [545, 93] width 147 height 39
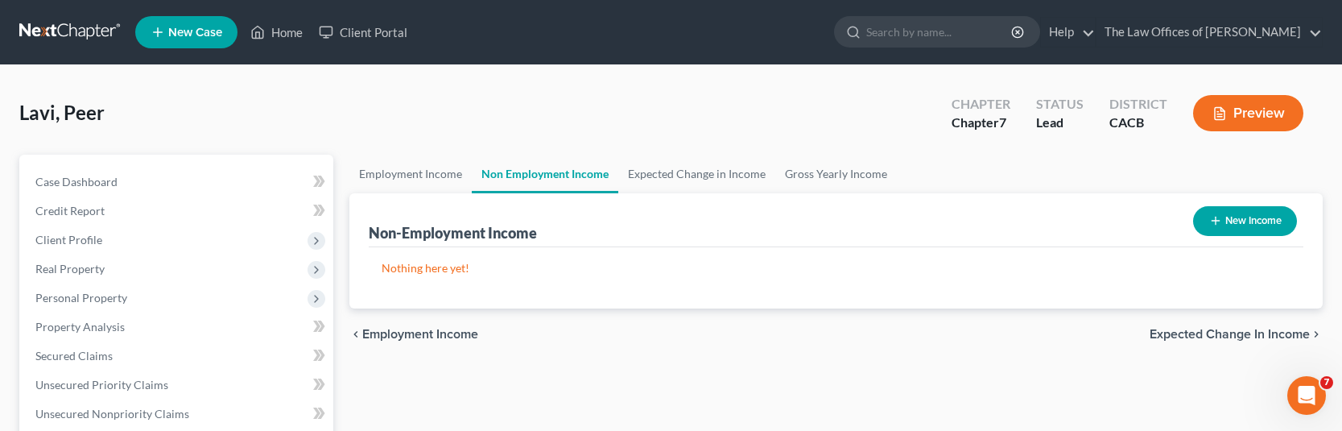
click at [1240, 228] on button "New Income" at bounding box center [1245, 221] width 104 height 30
select select "0"
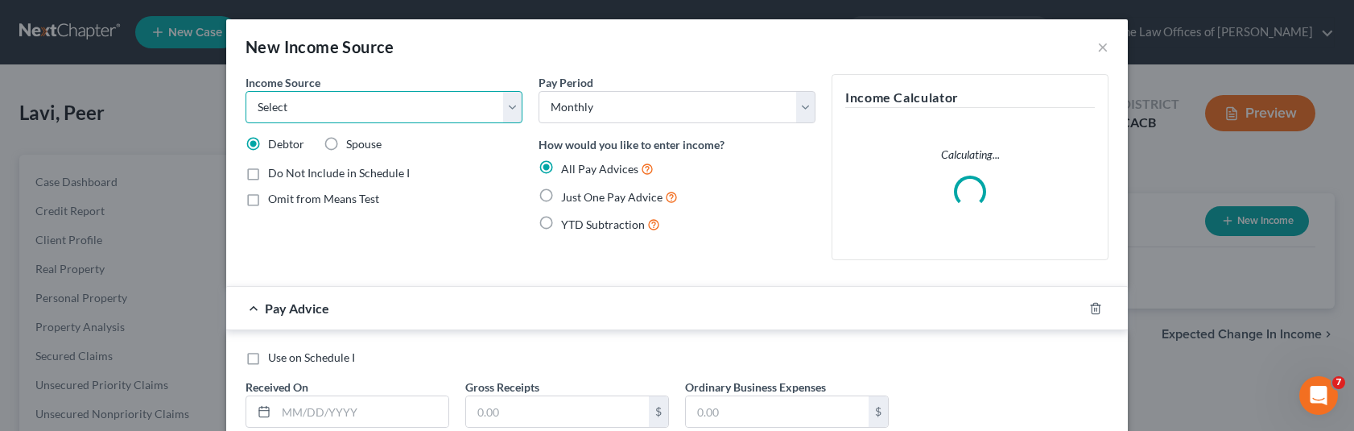
click at [378, 116] on select "Select Unemployment Disability (from employer) Pension Retirement Social Securi…" at bounding box center [384, 107] width 277 height 32
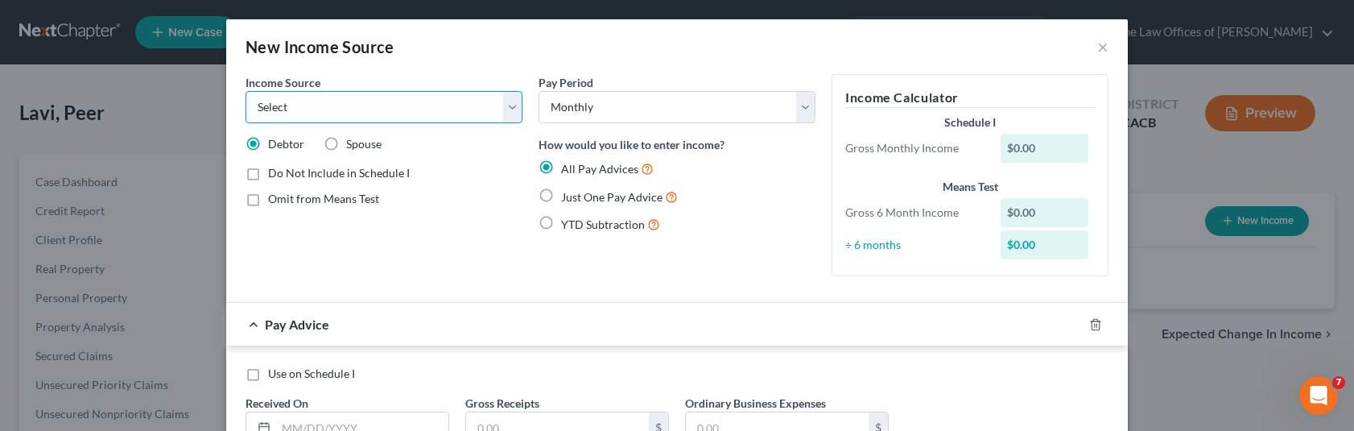
select select "9"
click at [246, 91] on select "Select Unemployment Disability (from employer) Pension Retirement Social Securi…" at bounding box center [384, 107] width 277 height 32
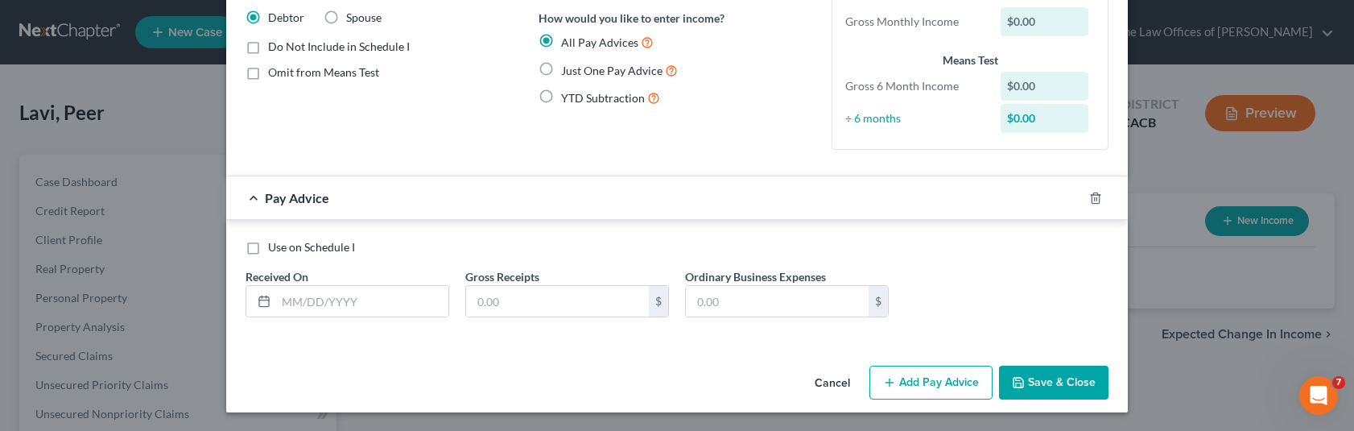
scroll to position [127, 0]
click at [1035, 376] on button "Save & Close" at bounding box center [1053, 382] width 109 height 34
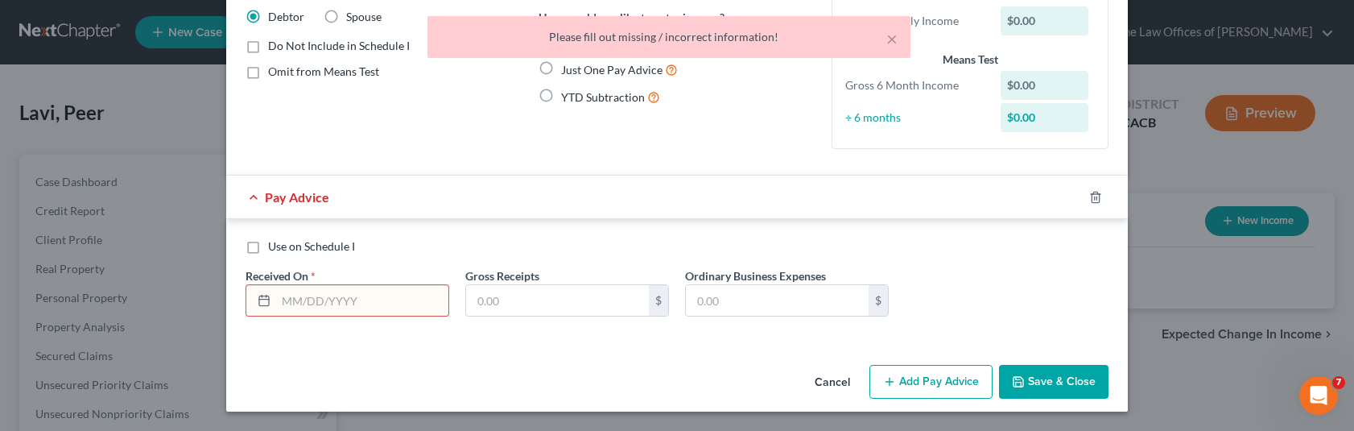
click at [561, 68] on label "Just One Pay Advice" at bounding box center [619, 69] width 117 height 19
click at [568, 68] on input "Just One Pay Advice" at bounding box center [573, 65] width 10 height 10
radio input "true"
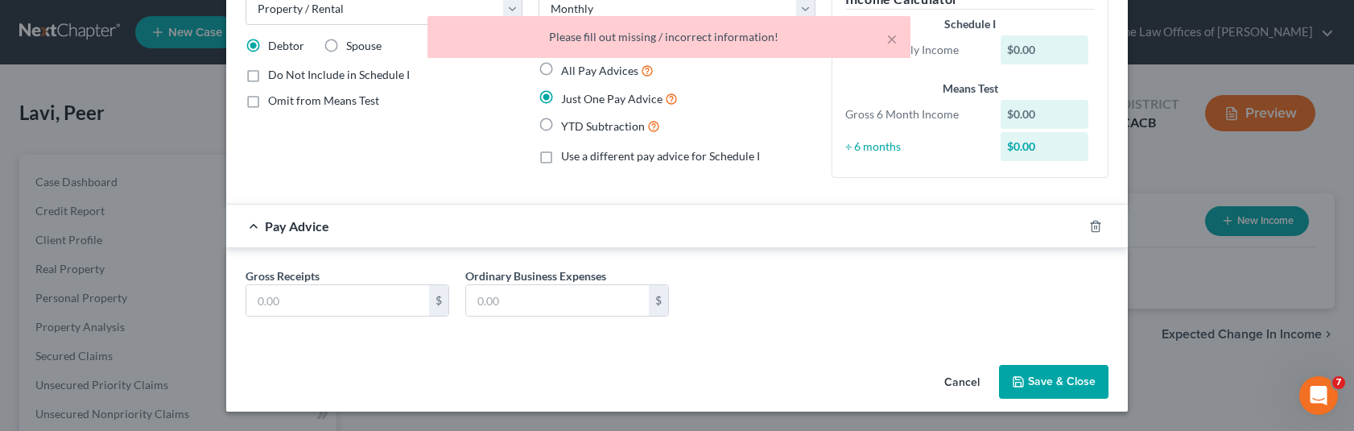
scroll to position [98, 0]
click at [561, 127] on label "YTD Subtraction" at bounding box center [610, 126] width 99 height 19
click at [568, 127] on input "YTD Subtraction" at bounding box center [573, 122] width 10 height 10
radio input "true"
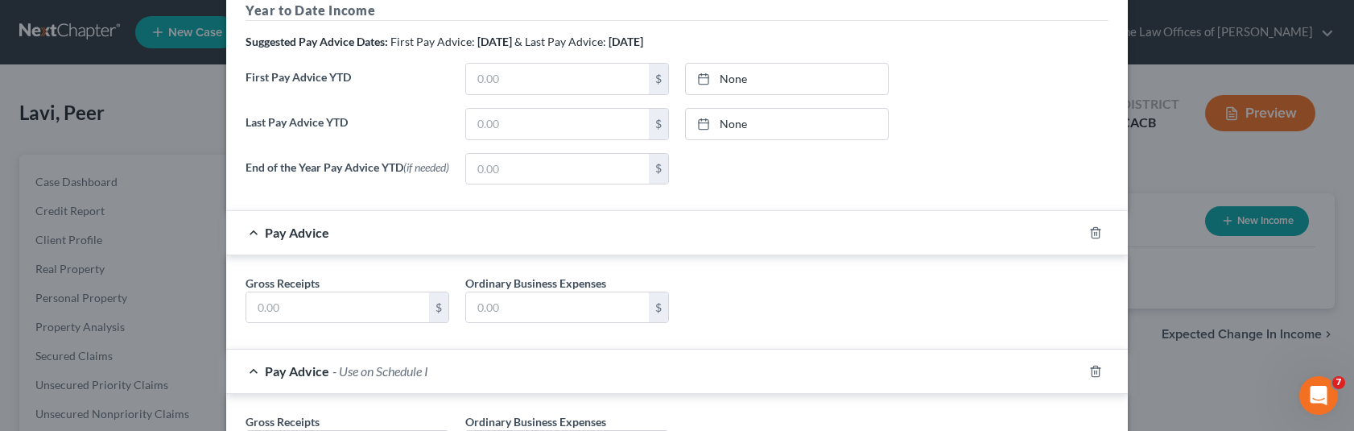
scroll to position [374, 0]
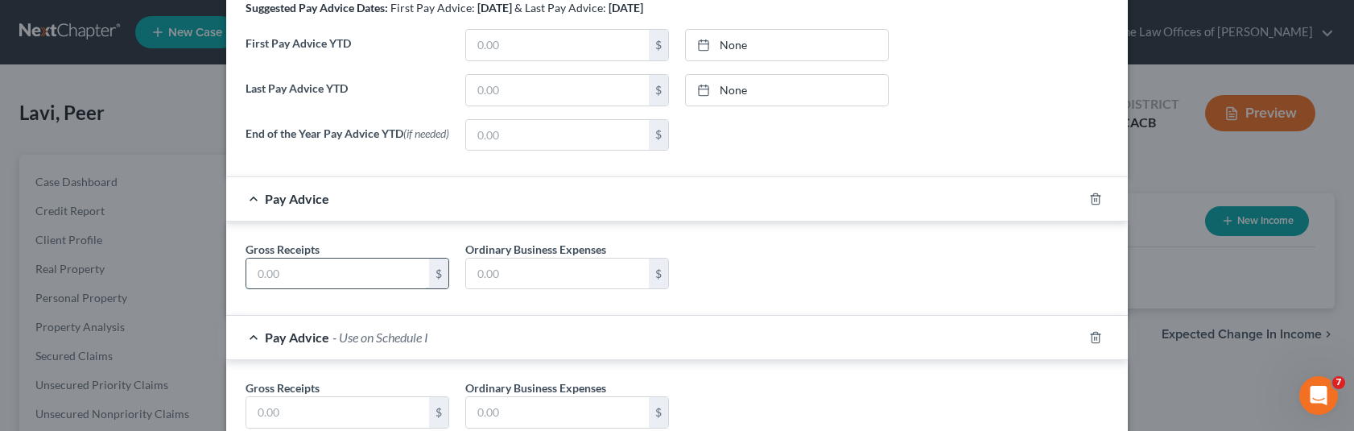
click at [404, 273] on input "text" at bounding box center [337, 273] width 183 height 31
type input "2,500"
type input "2"
type input "4,000"
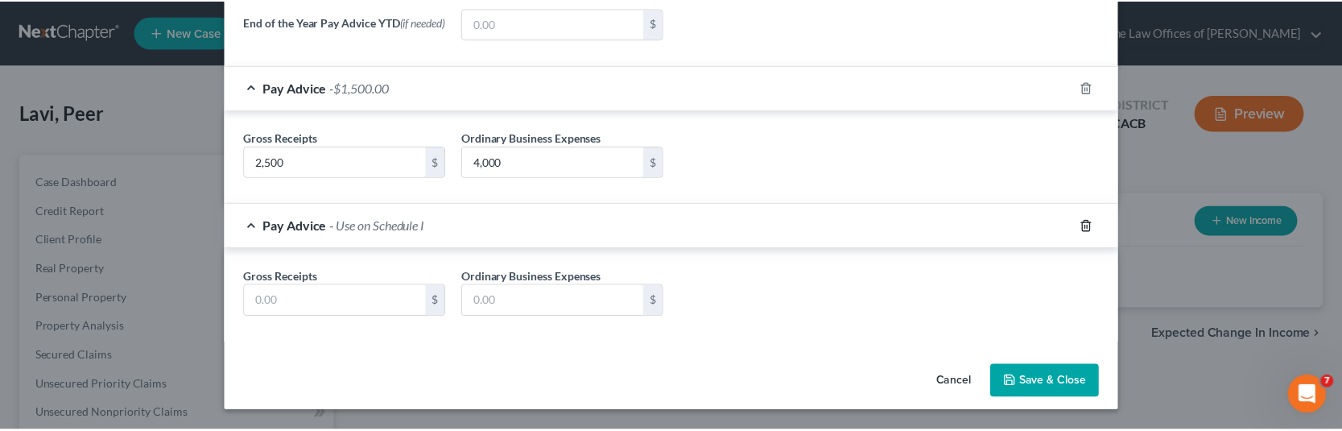
scroll to position [488, 0]
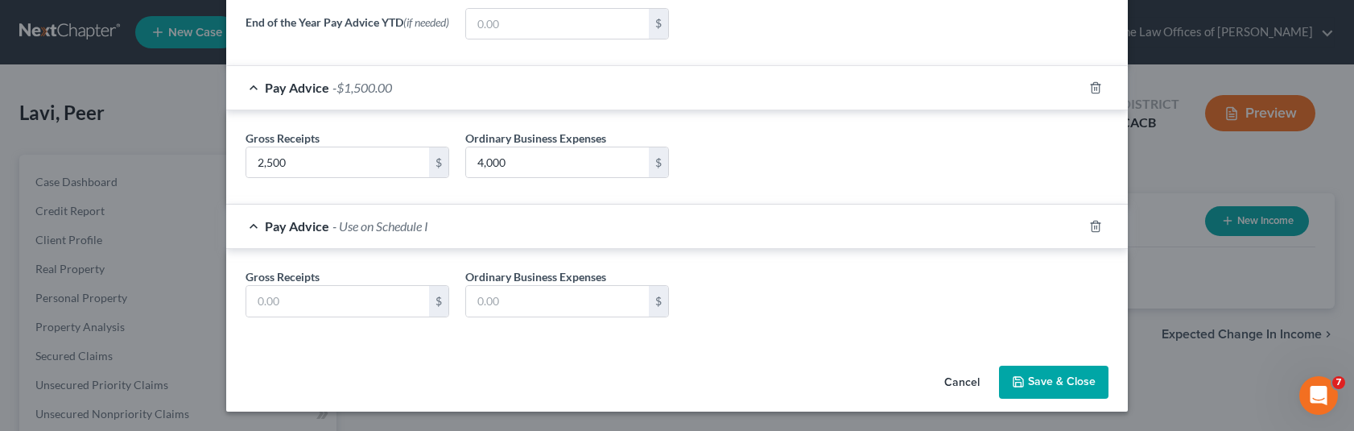
click at [1027, 389] on button "Save & Close" at bounding box center [1053, 382] width 109 height 34
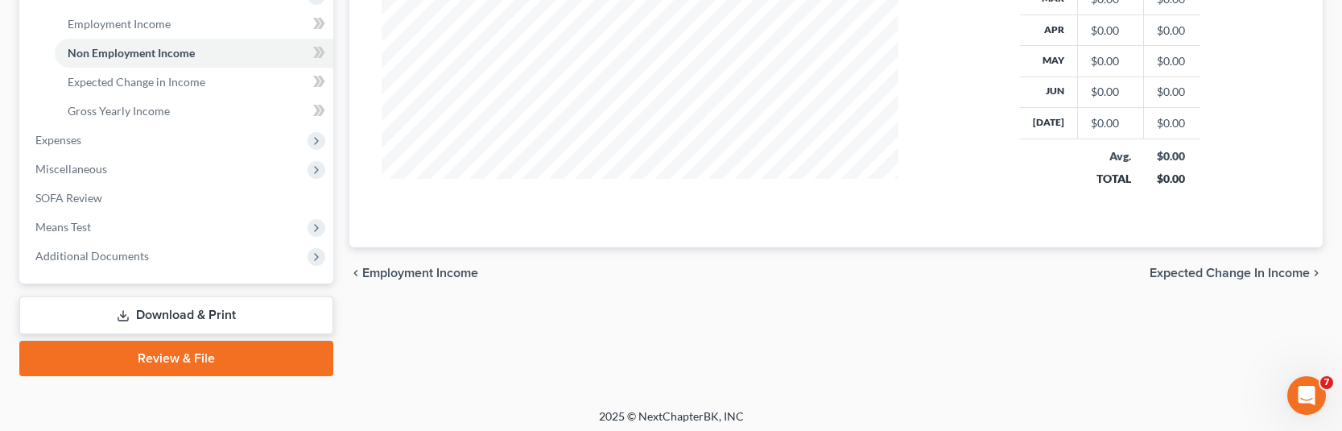
scroll to position [541, 0]
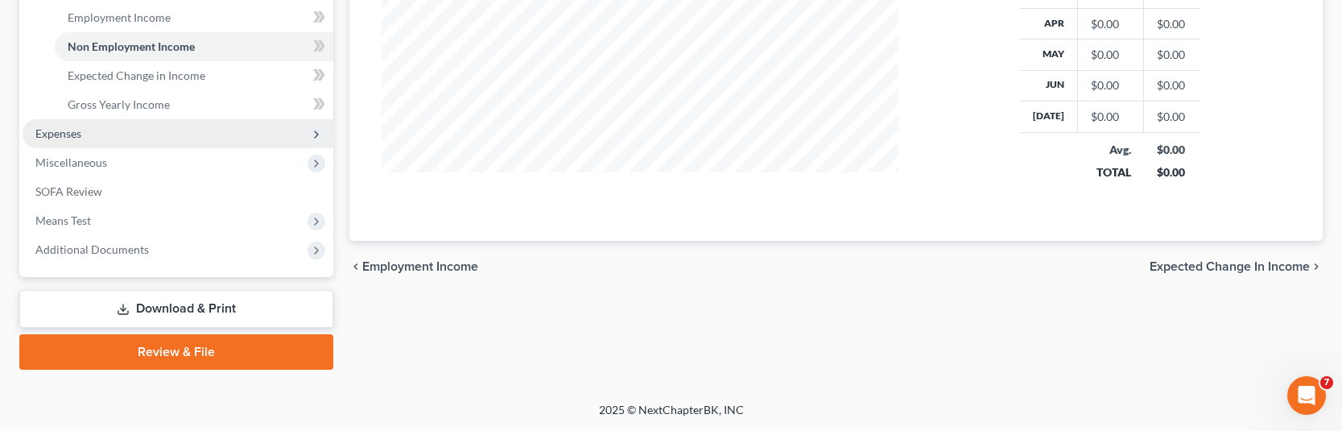
click at [71, 137] on span "Expenses" at bounding box center [58, 133] width 46 height 14
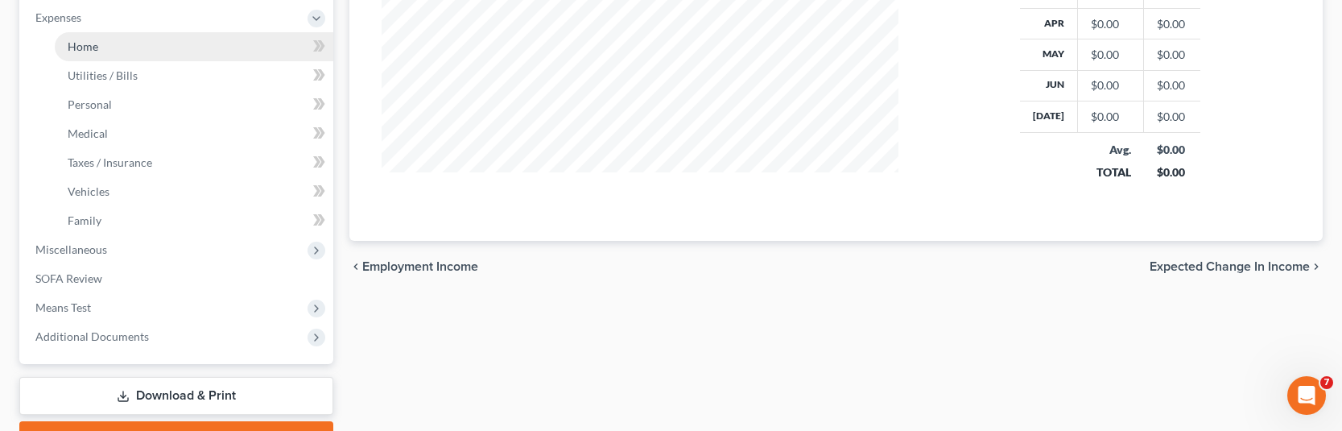
click at [121, 49] on link "Home" at bounding box center [194, 46] width 279 height 29
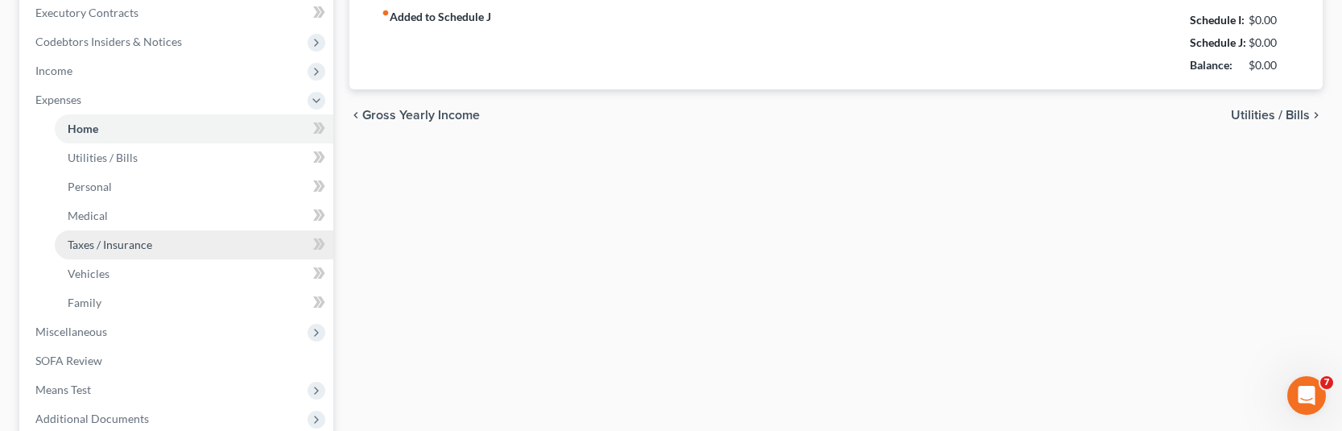
type input "0.00"
radio input "true"
type input "0.00"
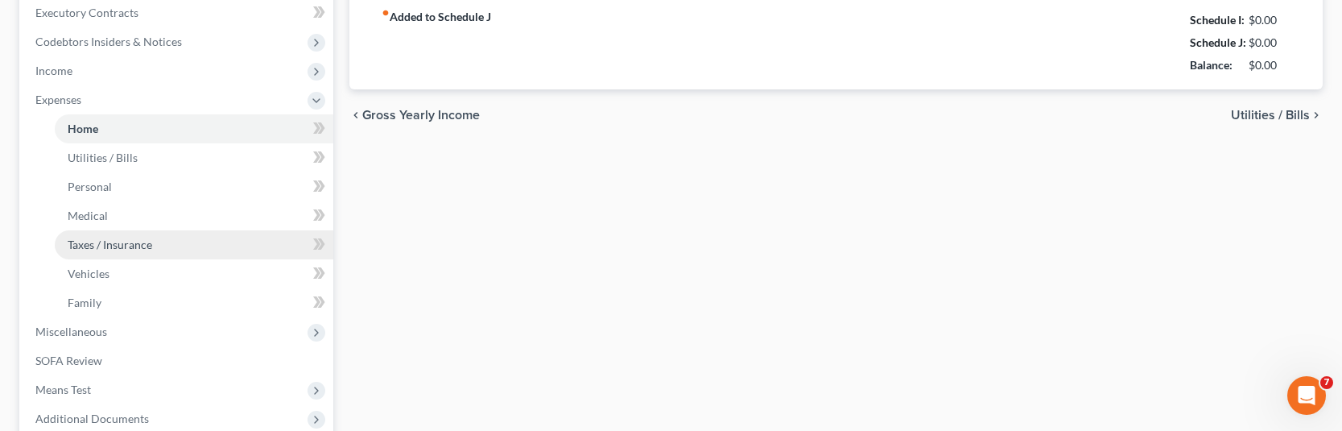
type input "0.00"
